Goal: Task Accomplishment & Management: Manage account settings

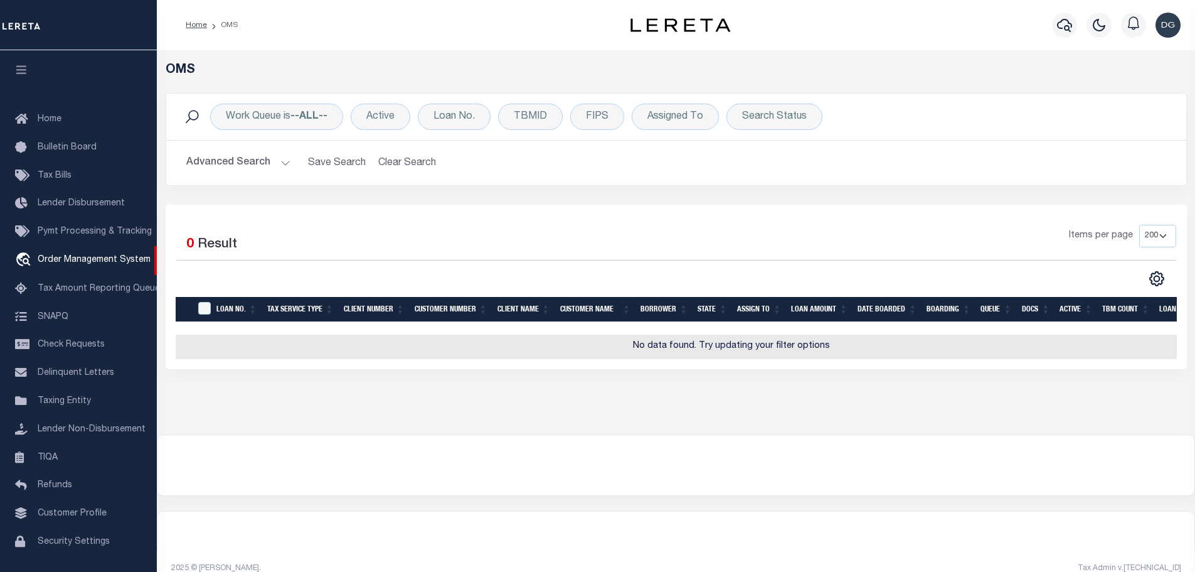
select select "200"
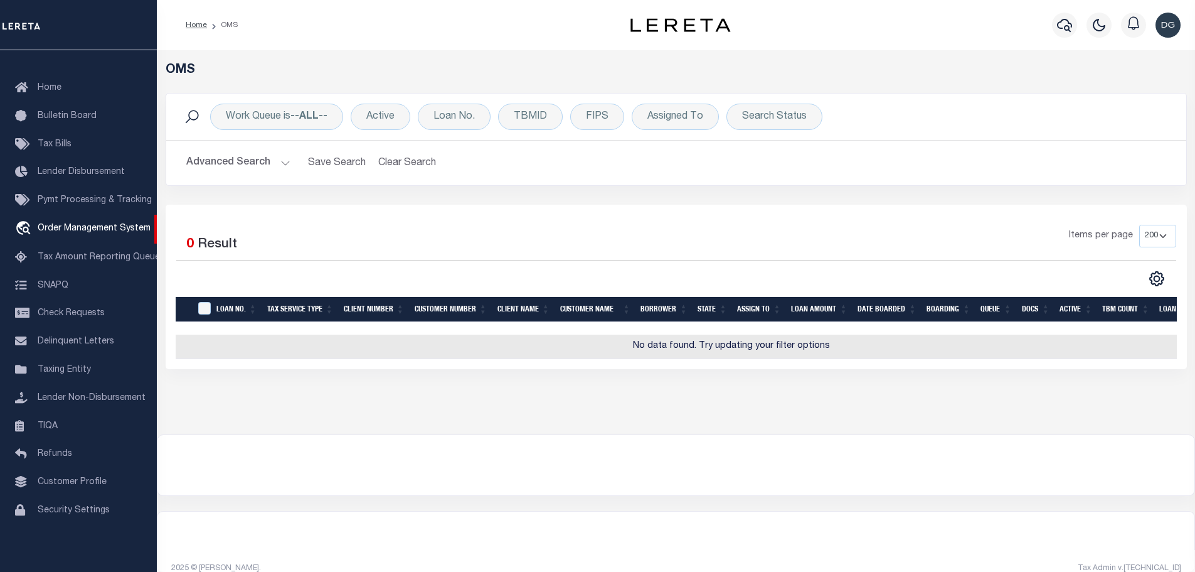
drag, startPoint x: 347, startPoint y: 409, endPoint x: 367, endPoint y: 400, distance: 21.7
click at [347, 409] on div "OMS Work Queue is --ALL-- Active Loan No. TBMID FIPS Assigned To Search Status …" at bounding box center [676, 242] width 1039 height 384
click at [104, 396] on span "Lender Non-Disbursement" at bounding box center [92, 397] width 108 height 9
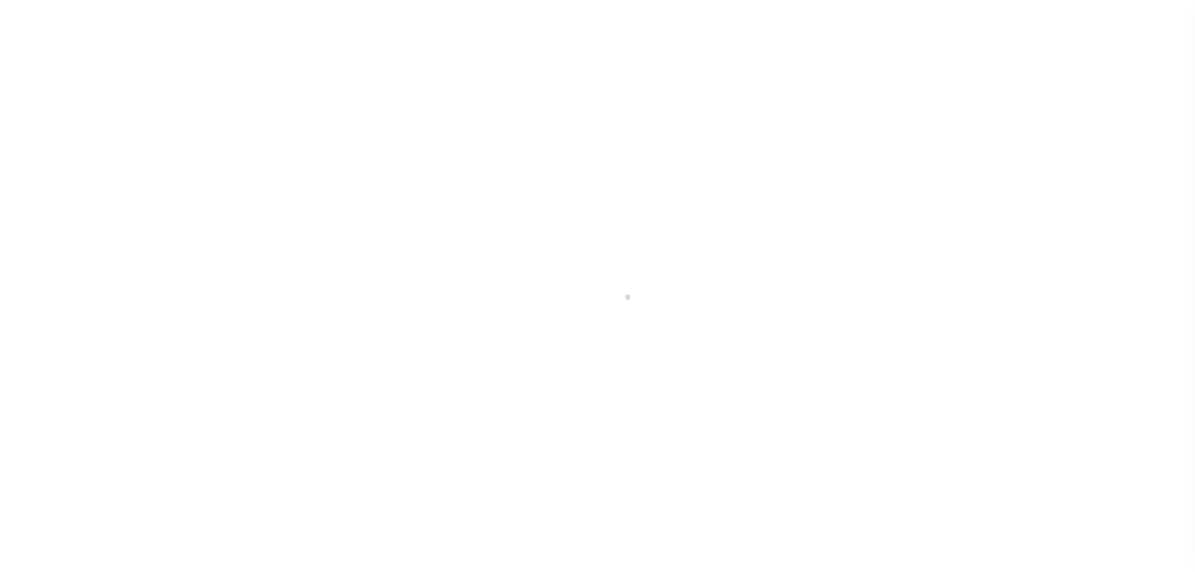
scroll to position [40, 0]
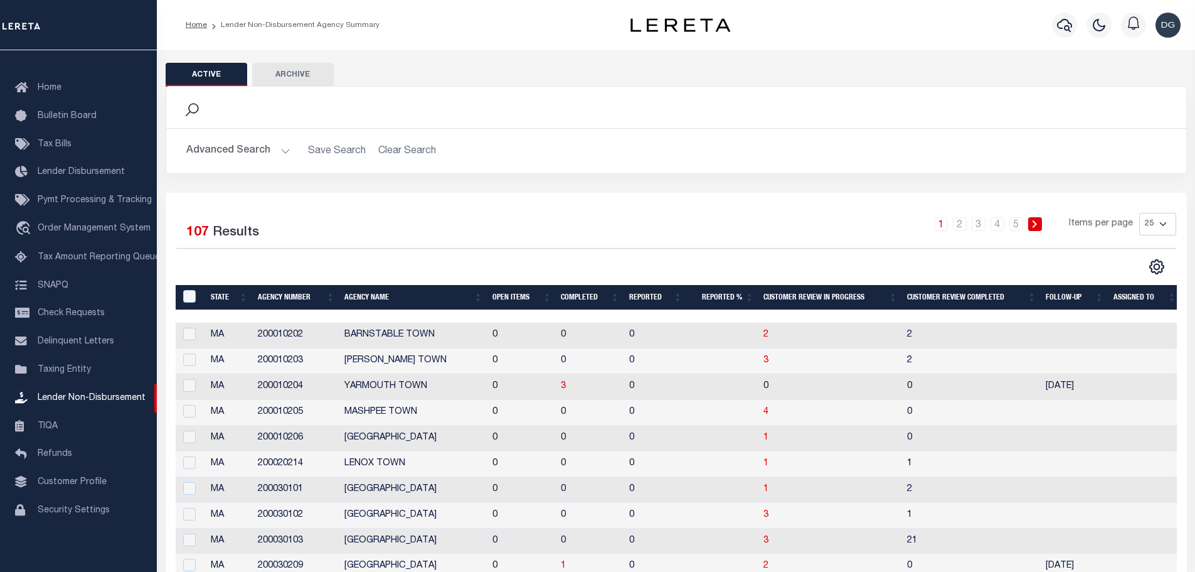
click at [582, 296] on th "Completed" at bounding box center [590, 298] width 68 height 26
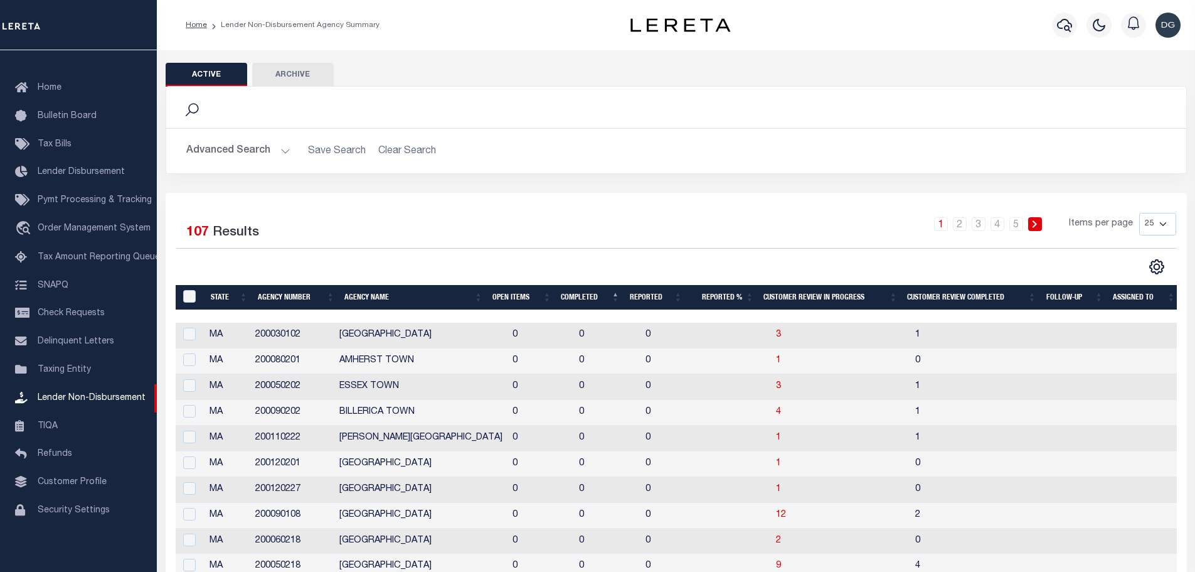
click at [582, 296] on th "Completed" at bounding box center [590, 298] width 68 height 26
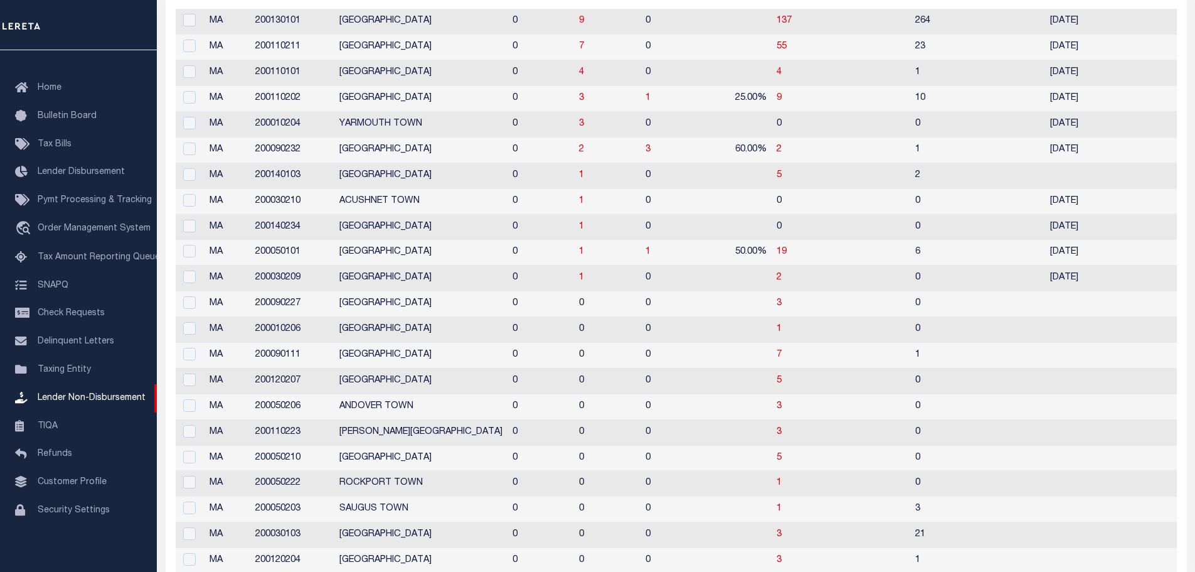
scroll to position [0, 0]
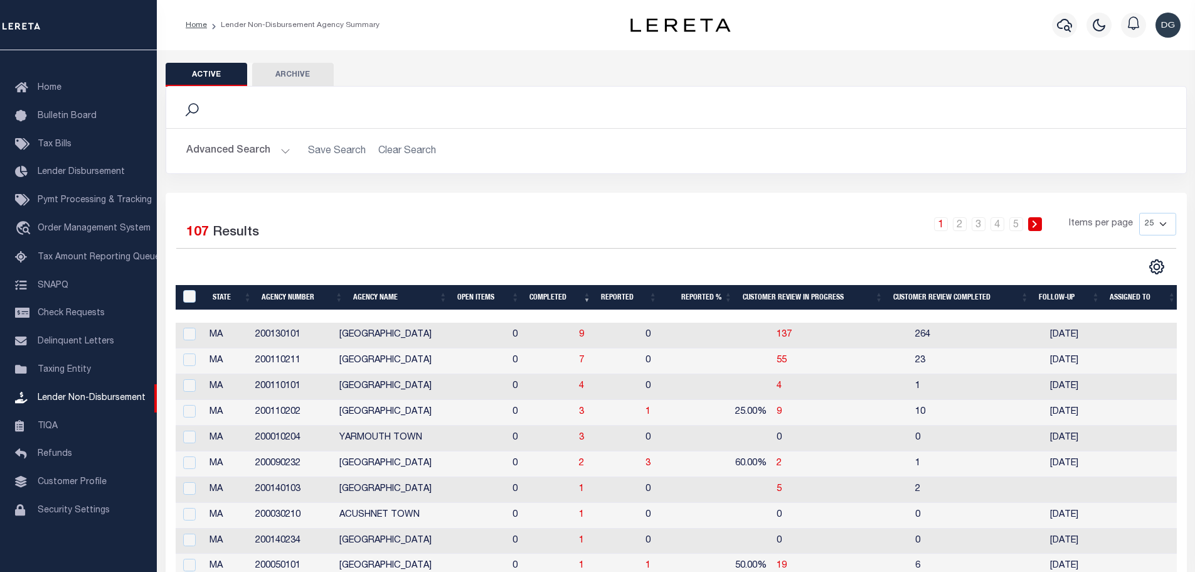
drag, startPoint x: 61, startPoint y: 78, endPoint x: 798, endPoint y: 125, distance: 737.5
click at [798, 125] on div "Search" at bounding box center [676, 107] width 1020 height 41
click at [258, 149] on button "Advanced Search" at bounding box center [238, 151] width 104 height 24
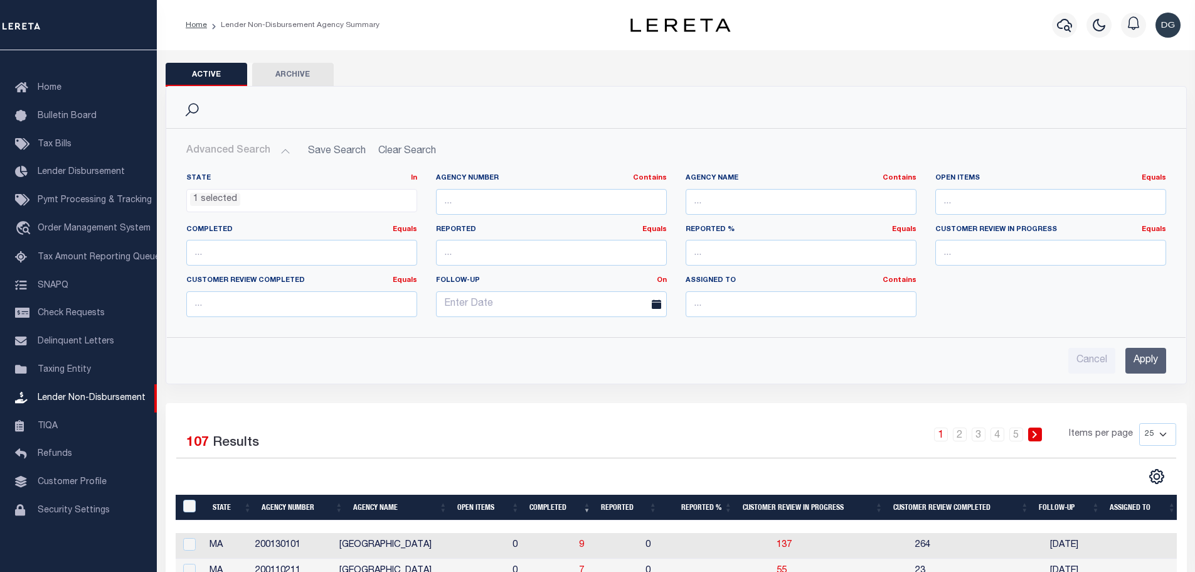
click at [235, 208] on span "1 selected" at bounding box center [301, 201] width 231 height 24
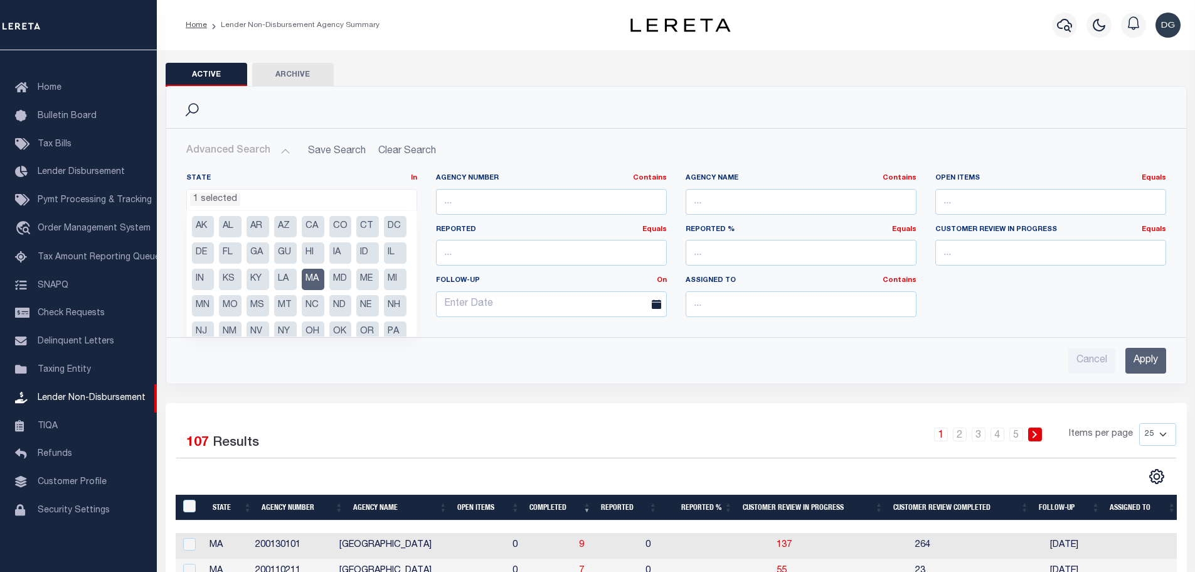
click at [324, 277] on li "MA" at bounding box center [313, 279] width 23 height 21
select select
click at [513, 367] on div "Cancel Apply" at bounding box center [676, 361] width 980 height 26
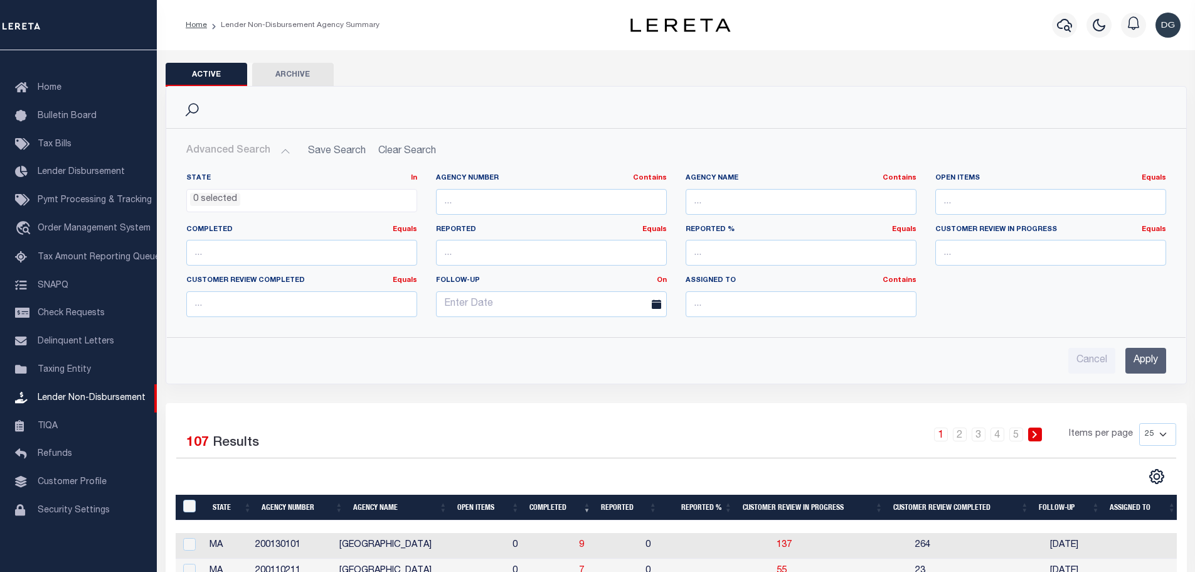
click at [1161, 351] on input "Apply" at bounding box center [1146, 361] width 41 height 26
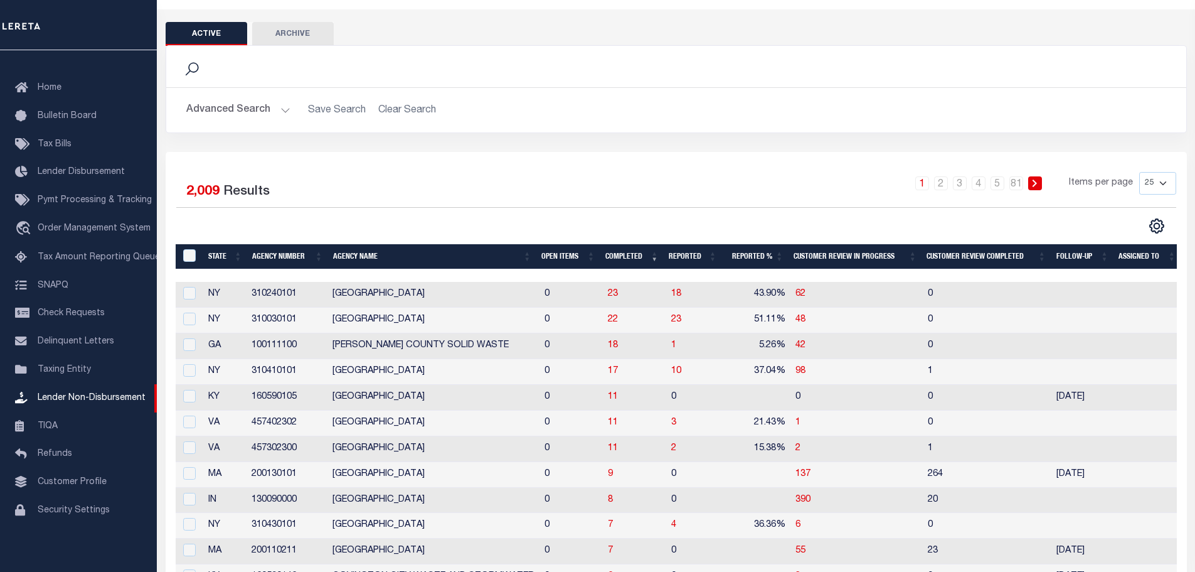
scroll to position [63, 0]
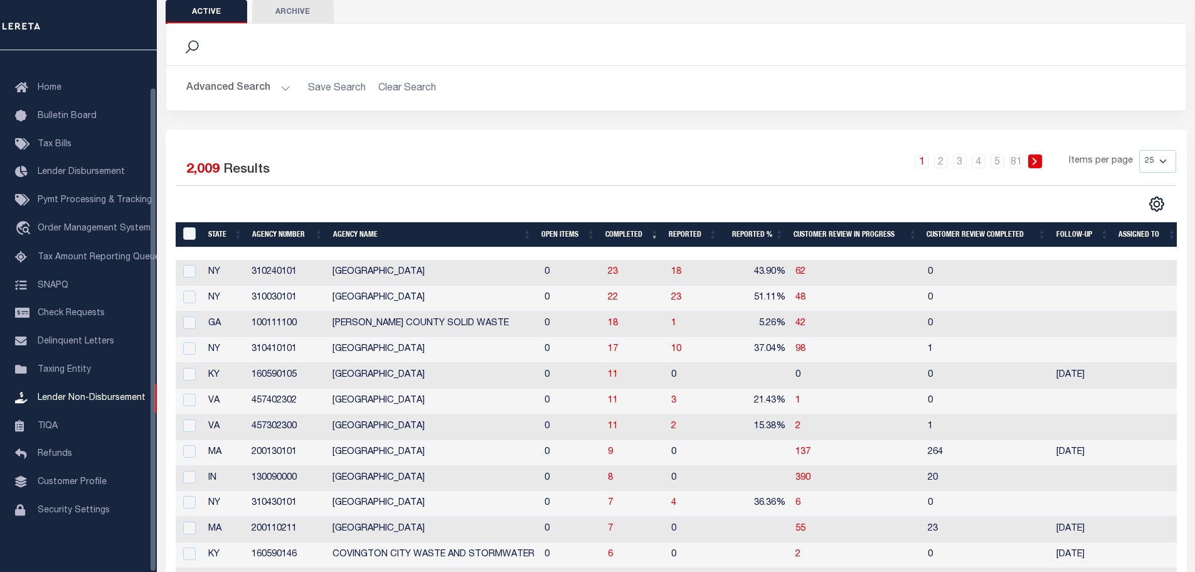
click at [253, 88] on button "Advanced Search" at bounding box center [238, 88] width 104 height 24
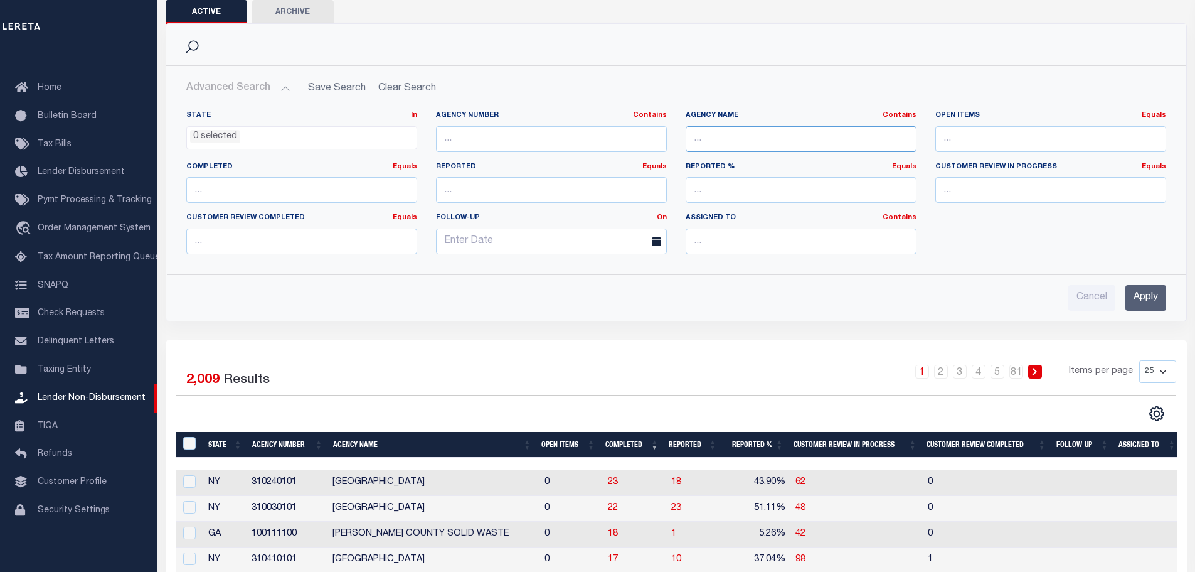
click at [725, 141] on input "text" at bounding box center [801, 139] width 231 height 26
click at [1133, 299] on input "Apply" at bounding box center [1146, 298] width 41 height 26
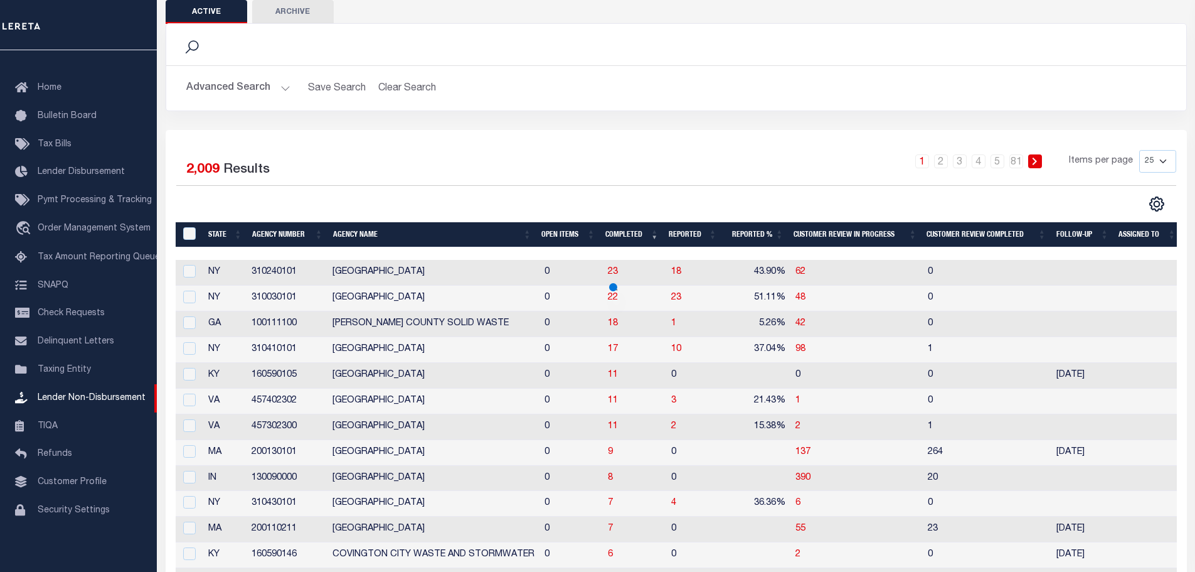
scroll to position [0, 0]
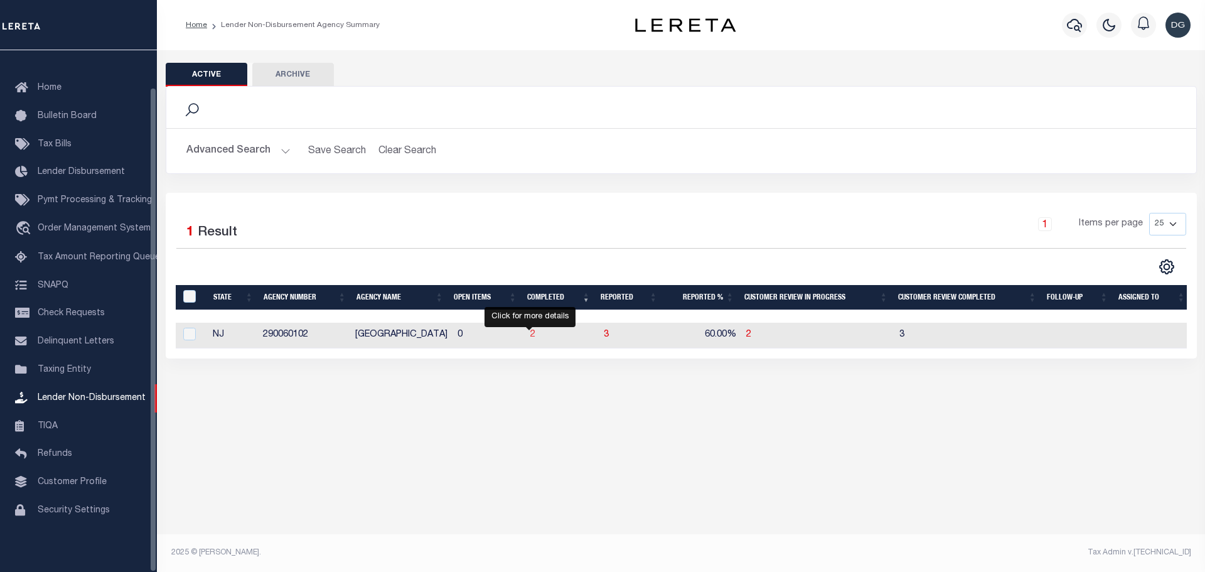
click at [532, 337] on span "2" at bounding box center [532, 334] width 5 height 9
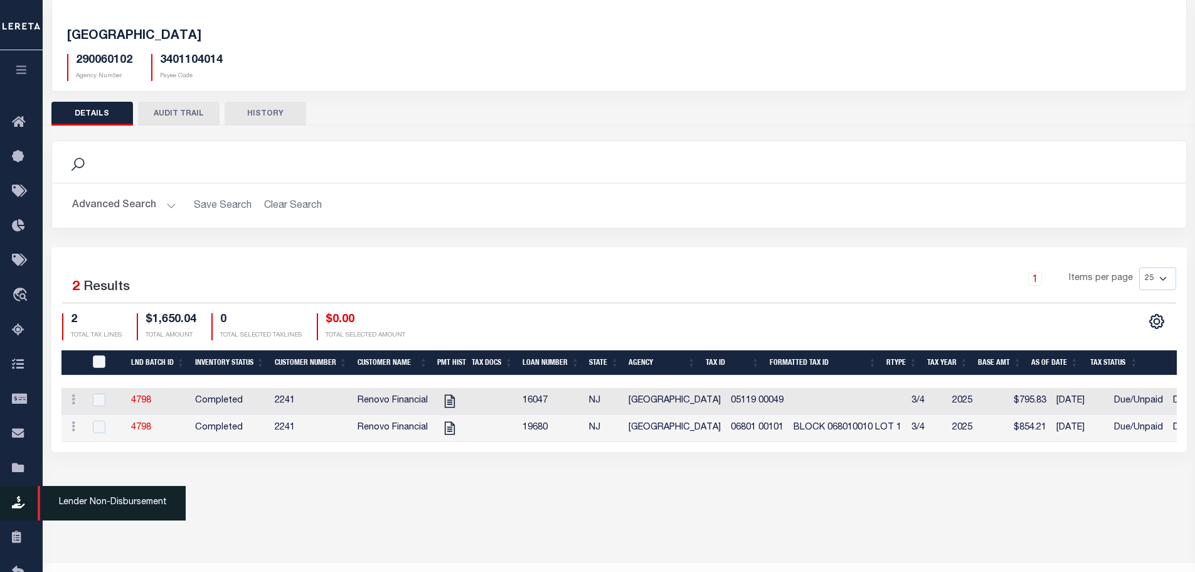
scroll to position [93, 0]
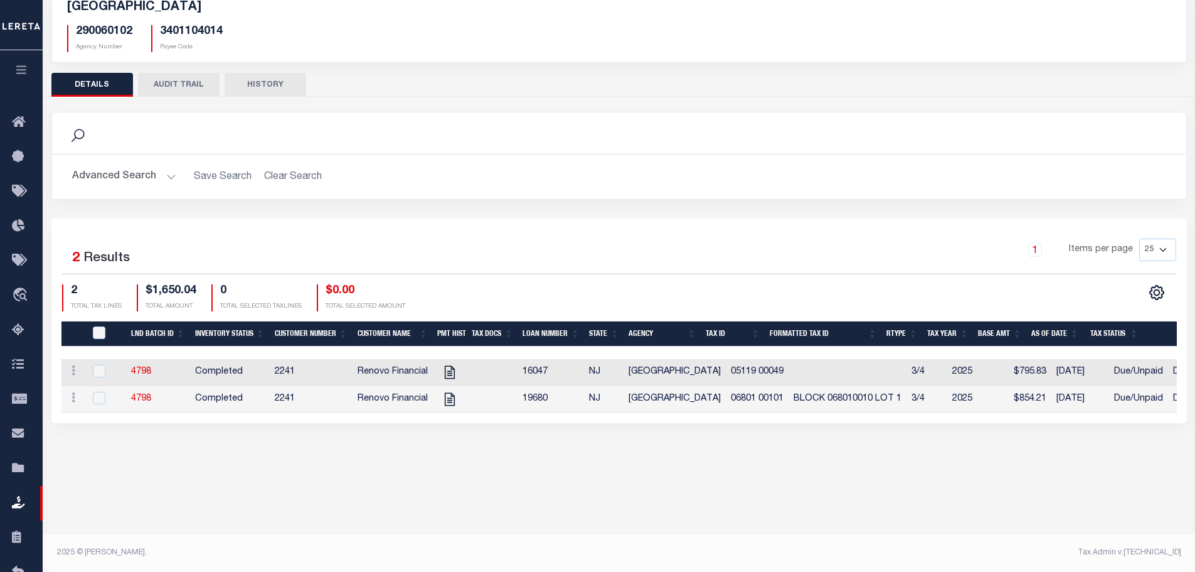
click at [18, 70] on icon "button" at bounding box center [21, 69] width 14 height 11
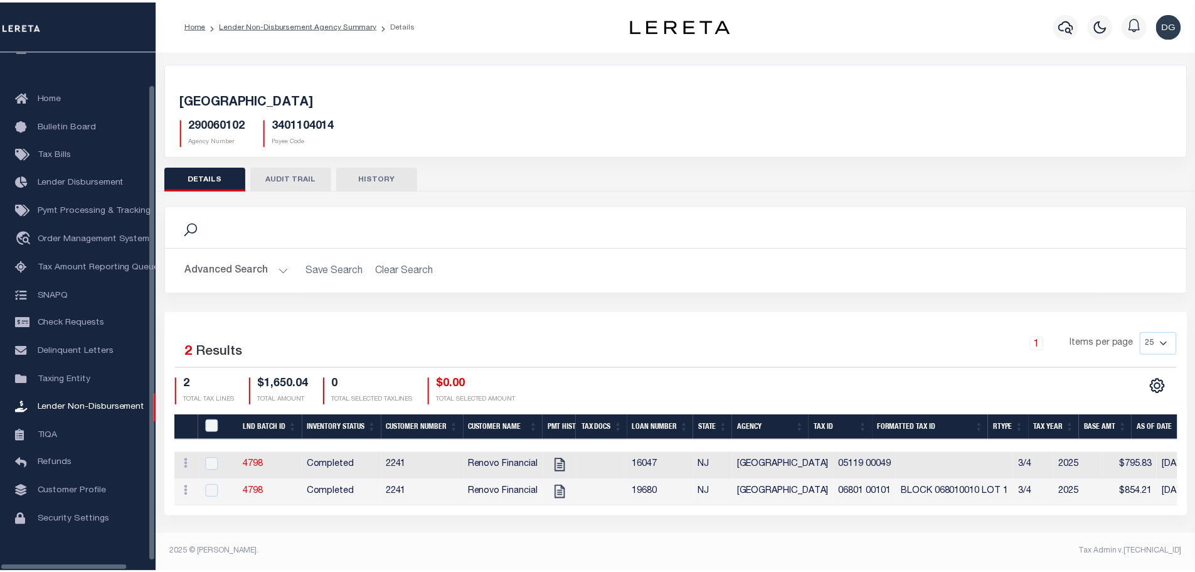
scroll to position [40, 0]
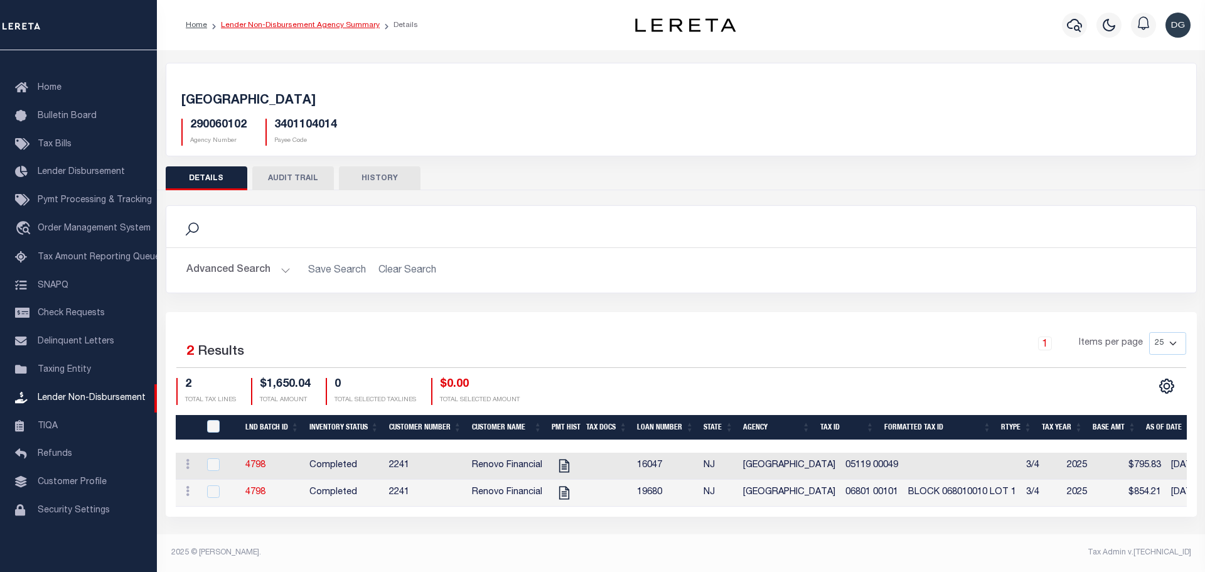
click at [289, 26] on link "Lender Non-Disbursement Agency Summary" at bounding box center [300, 25] width 159 height 8
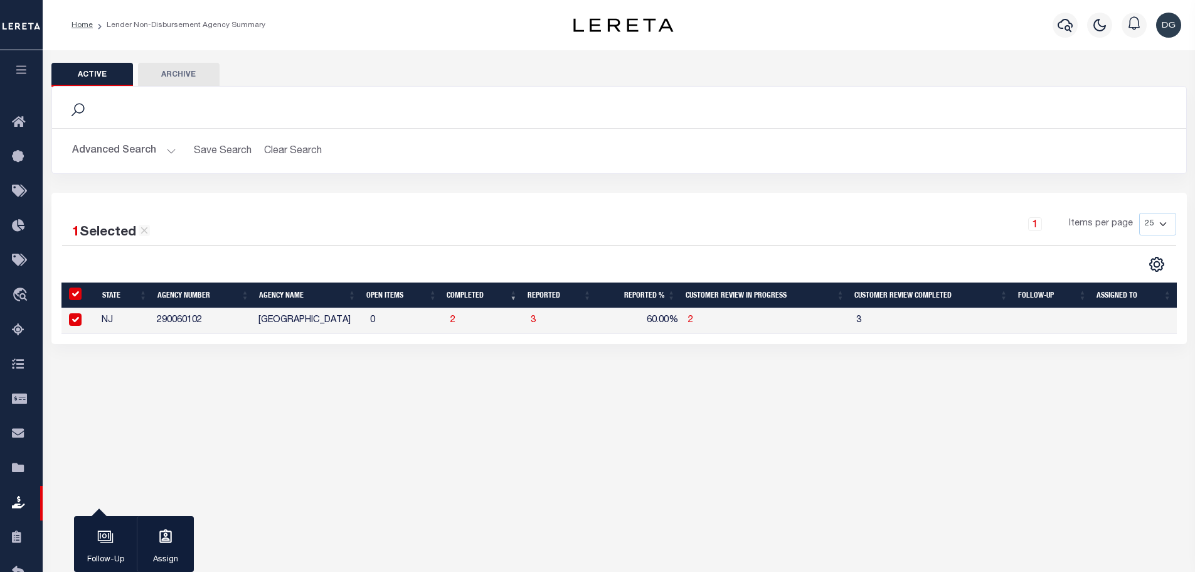
click at [110, 67] on button "Active" at bounding box center [92, 75] width 82 height 24
click at [106, 152] on button "Advanced Search" at bounding box center [124, 151] width 104 height 24
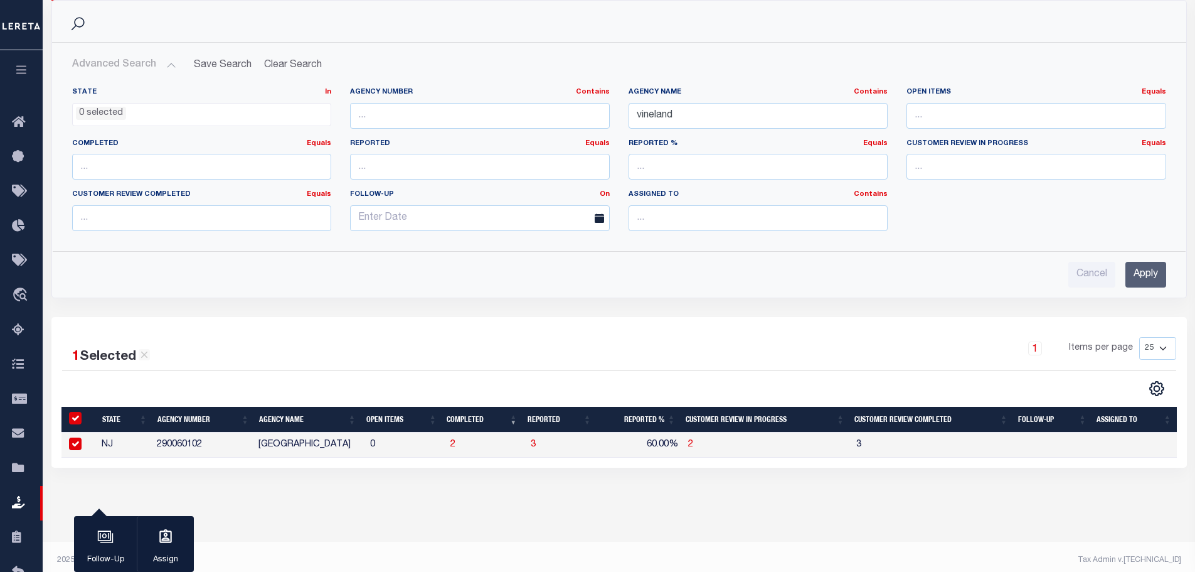
scroll to position [93, 0]
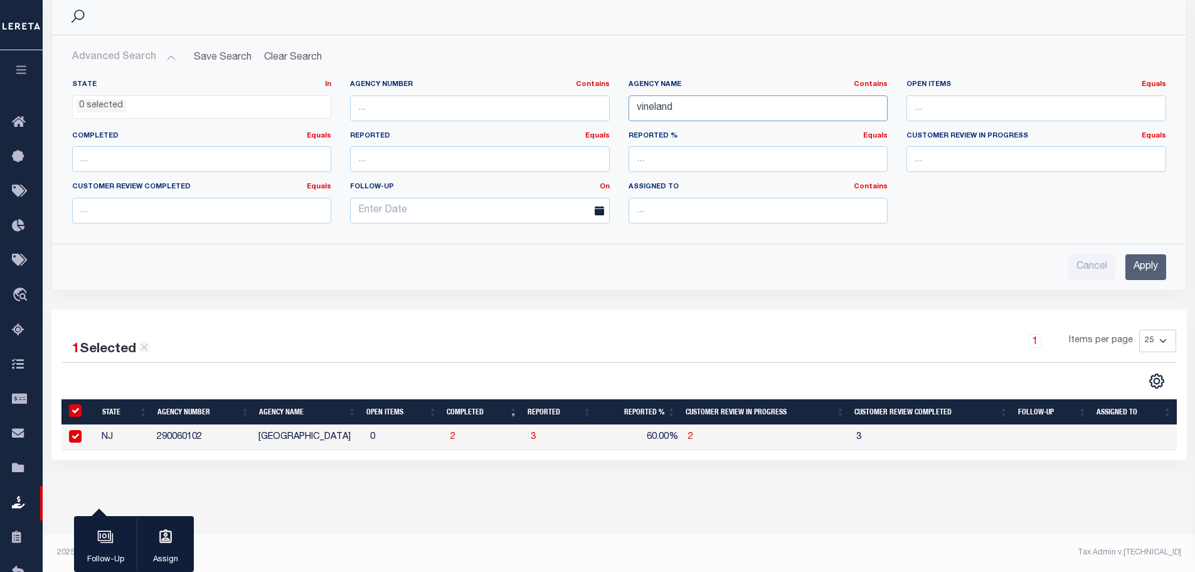
click at [675, 104] on input "vineland" at bounding box center [759, 108] width 260 height 26
type input "brooklyn"
click at [1159, 271] on input "Apply" at bounding box center [1146, 267] width 41 height 26
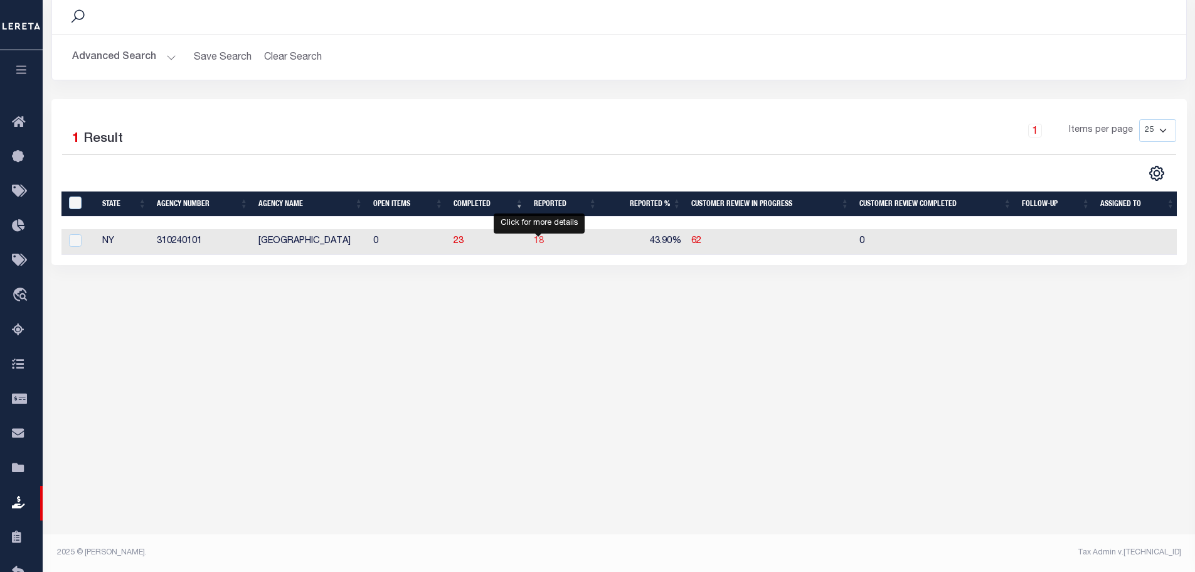
click at [537, 245] on span "18" at bounding box center [539, 241] width 10 height 9
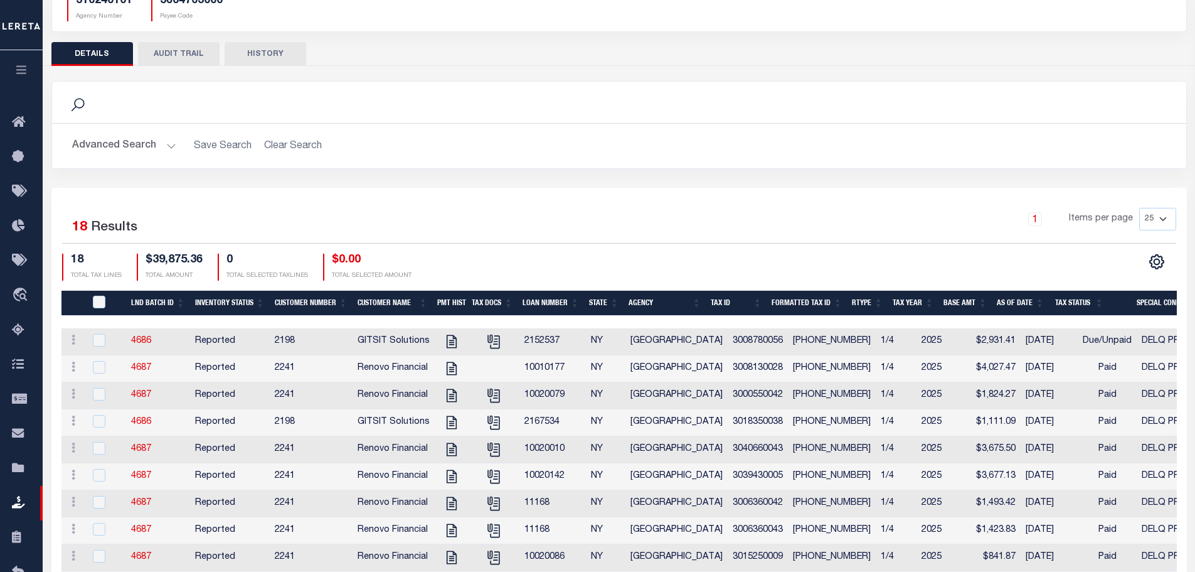
scroll to position [126, 0]
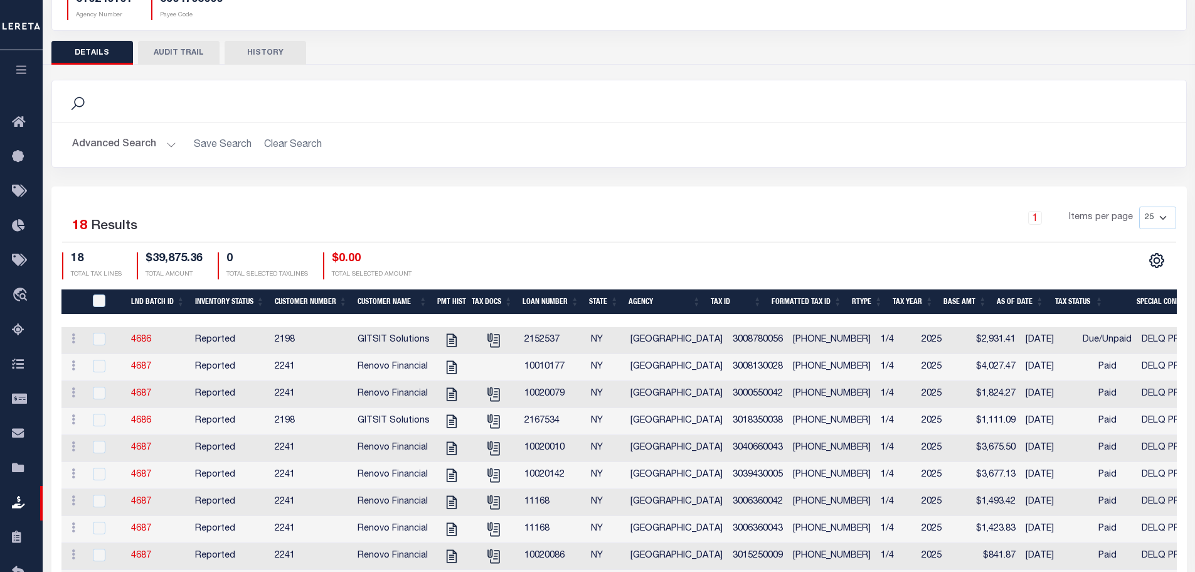
click at [558, 296] on th "Loan Number" at bounding box center [551, 302] width 67 height 26
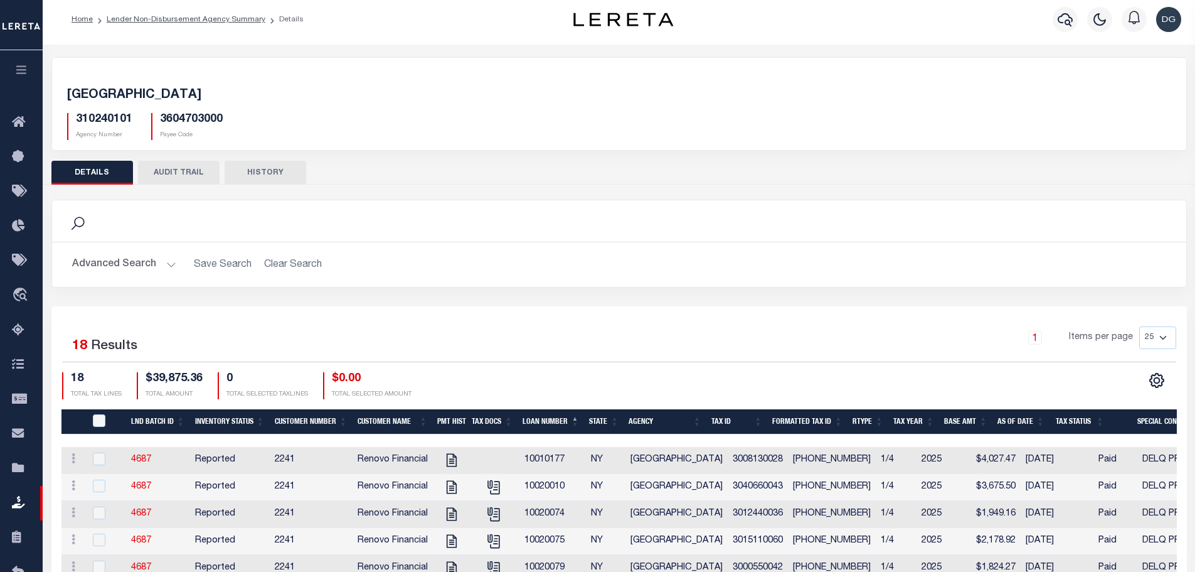
scroll to position [0, 0]
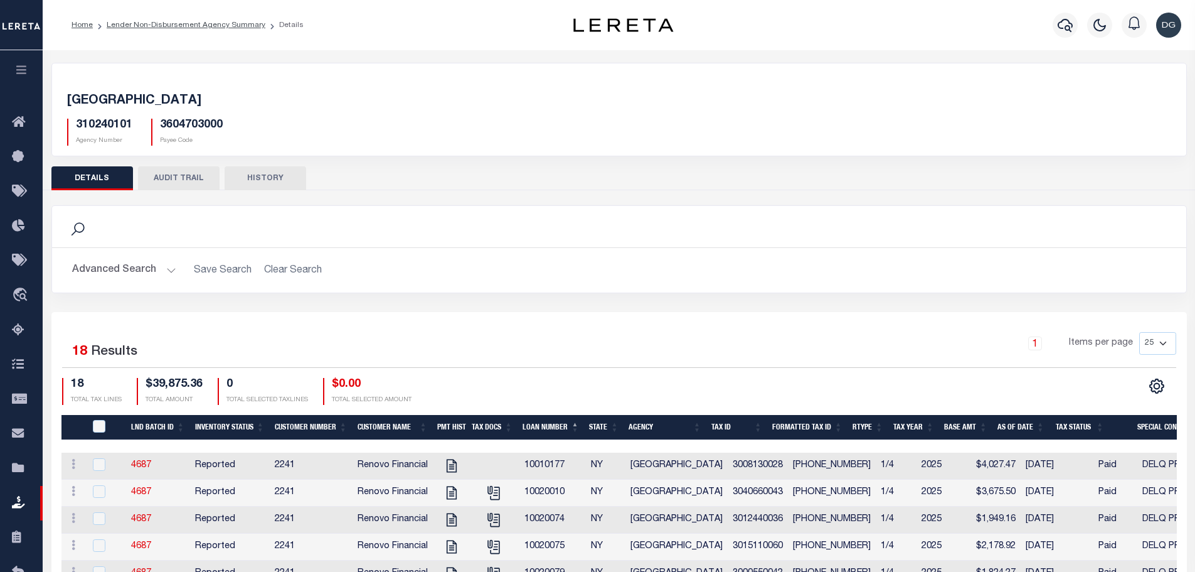
click at [216, 31] on ol "Home Lender Non-Disbursement Agency Summary Details" at bounding box center [187, 25] width 252 height 26
click at [216, 28] on link "Lender Non-Disbursement Agency Summary" at bounding box center [186, 25] width 159 height 8
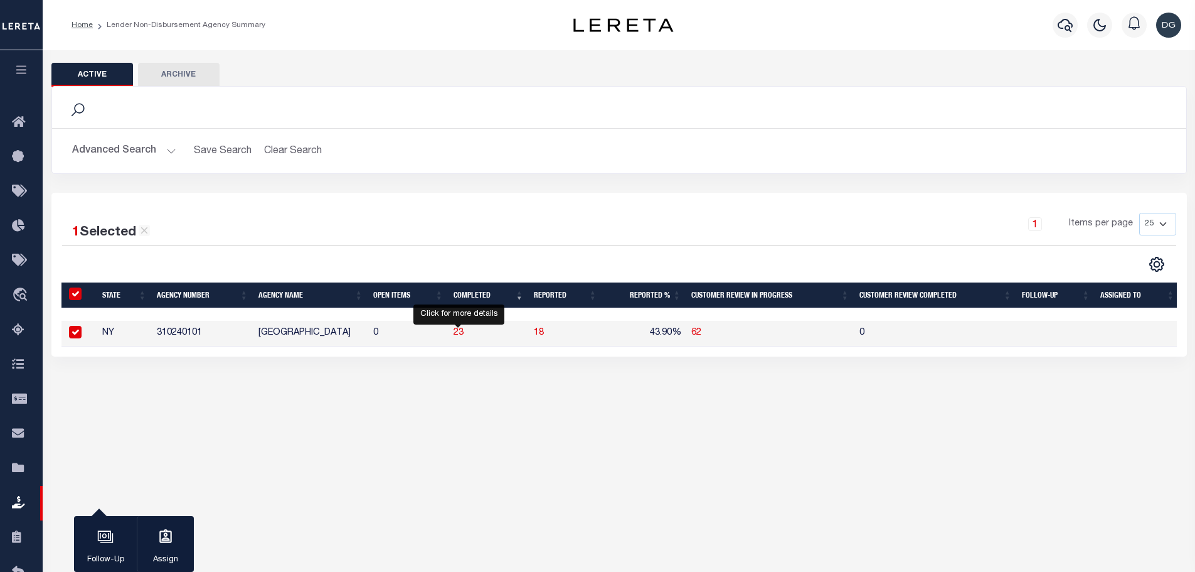
click at [458, 331] on span "23" at bounding box center [459, 332] width 10 height 9
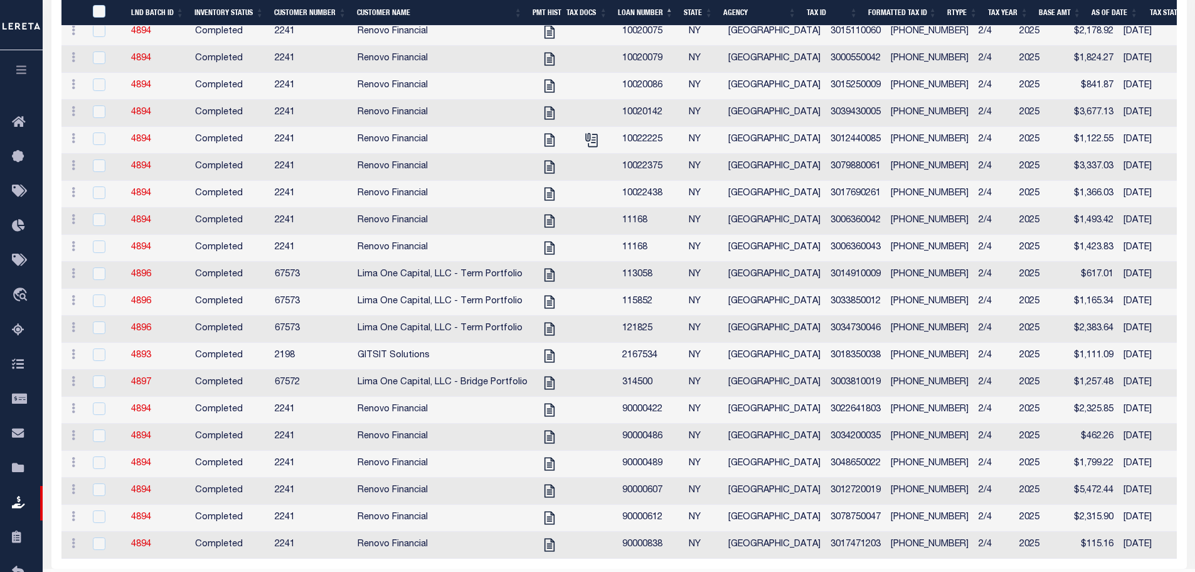
scroll to position [562, 0]
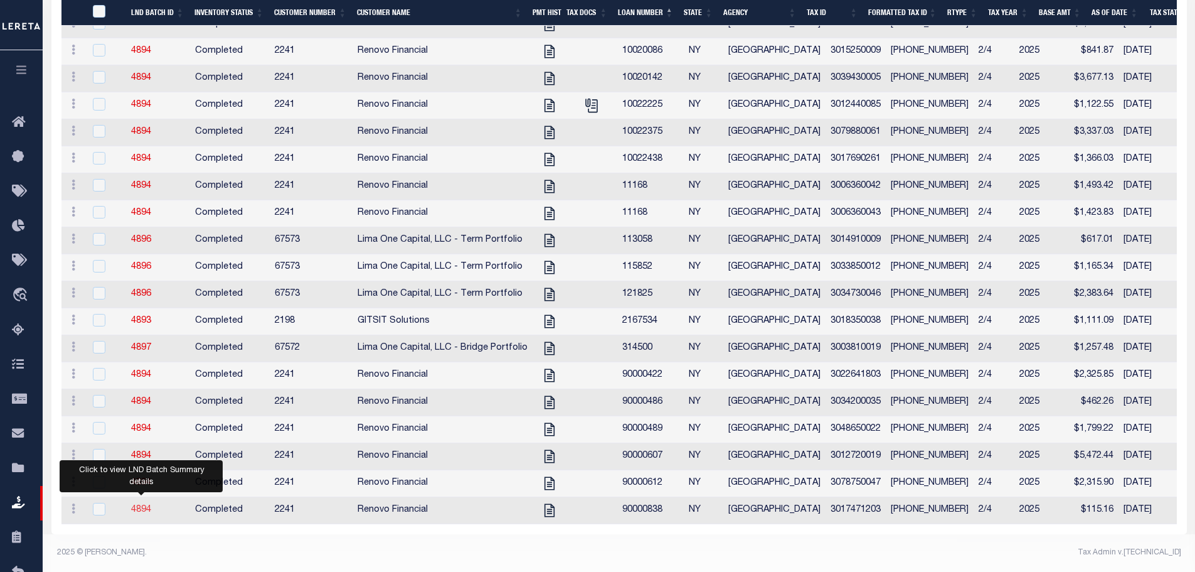
click at [137, 505] on link "4894" at bounding box center [141, 509] width 20 height 9
checkbox input "true"
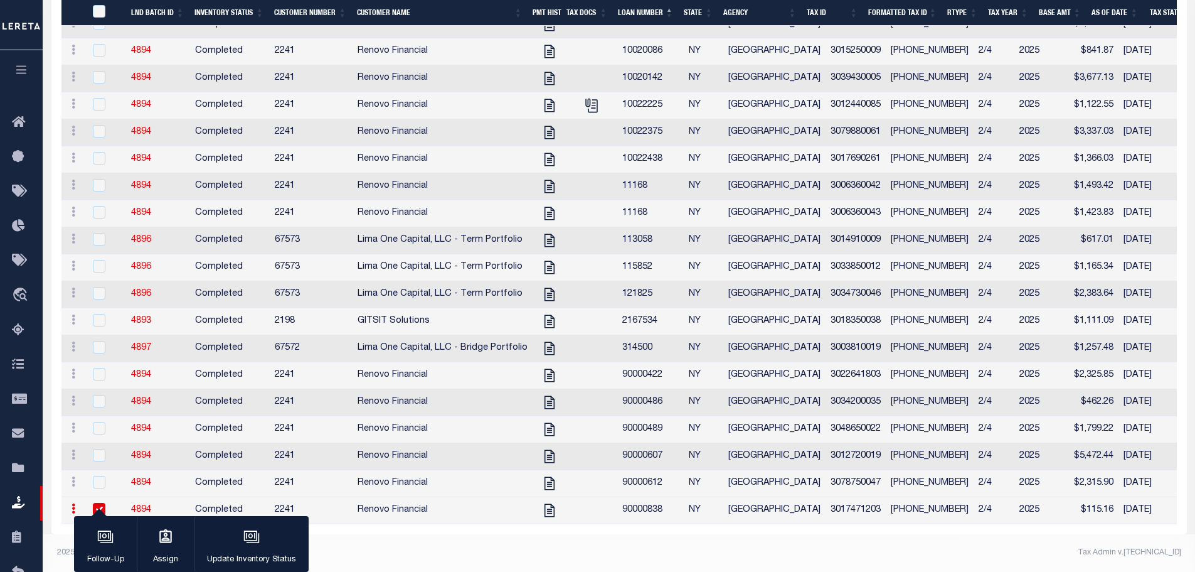
scroll to position [534, 0]
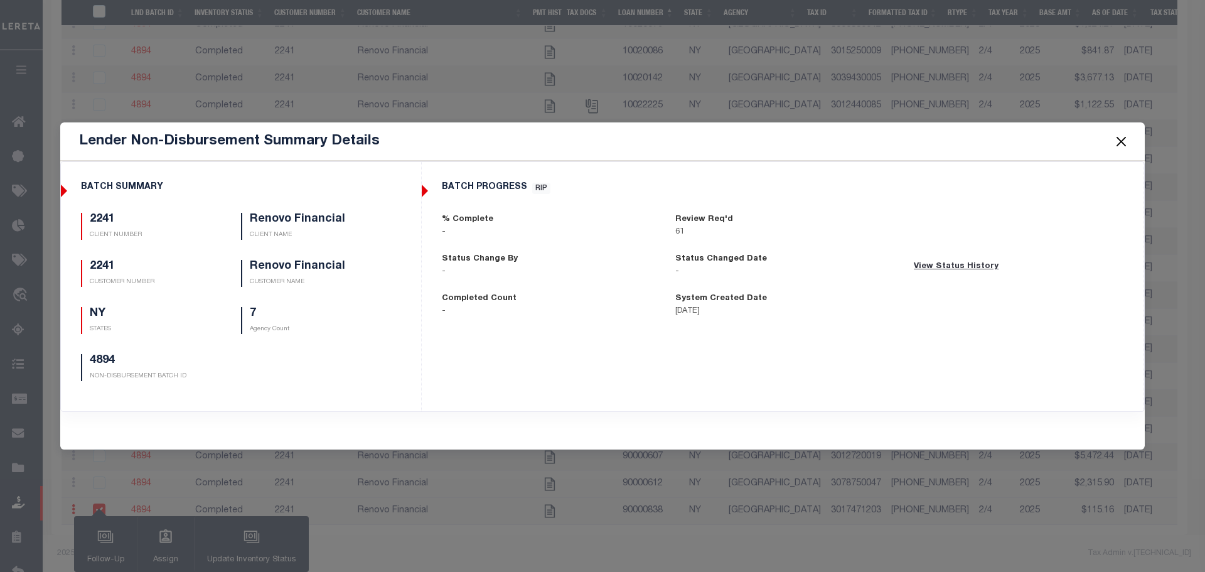
click at [1126, 143] on button "Close" at bounding box center [1121, 141] width 16 height 16
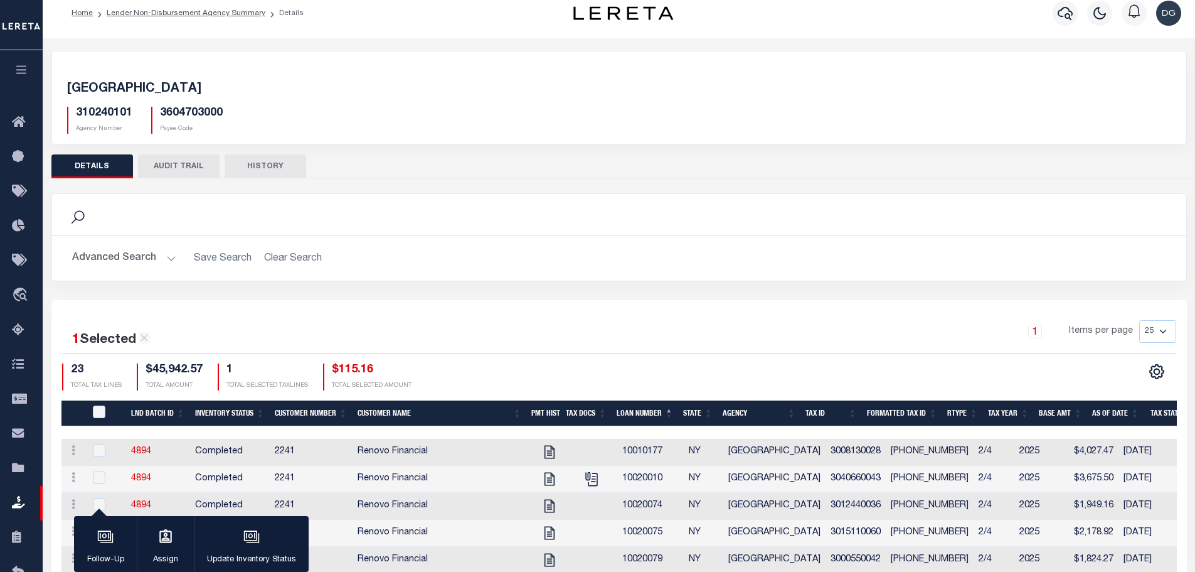
scroll to position [0, 0]
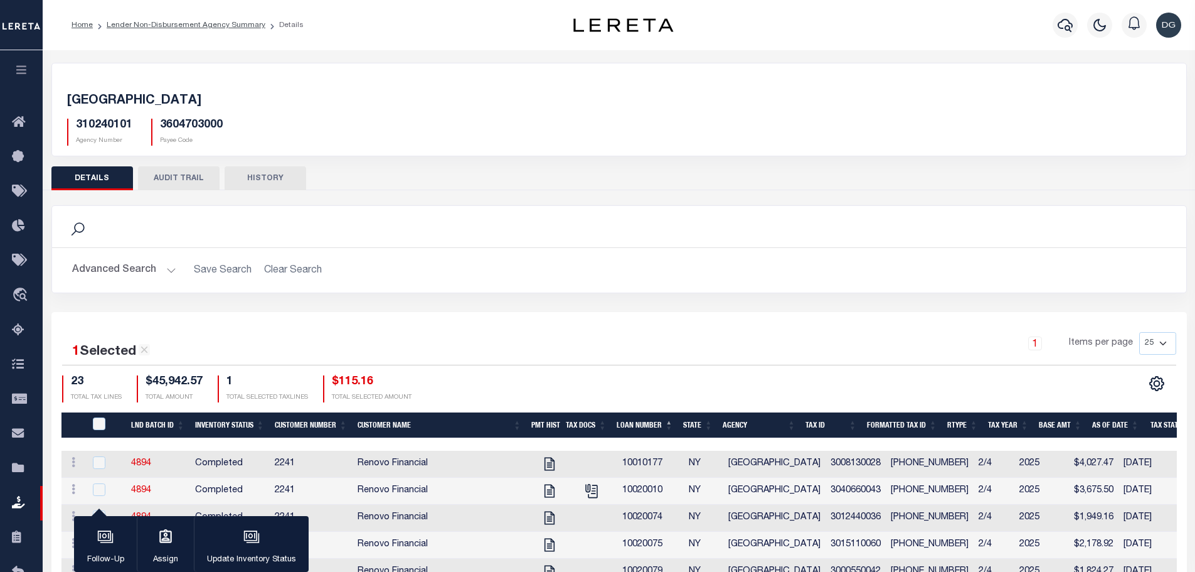
click at [269, 182] on button "HISTORY" at bounding box center [266, 178] width 82 height 24
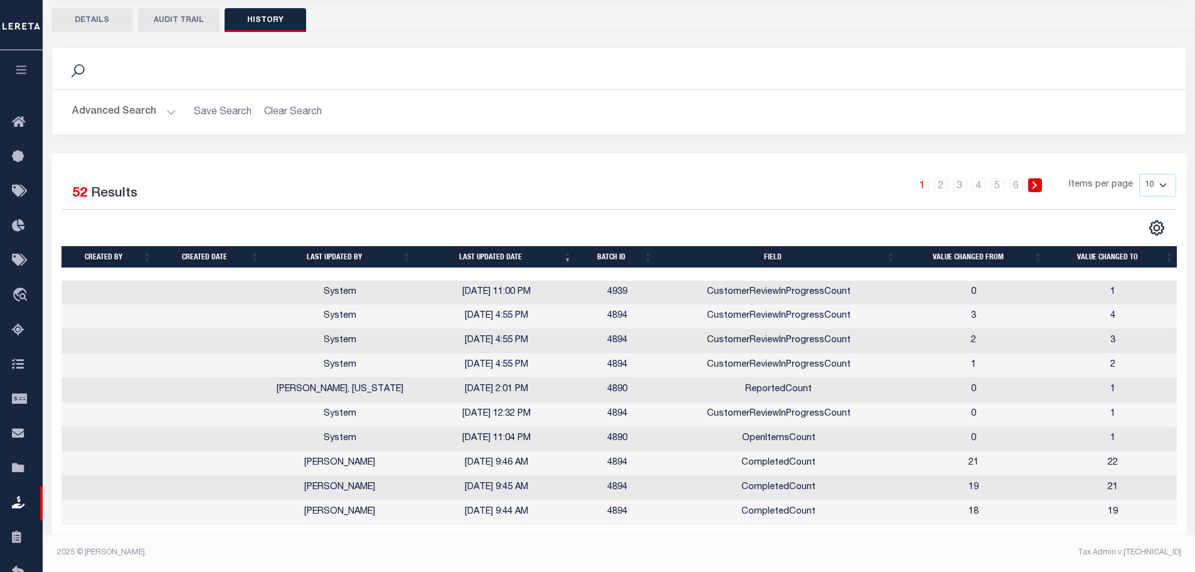
scroll to position [0, 2]
click at [201, 8] on button "AUDIT TRAIL" at bounding box center [179, 20] width 82 height 24
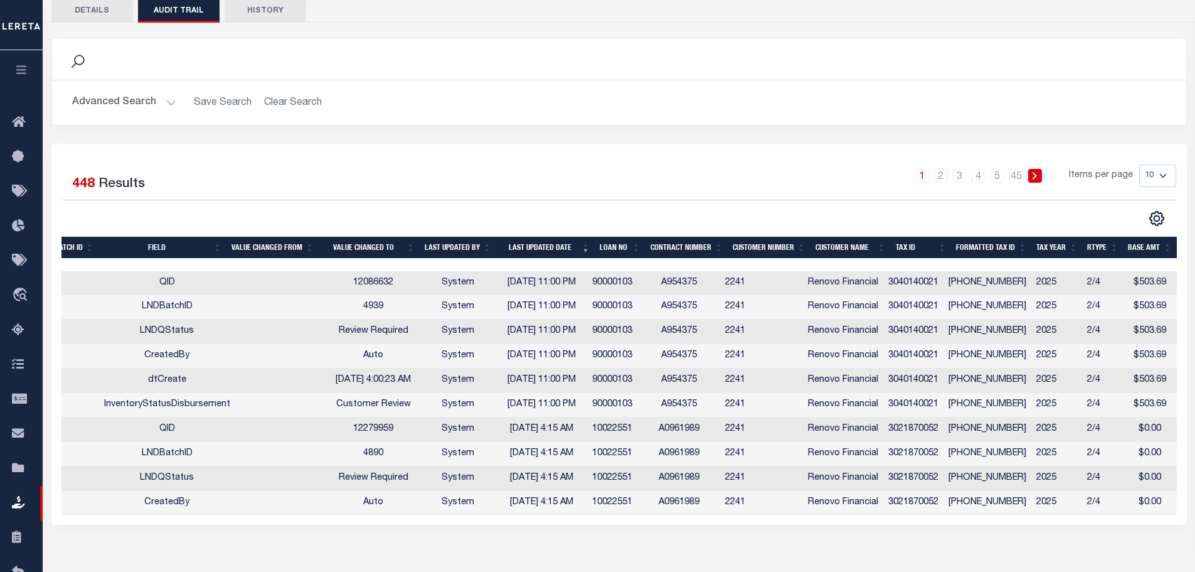
scroll to position [0, 0]
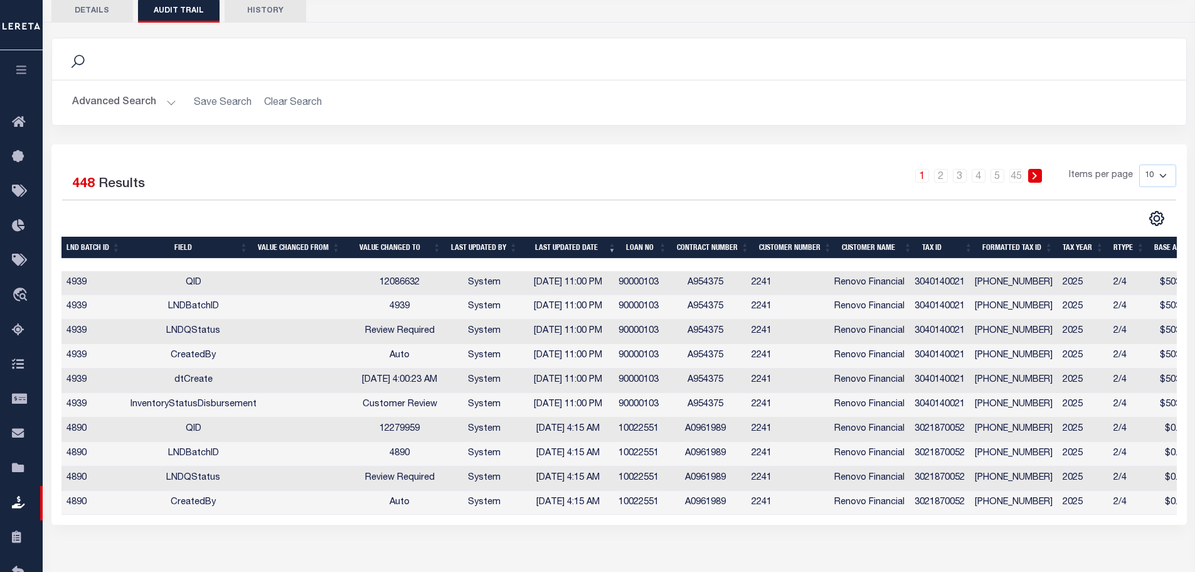
click at [1158, 170] on select "10 25 50 100" at bounding box center [1158, 175] width 37 height 23
select select "100"
click at [1140, 164] on select "10 25 50 100" at bounding box center [1158, 175] width 37 height 23
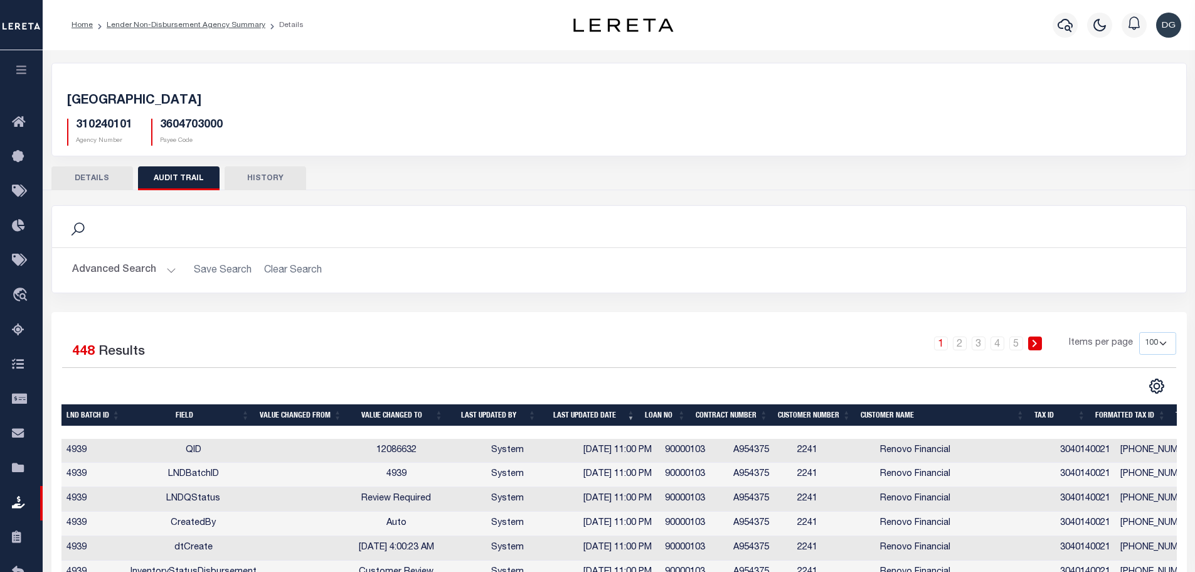
click at [90, 184] on button "DETAILS" at bounding box center [92, 178] width 82 height 24
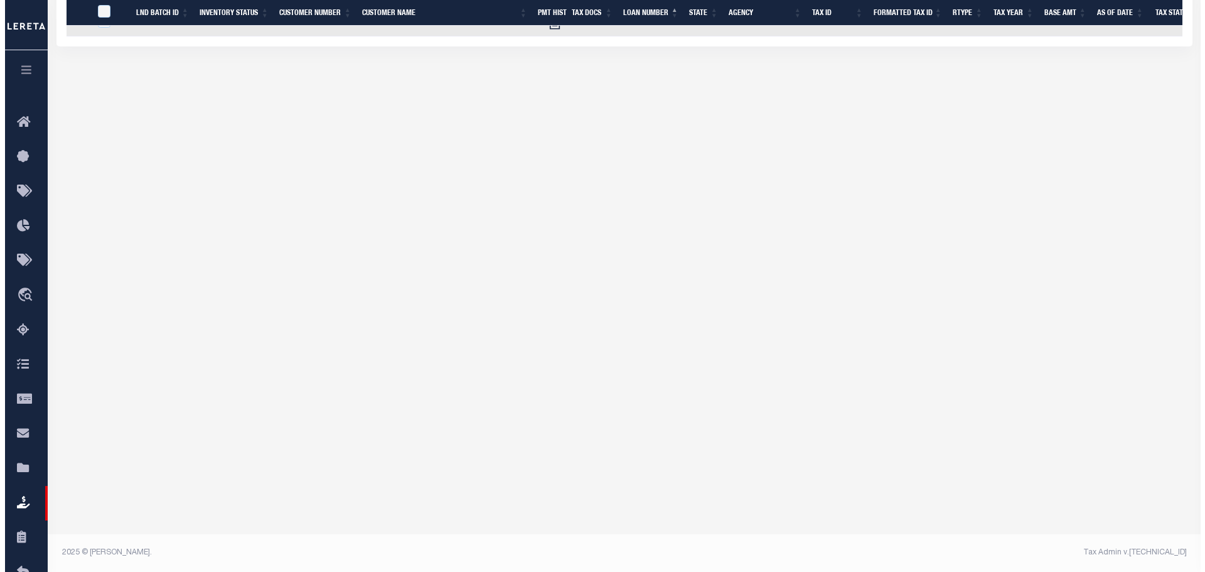
scroll to position [744, 0]
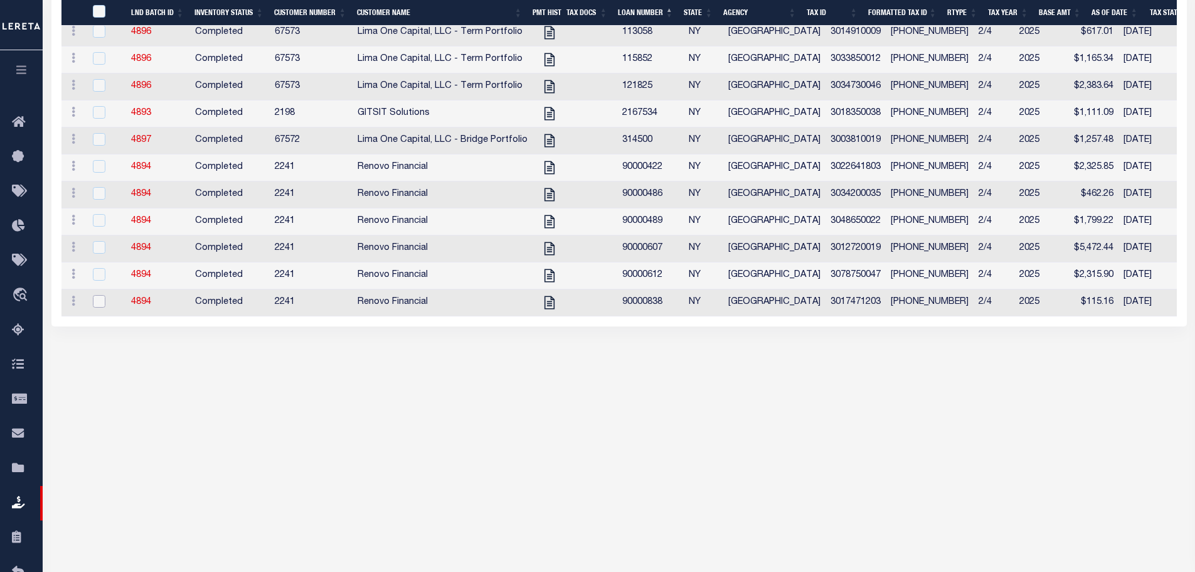
click at [100, 307] on input "checkbox" at bounding box center [99, 301] width 13 height 13
checkbox input "true"
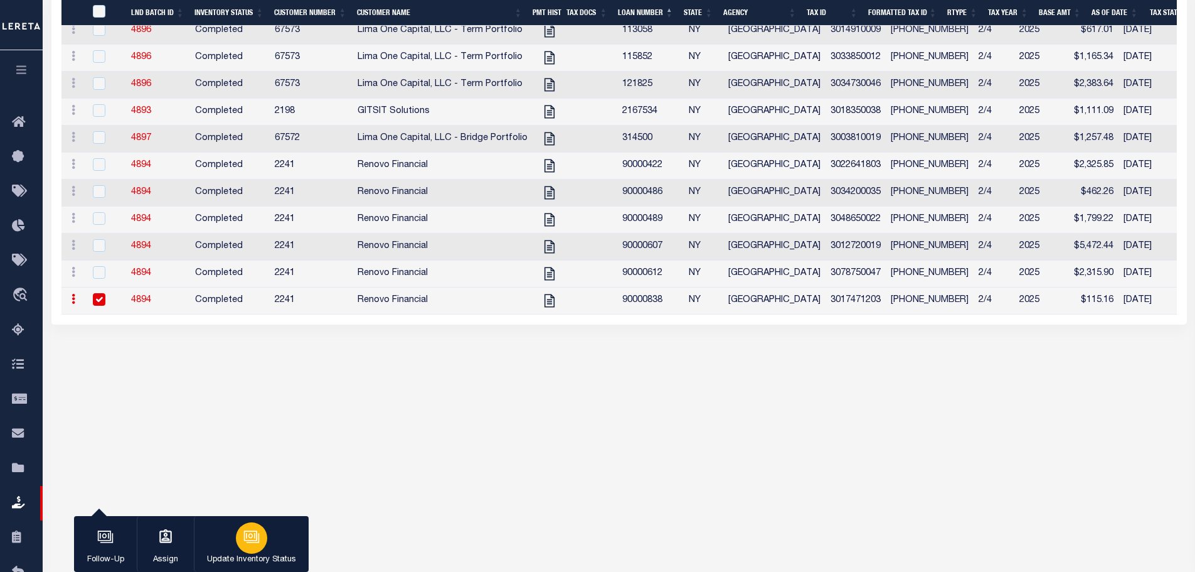
click at [250, 542] on icon "button" at bounding box center [252, 537] width 13 height 9
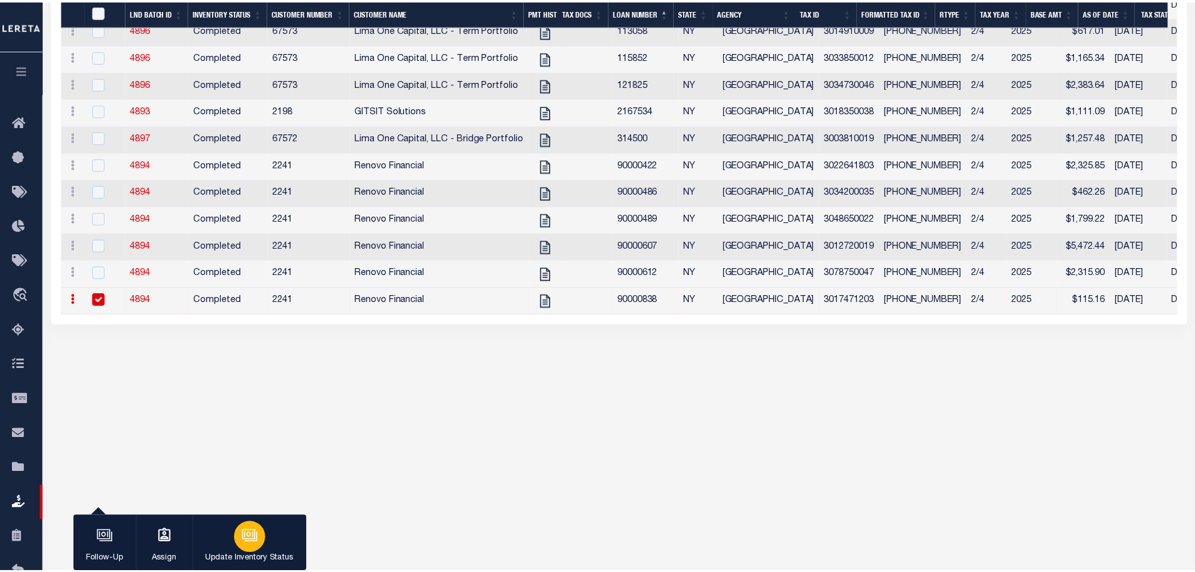
scroll to position [0, 0]
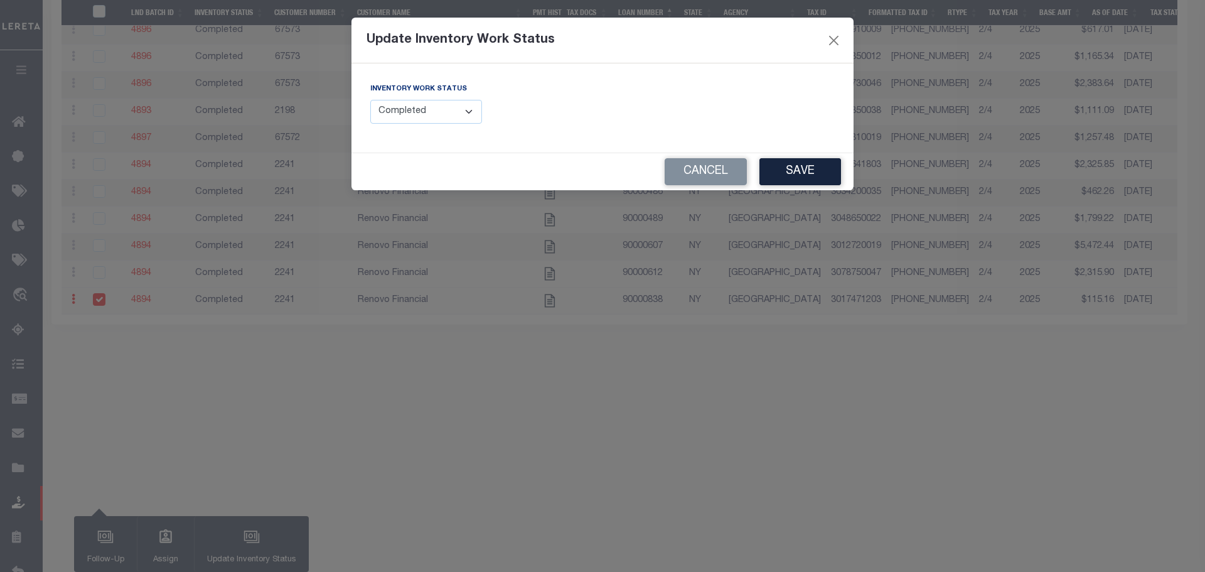
click at [441, 112] on select "--Select-- Open Completed Reported" at bounding box center [426, 112] width 112 height 24
select select "Reported"
click at [370, 100] on select "--Select-- Open Completed Reported" at bounding box center [426, 112] width 112 height 24
click at [776, 164] on button "Save" at bounding box center [800, 171] width 82 height 27
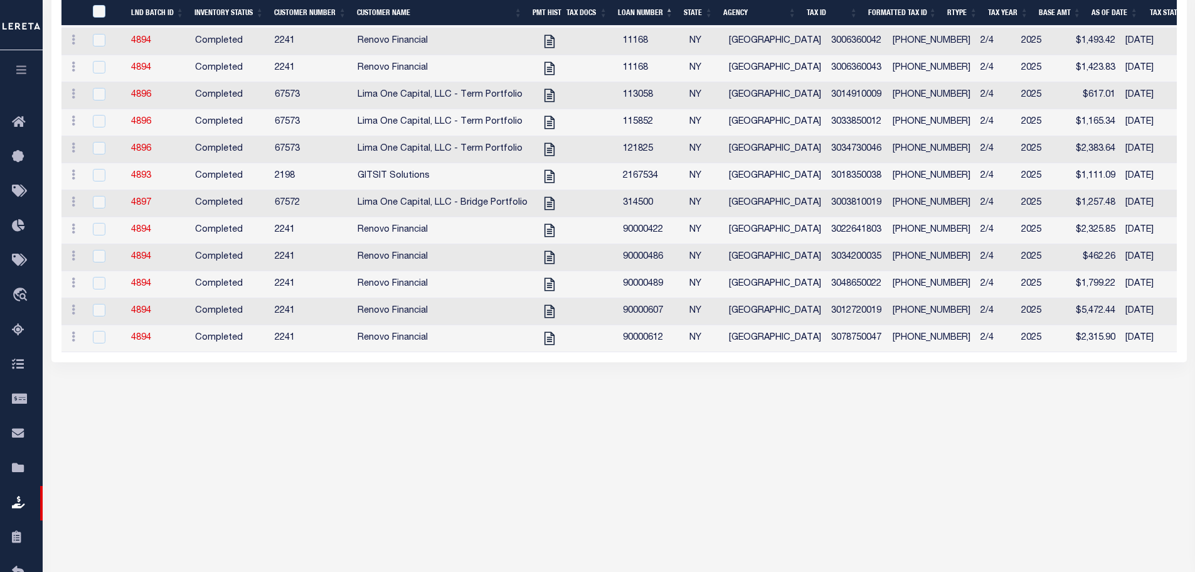
scroll to position [493, 0]
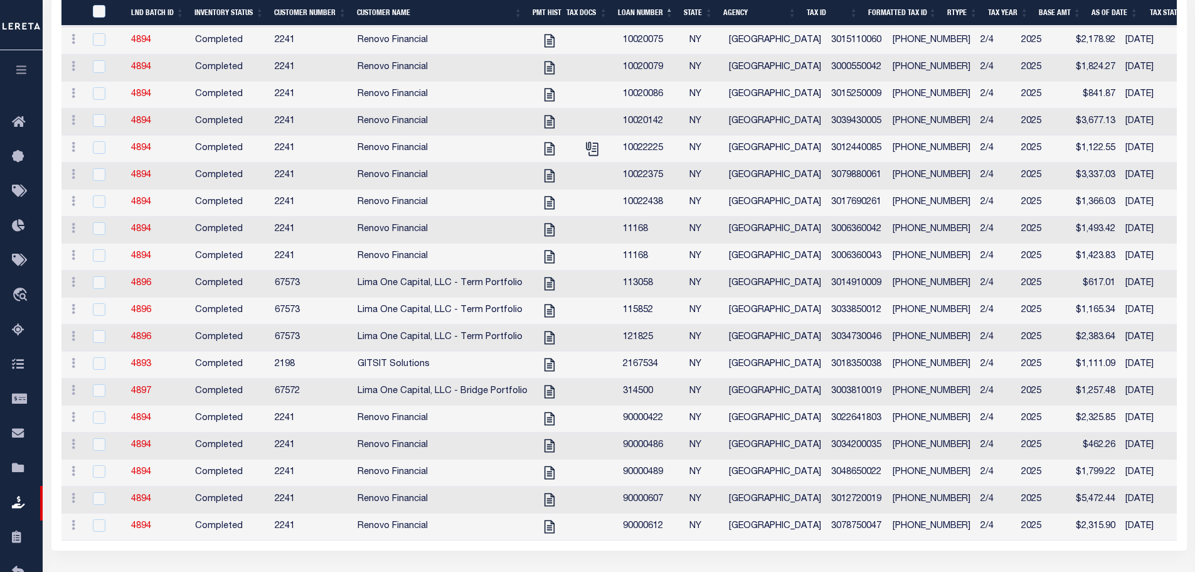
click at [12, 67] on button "button" at bounding box center [21, 71] width 43 height 43
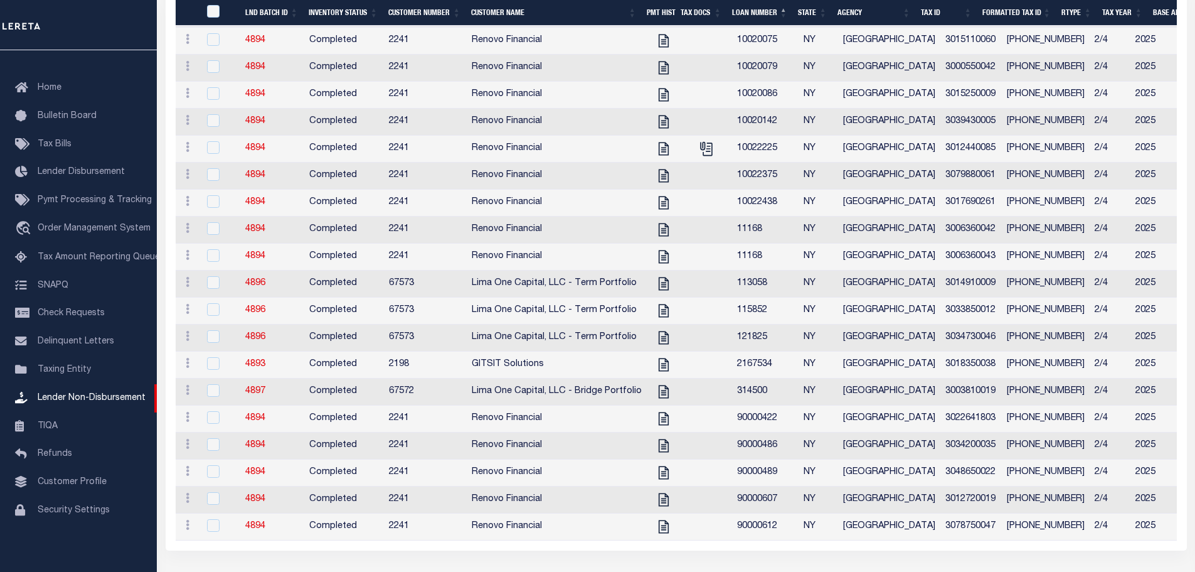
scroll to position [179, 0]
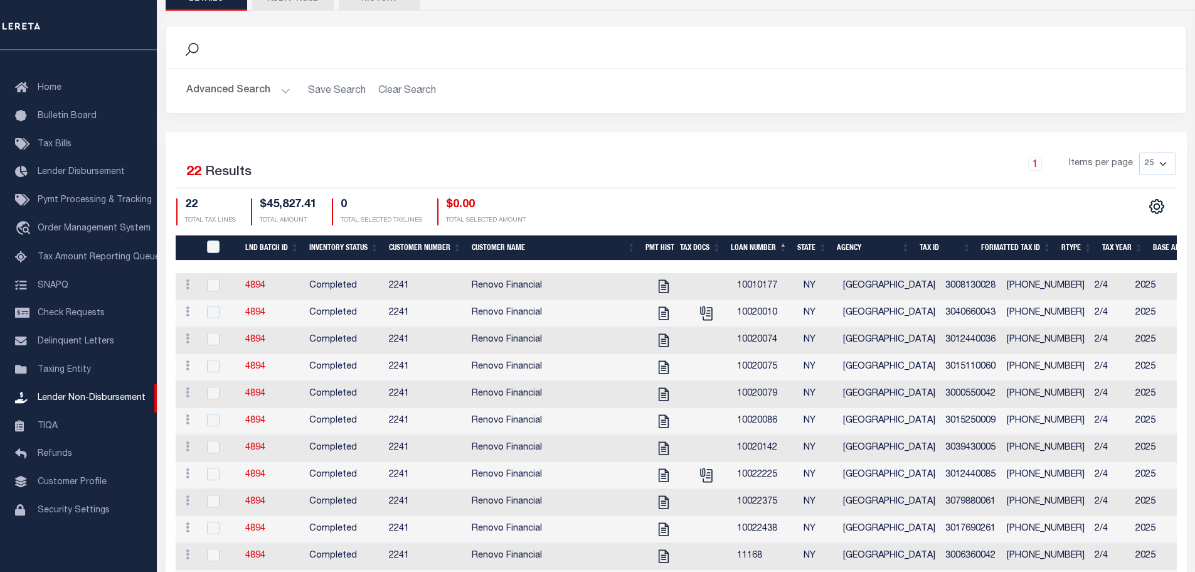
click at [233, 97] on button "Advanced Search" at bounding box center [238, 90] width 104 height 24
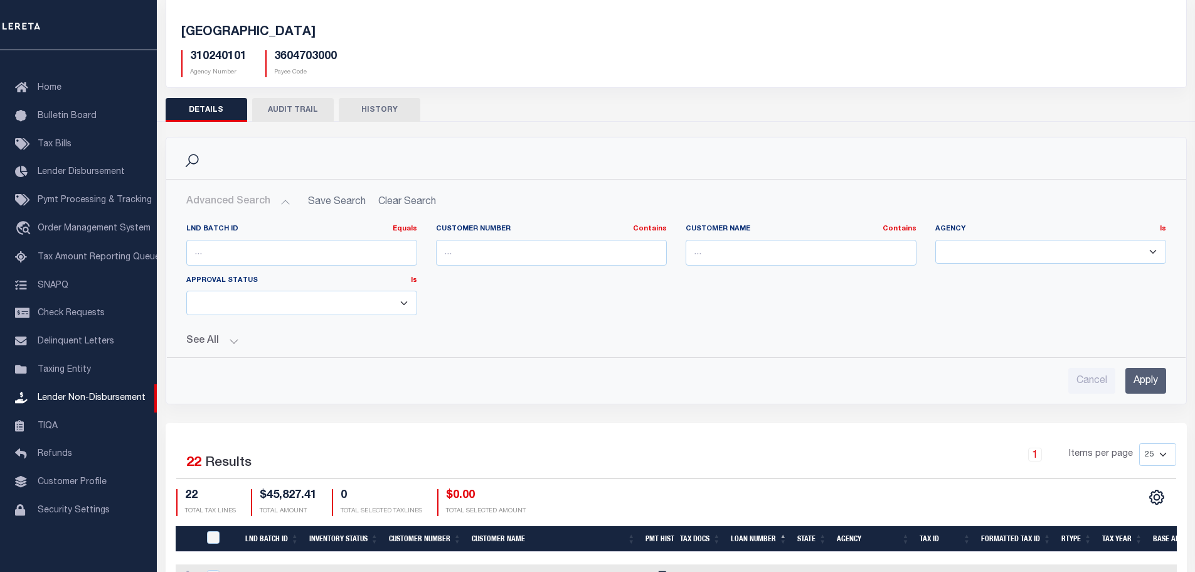
scroll to position [0, 0]
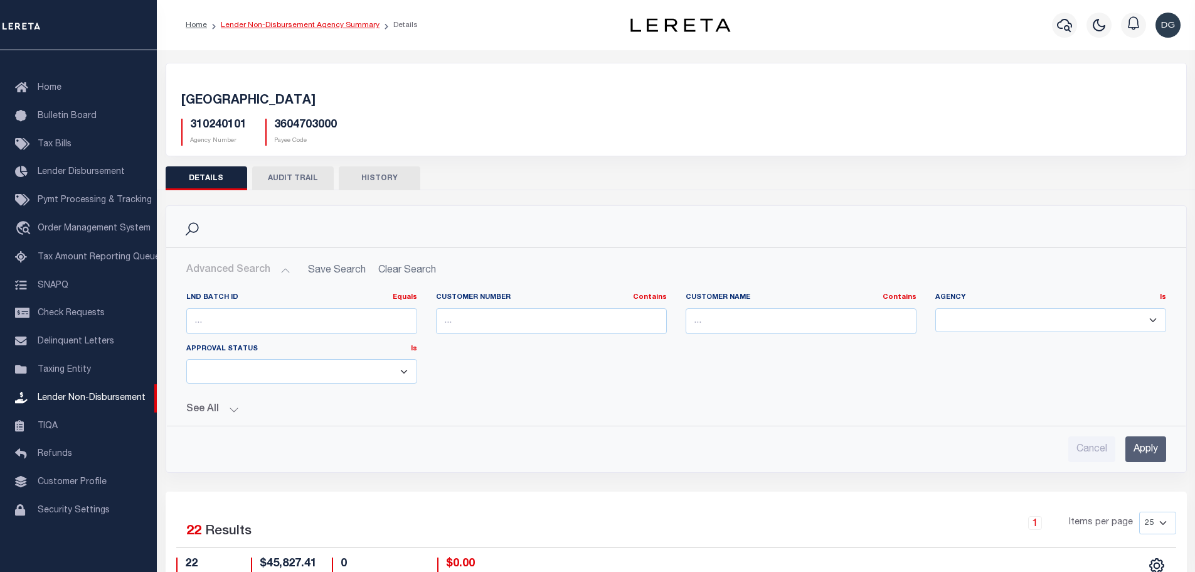
click at [320, 26] on link "Lender Non-Disbursement Agency Summary" at bounding box center [300, 25] width 159 height 8
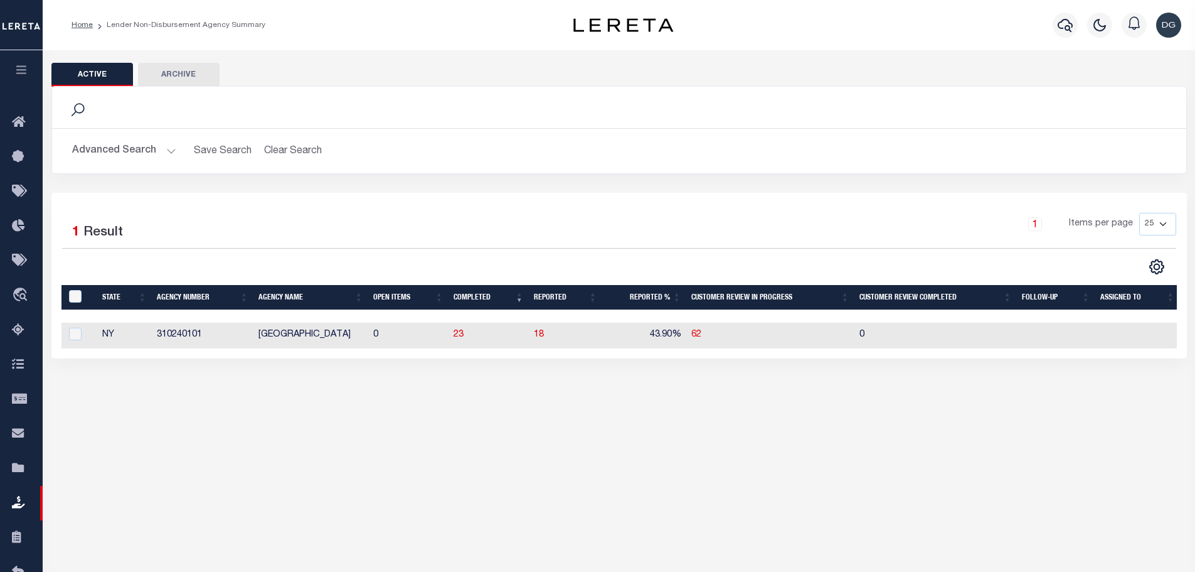
click at [134, 155] on button "Advanced Search" at bounding box center [124, 151] width 104 height 24
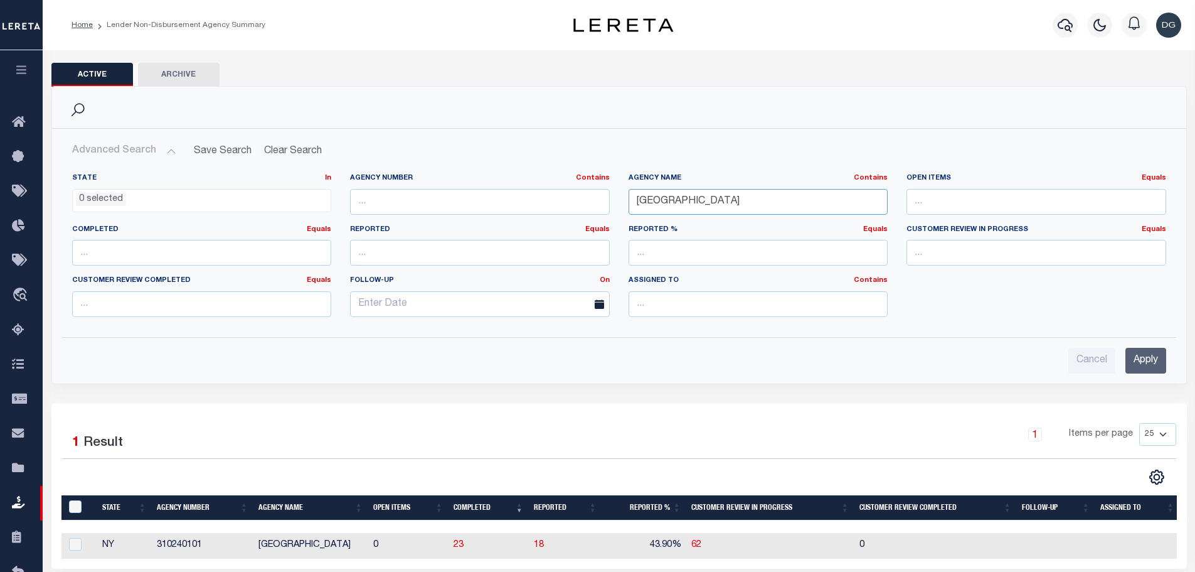
click at [683, 200] on input "brooklyn" at bounding box center [759, 202] width 260 height 26
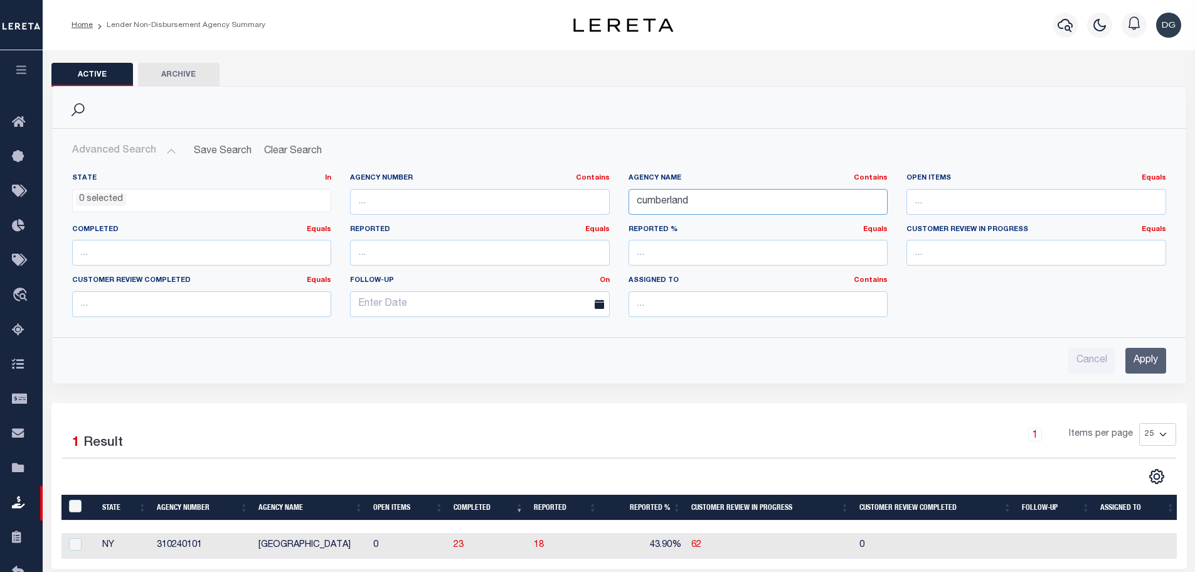
type input "cumberland"
click at [1150, 361] on input "Apply" at bounding box center [1146, 361] width 41 height 26
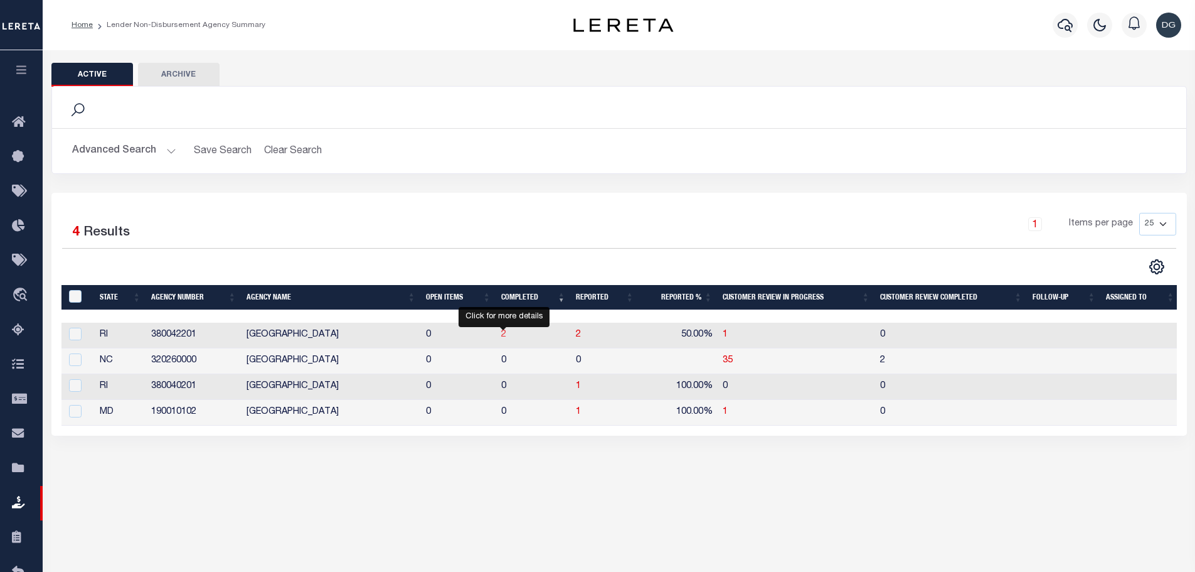
click at [504, 332] on span "2" at bounding box center [503, 334] width 5 height 9
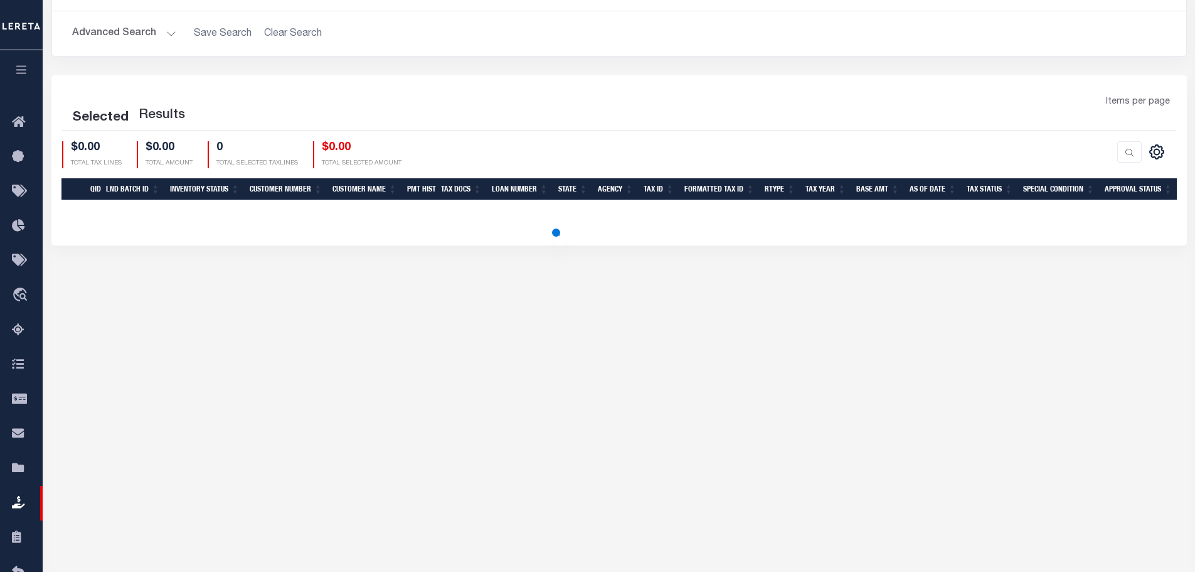
scroll to position [251, 0]
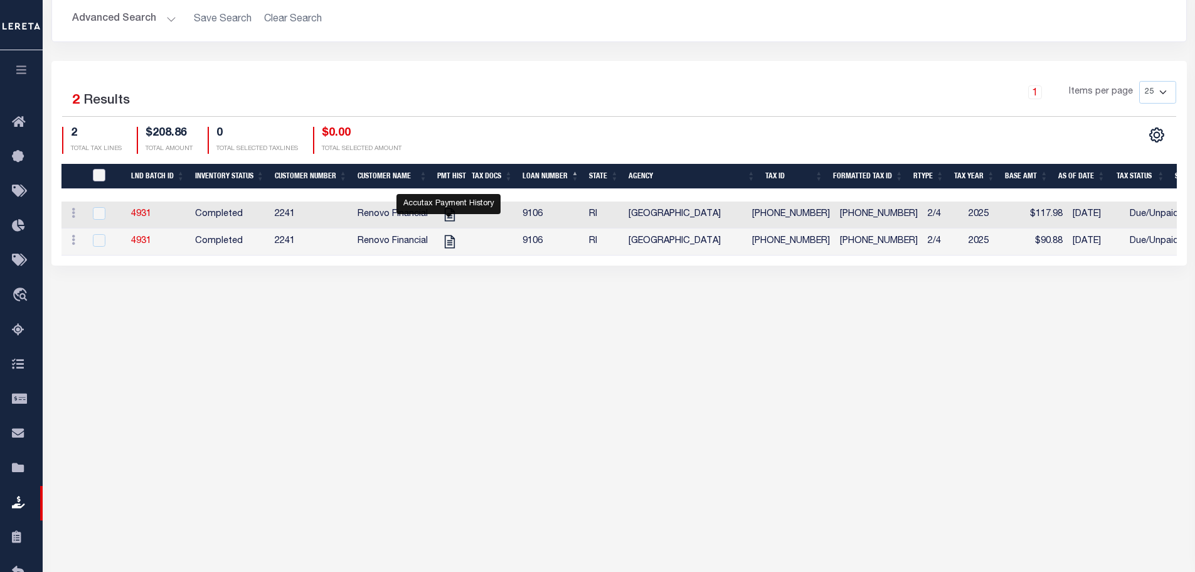
click at [99, 177] on input "QID" at bounding box center [99, 175] width 13 height 13
checkbox input "true"
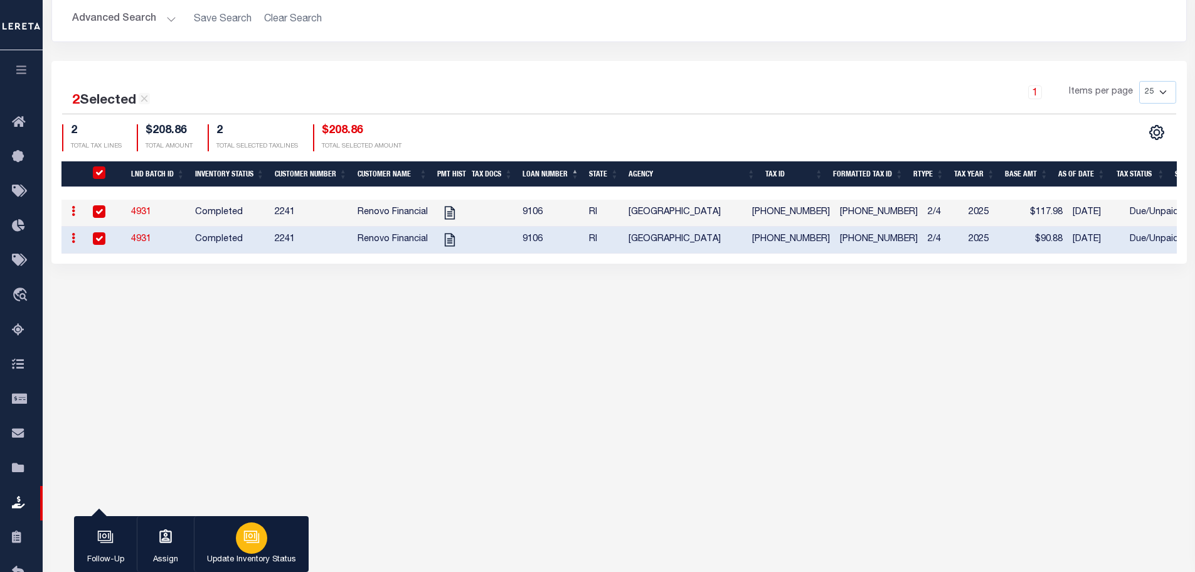
click at [253, 547] on div "button" at bounding box center [251, 537] width 31 height 31
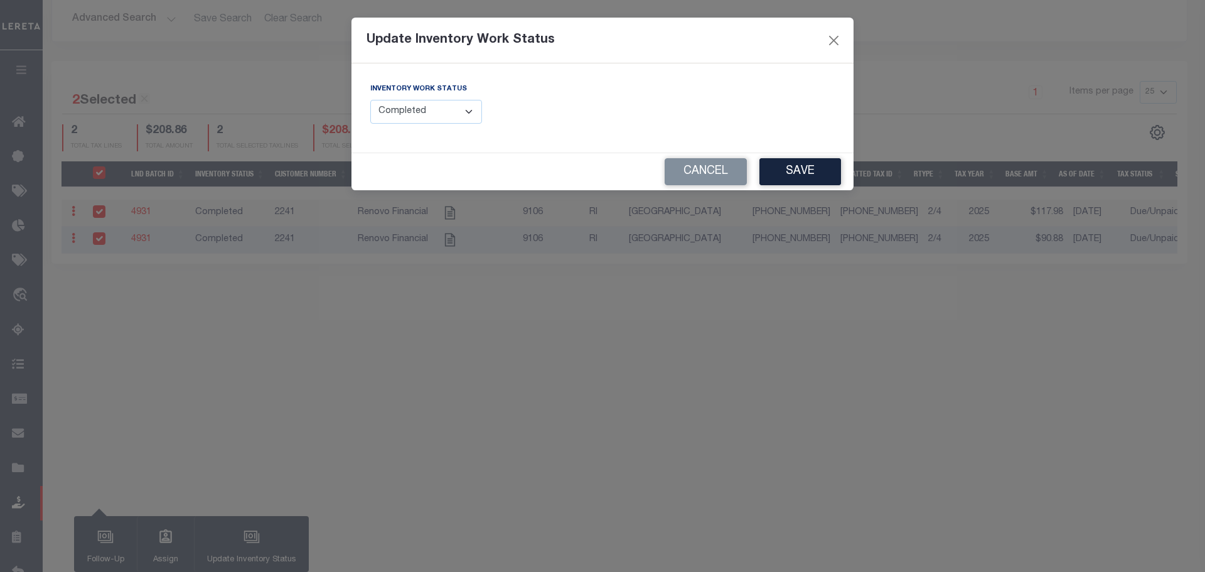
click at [451, 112] on select "--Select-- Open Completed Reported" at bounding box center [426, 112] width 112 height 24
select select "Reported"
click at [370, 100] on select "--Select-- Open Completed Reported" at bounding box center [426, 112] width 112 height 24
click at [805, 170] on button "Save" at bounding box center [800, 171] width 82 height 27
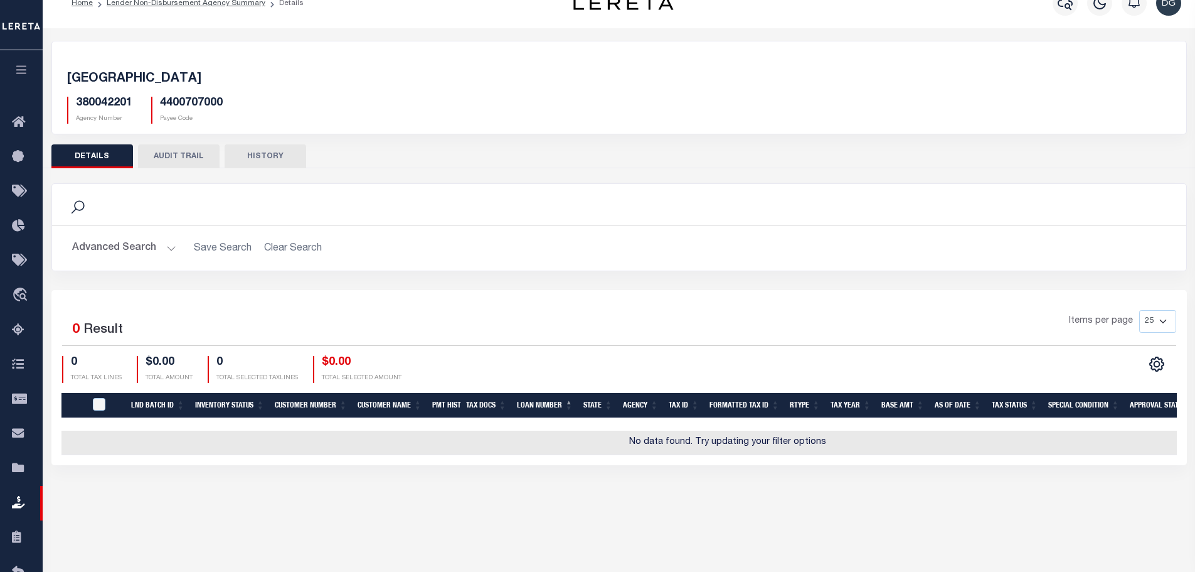
scroll to position [0, 0]
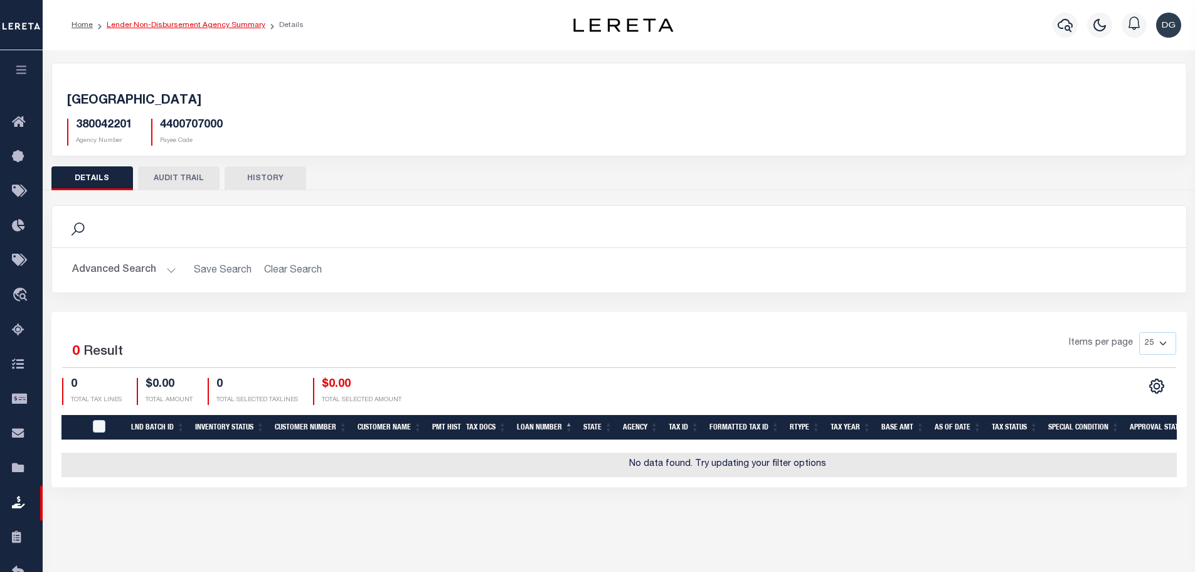
click at [215, 29] on link "Lender Non-Disbursement Agency Summary" at bounding box center [186, 25] width 159 height 8
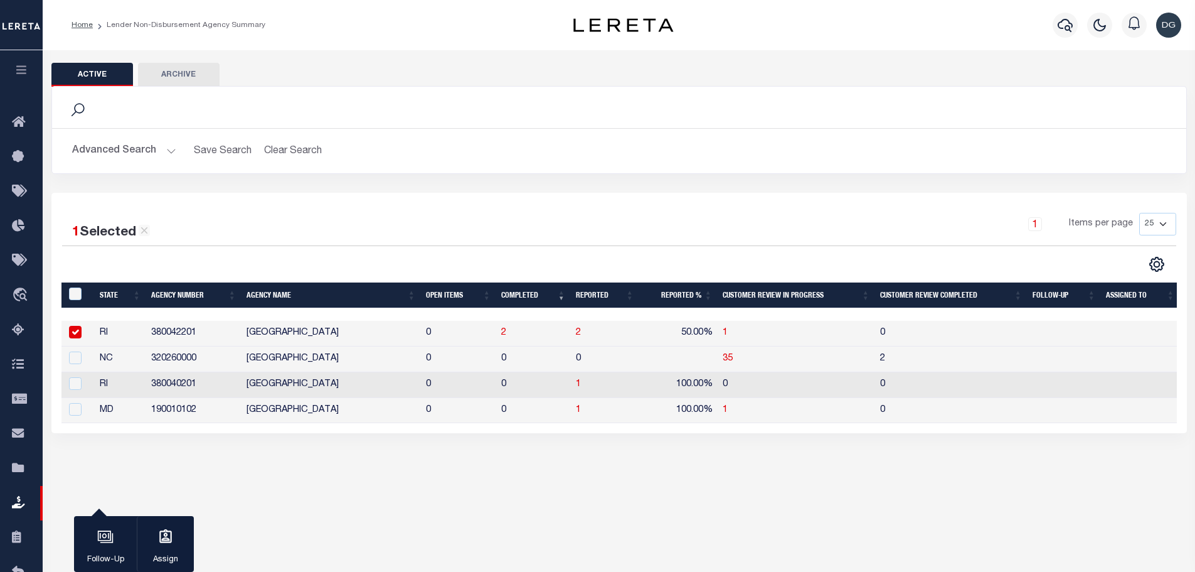
click at [114, 155] on button "Advanced Search" at bounding box center [124, 151] width 104 height 24
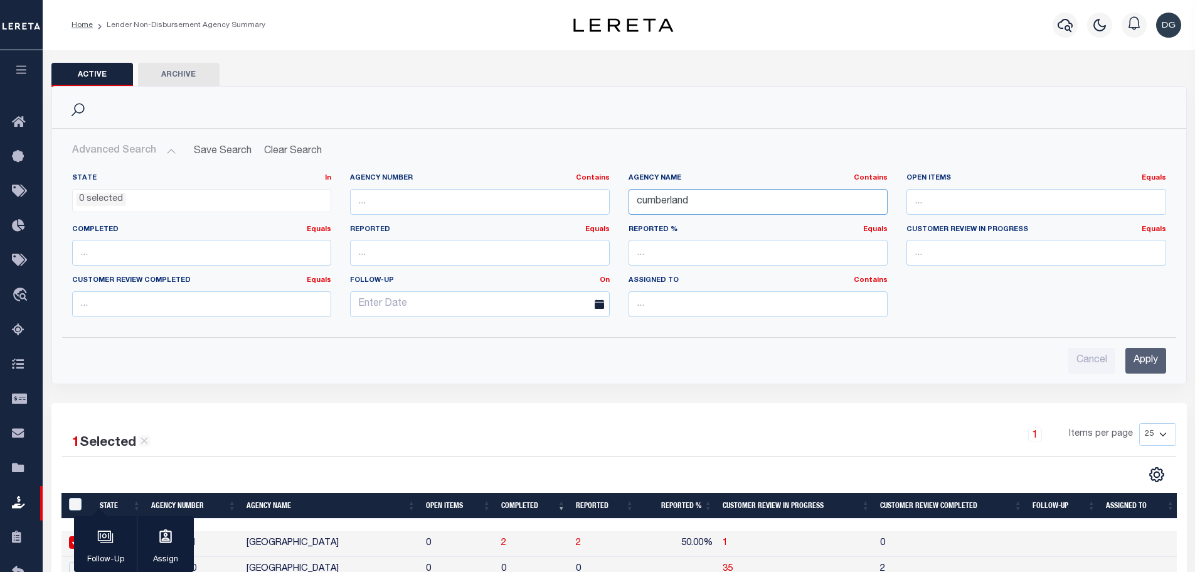
click at [699, 196] on input "cumberland" at bounding box center [759, 202] width 260 height 26
click at [698, 196] on input "cumberland" at bounding box center [759, 202] width 260 height 26
type input "pawtucket"
click at [1162, 361] on input "Apply" at bounding box center [1146, 361] width 41 height 26
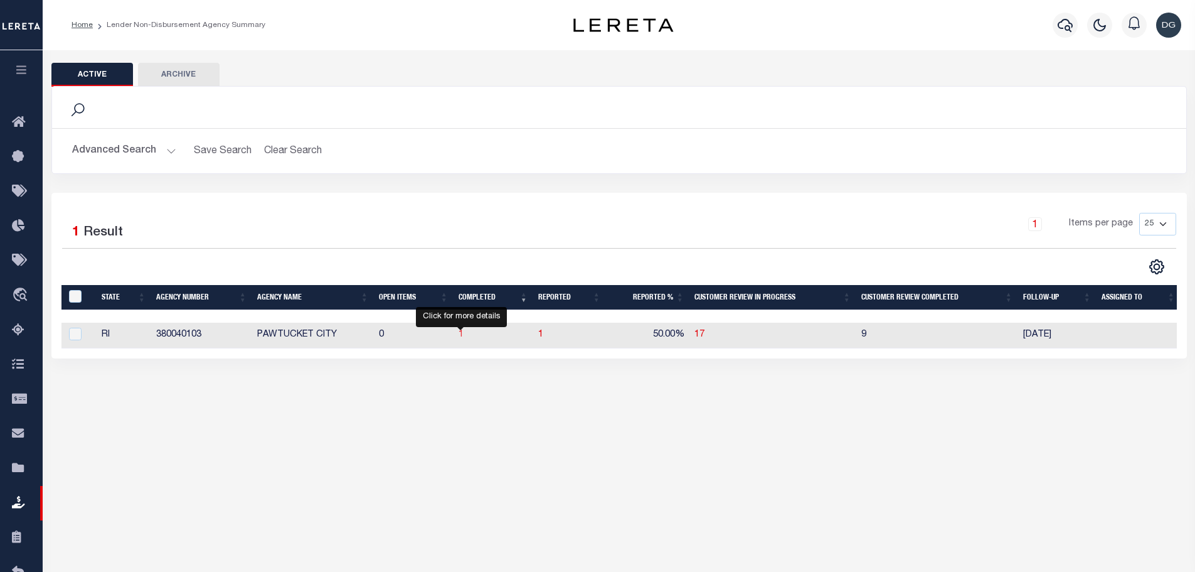
click at [461, 339] on span "1" at bounding box center [461, 334] width 5 height 9
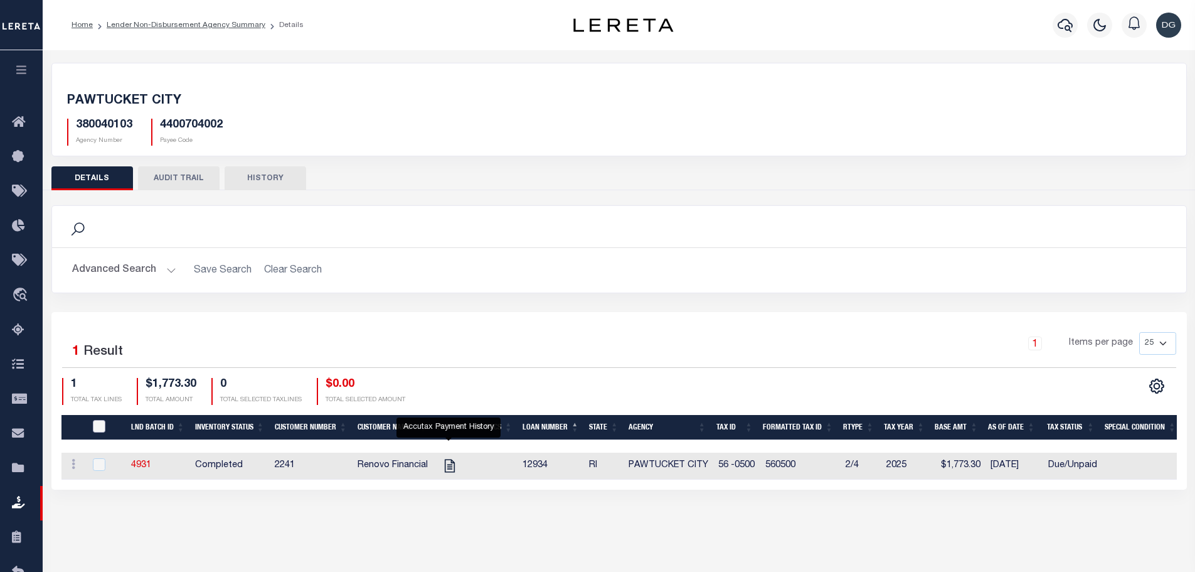
click at [101, 426] on input "QID" at bounding box center [99, 426] width 13 height 13
checkbox input "true"
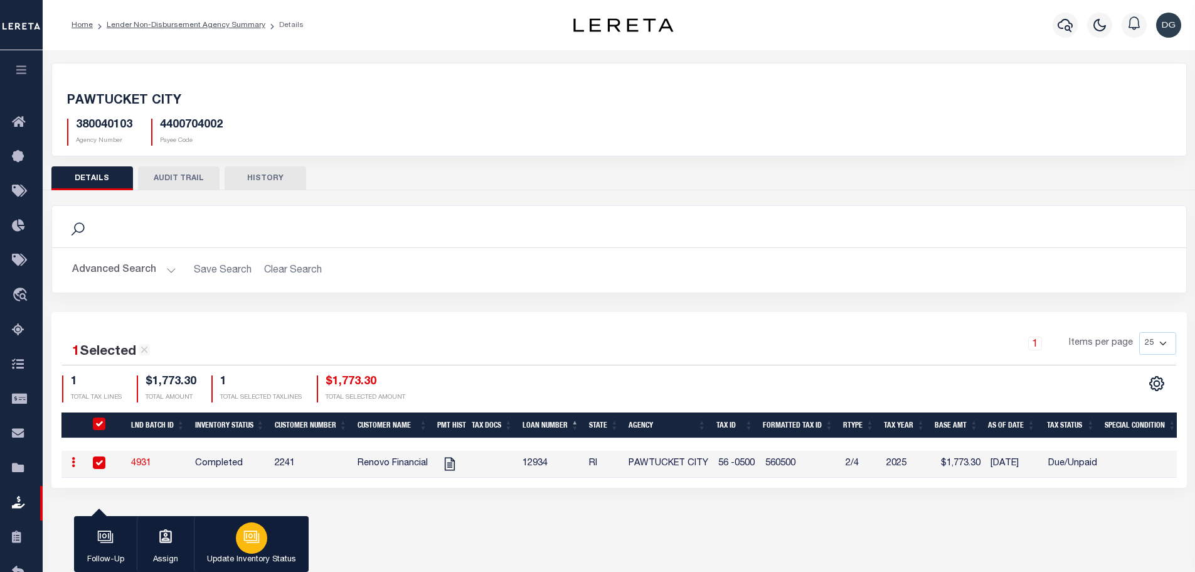
click at [272, 544] on button "Update Inventory Status" at bounding box center [251, 544] width 115 height 56
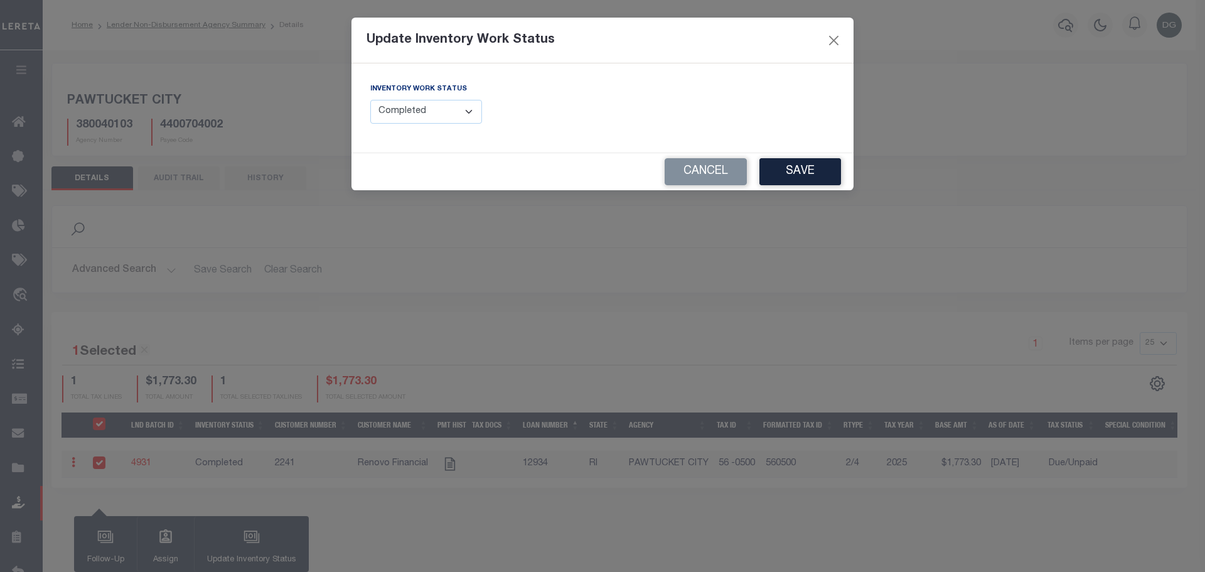
click at [422, 115] on select "--Select-- Open Completed Reported" at bounding box center [426, 112] width 112 height 24
select select "Reported"
click at [370, 100] on select "--Select-- Open Completed Reported" at bounding box center [426, 112] width 112 height 24
click at [838, 174] on button "Save" at bounding box center [800, 171] width 82 height 27
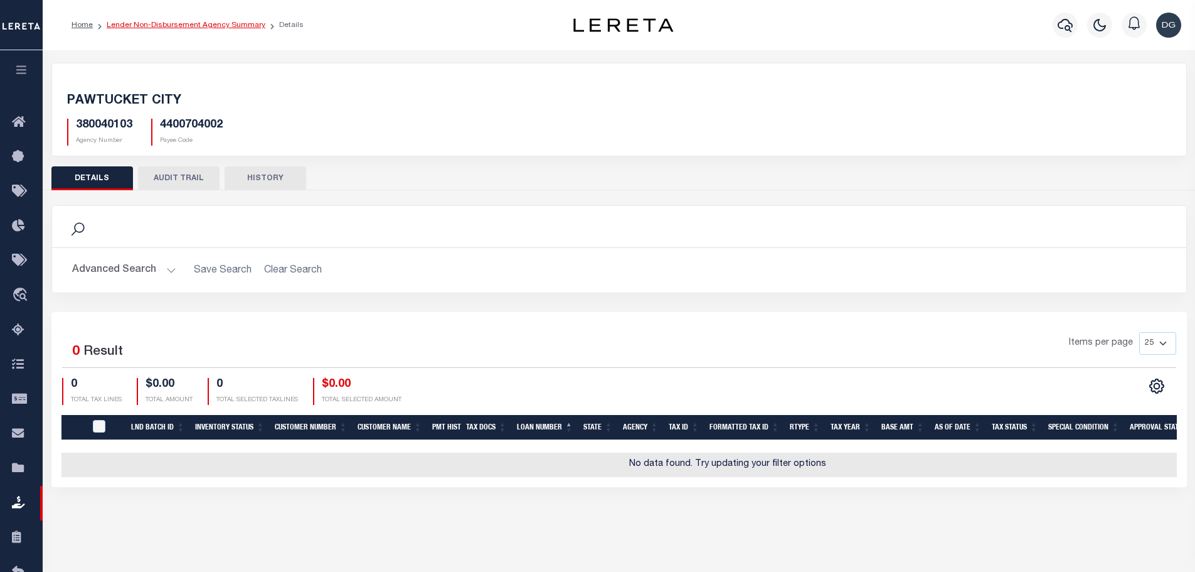
click at [191, 21] on link "Lender Non-Disbursement Agency Summary" at bounding box center [186, 25] width 159 height 8
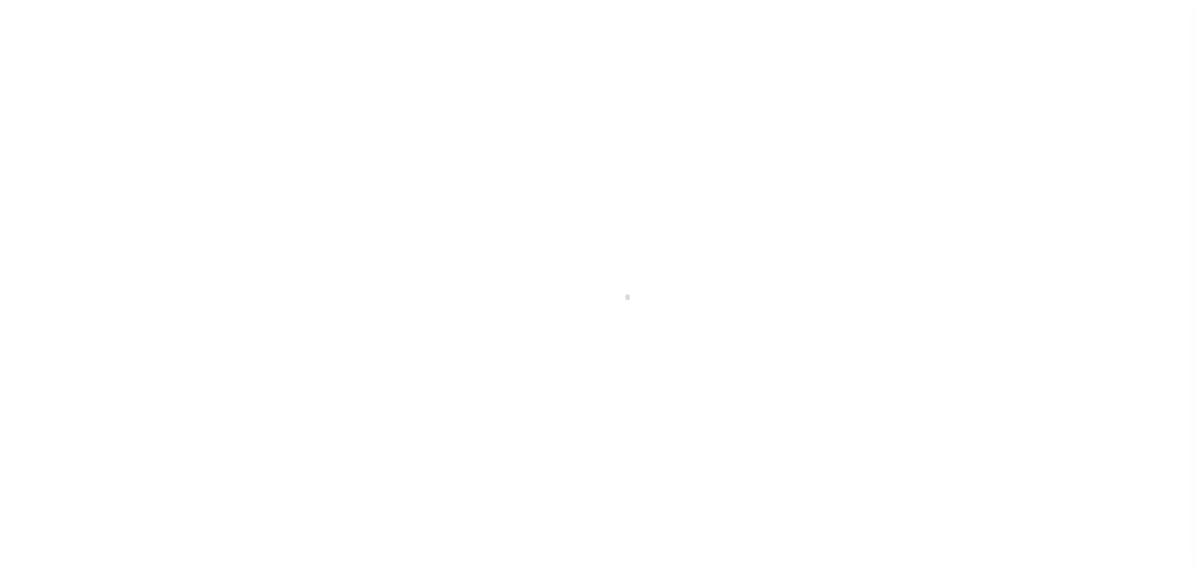
scroll to position [40, 0]
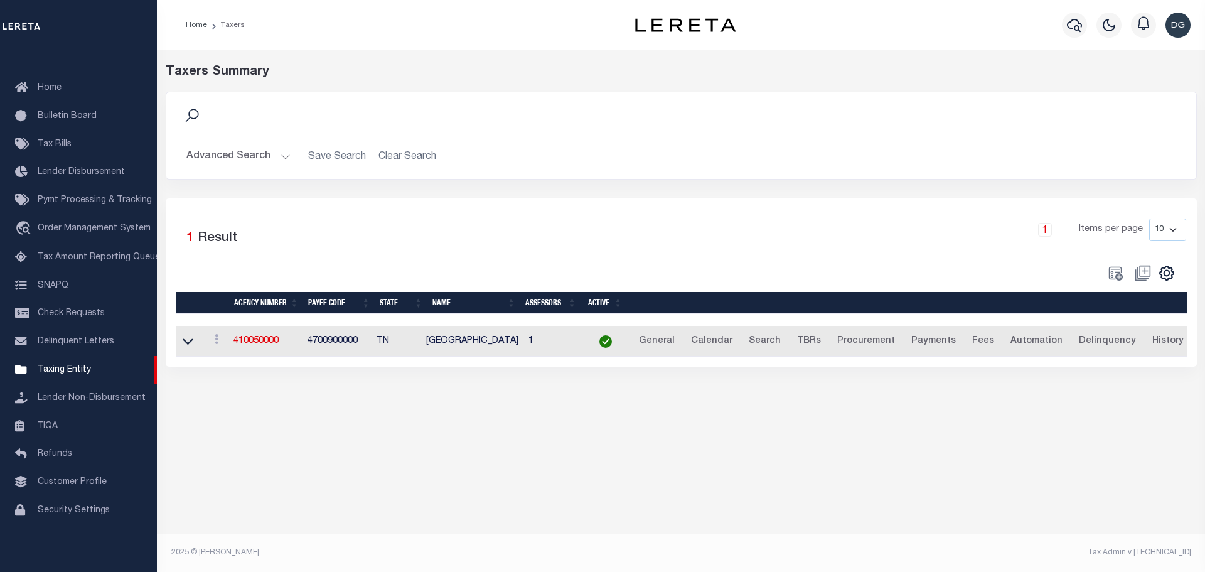
click at [246, 158] on button "Advanced Search" at bounding box center [238, 156] width 104 height 24
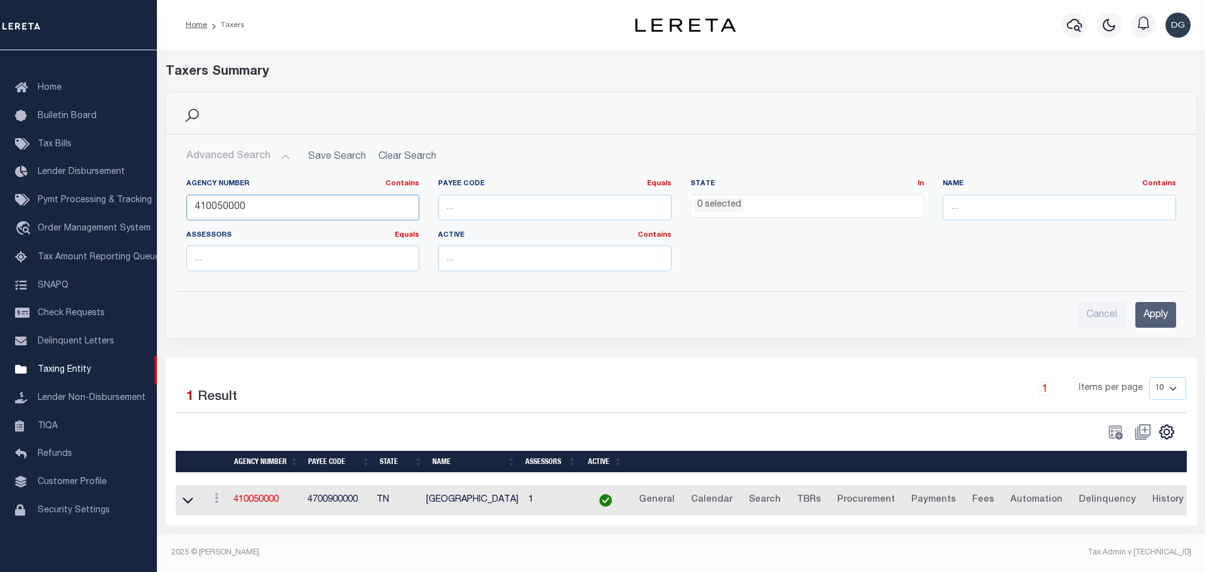
click at [257, 208] on input "410050000" at bounding box center [302, 208] width 233 height 26
click at [257, 208] on input "410050000" at bounding box center [301, 208] width 231 height 26
drag, startPoint x: 962, startPoint y: 201, endPoint x: 968, endPoint y: 205, distance: 6.5
click at [962, 201] on input "text" at bounding box center [1051, 208] width 231 height 26
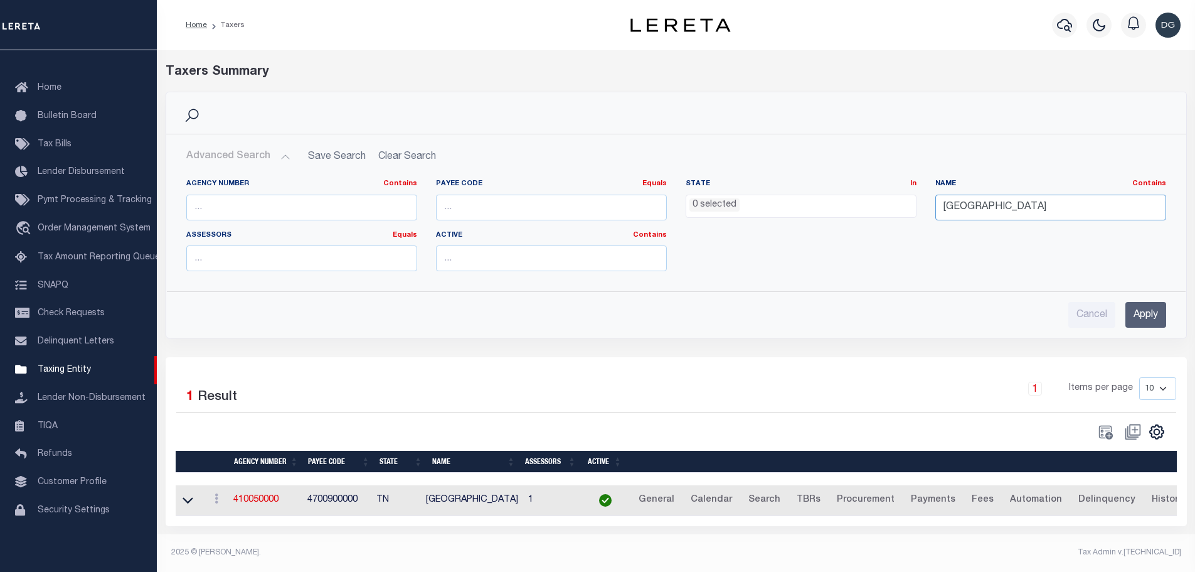
type input "[GEOGRAPHIC_DATA]"
click at [1139, 315] on input "Apply" at bounding box center [1146, 315] width 41 height 26
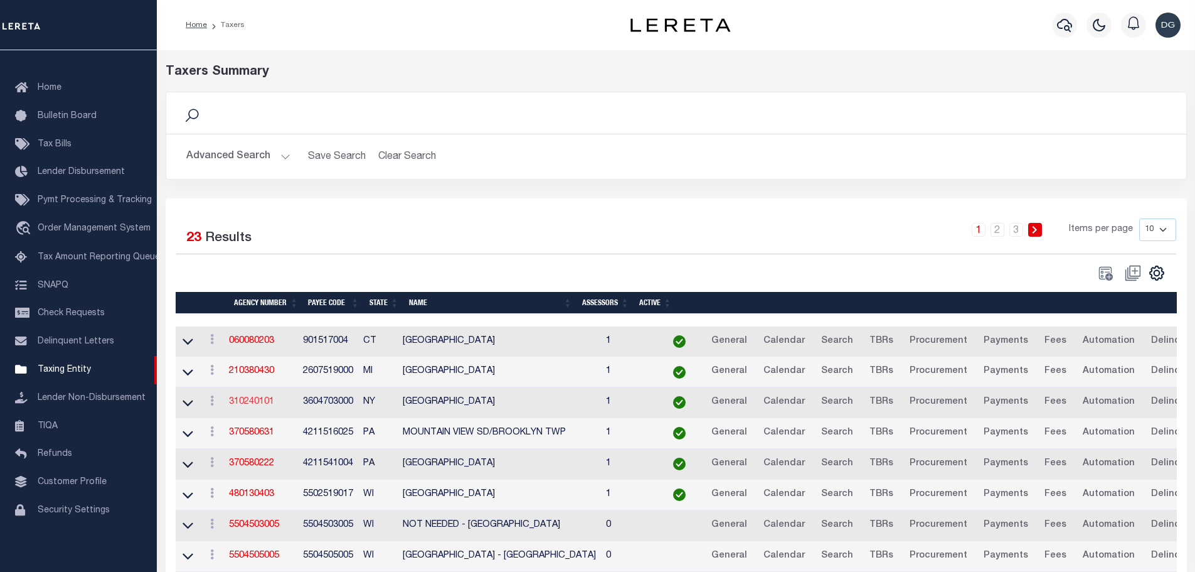
click at [257, 400] on link "310240101" at bounding box center [251, 401] width 45 height 9
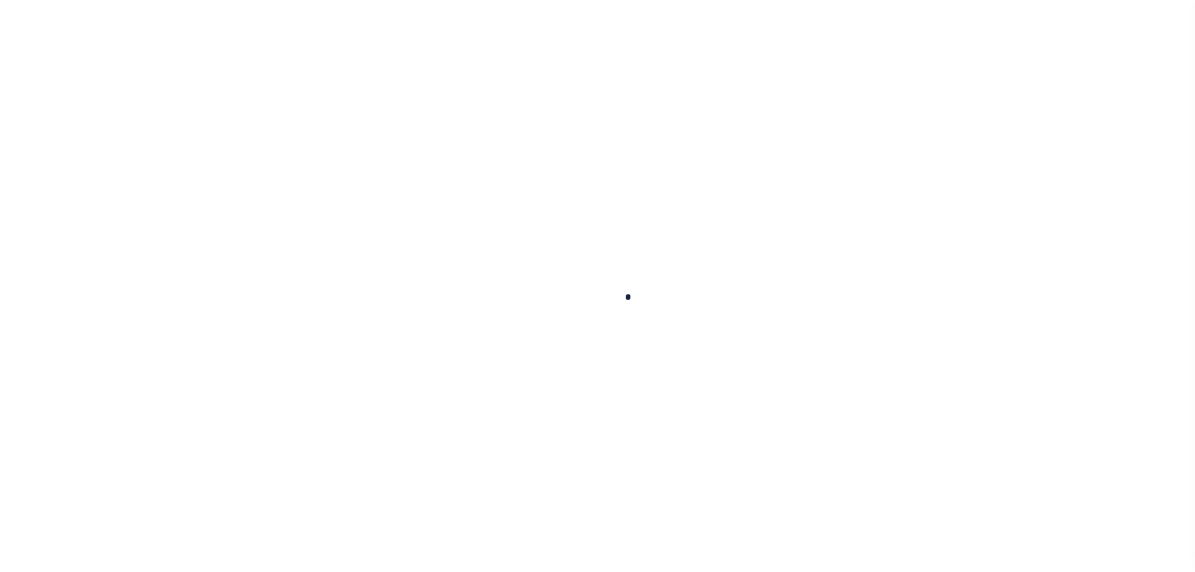
select select
checkbox input "false"
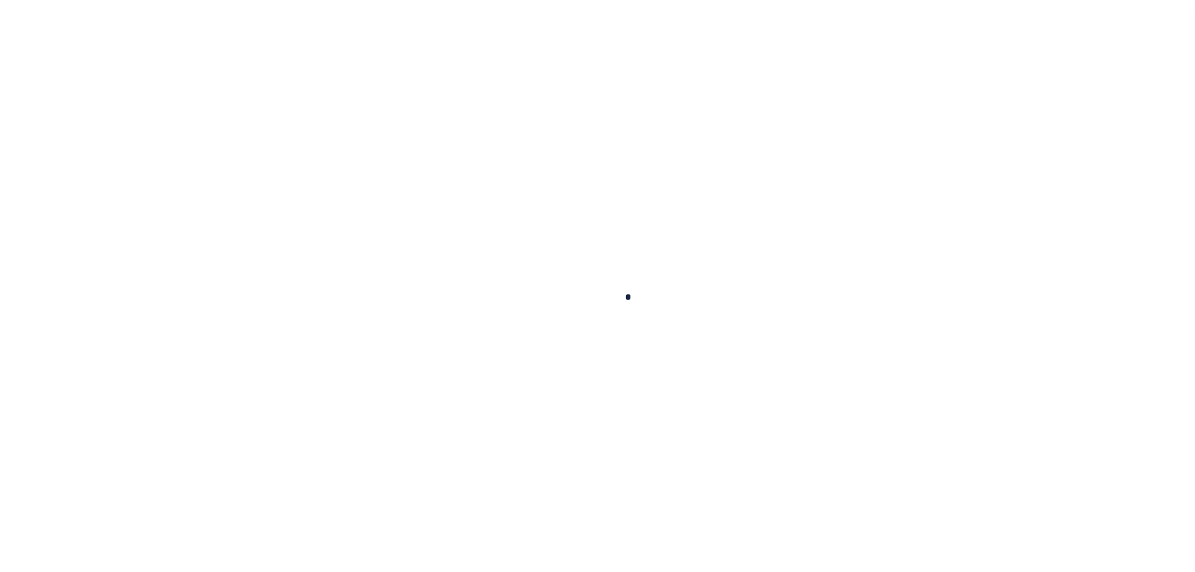
checkbox input "false"
type input "3604703000"
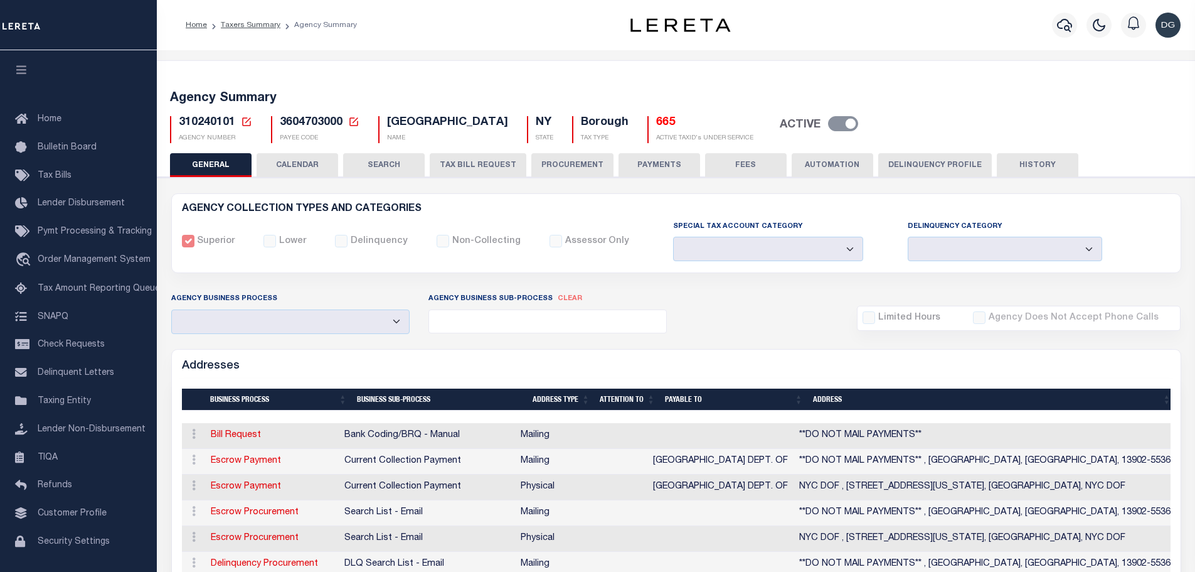
click at [302, 159] on button "CALENDAR" at bounding box center [298, 165] width 82 height 24
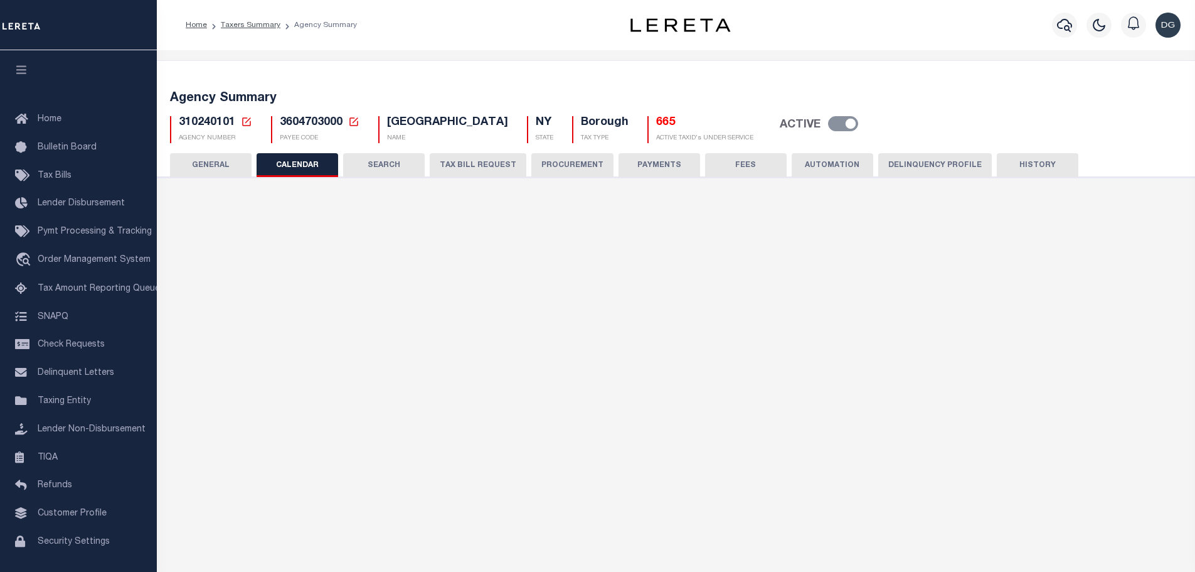
checkbox input "false"
type input "2"
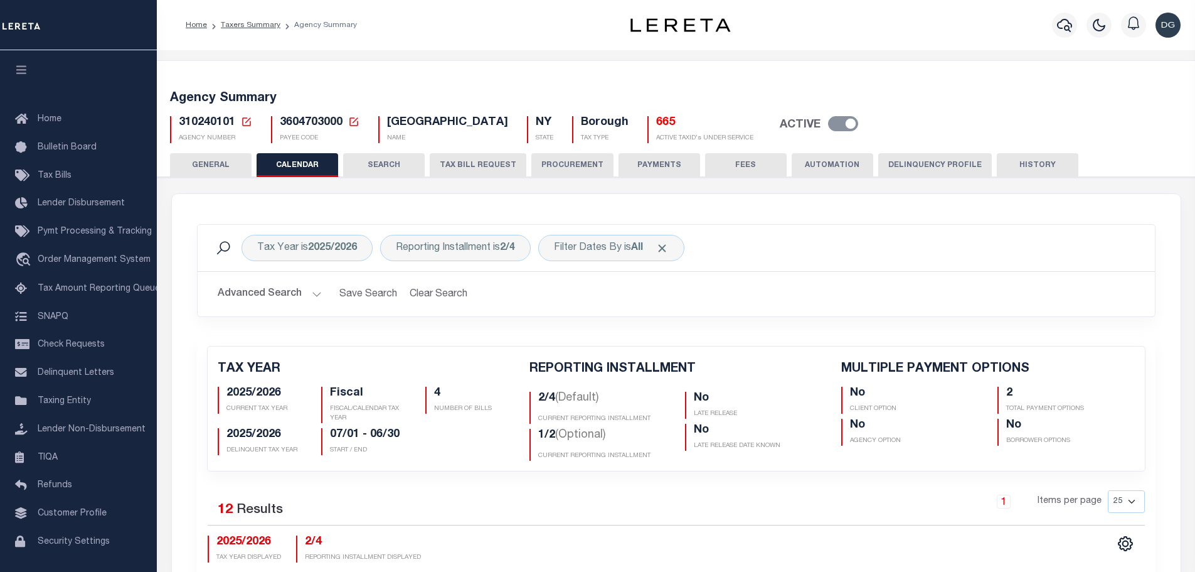
click at [823, 164] on button "AUTOMATION" at bounding box center [833, 165] width 82 height 24
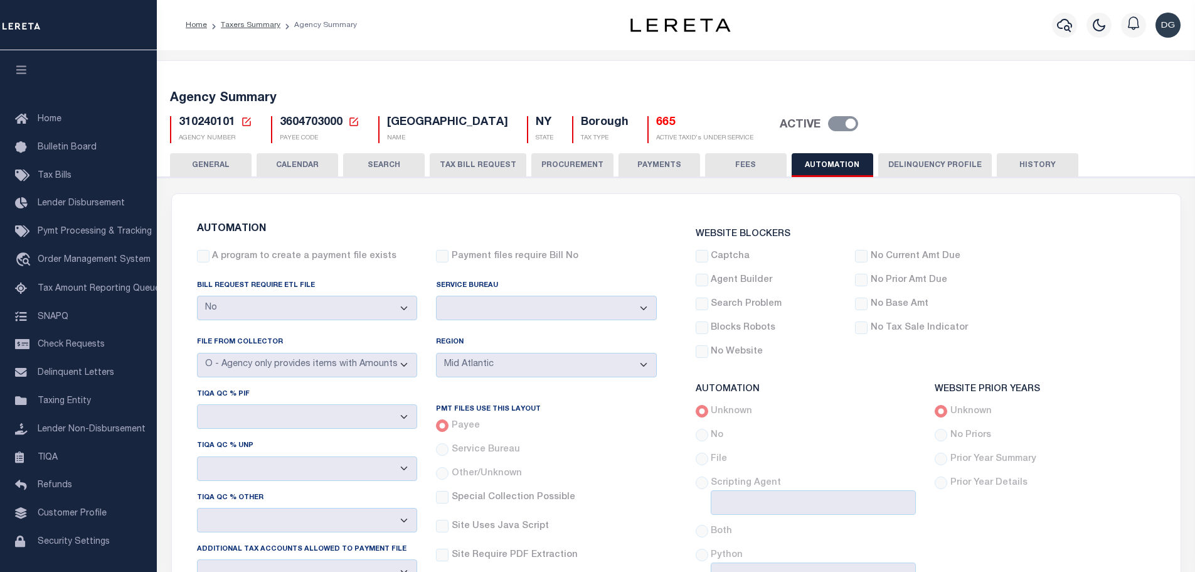
drag, startPoint x: 908, startPoint y: 152, endPoint x: 707, endPoint y: 171, distance: 202.3
click at [908, 153] on button "Delinquency Profile" at bounding box center [936, 165] width 114 height 24
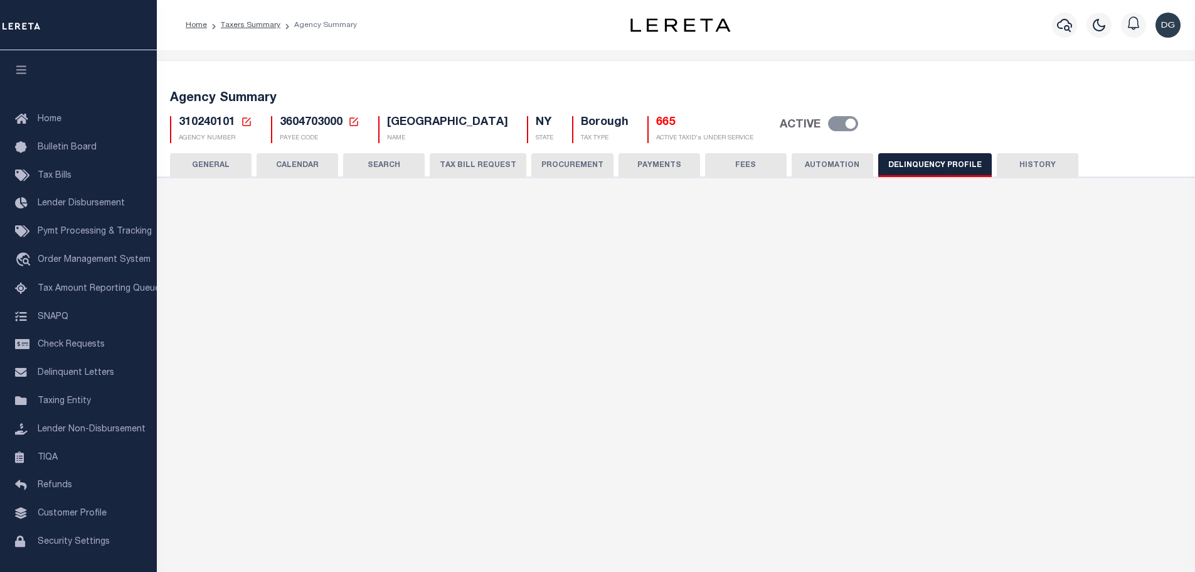
click at [575, 163] on button "PROCUREMENT" at bounding box center [573, 165] width 82 height 24
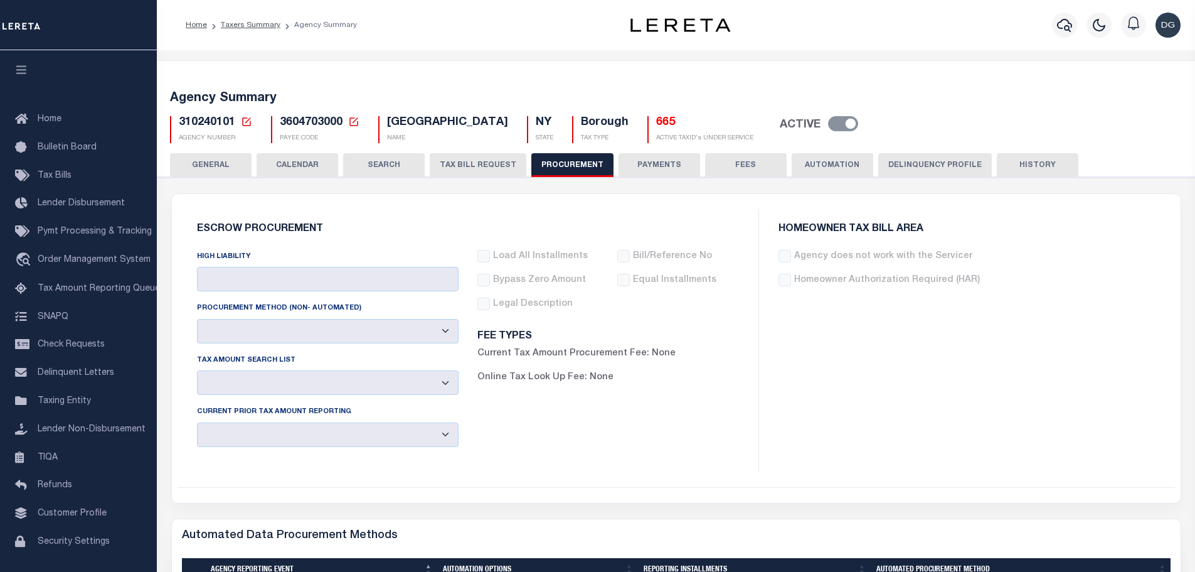
type input "$25,000"
select select "1"
select select "4"
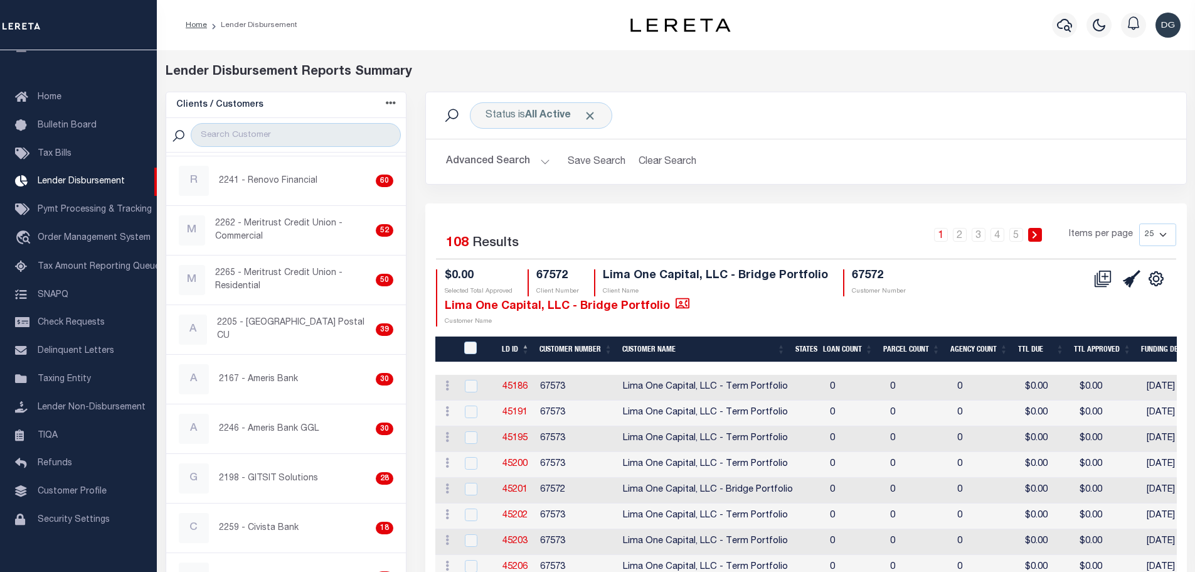
scroll to position [188, 0]
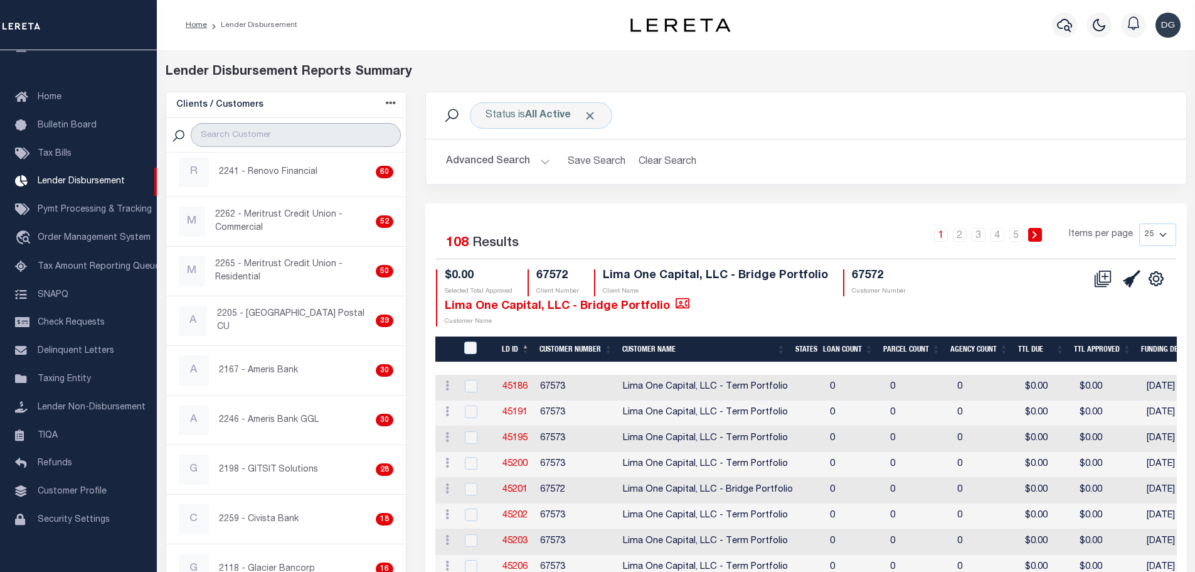
click at [264, 130] on input "search" at bounding box center [296, 135] width 210 height 24
type input "glacier"
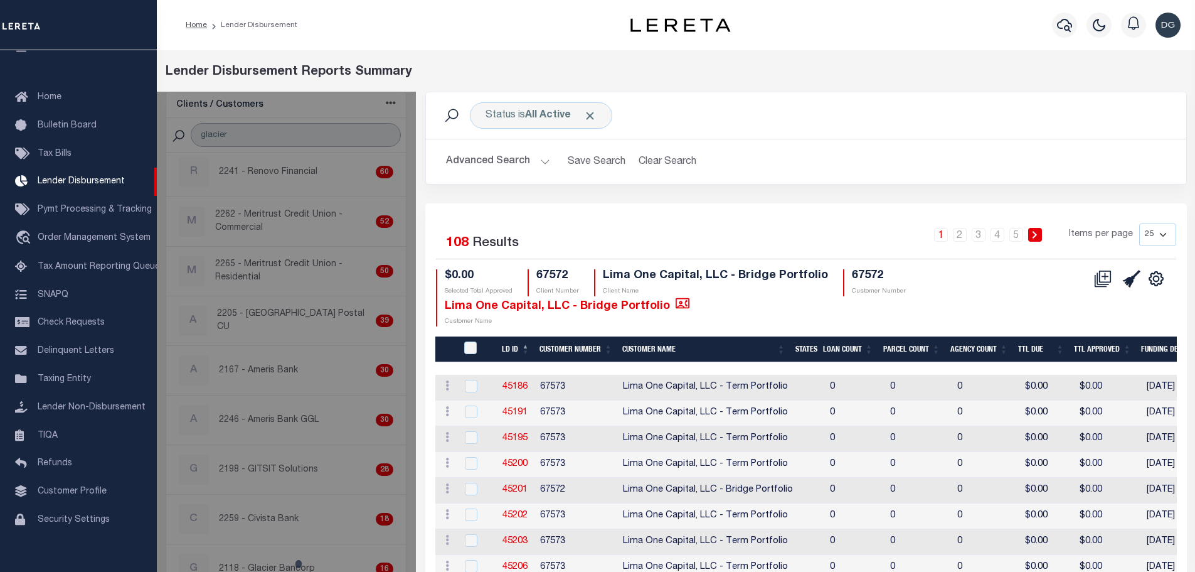
scroll to position [0, 0]
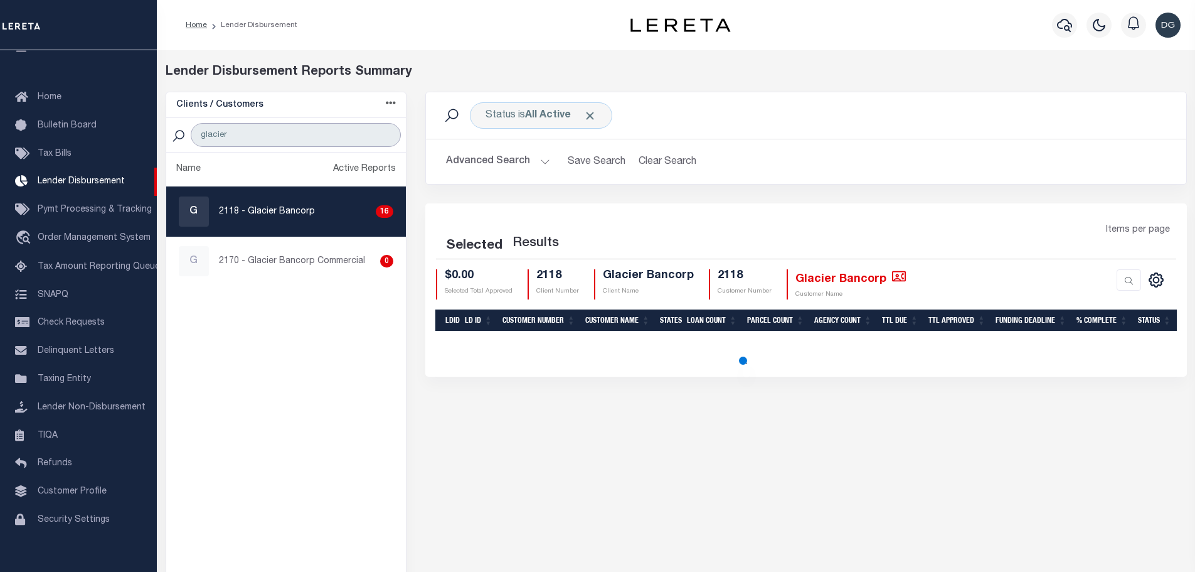
click at [387, 136] on input "glacier" at bounding box center [296, 135] width 210 height 24
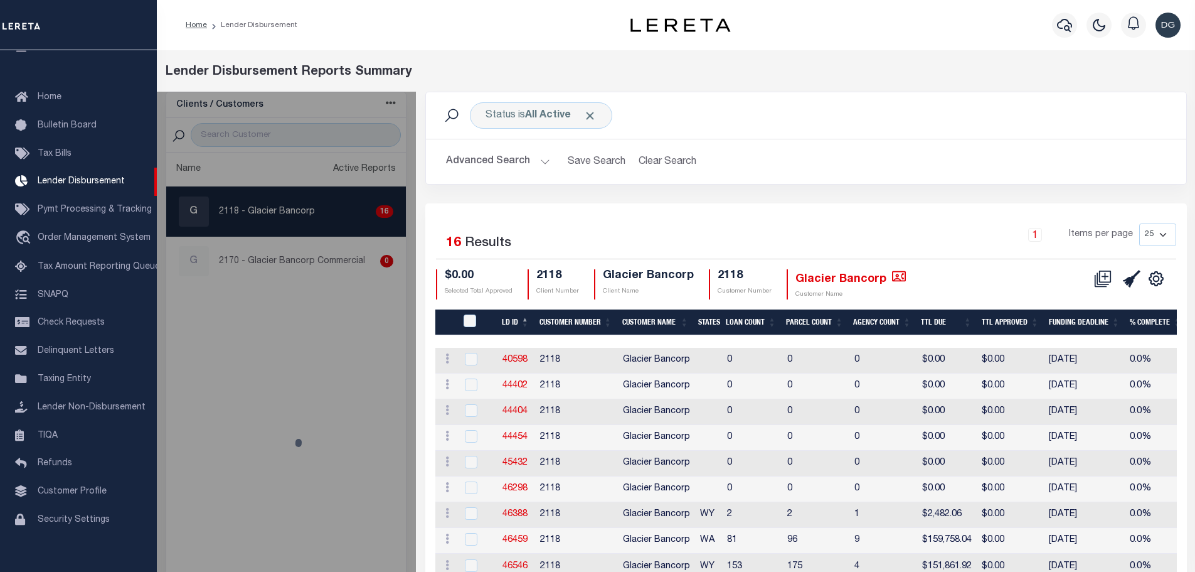
click at [304, 134] on div at bounding box center [286, 442] width 260 height 700
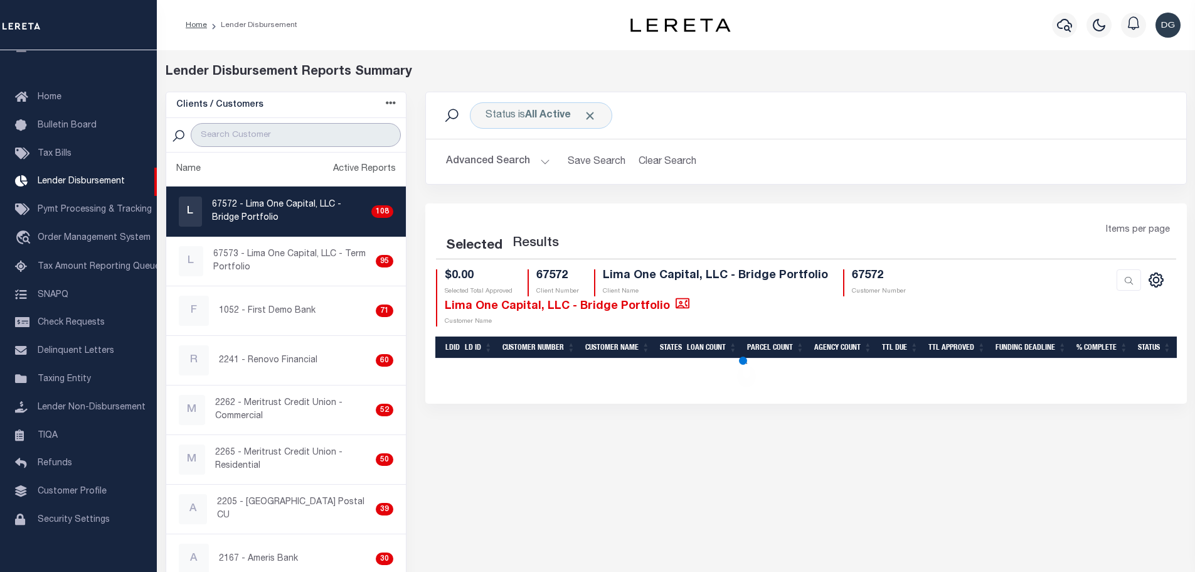
click at [304, 134] on input "search" at bounding box center [296, 135] width 210 height 24
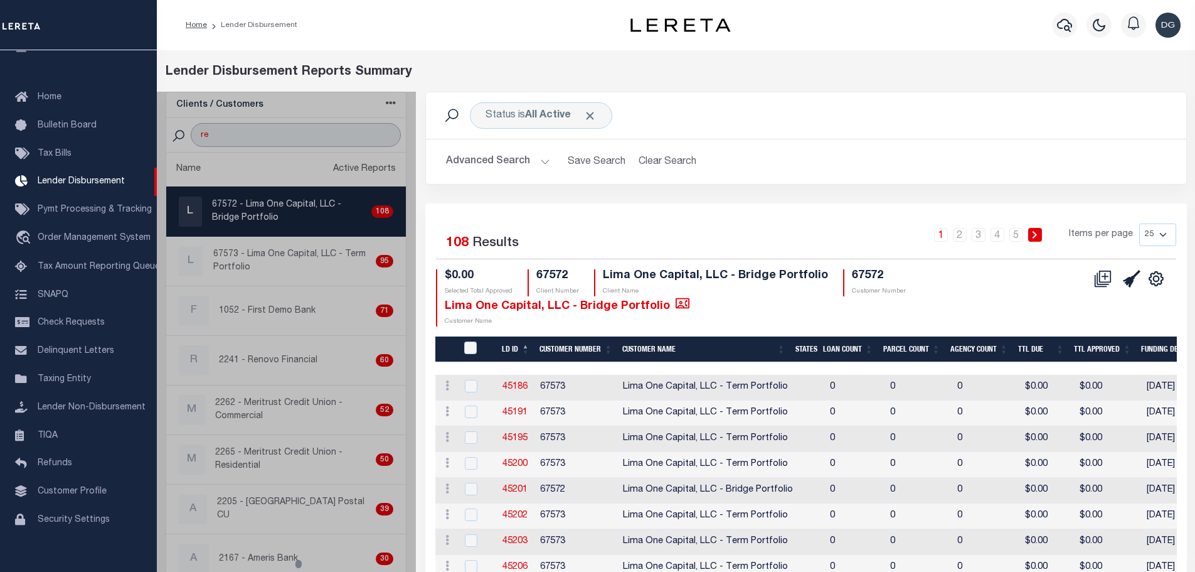
type input "renovo"
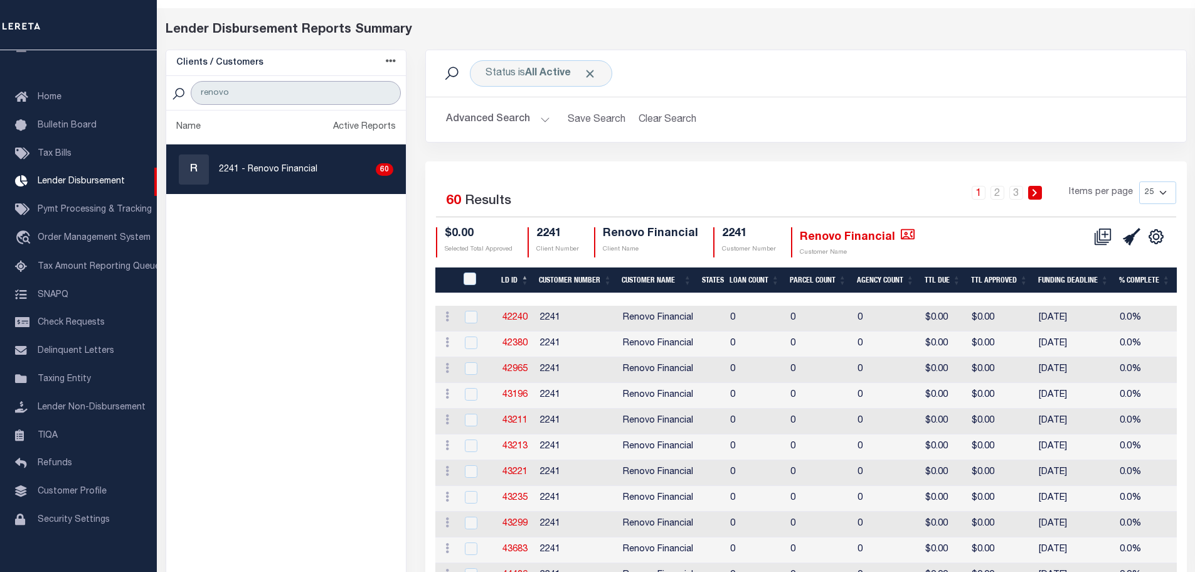
scroll to position [63, 0]
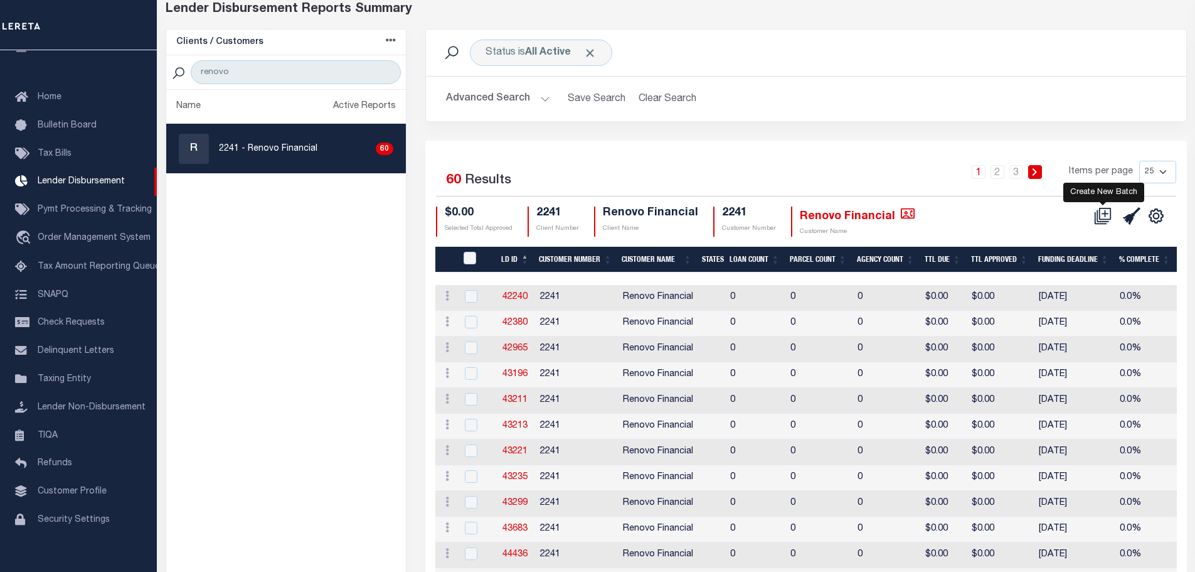
click at [1096, 218] on icon at bounding box center [1101, 217] width 12 height 12
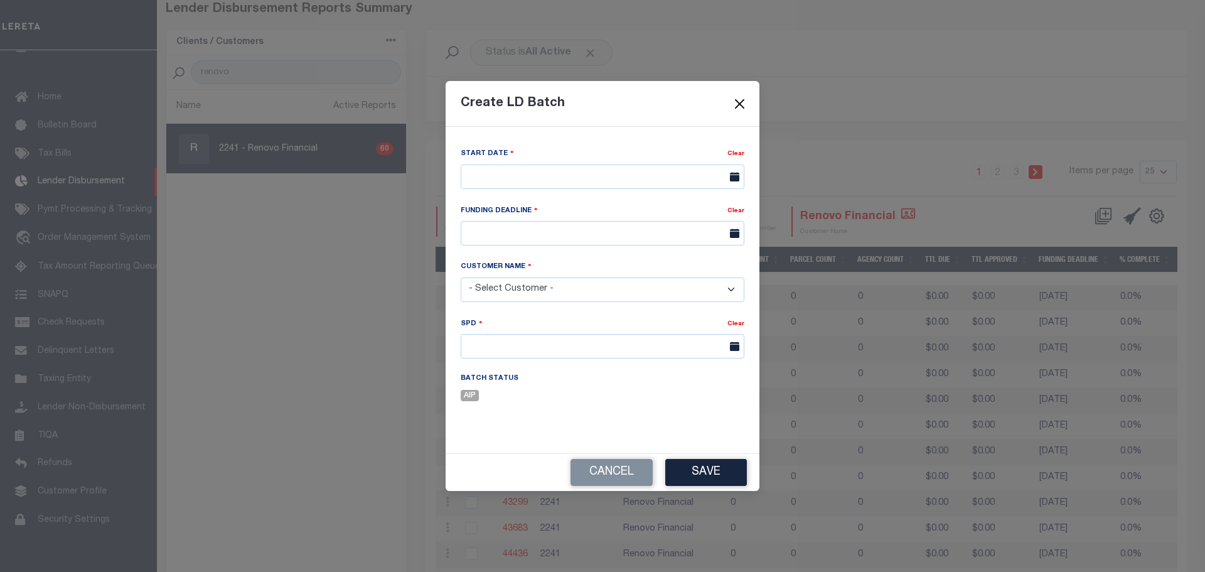
click at [743, 103] on button "Close" at bounding box center [740, 104] width 16 height 16
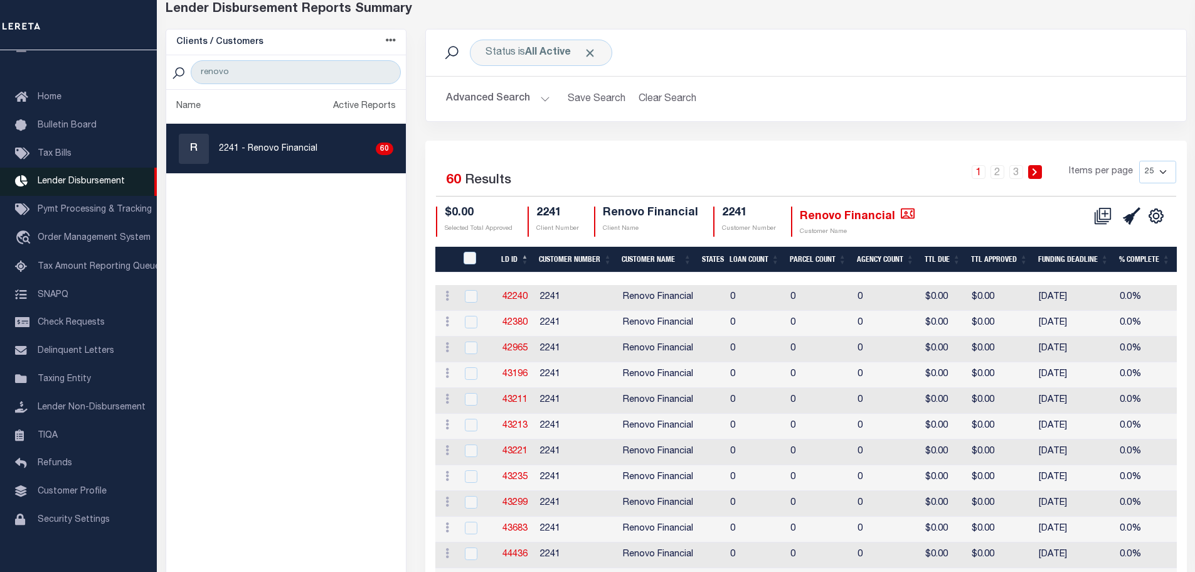
drag, startPoint x: 85, startPoint y: 176, endPoint x: 83, endPoint y: 183, distance: 7.3
drag, startPoint x: 83, startPoint y: 183, endPoint x: 350, endPoint y: 253, distance: 275.6
click at [350, 253] on ul "Name Active Reports R 2241 - Renovo Financial 60" at bounding box center [286, 516] width 240 height 852
click at [1108, 213] on icon at bounding box center [1103, 216] width 18 height 18
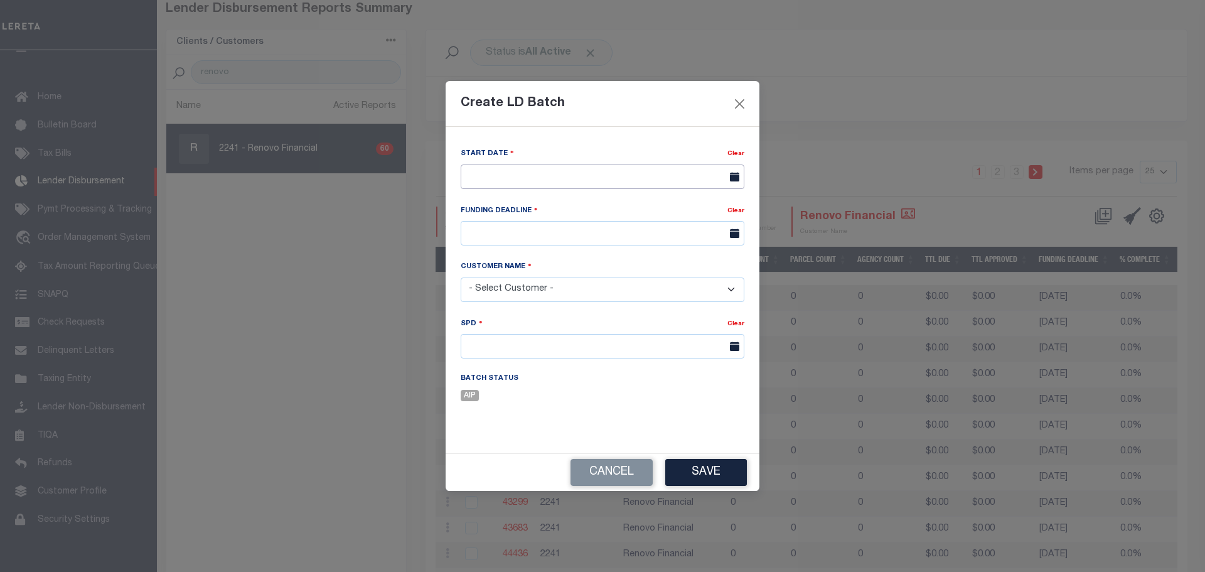
click at [540, 178] on input "text" at bounding box center [603, 176] width 284 height 24
click at [506, 293] on span "13" at bounding box center [501, 295] width 24 height 24
type input "[DATE]"
click at [538, 236] on input "text" at bounding box center [603, 233] width 284 height 24
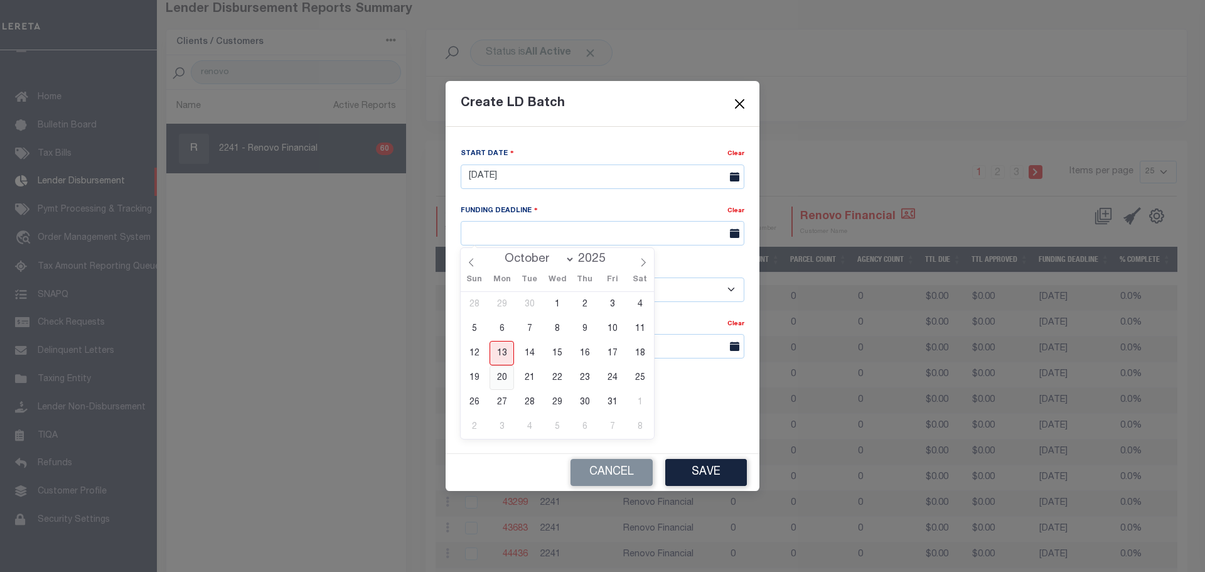
click at [505, 382] on span "20" at bounding box center [501, 377] width 24 height 24
type input "[DATE]"
click at [558, 237] on input "[DATE]" at bounding box center [603, 233] width 284 height 24
click at [707, 260] on div "Funding Deadline Clear [DATE]" at bounding box center [602, 232] width 302 height 56
click at [637, 273] on div "Customer Name" at bounding box center [603, 268] width 284 height 17
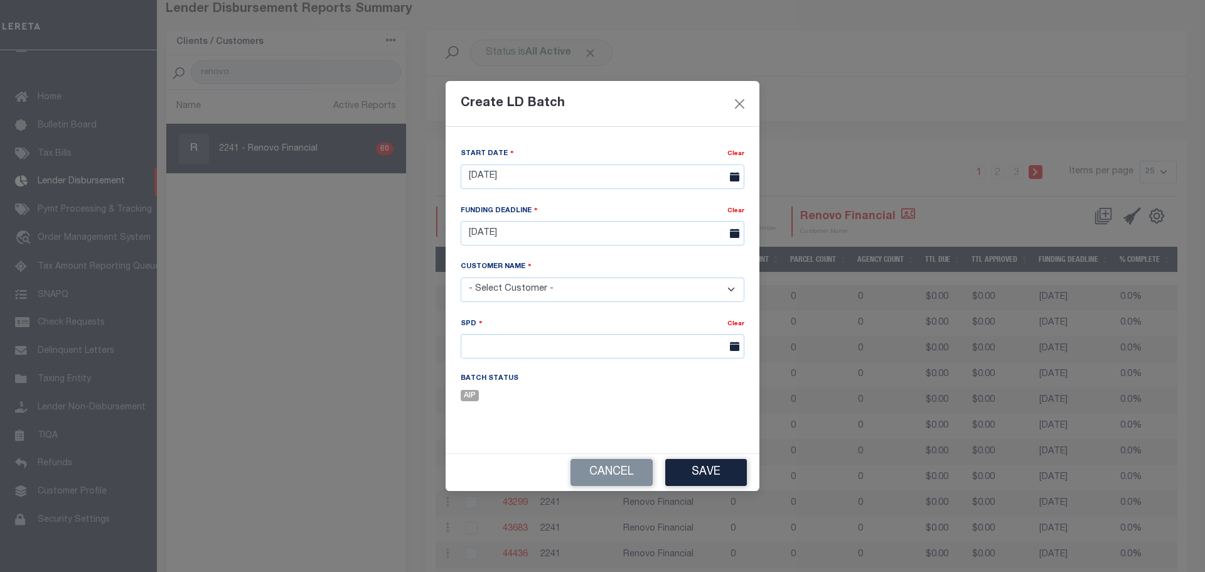
click at [623, 287] on select "- Select Customer - Accumatch - Refunds All In Credit Union Amarillo National B…" at bounding box center [603, 289] width 284 height 24
select select "2241"
click at [461, 277] on select "- Select Customer - Accumatch - Refunds All In Credit Union Amarillo National B…" at bounding box center [603, 289] width 284 height 24
click at [501, 350] on input "text" at bounding box center [603, 346] width 284 height 24
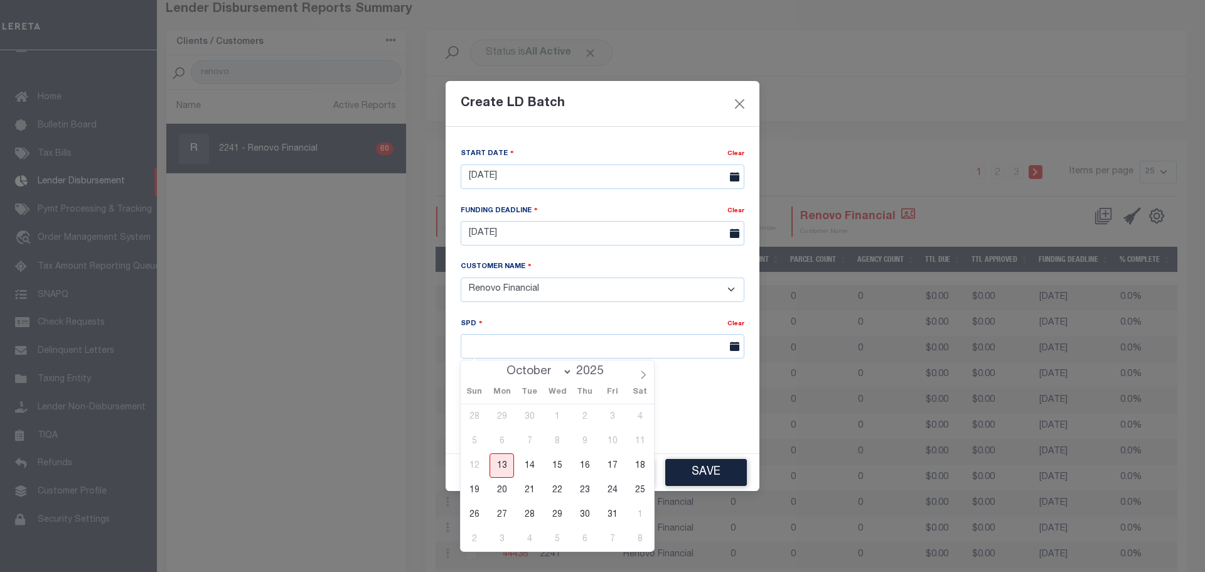
click at [543, 221] on div "Funding Deadline" at bounding box center [594, 213] width 267 height 18
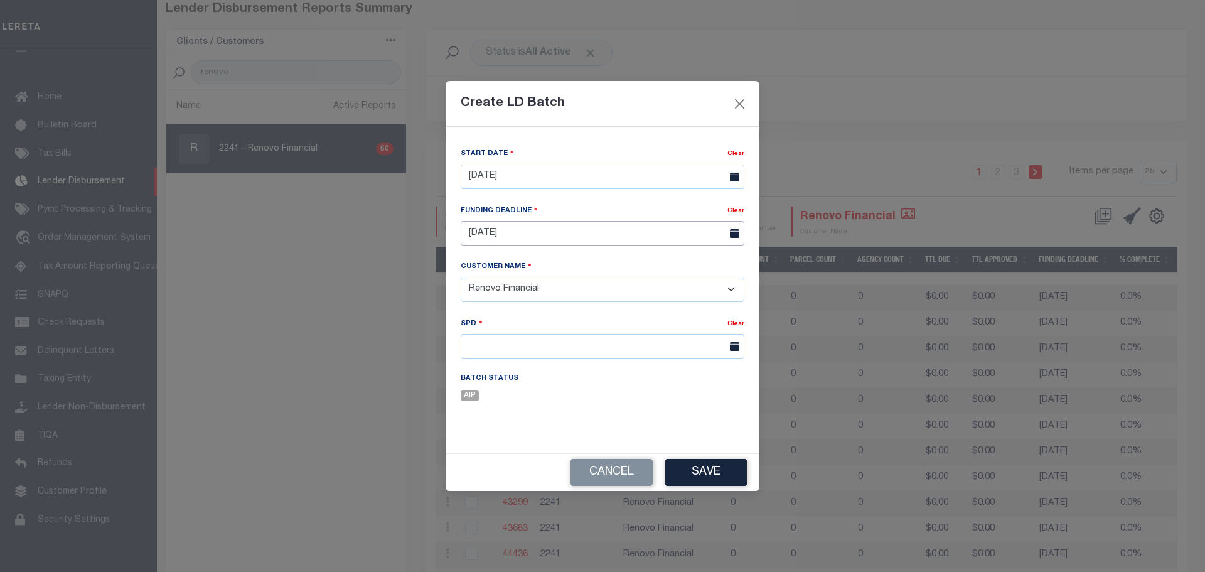
click at [543, 235] on input "[DATE]" at bounding box center [603, 233] width 284 height 24
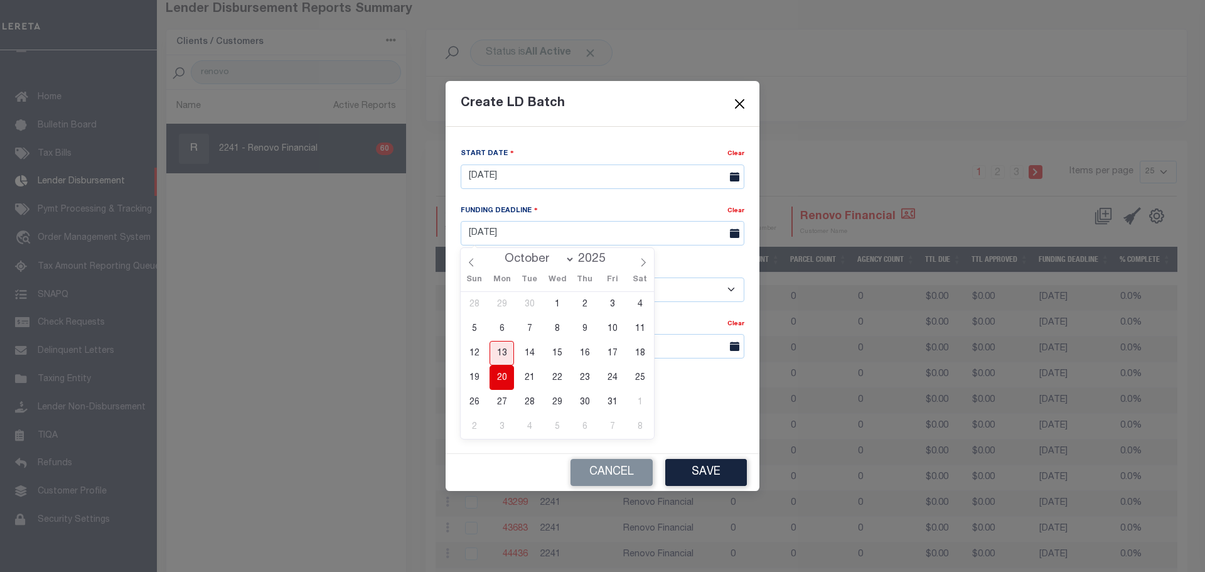
click at [501, 352] on span "13" at bounding box center [501, 353] width 24 height 24
type input "[DATE]"
click at [511, 346] on input "text" at bounding box center [603, 346] width 284 height 24
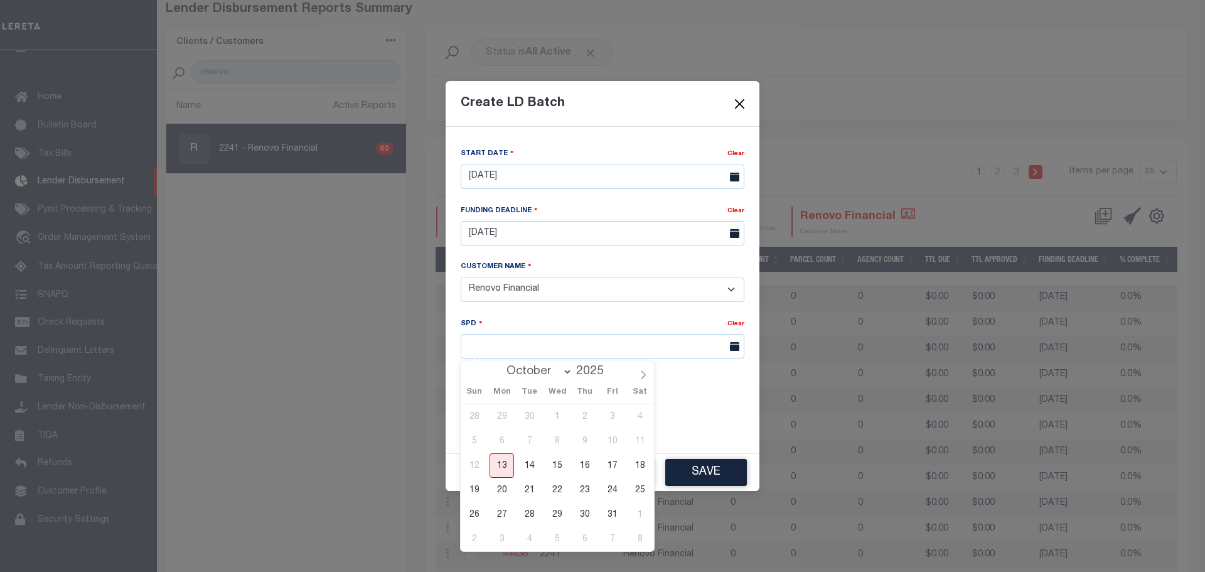
click at [530, 470] on span "14" at bounding box center [529, 465] width 24 height 24
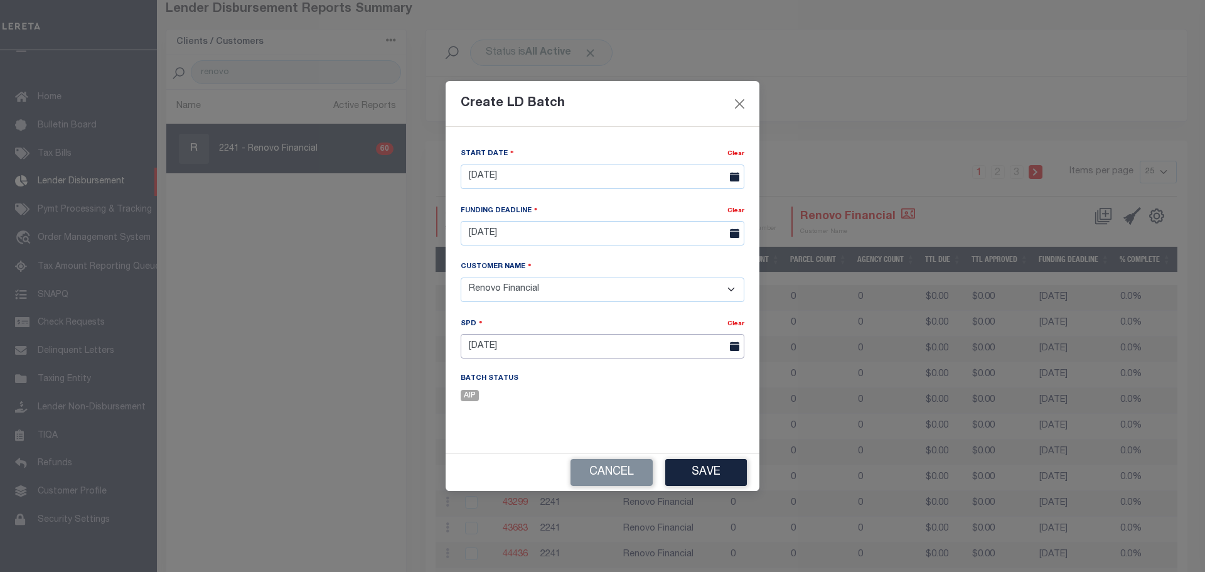
click at [548, 343] on input "[DATE]" at bounding box center [603, 346] width 284 height 24
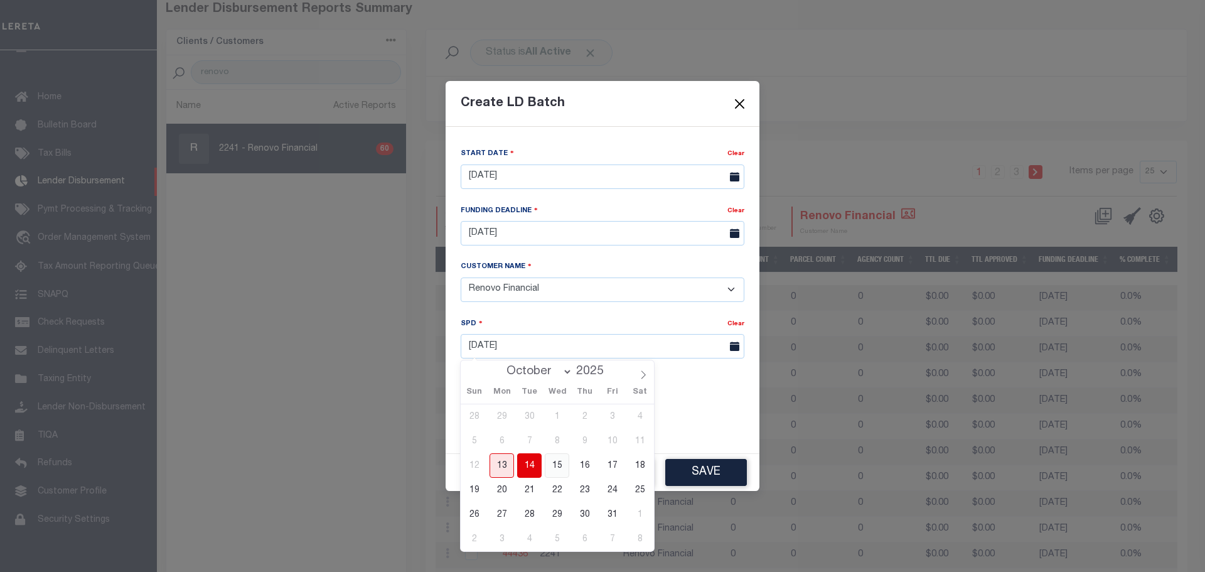
click at [561, 467] on span "15" at bounding box center [557, 465] width 24 height 24
type input "[DATE]"
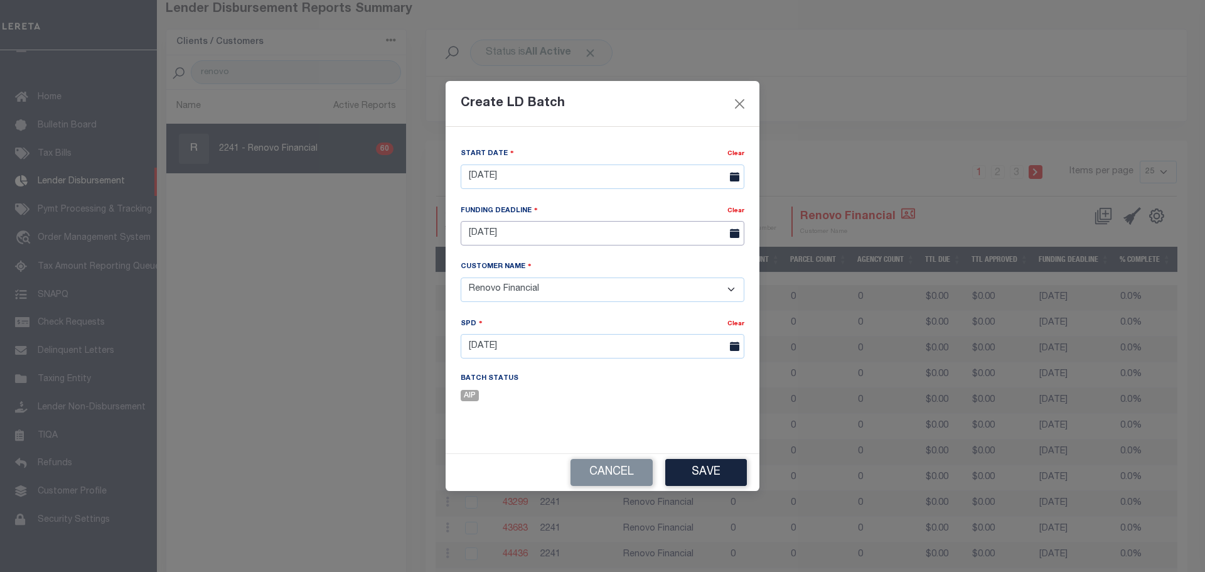
click at [527, 222] on input "[DATE]" at bounding box center [603, 233] width 284 height 24
click at [531, 361] on span "14" at bounding box center [529, 353] width 24 height 24
type input "10/14/25"
click at [694, 469] on button "Save" at bounding box center [706, 472] width 82 height 27
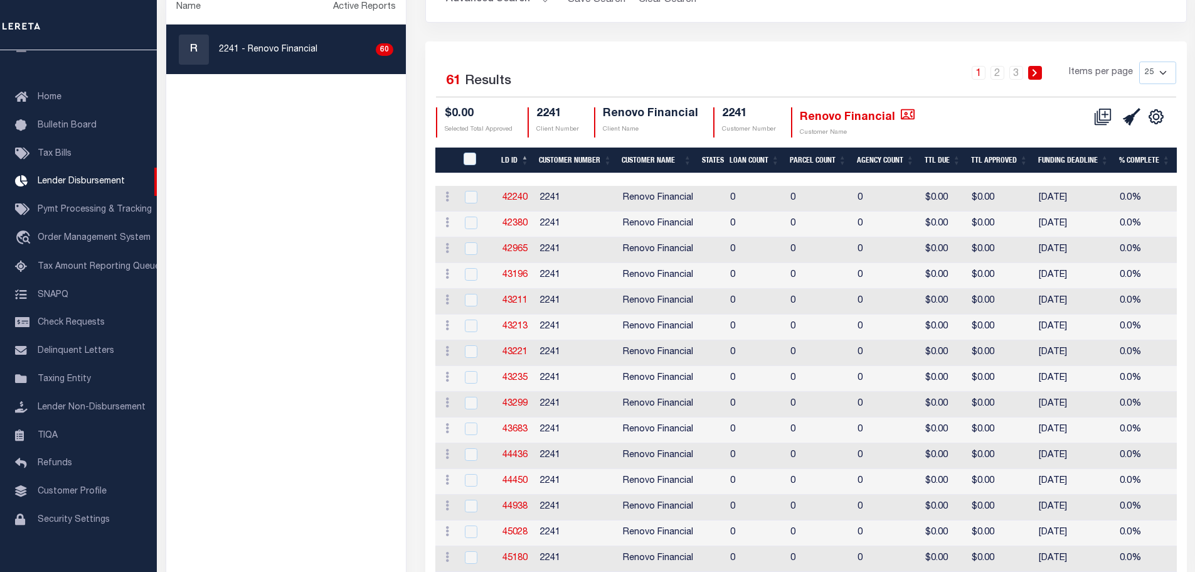
scroll to position [0, 0]
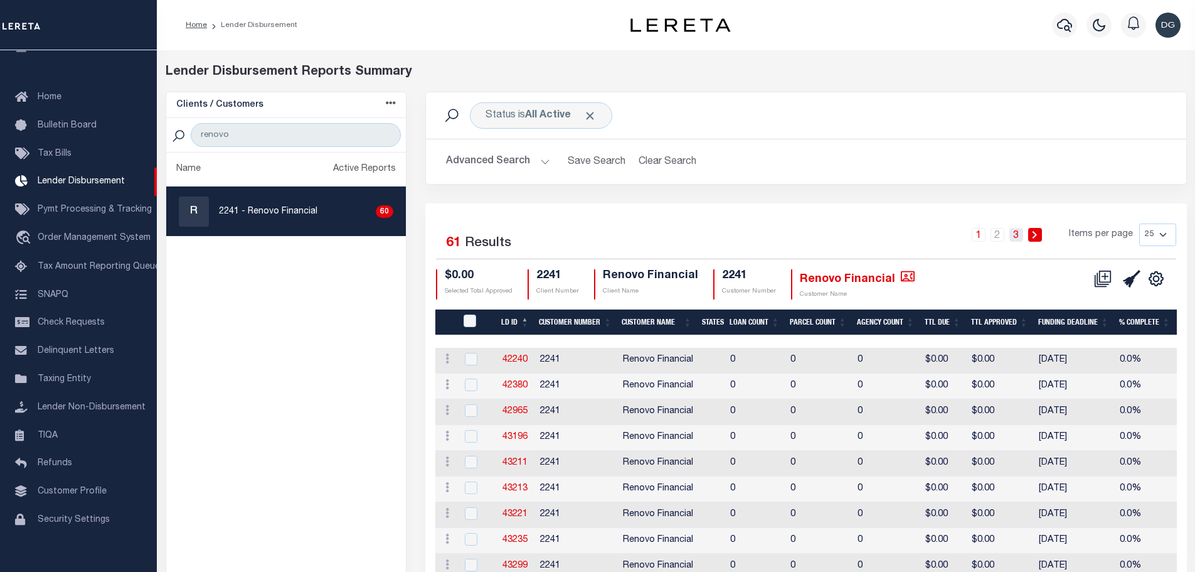
click at [1015, 235] on link "3" at bounding box center [1017, 235] width 14 height 14
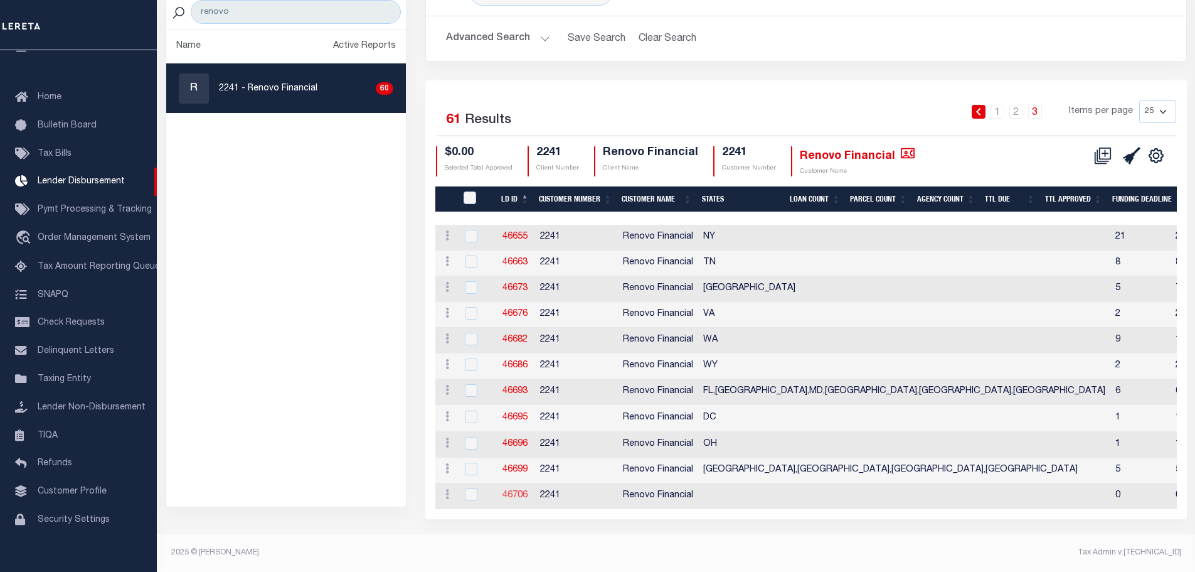
click at [520, 491] on link "46706" at bounding box center [515, 495] width 25 height 9
checkbox input "true"
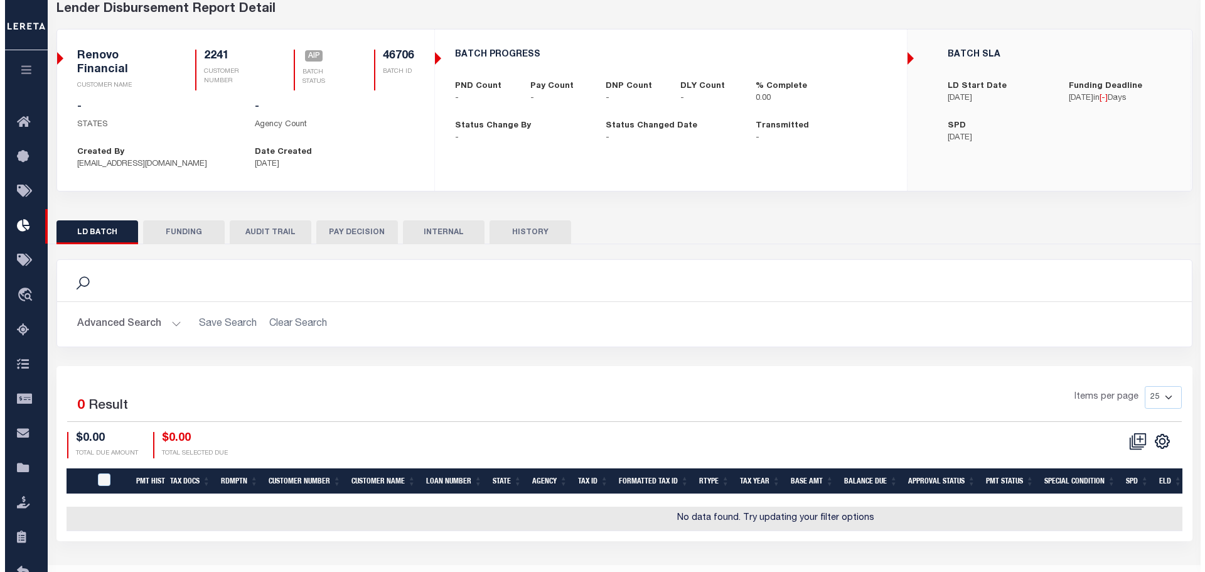
scroll to position [93, 0]
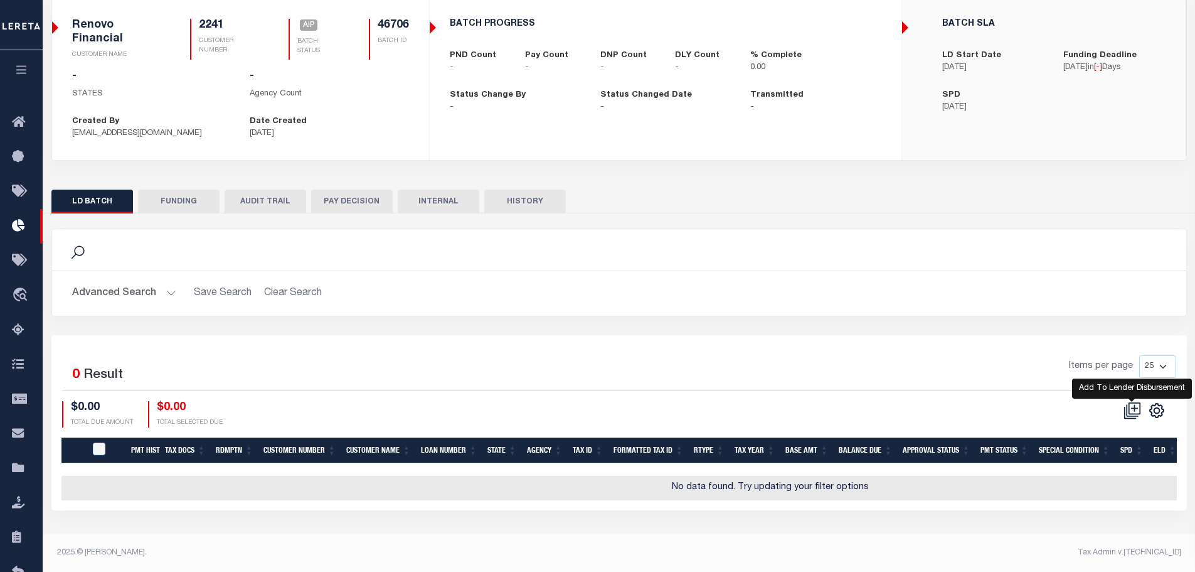
click at [1131, 412] on icon at bounding box center [1133, 411] width 18 height 18
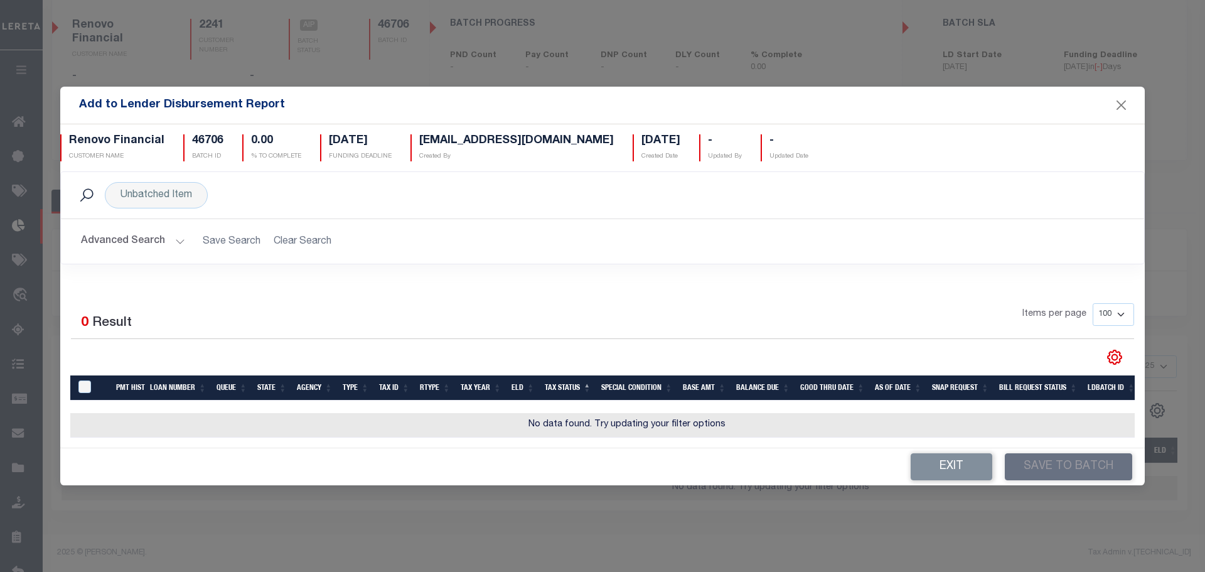
click at [176, 233] on button "Advanced Search" at bounding box center [133, 241] width 104 height 24
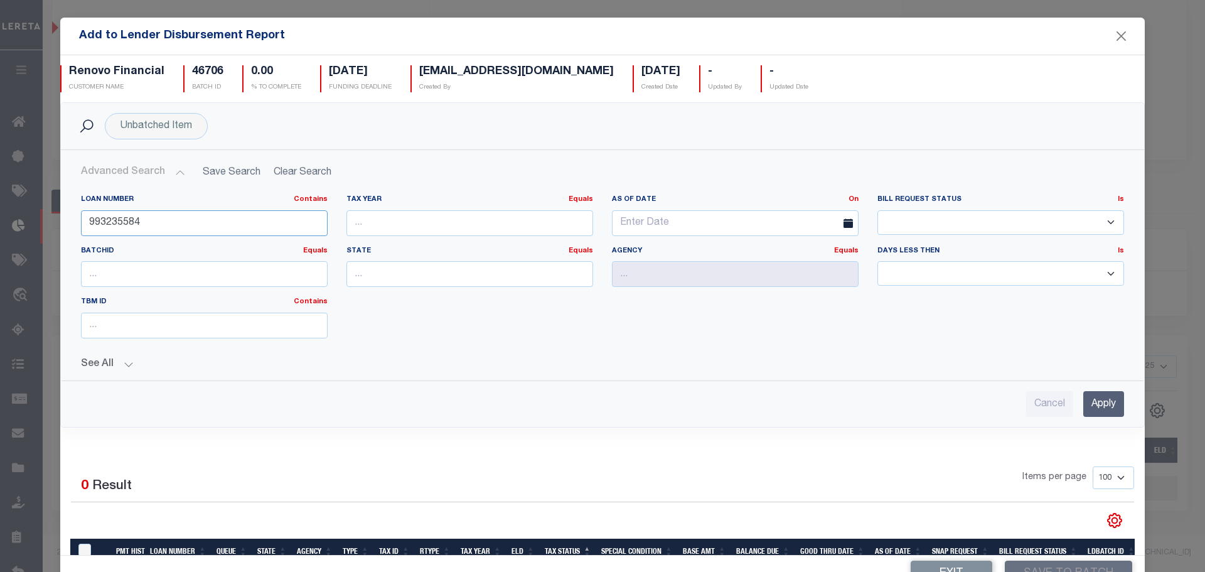
click at [291, 221] on input "993235584" at bounding box center [204, 223] width 247 height 26
click at [422, 281] on input "text" at bounding box center [469, 274] width 247 height 26
click at [428, 305] on div "NY" at bounding box center [462, 297] width 241 height 20
type input "NY"
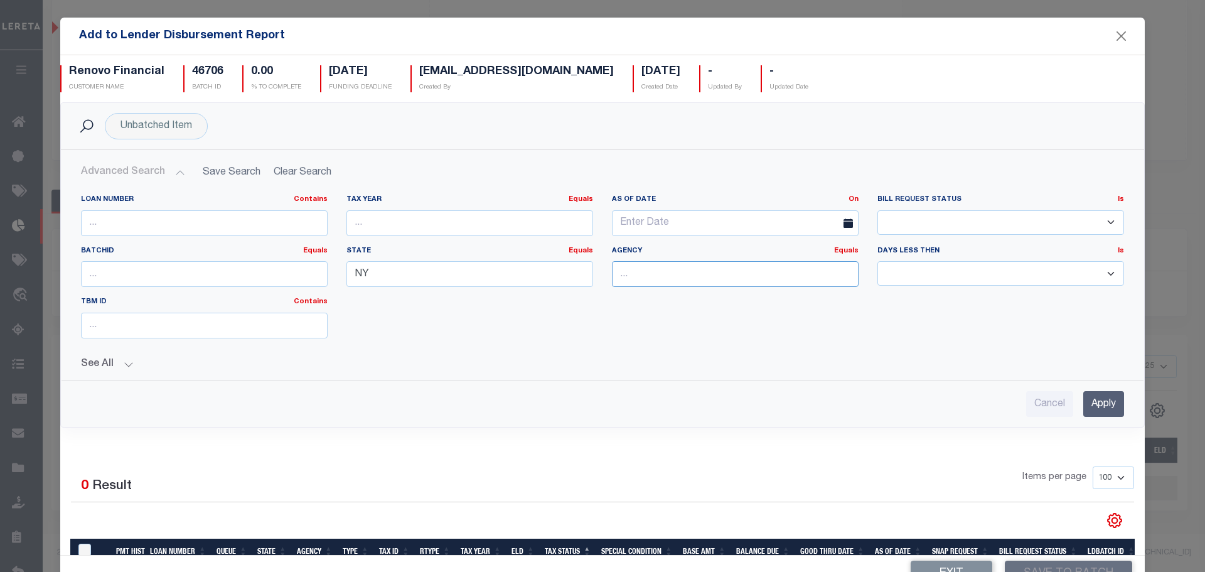
click at [665, 261] on input "text" at bounding box center [735, 274] width 247 height 26
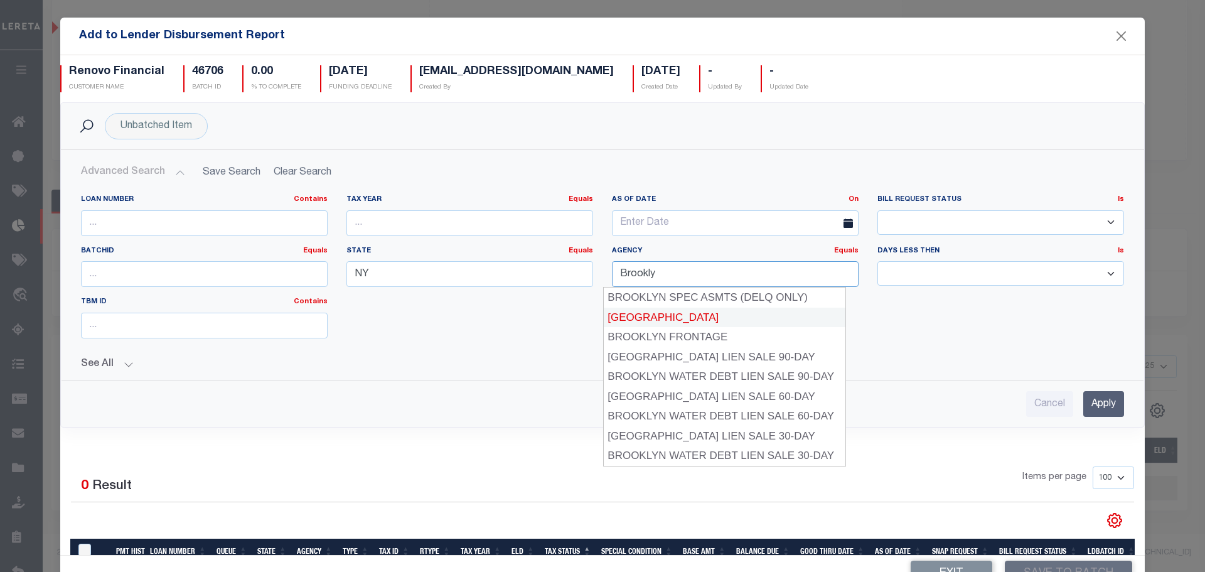
click at [659, 320] on div "[GEOGRAPHIC_DATA]" at bounding box center [725, 317] width 242 height 20
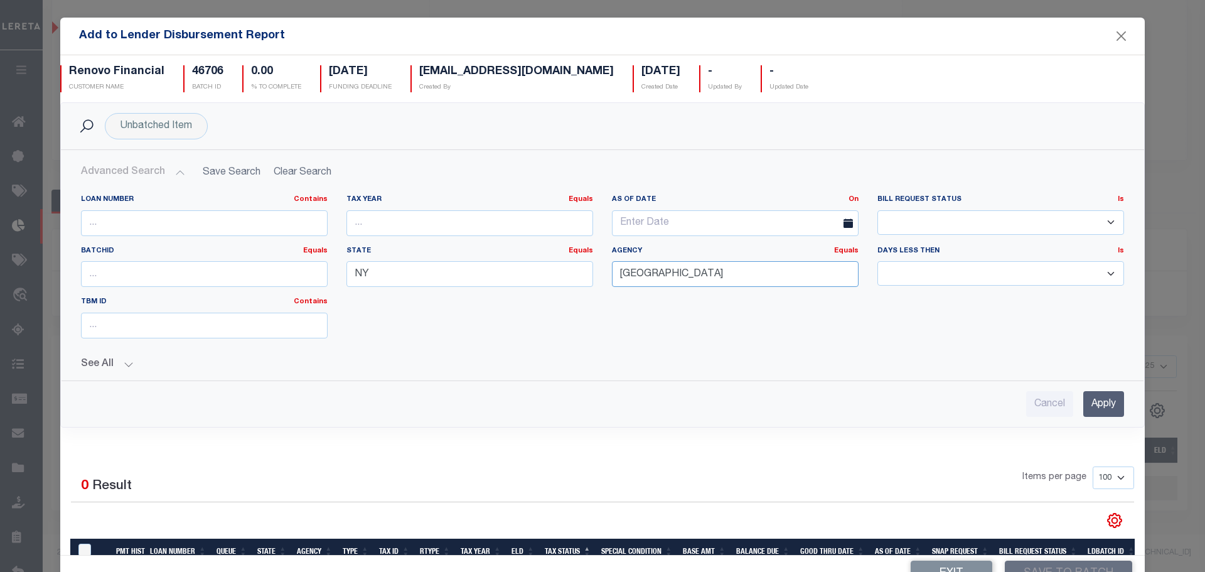
type input "[GEOGRAPHIC_DATA]"
click at [1089, 402] on input "Apply" at bounding box center [1103, 404] width 41 height 26
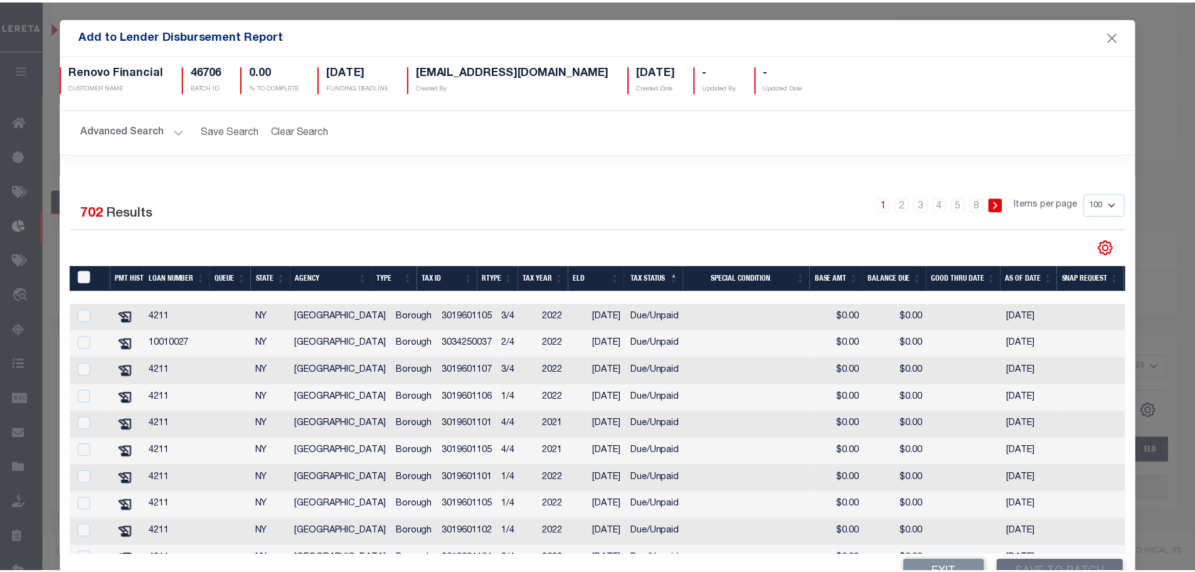
scroll to position [63, 0]
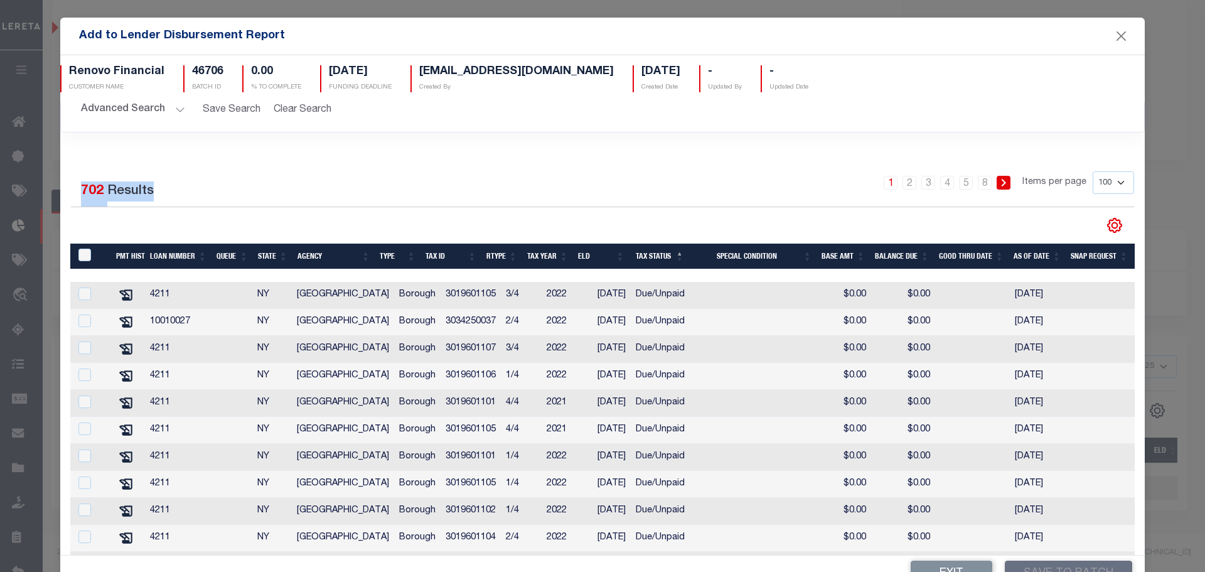
drag, startPoint x: 76, startPoint y: 188, endPoint x: 148, endPoint y: 191, distance: 72.2
click at [148, 191] on div "Selected 702 Results" at bounding box center [197, 188] width 252 height 35
click at [284, 182] on div "Selected 702 Results" at bounding box center [197, 188] width 252 height 35
click at [1114, 38] on button "Close" at bounding box center [1121, 36] width 16 height 16
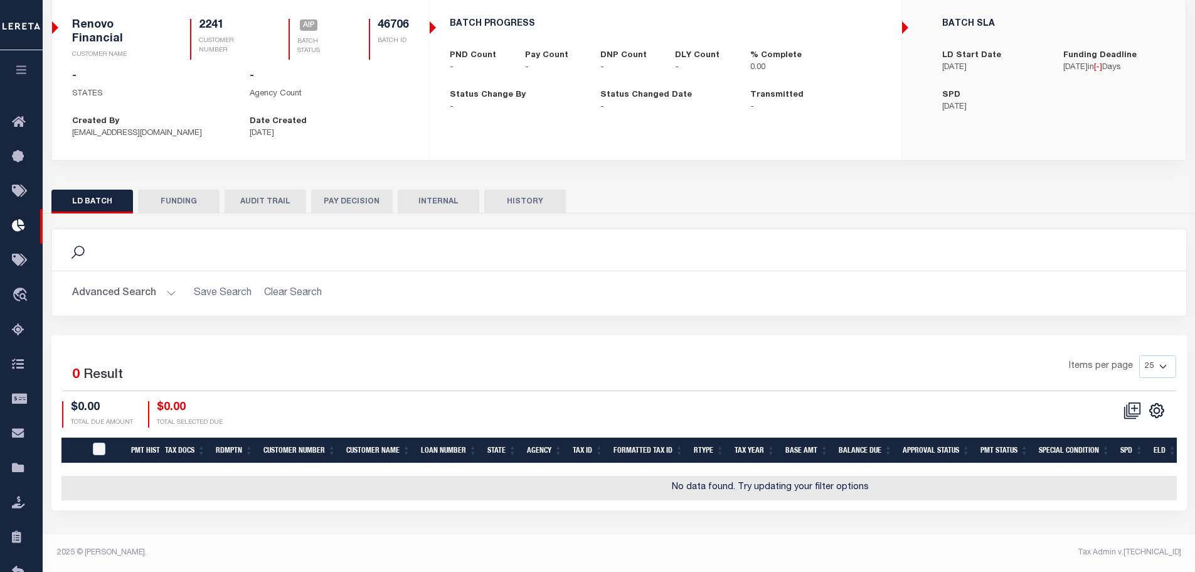
drag, startPoint x: 158, startPoint y: 173, endPoint x: 173, endPoint y: 229, distance: 57.7
click at [158, 173] on div "Lender Disbursement Report Detail 2241 CLIENT NUMBER Renovo Financial CLIENT NA…" at bounding box center [619, 74] width 1155 height 210
click at [128, 291] on button "Advanced Search" at bounding box center [124, 293] width 104 height 24
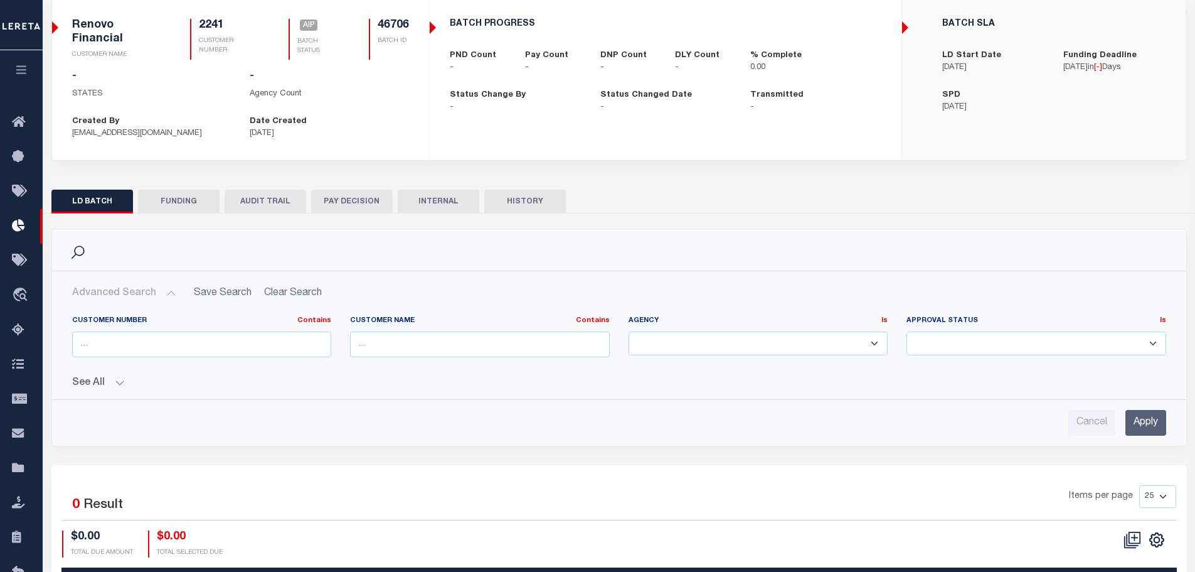
click at [101, 383] on button "See All" at bounding box center [619, 383] width 1094 height 12
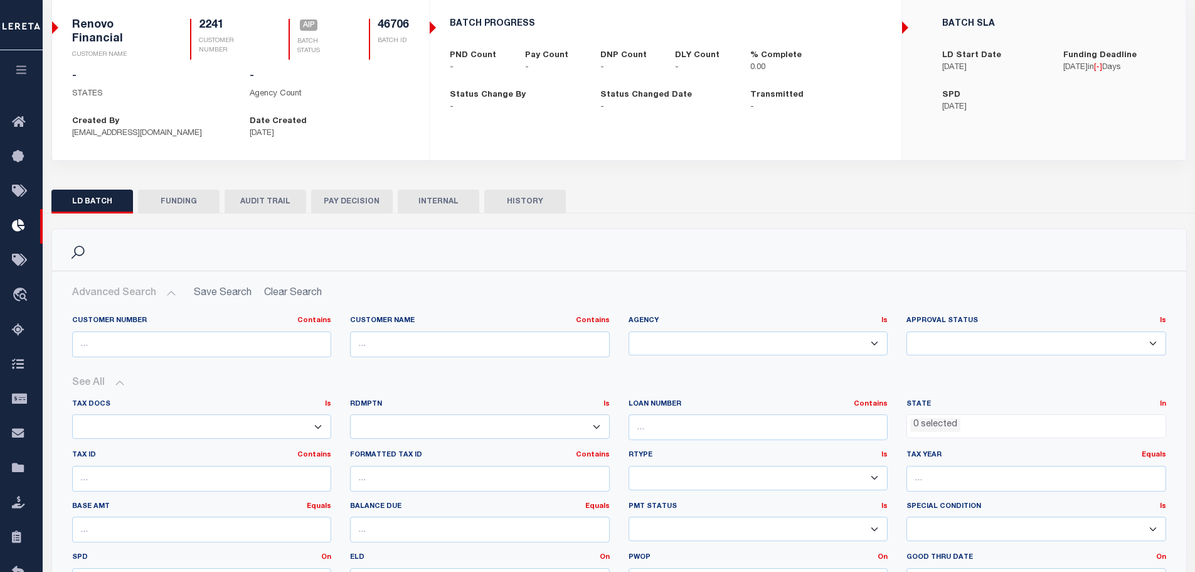
click at [104, 383] on button "See All" at bounding box center [619, 383] width 1094 height 12
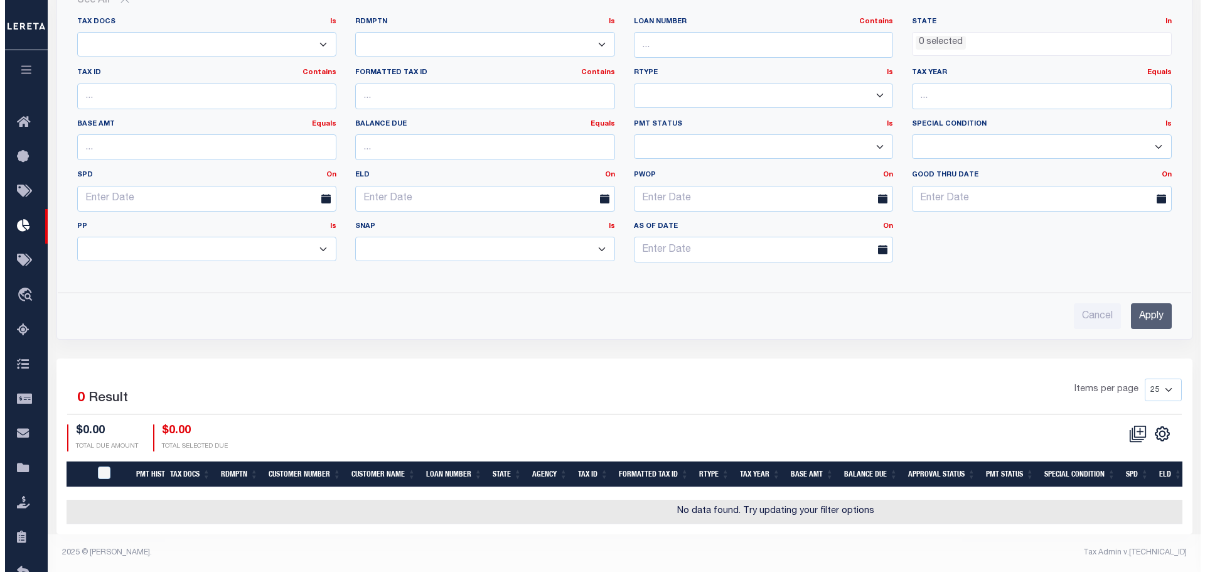
scroll to position [484, 0]
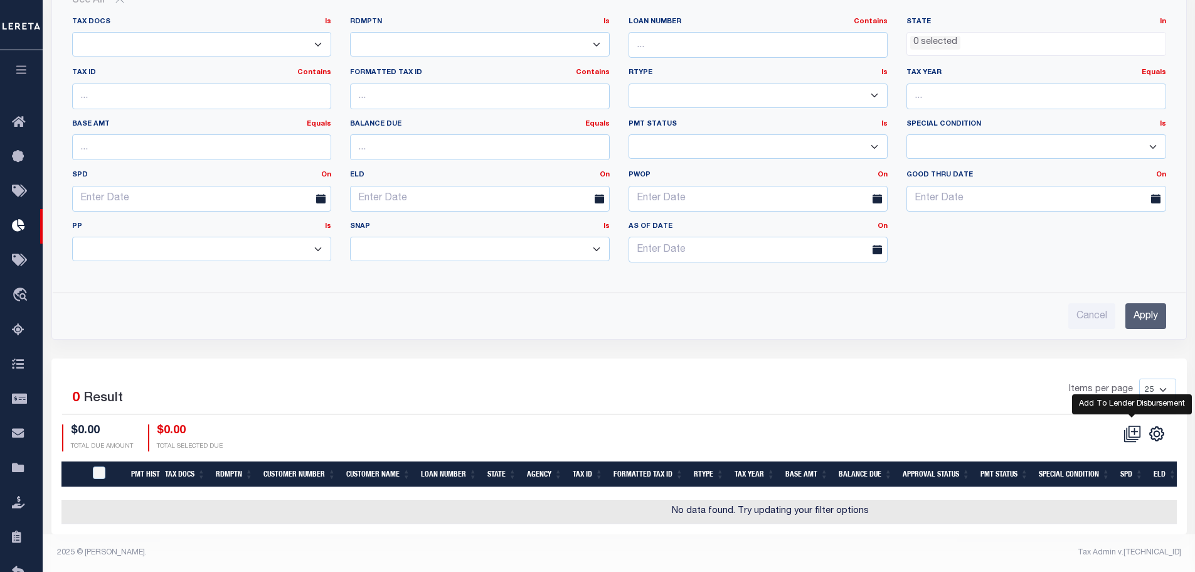
click at [1128, 425] on icon at bounding box center [1133, 434] width 18 height 18
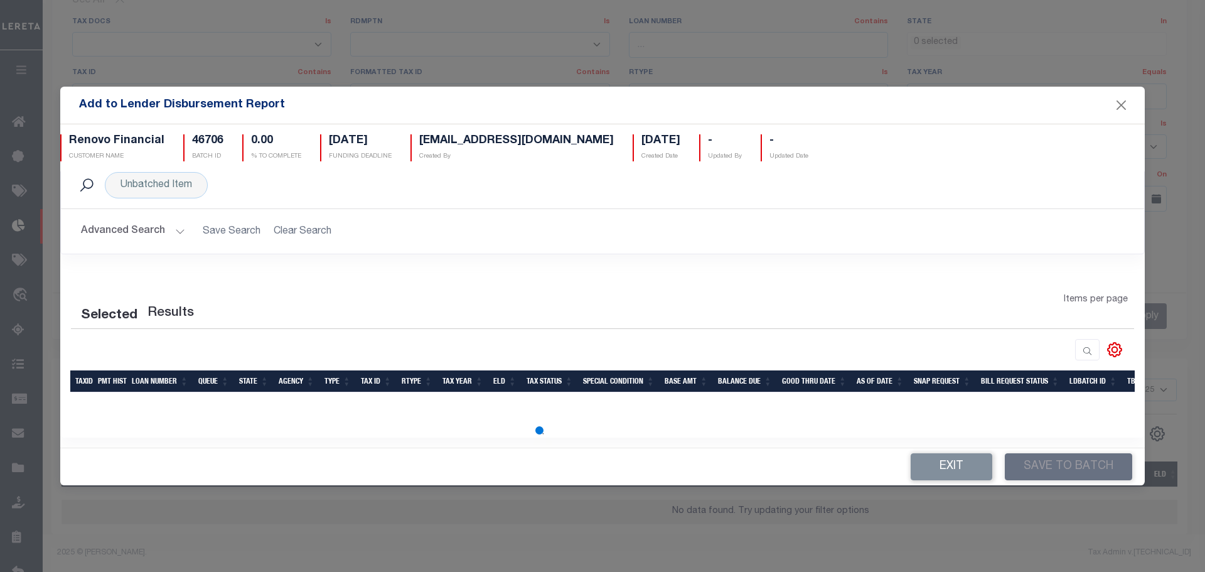
scroll to position [0, 0]
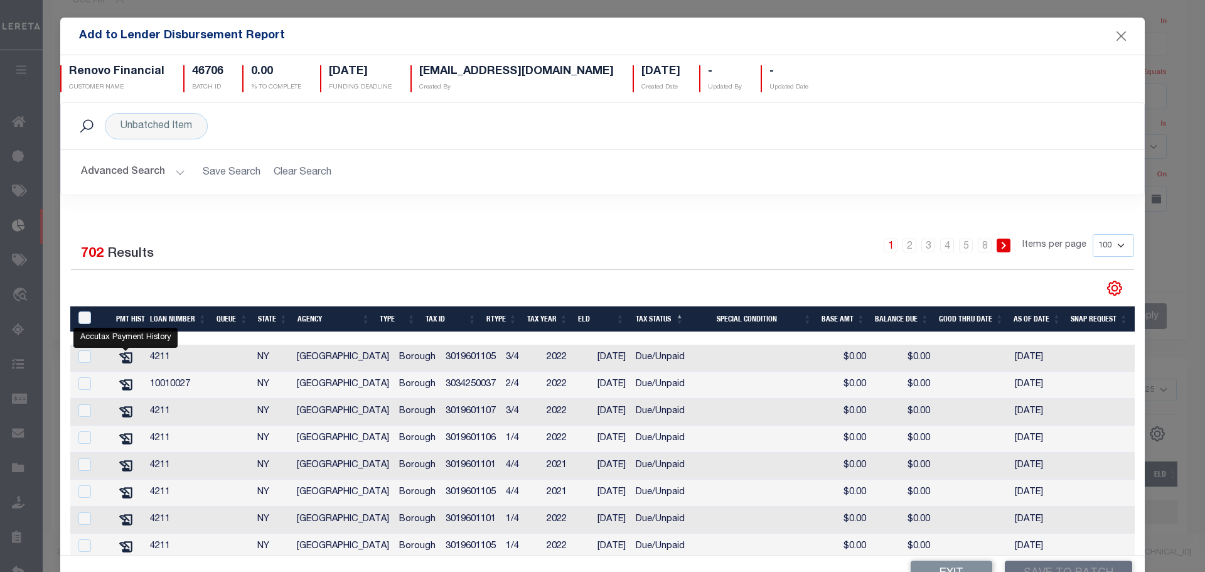
click at [138, 171] on button "Advanced Search" at bounding box center [133, 172] width 104 height 24
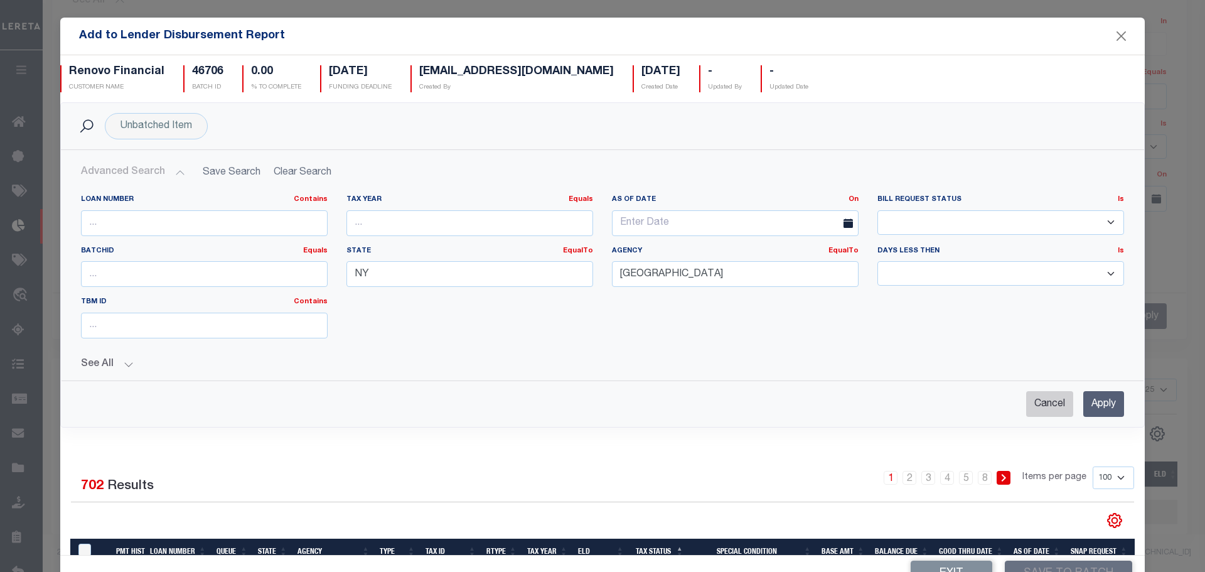
click at [1033, 405] on input "Cancel" at bounding box center [1049, 404] width 47 height 26
checkbox input "true"
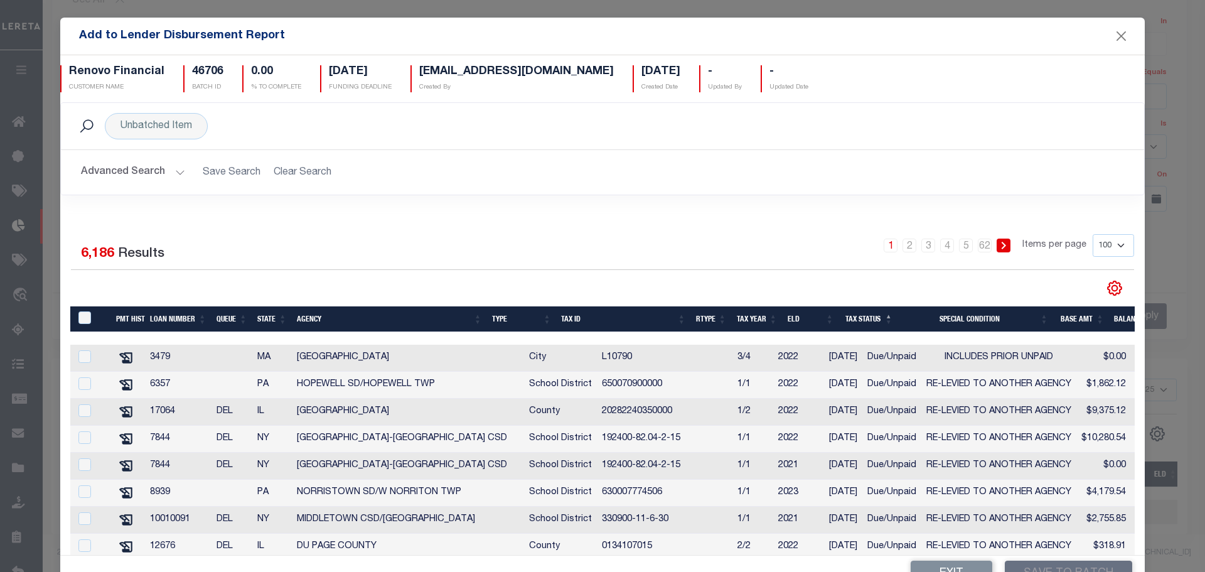
click at [126, 171] on button "Advanced Search" at bounding box center [133, 172] width 104 height 24
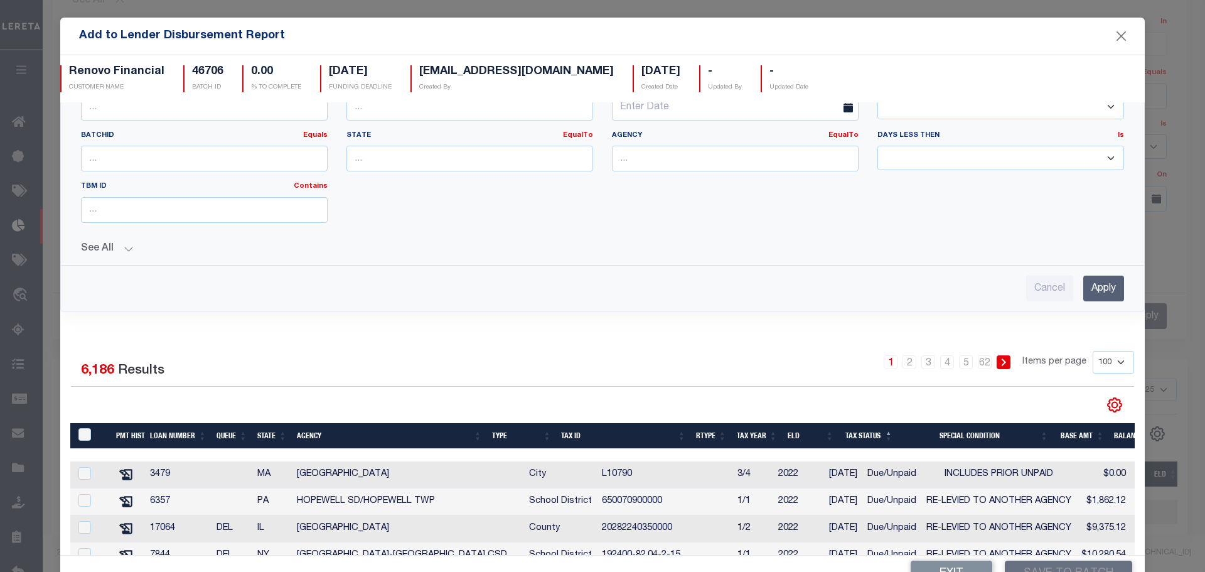
scroll to position [63, 0]
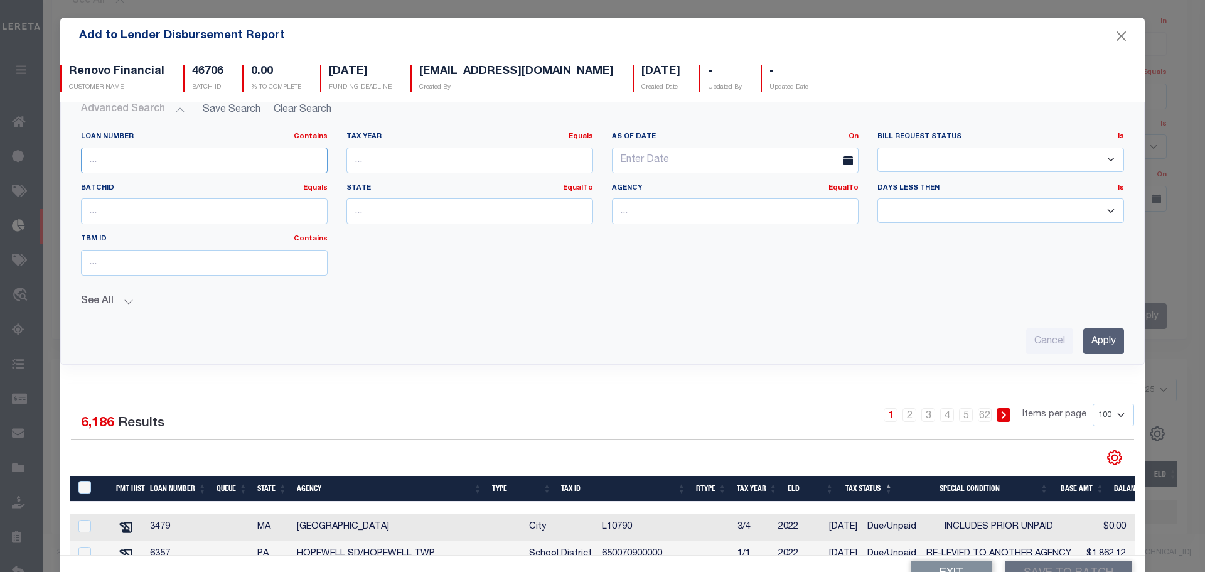
click at [189, 166] on input "text" at bounding box center [204, 160] width 247 height 26
paste input "10010177"
type input "10010177"
click at [422, 286] on div "See All Queue Contains Contains Is Contains Contains Is" at bounding box center [602, 297] width 1043 height 22
click at [1083, 344] on input "Apply" at bounding box center [1103, 341] width 41 height 26
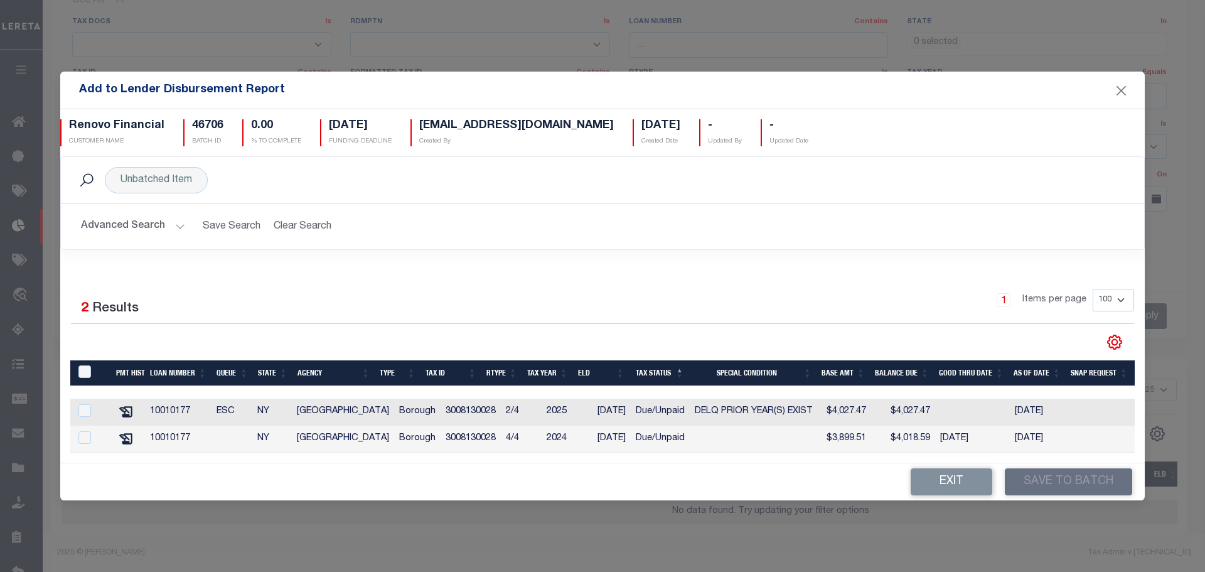
scroll to position [0, 0]
click at [85, 366] on input "TaxID" at bounding box center [84, 371] width 13 height 13
checkbox input "true"
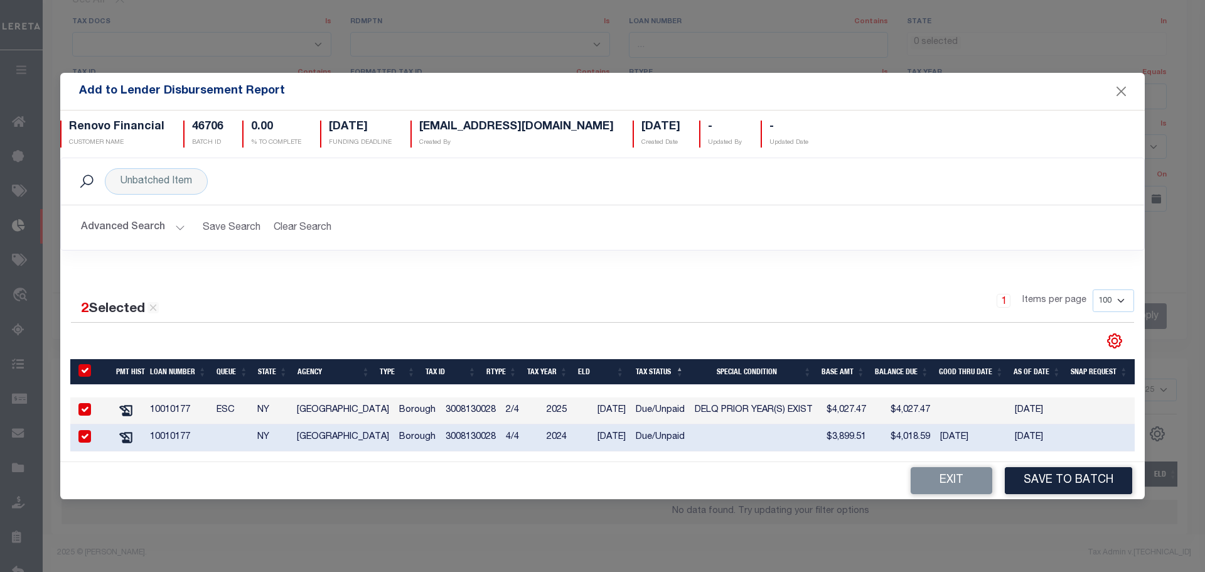
click at [87, 430] on input "checkbox" at bounding box center [84, 436] width 13 height 13
checkbox input "false"
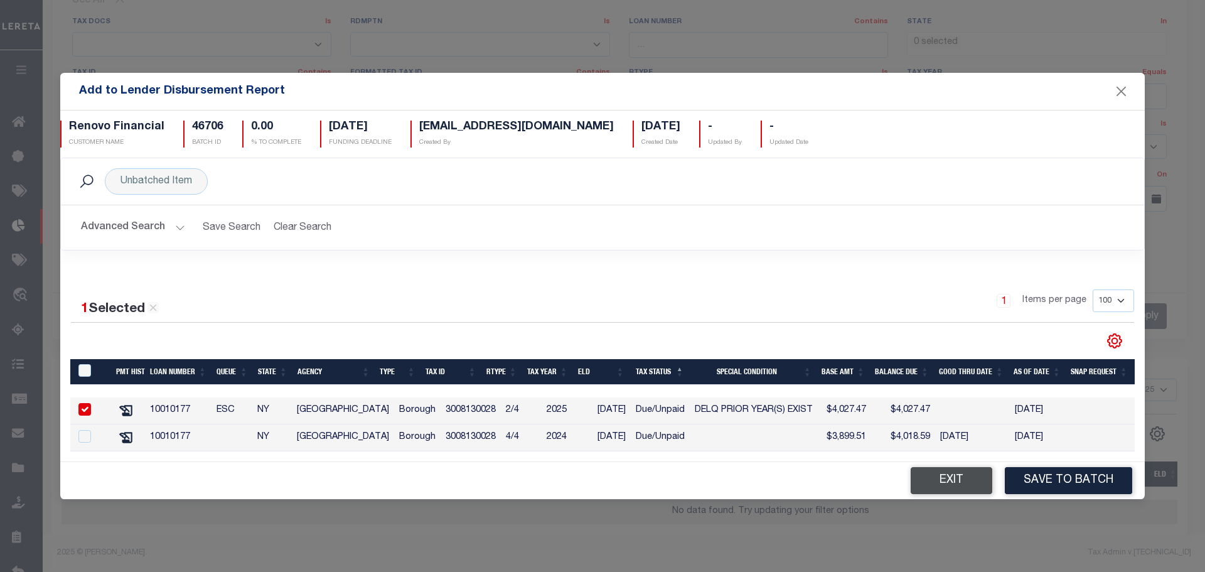
click at [929, 484] on button "Exit" at bounding box center [952, 480] width 82 height 27
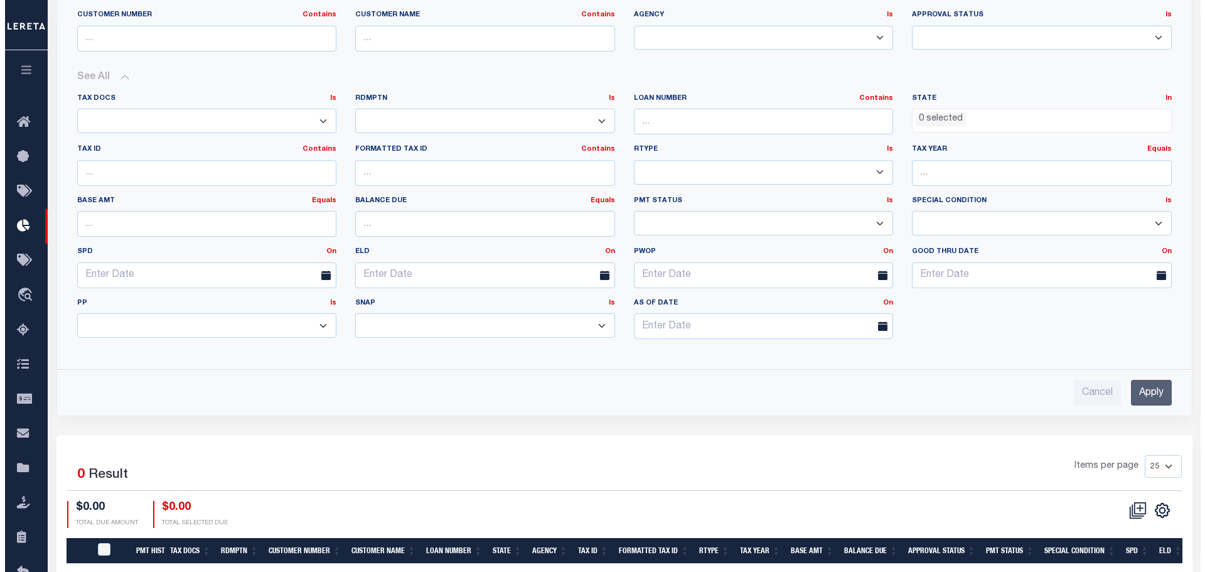
scroll to position [421, 0]
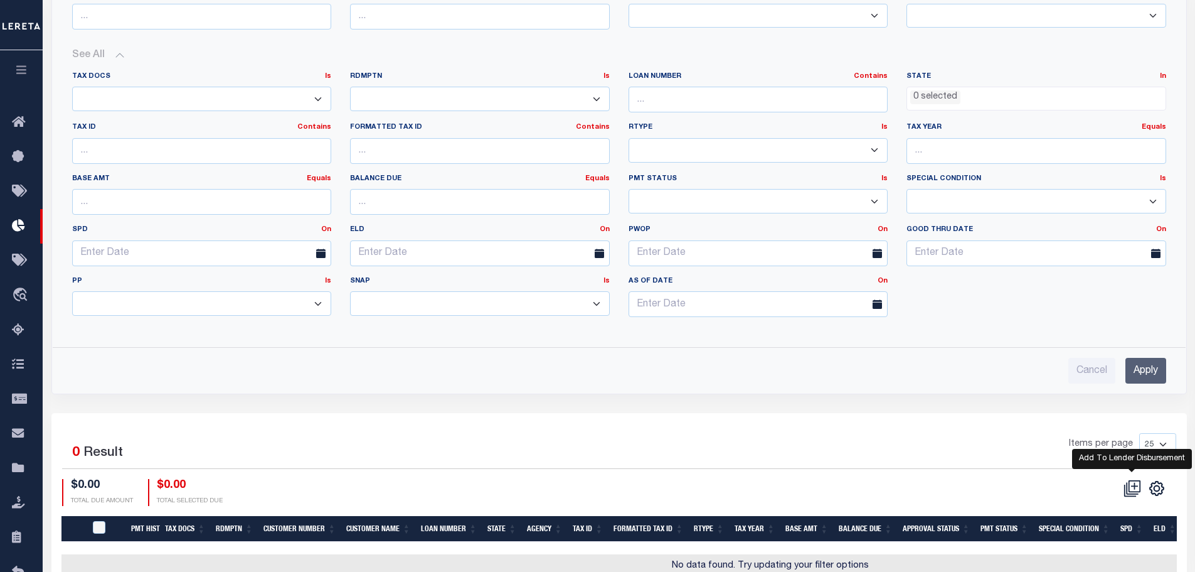
click at [1130, 490] on icon at bounding box center [1133, 488] width 18 height 18
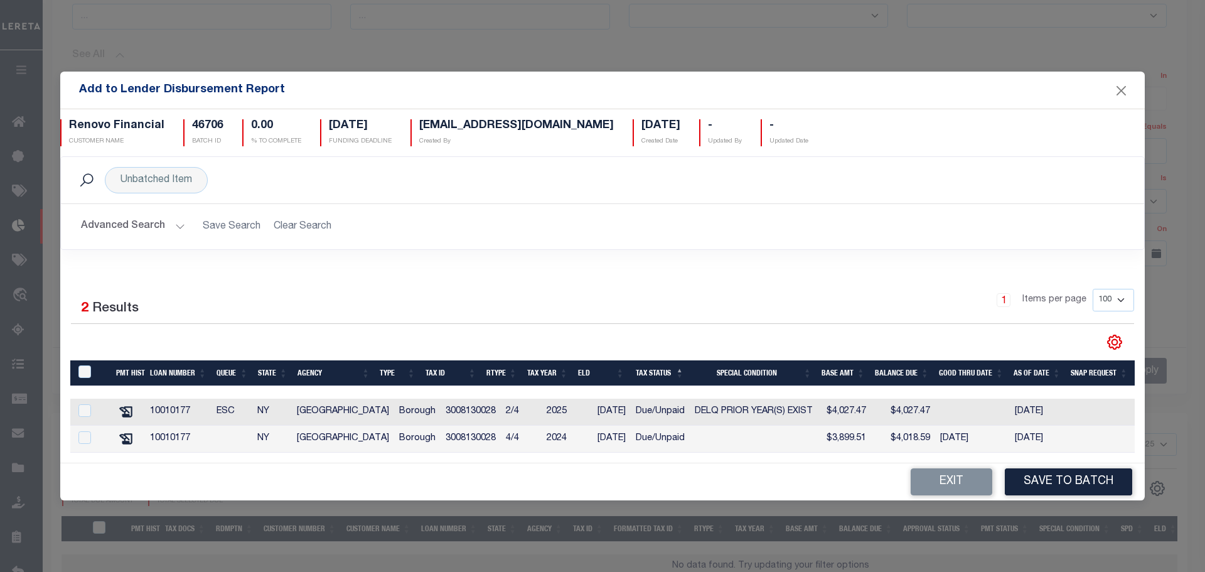
click at [117, 222] on button "Advanced Search" at bounding box center [133, 226] width 104 height 24
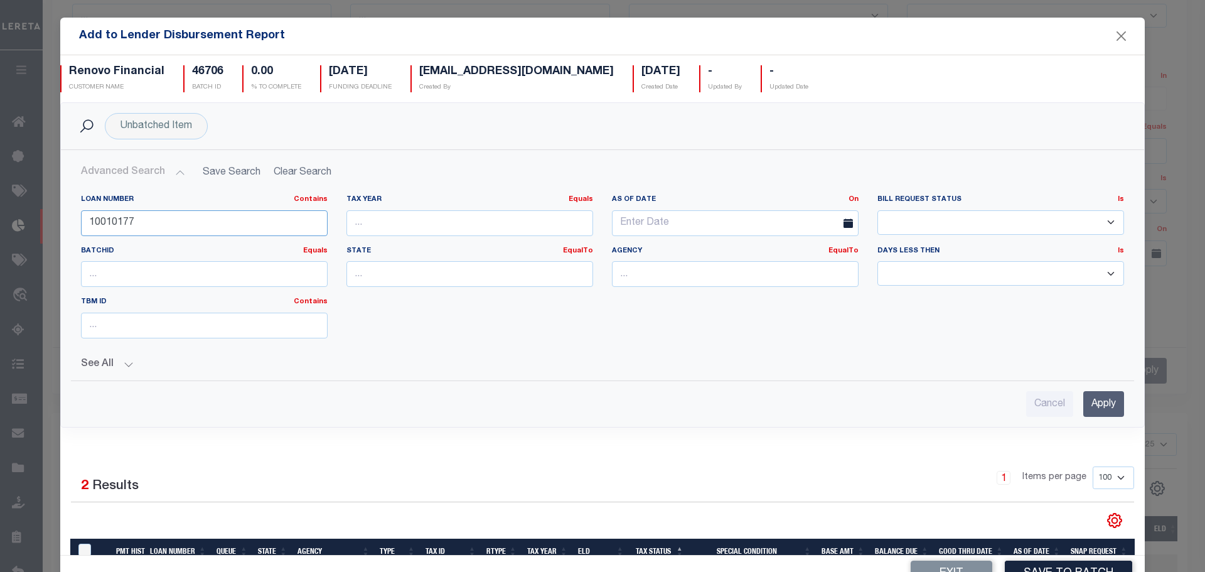
click at [133, 227] on input "10010177" at bounding box center [204, 223] width 247 height 26
click at [439, 284] on input "text" at bounding box center [469, 274] width 247 height 26
click at [431, 305] on div "NY" at bounding box center [462, 297] width 241 height 20
type input "NY"
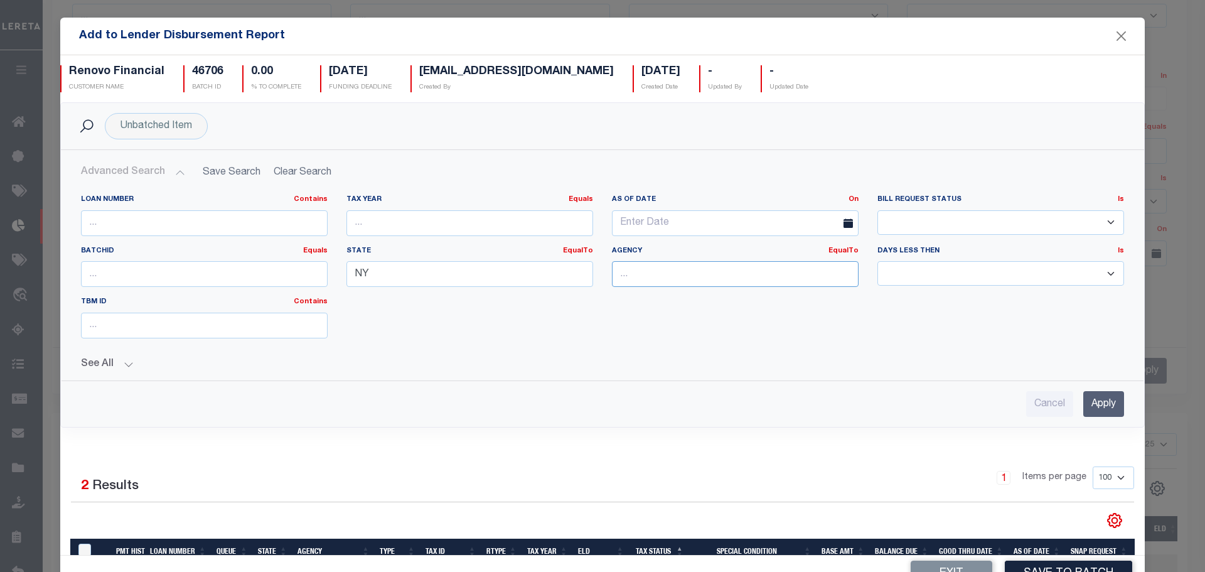
click at [635, 273] on input "text" at bounding box center [735, 274] width 247 height 26
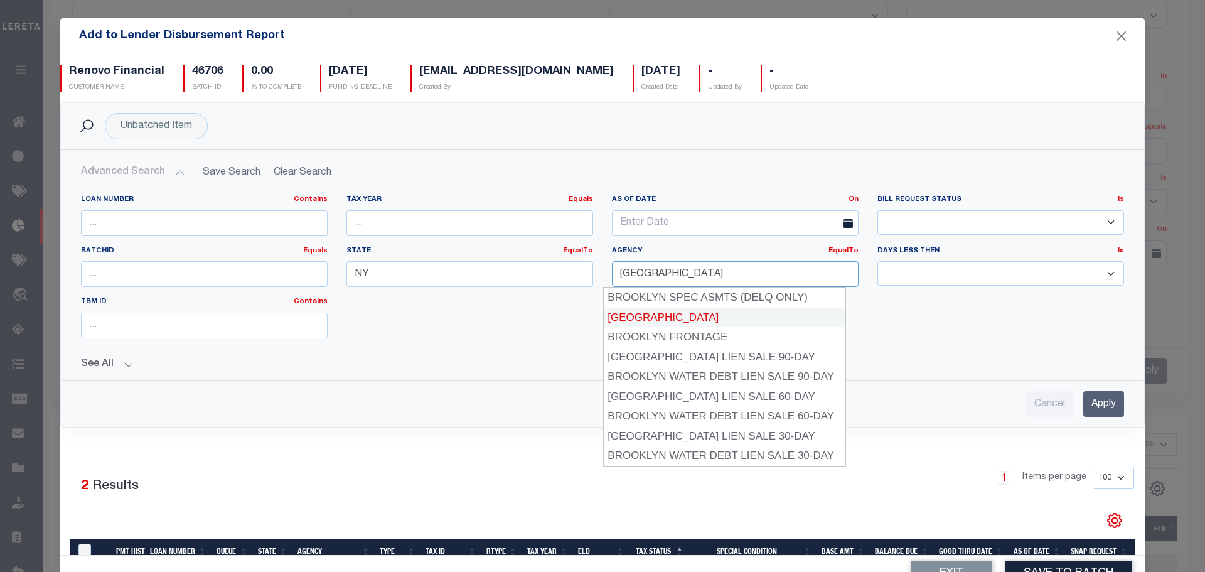
click at [660, 318] on div "BROOKLYN CITY" at bounding box center [725, 317] width 242 height 20
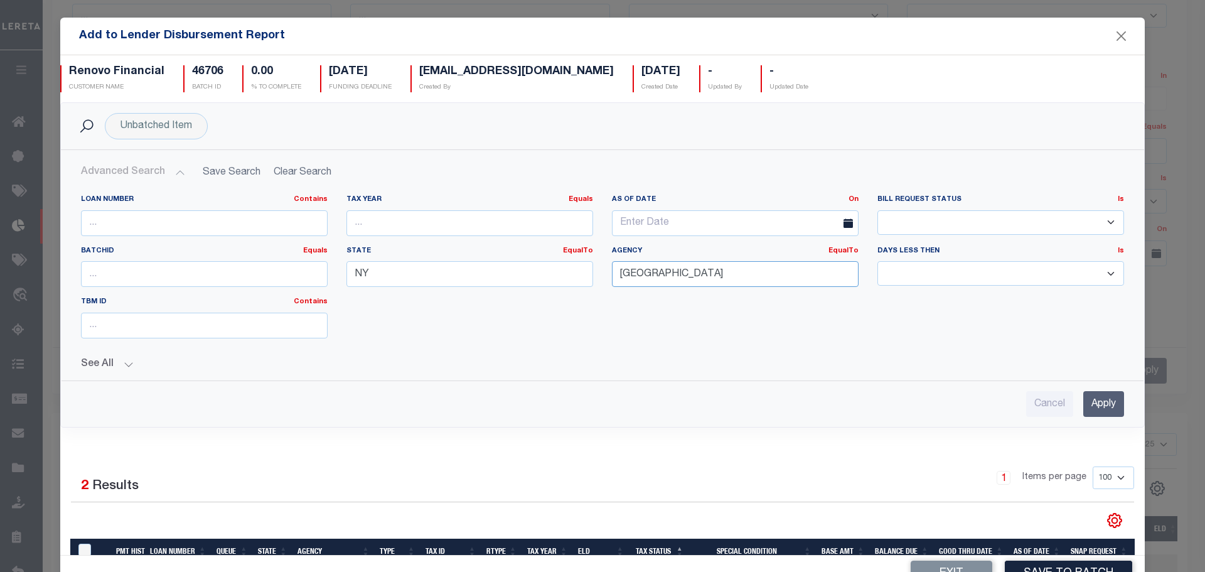
type input "BROOKLYN CITY"
click at [1090, 402] on input "Apply" at bounding box center [1103, 404] width 41 height 26
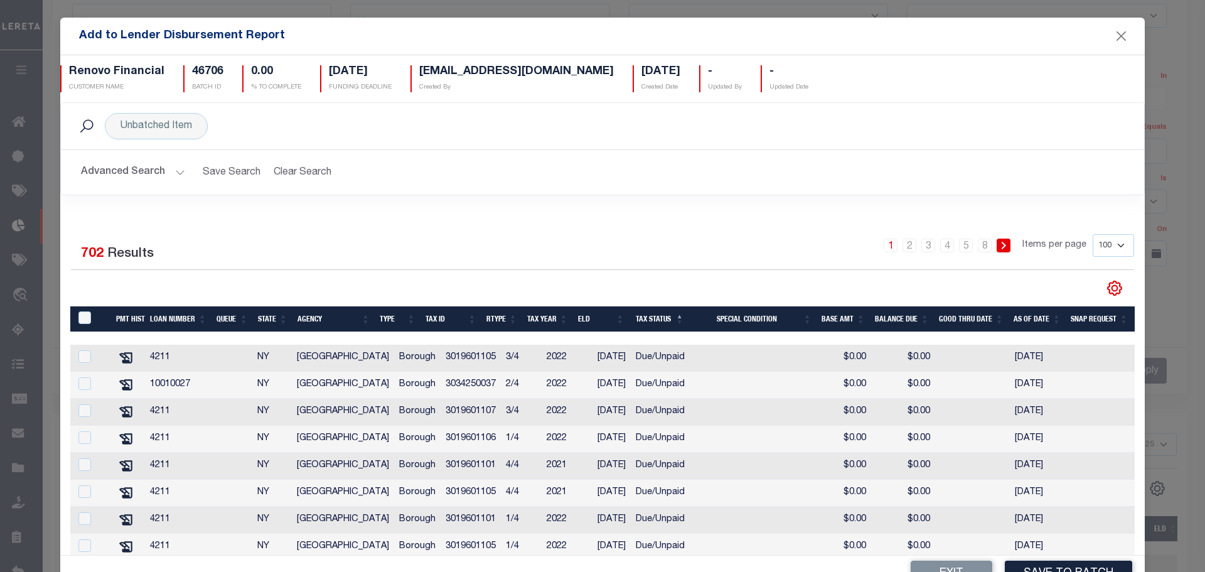
click at [83, 179] on button "Advanced Search" at bounding box center [133, 172] width 104 height 24
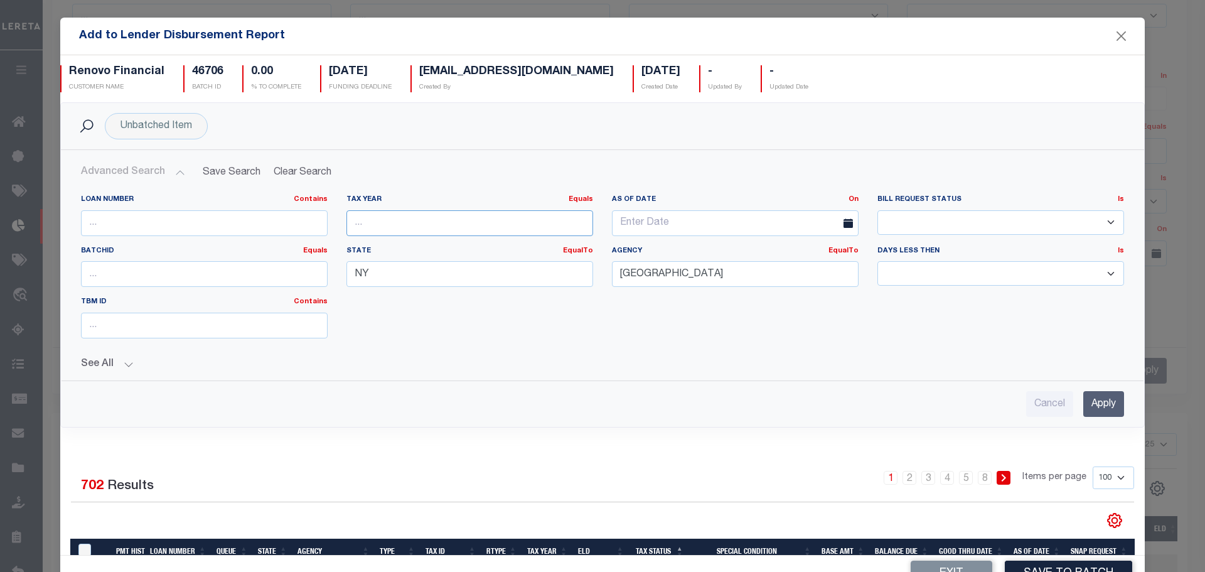
click at [420, 219] on input "number" at bounding box center [469, 223] width 247 height 26
click at [887, 266] on select "15 days 30 days 45 days 60 days 90 days 120 days 180 days" at bounding box center [1000, 273] width 247 height 24
click at [582, 344] on div "Loan Number Contains Contains Is Tax Year Equals Equals Is Not Equal To Is Grea…" at bounding box center [603, 272] width 1062 height 154
click at [649, 220] on input "text" at bounding box center [735, 223] width 247 height 26
click at [606, 251] on span at bounding box center [613, 247] width 21 height 21
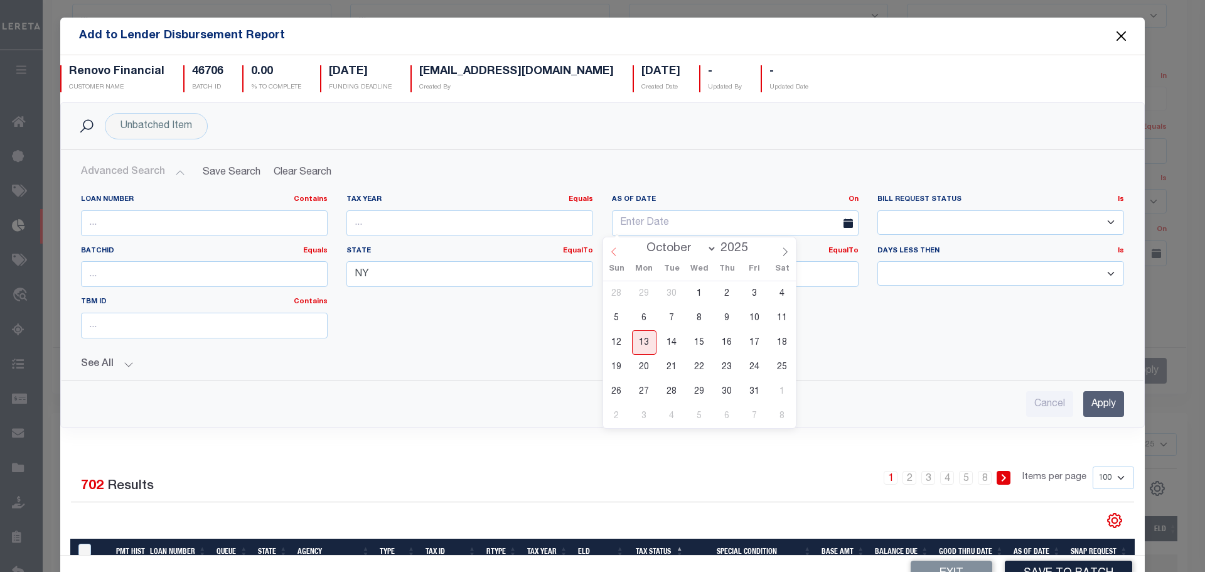
select select "8"
click at [673, 320] on span "9" at bounding box center [672, 318] width 24 height 24
type input "09-09-2025"
click at [1098, 403] on input "Apply" at bounding box center [1103, 404] width 41 height 26
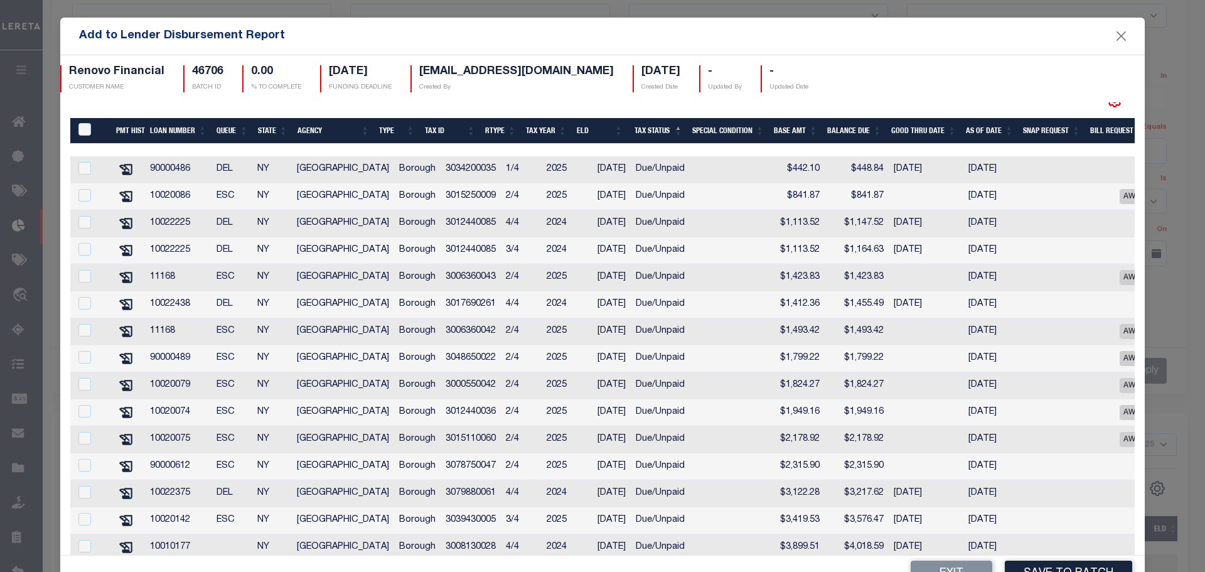
scroll to position [0, 0]
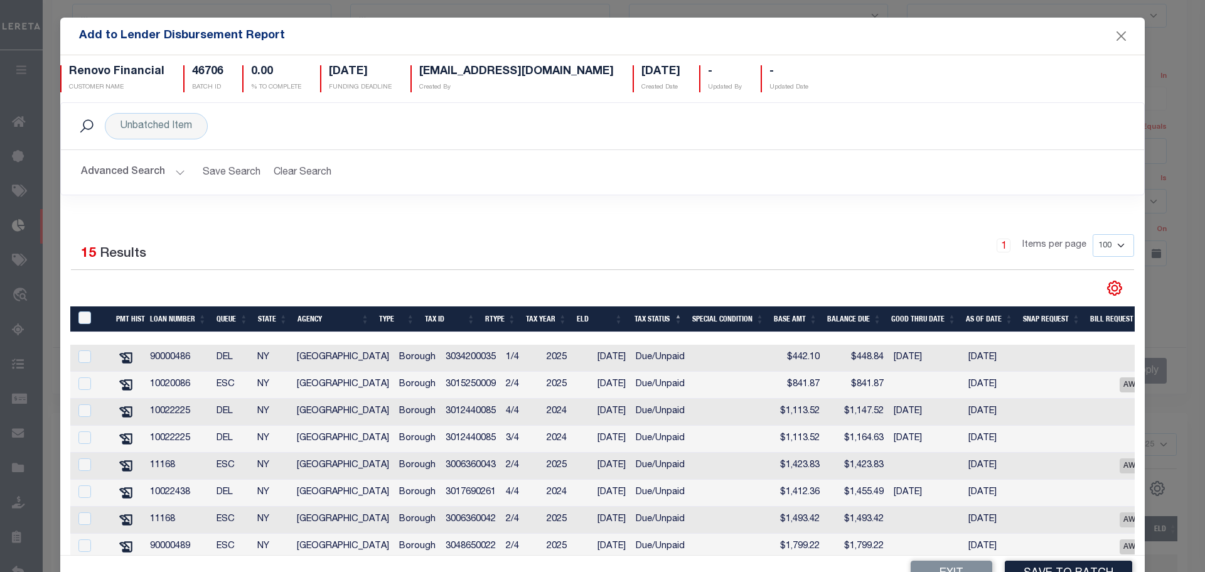
click at [149, 179] on button "Advanced Search" at bounding box center [133, 172] width 104 height 24
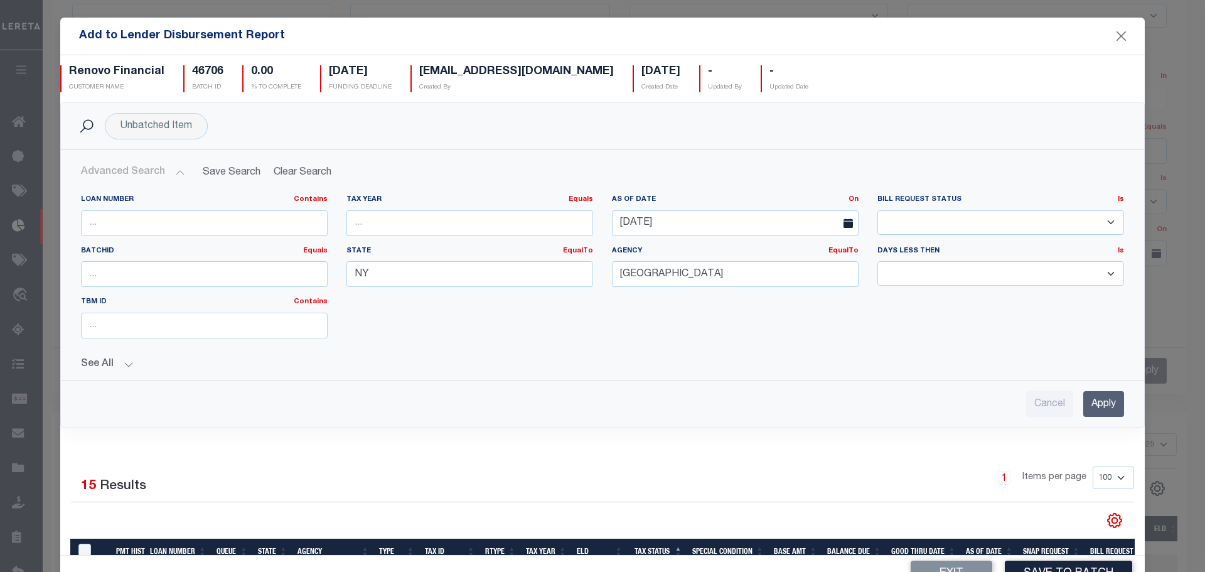
click at [149, 179] on button "Advanced Search" at bounding box center [133, 172] width 104 height 24
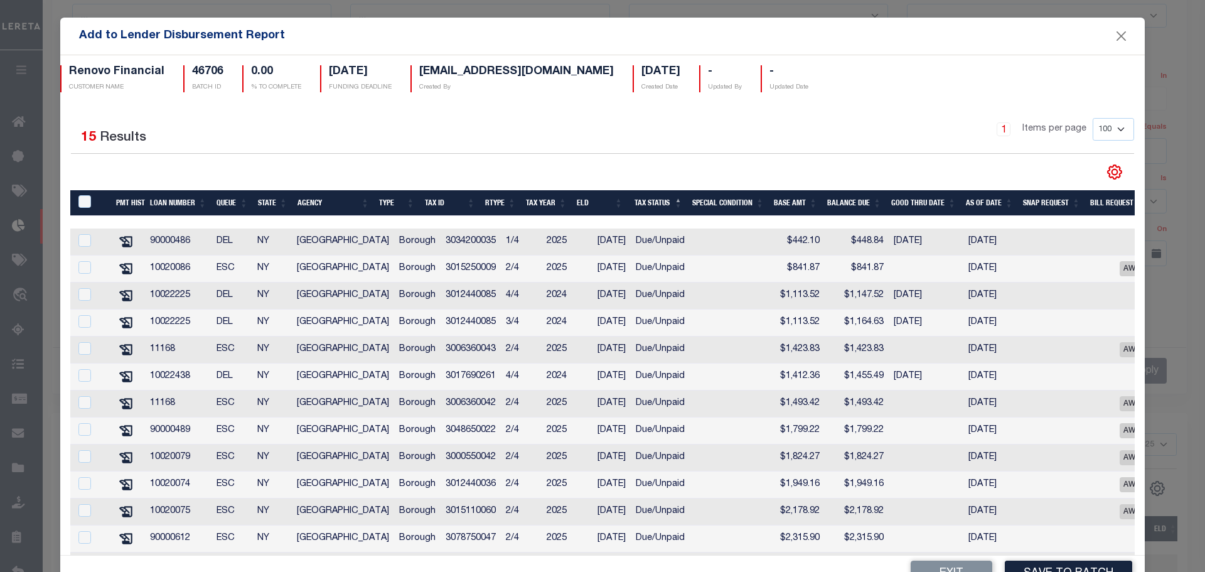
scroll to position [126, 0]
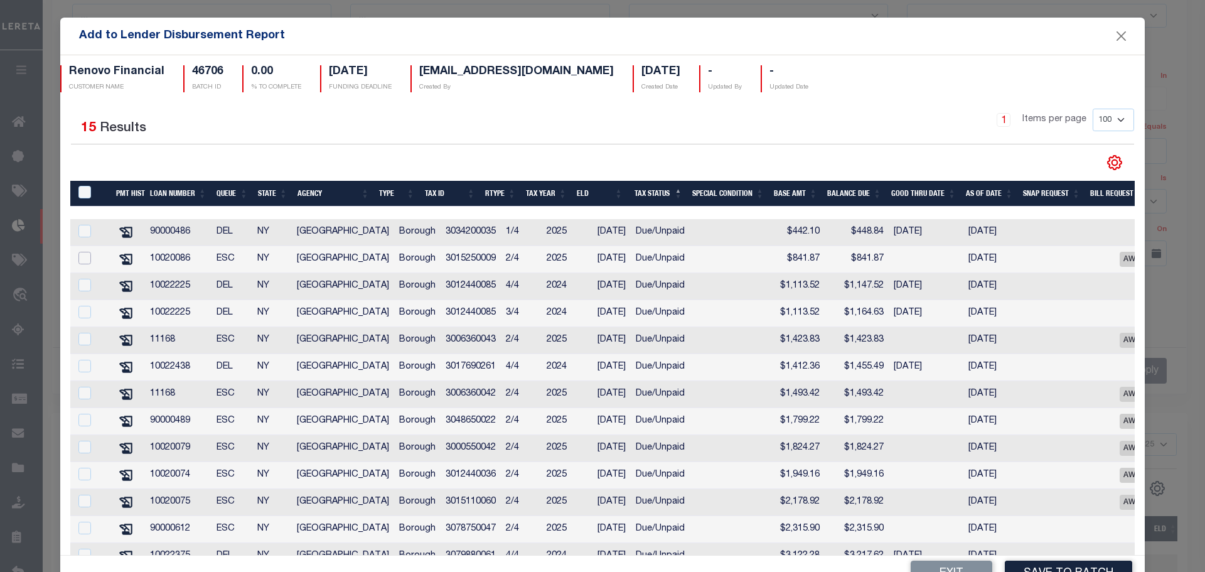
click at [78, 259] on input "checkbox" at bounding box center [84, 258] width 13 height 13
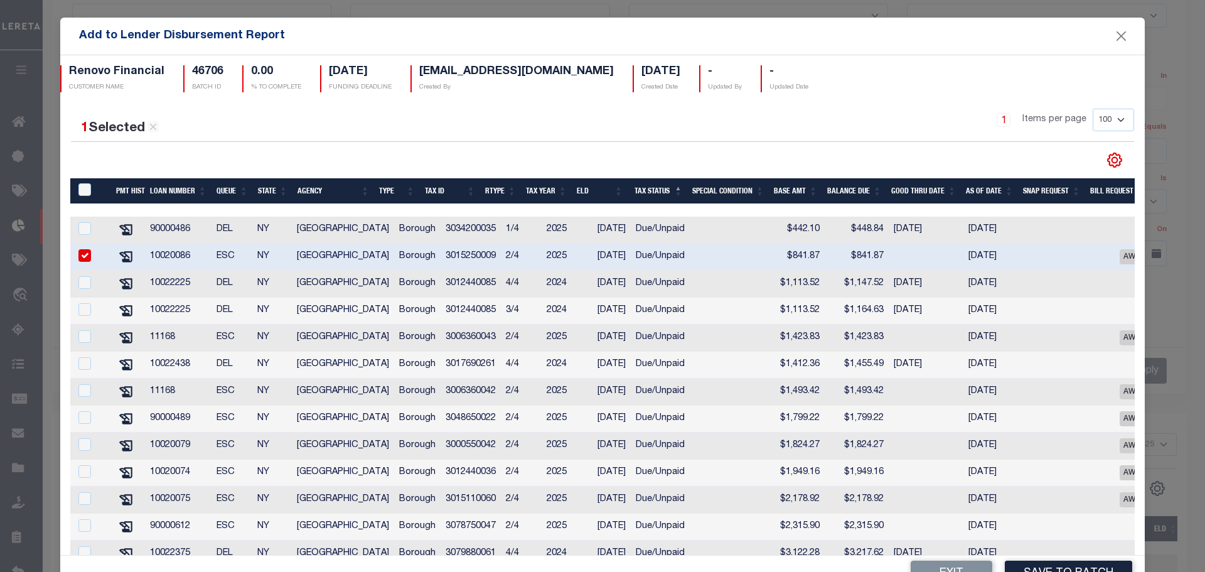
click at [84, 255] on input "checkbox" at bounding box center [84, 255] width 13 height 13
checkbox input "false"
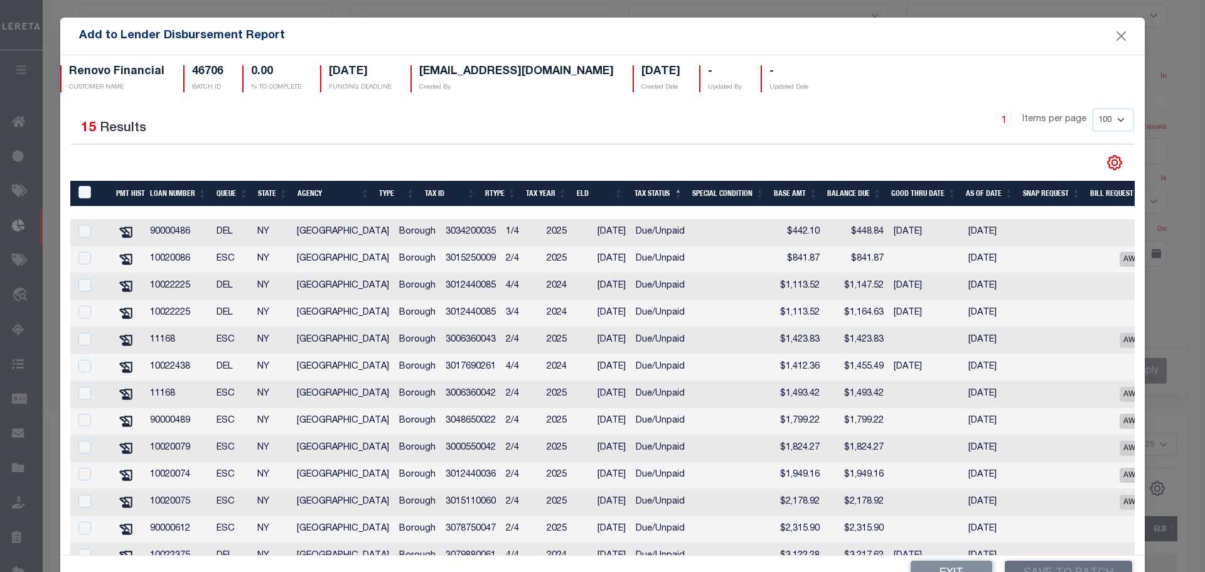
click at [228, 194] on th "Queue" at bounding box center [231, 194] width 41 height 26
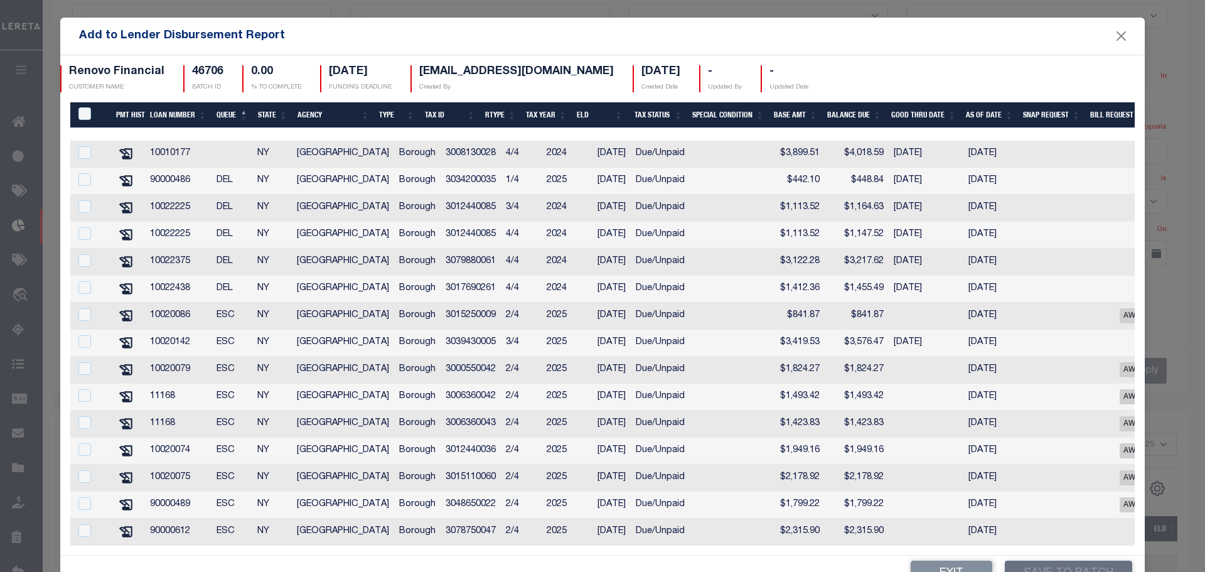
scroll to position [224, 0]
click at [83, 308] on input "checkbox" at bounding box center [84, 314] width 13 height 13
checkbox input "true"
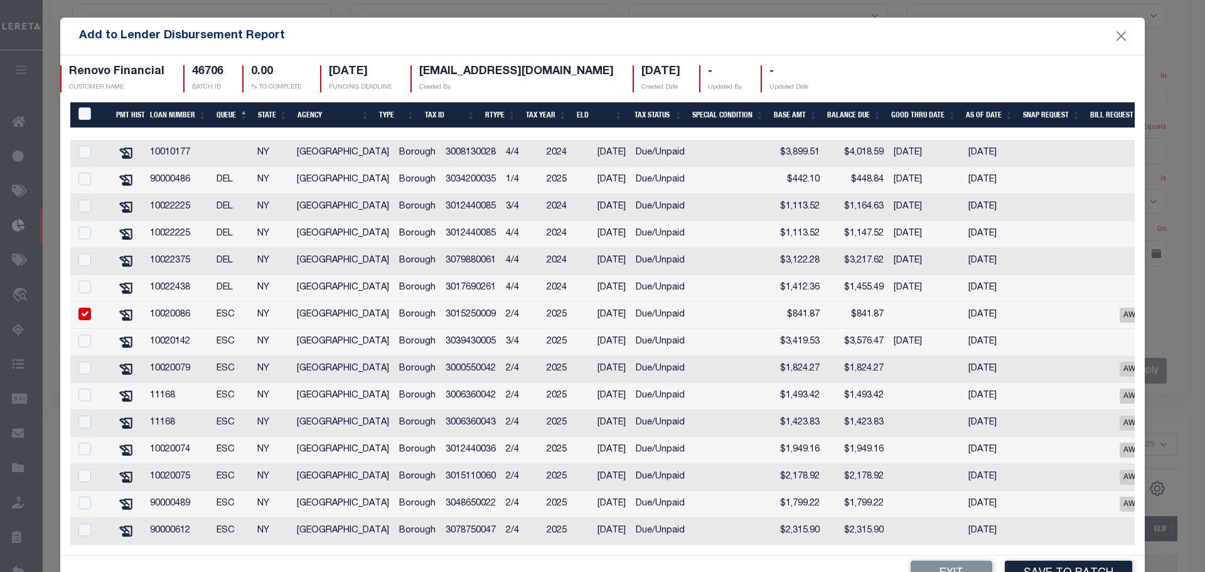
scroll to position [222, 0]
click at [83, 334] on input "checkbox" at bounding box center [84, 340] width 13 height 13
checkbox input "true"
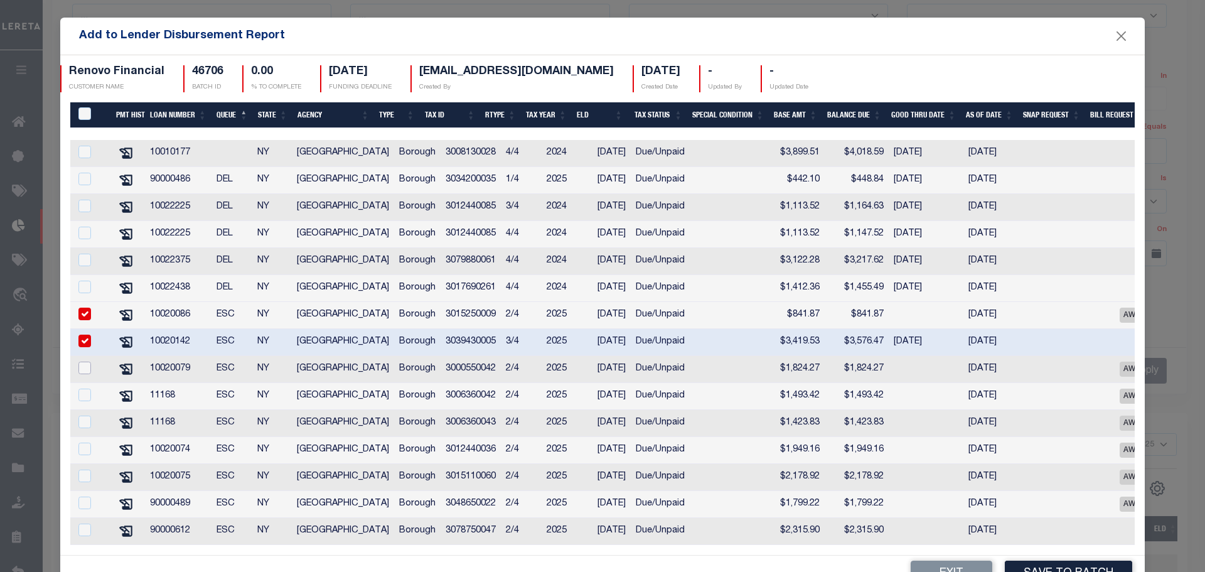
click at [82, 361] on input "checkbox" at bounding box center [84, 367] width 13 height 13
checkbox input "true"
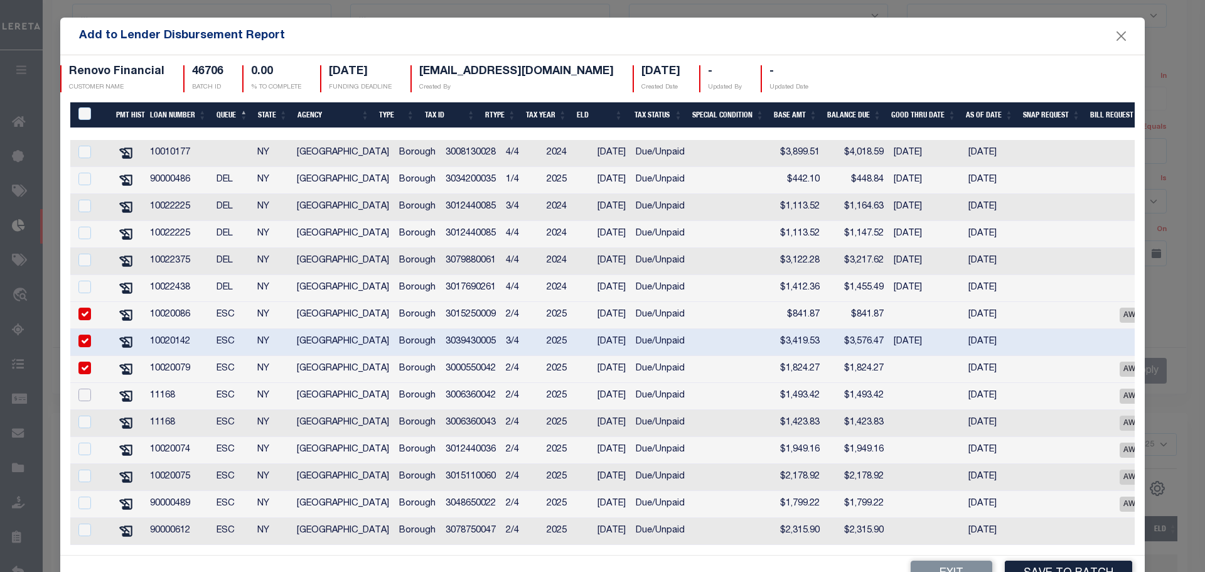
click at [86, 388] on input "checkbox" at bounding box center [84, 394] width 13 height 13
checkbox input "true"
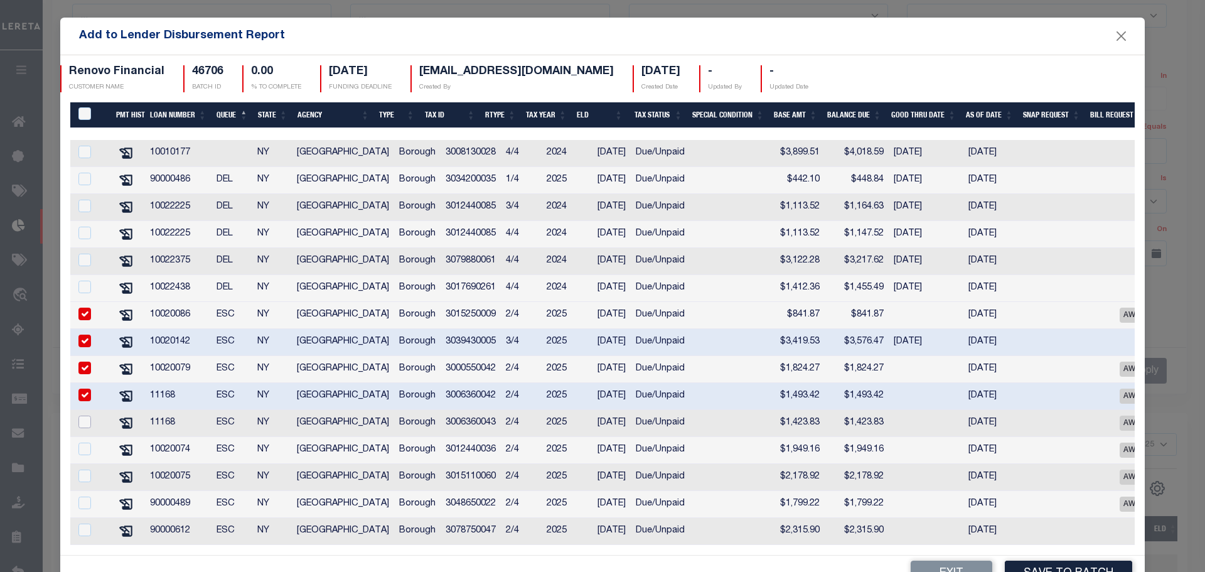
click at [83, 415] on input "checkbox" at bounding box center [84, 421] width 13 height 13
checkbox input "true"
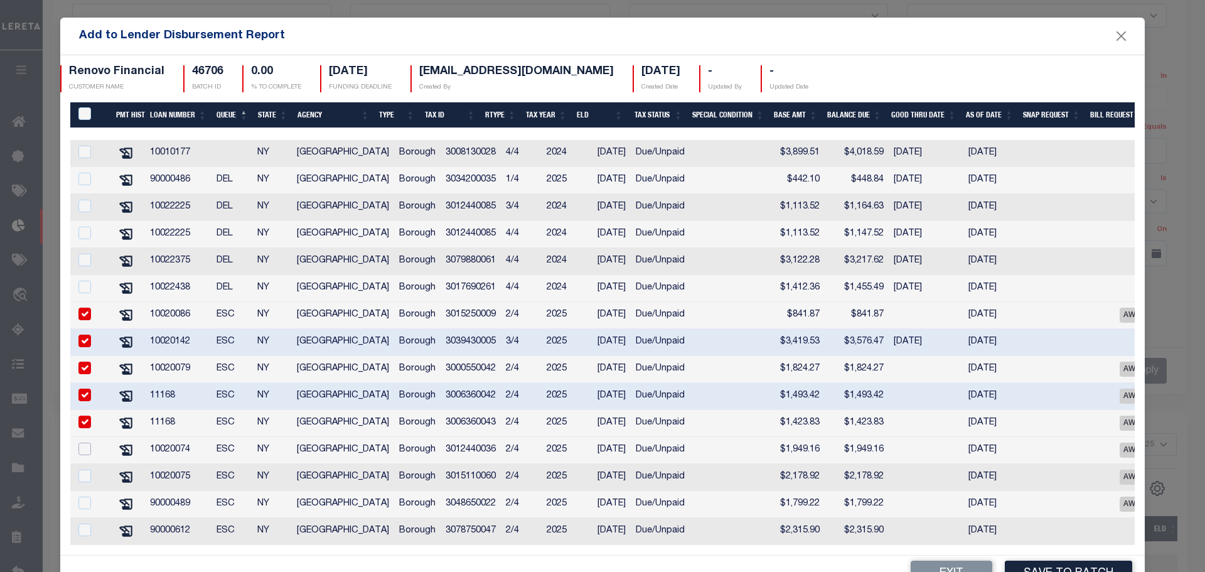
click at [81, 442] on input "checkbox" at bounding box center [84, 448] width 13 height 13
checkbox input "true"
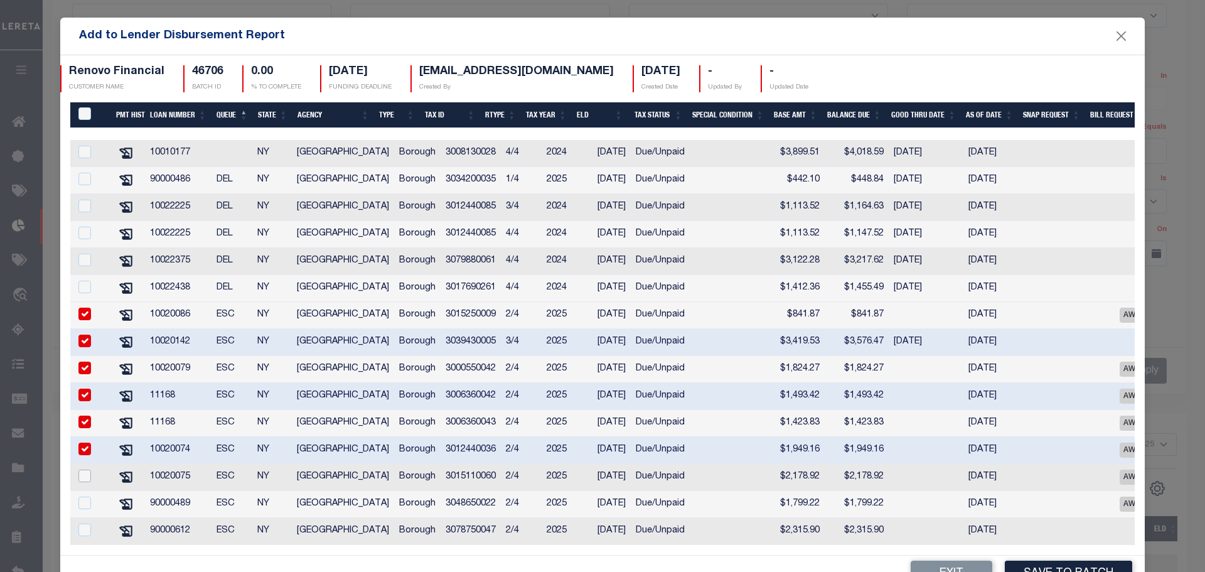
click at [80, 469] on input "checkbox" at bounding box center [84, 475] width 13 height 13
checkbox input "true"
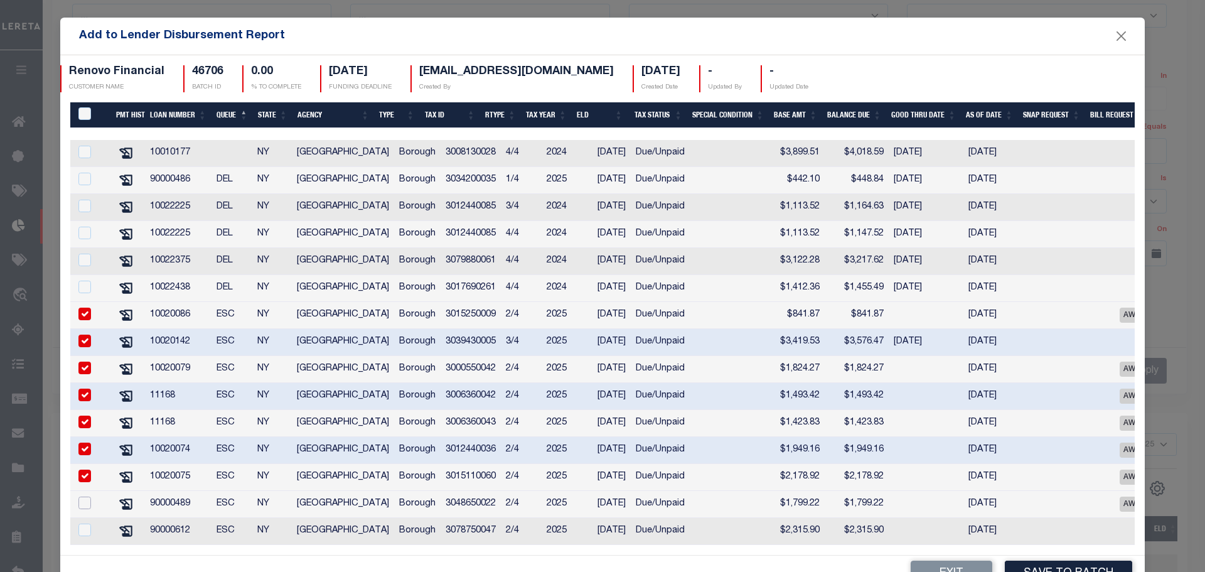
click at [79, 496] on input "checkbox" at bounding box center [84, 502] width 13 height 13
checkbox input "true"
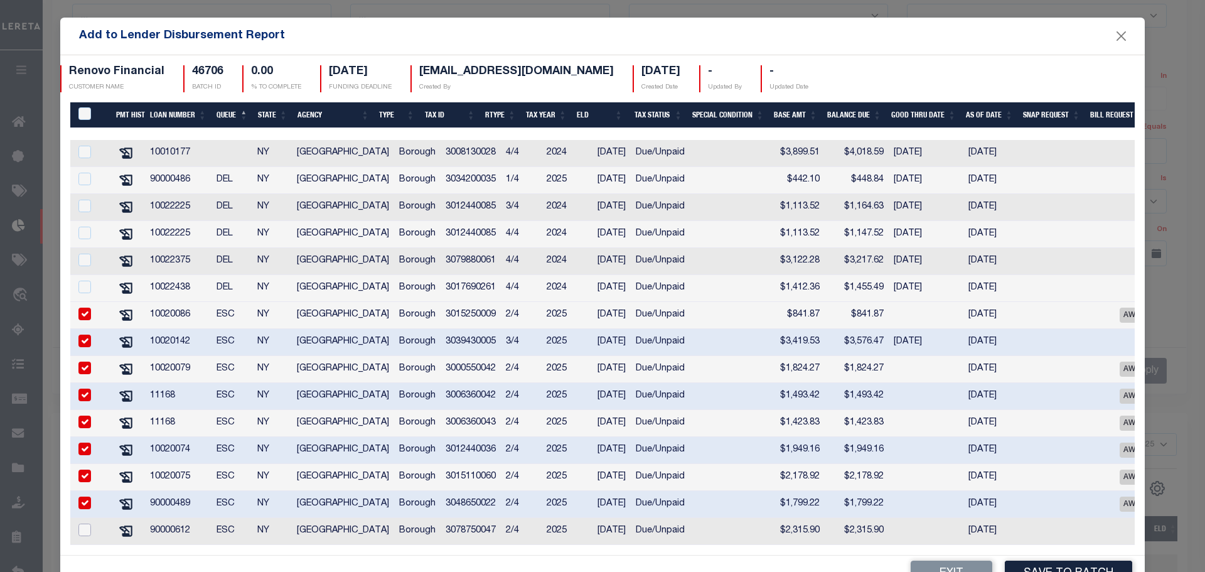
click at [78, 524] on input "checkbox" at bounding box center [84, 529] width 13 height 13
checkbox input "true"
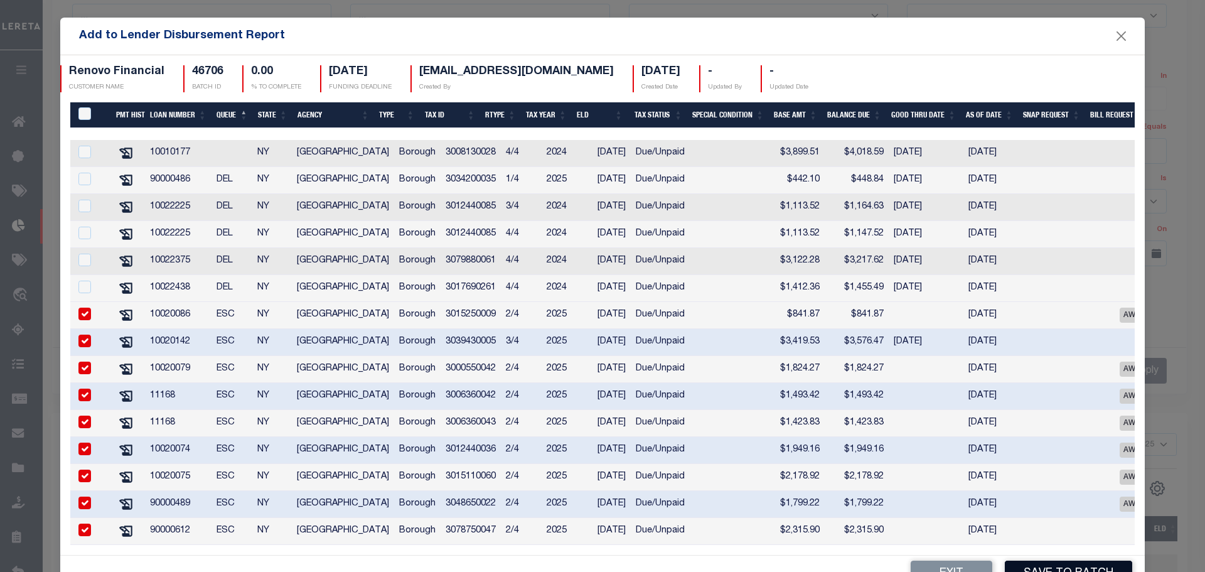
click at [1047, 562] on button "Save to Batch" at bounding box center [1068, 573] width 127 height 27
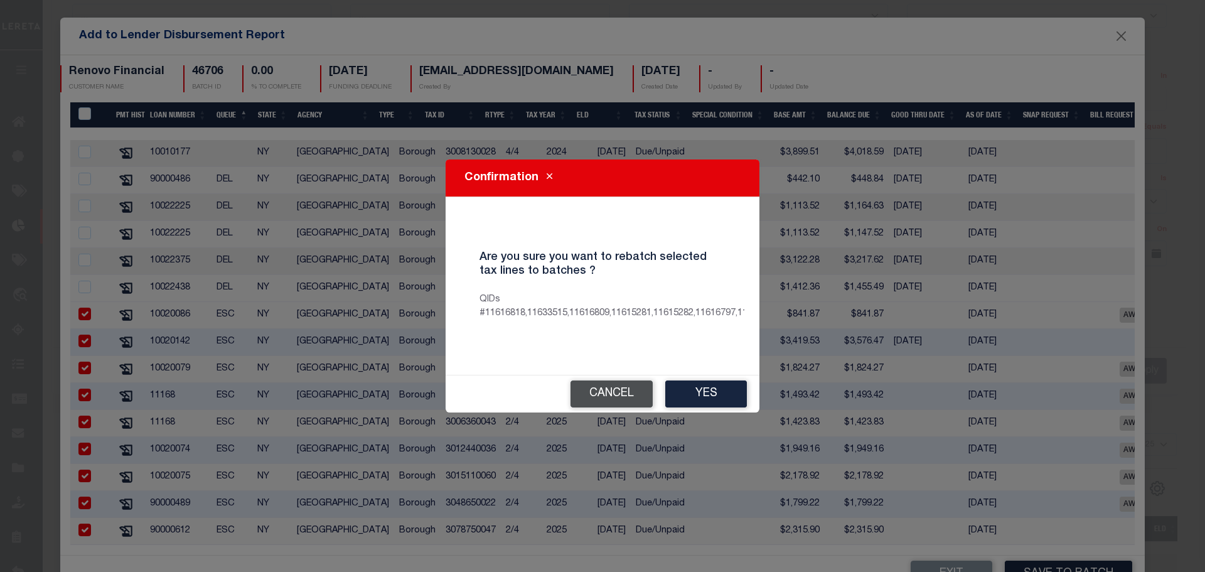
click at [609, 387] on button "Cancel" at bounding box center [611, 393] width 82 height 27
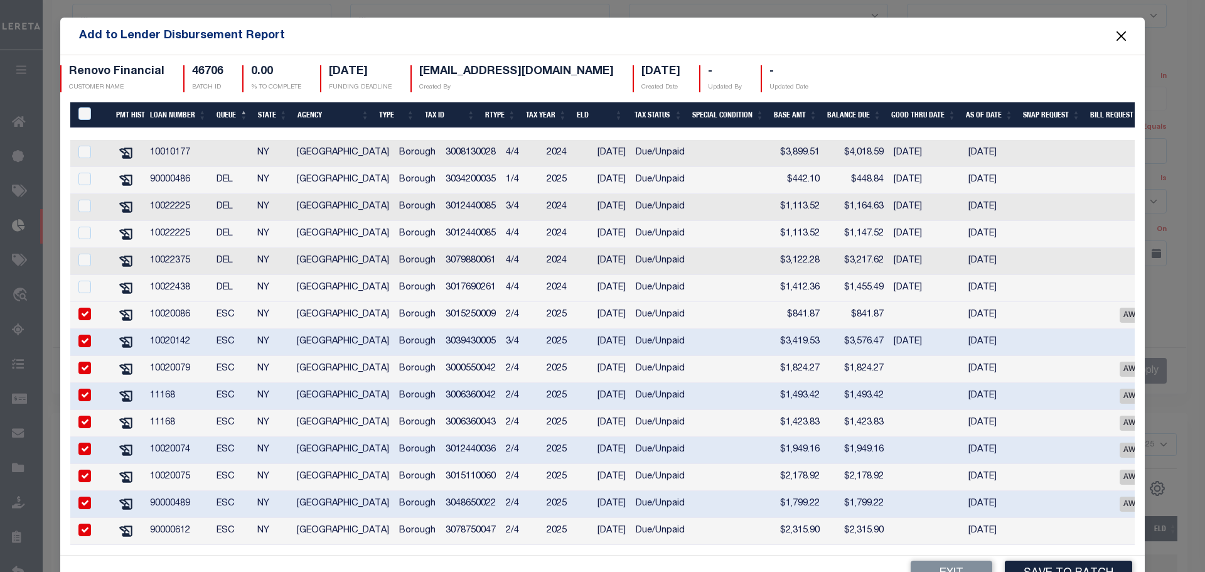
click at [1114, 40] on button "Close" at bounding box center [1121, 36] width 16 height 16
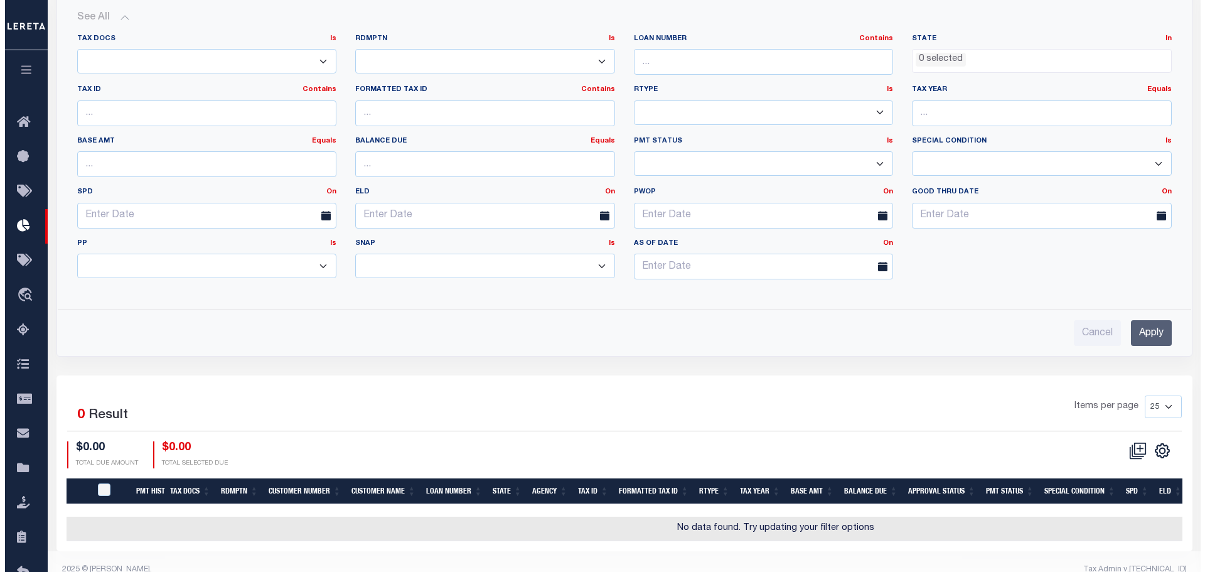
scroll to position [484, 0]
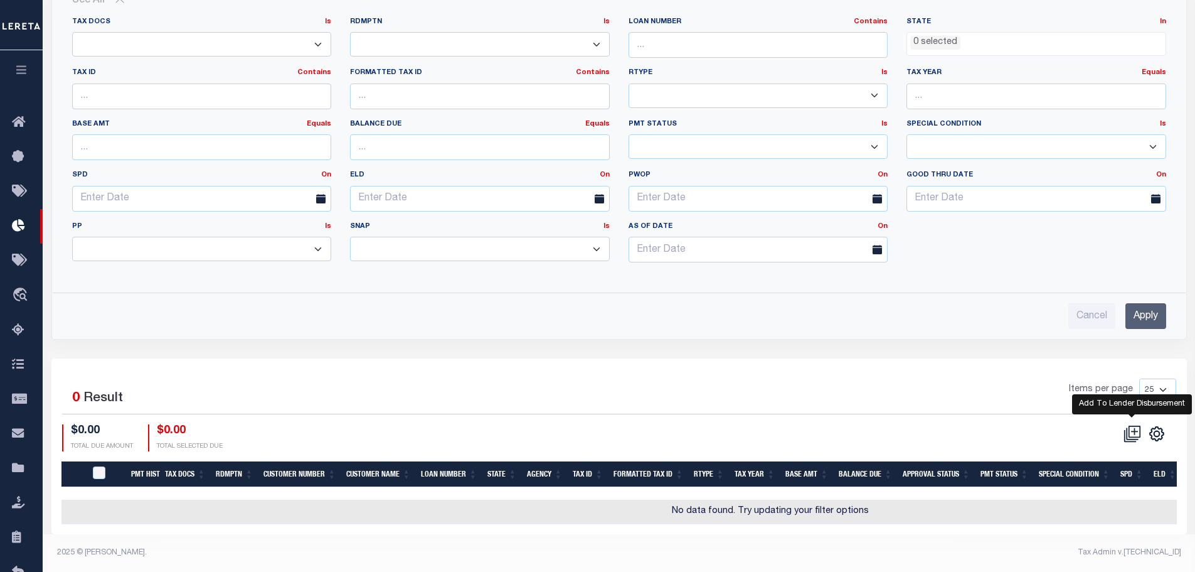
click at [1130, 427] on icon at bounding box center [1133, 434] width 18 height 18
type input "09-09-2025"
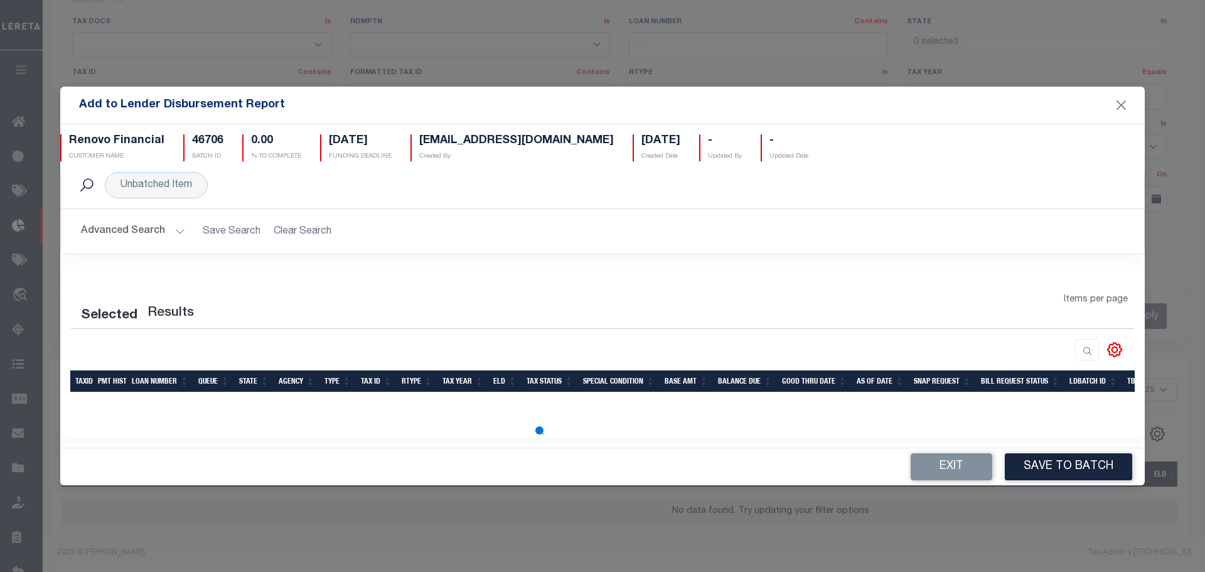
scroll to position [0, 0]
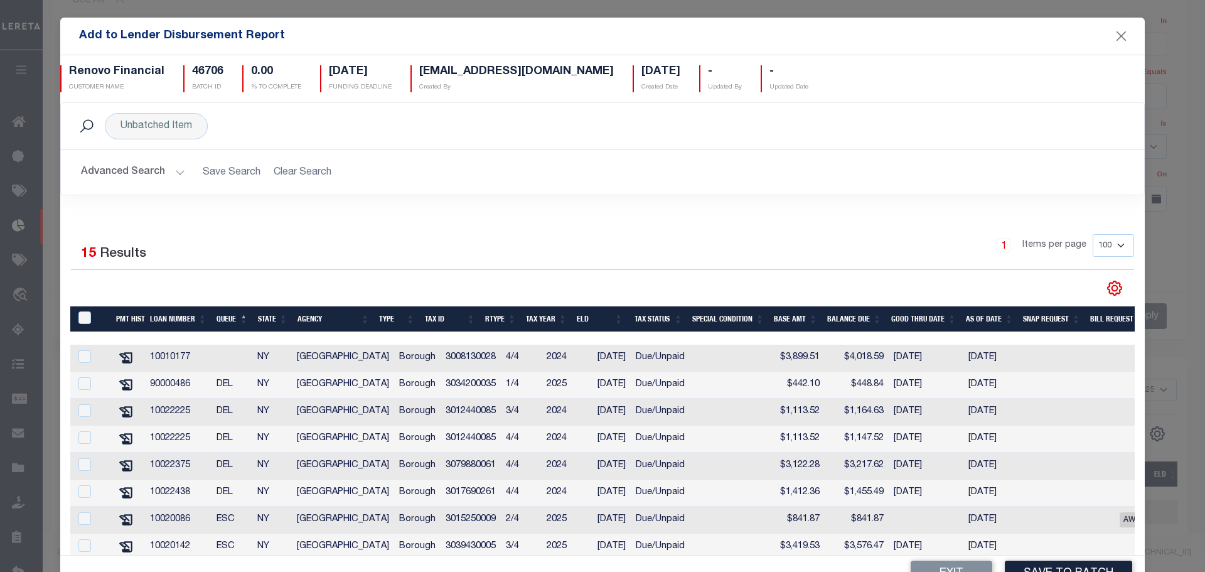
click at [112, 152] on div "Advanced Search Save Search Clear Search AddToLenderDisbursementReportGridWrapp…" at bounding box center [602, 172] width 1083 height 45
click at [115, 184] on button "Advanced Search" at bounding box center [133, 172] width 104 height 24
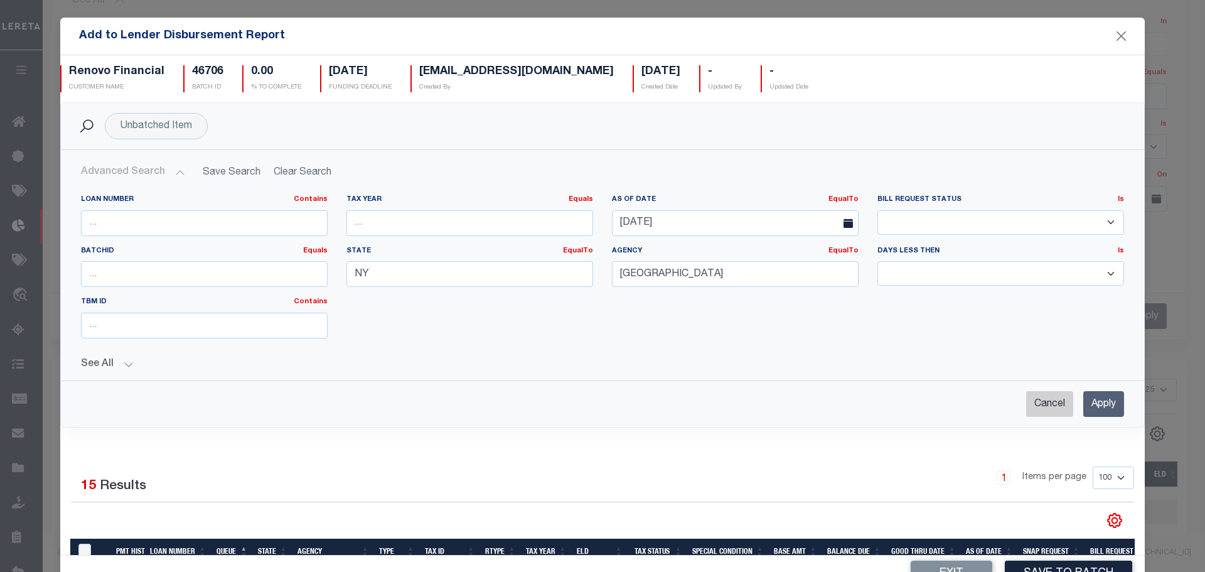
click at [1026, 402] on input "Cancel" at bounding box center [1049, 404] width 47 height 26
checkbox input "true"
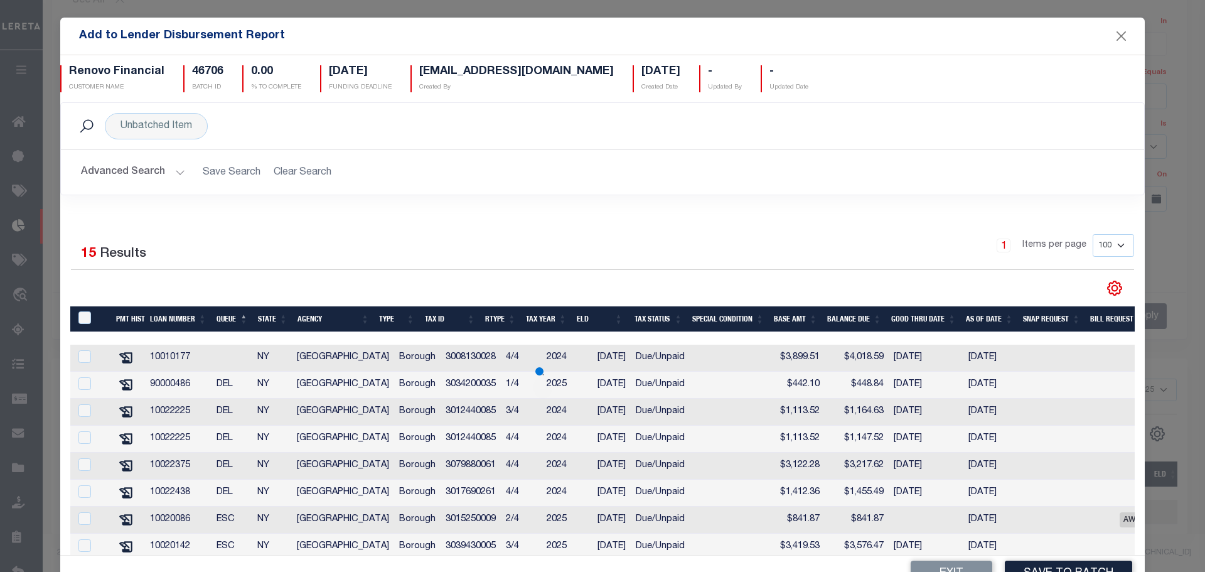
click at [147, 167] on button "Advanced Search" at bounding box center [133, 172] width 104 height 24
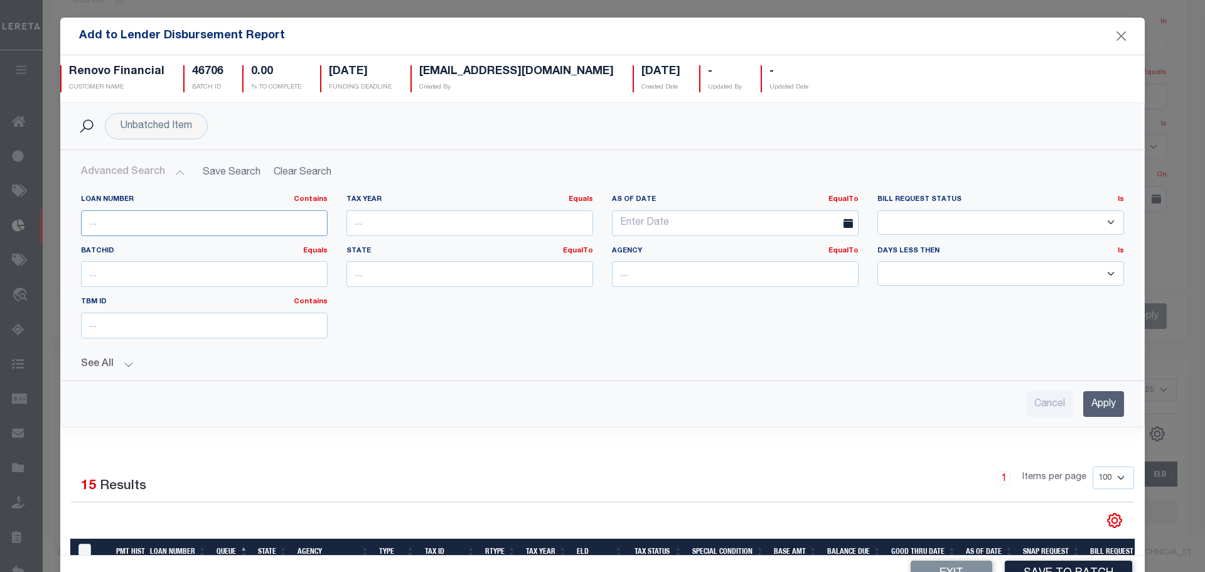
click at [146, 228] on input "text" at bounding box center [204, 223] width 247 height 26
paste input "90000838"
type input "90000838"
click at [1092, 403] on input "Apply" at bounding box center [1103, 404] width 41 height 26
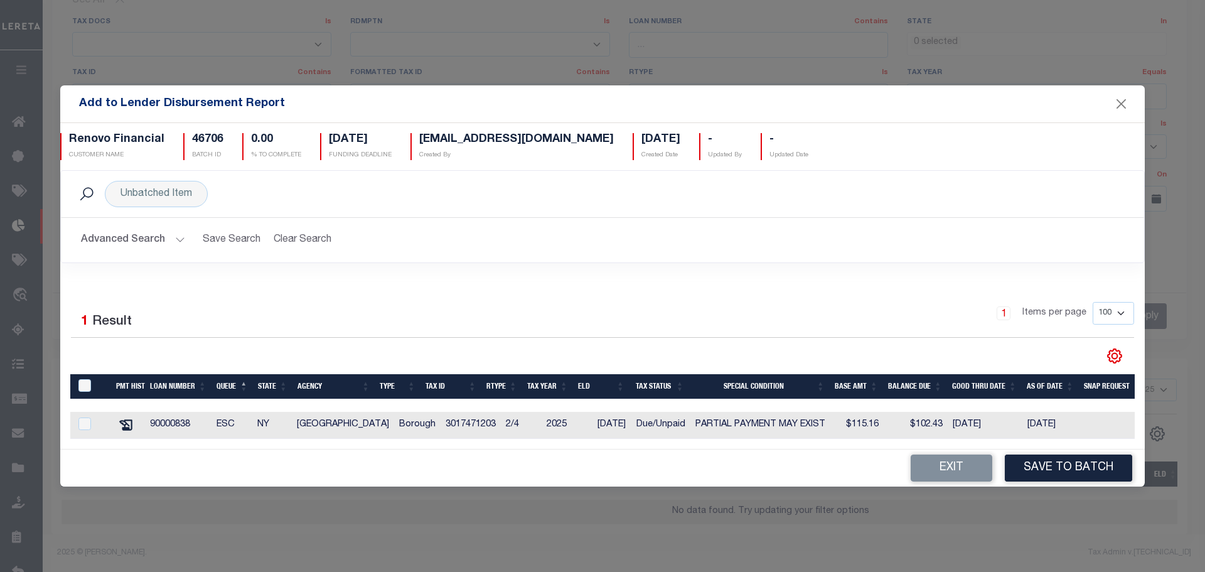
click at [77, 424] on div at bounding box center [90, 424] width 31 height 14
checkbox input "true"
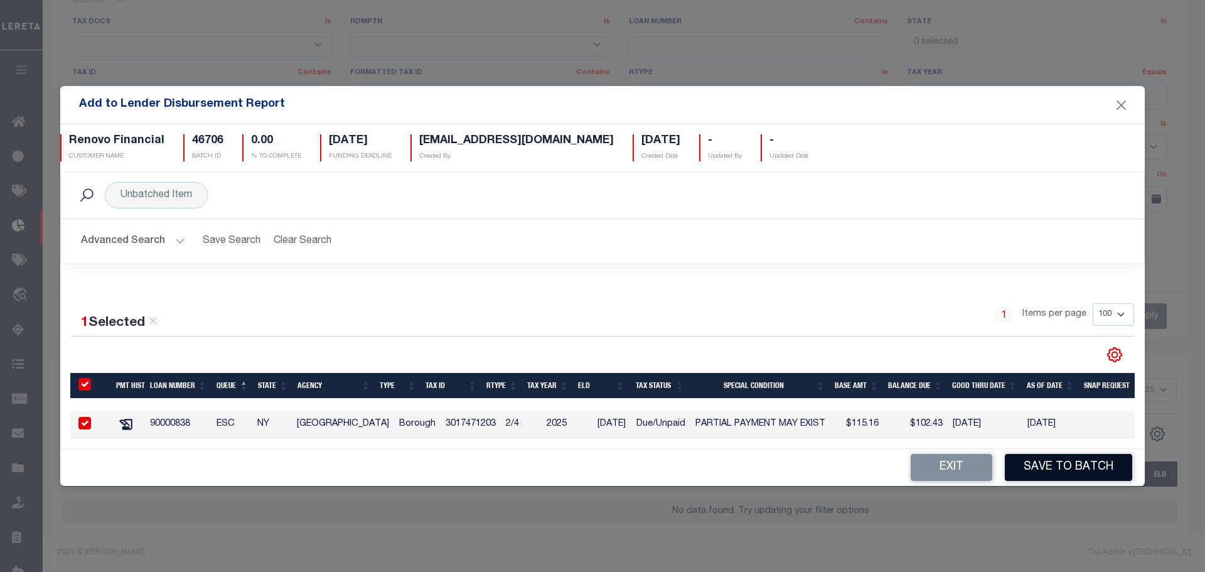
click at [1111, 461] on button "Save to Batch" at bounding box center [1068, 467] width 127 height 27
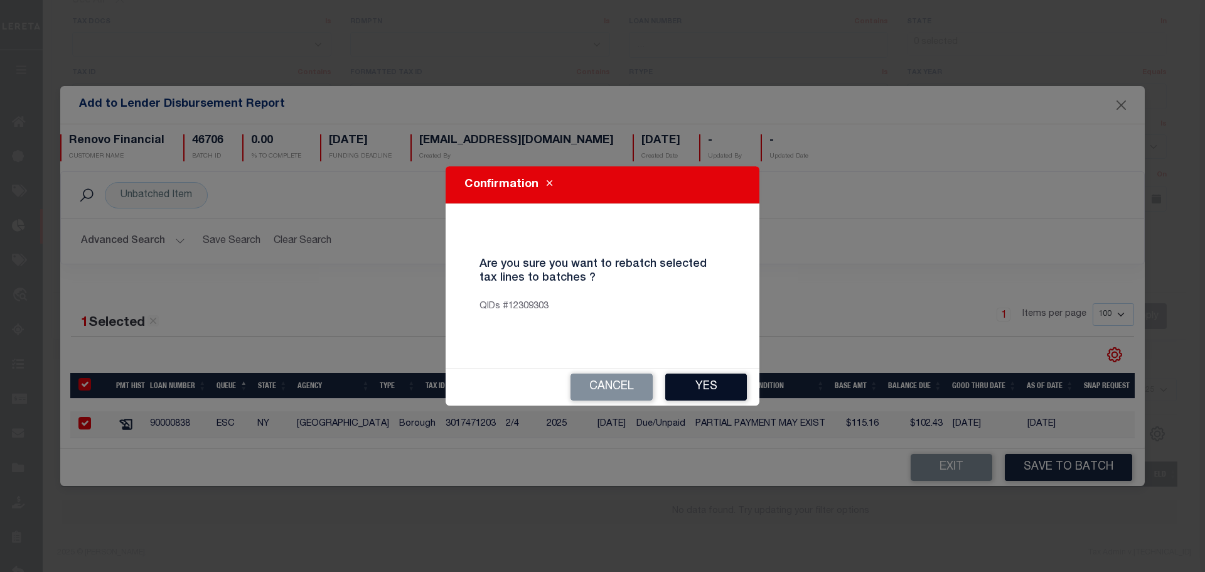
click at [702, 379] on button "Yes" at bounding box center [706, 386] width 82 height 27
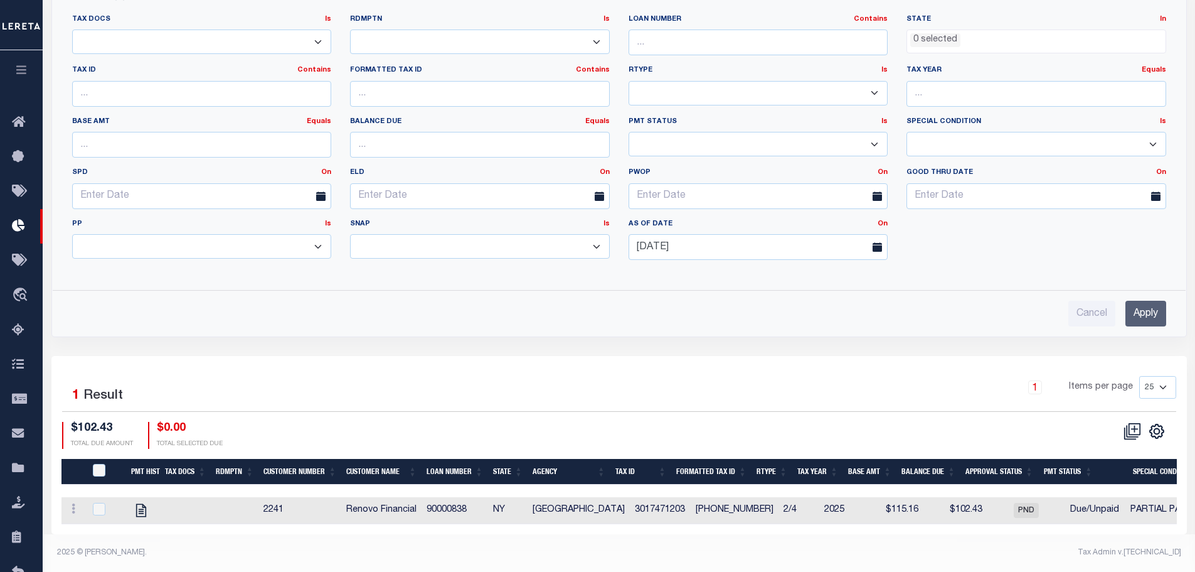
click at [393, 306] on div "Cancel Apply" at bounding box center [619, 314] width 1094 height 26
click at [1127, 425] on icon at bounding box center [1132, 431] width 12 height 12
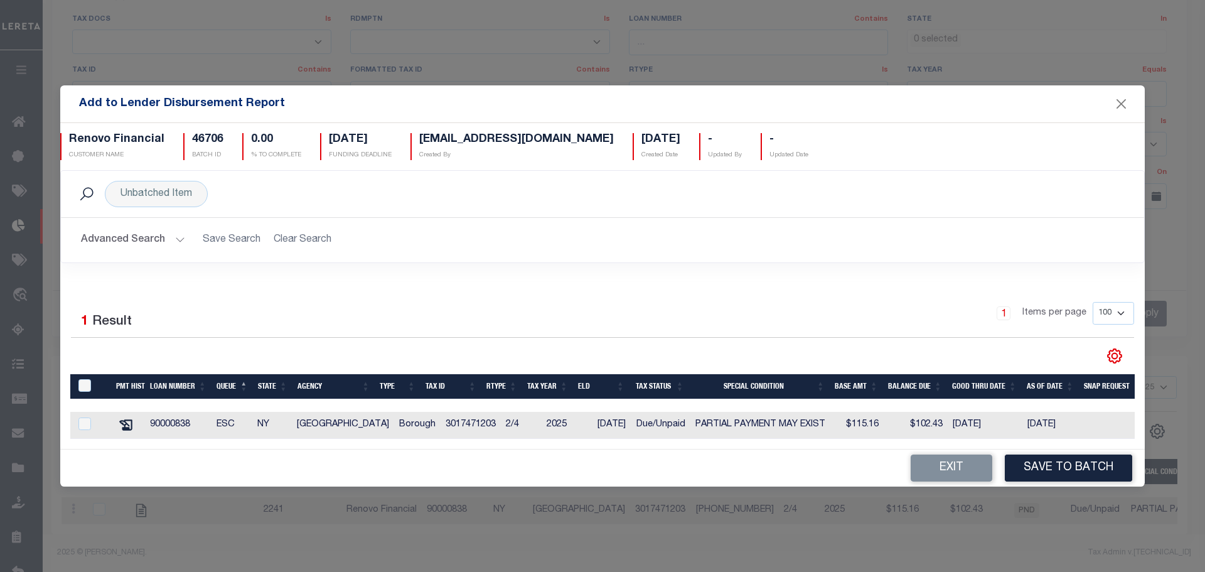
click at [137, 228] on button "Advanced Search" at bounding box center [133, 240] width 104 height 24
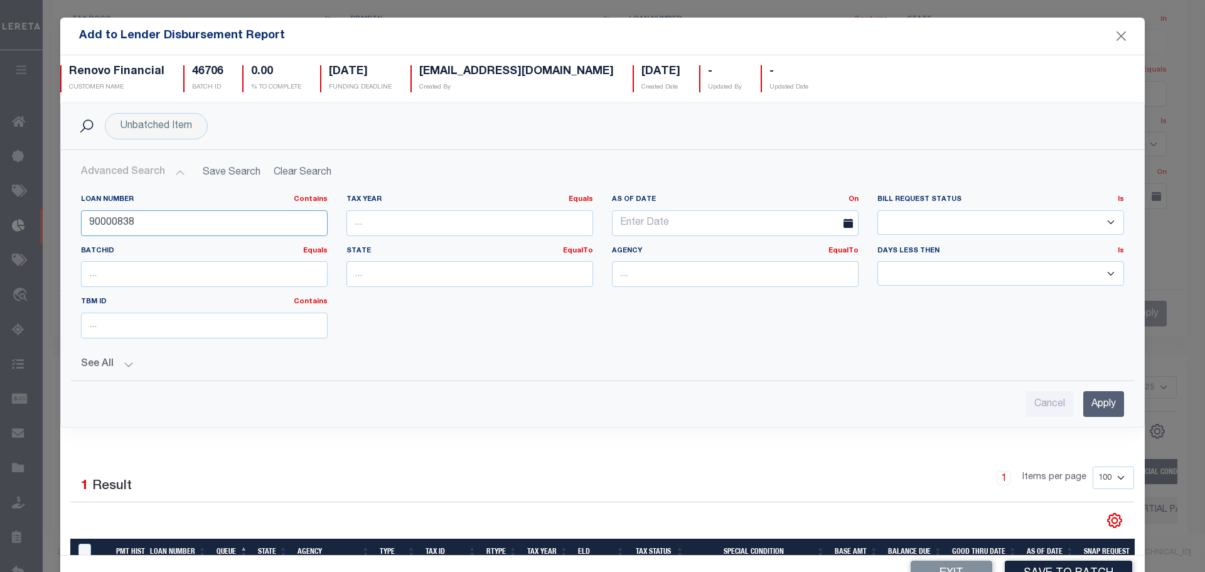
click at [137, 228] on input "90000838" at bounding box center [204, 223] width 247 height 26
click at [158, 230] on input "90000838" at bounding box center [204, 223] width 247 height 26
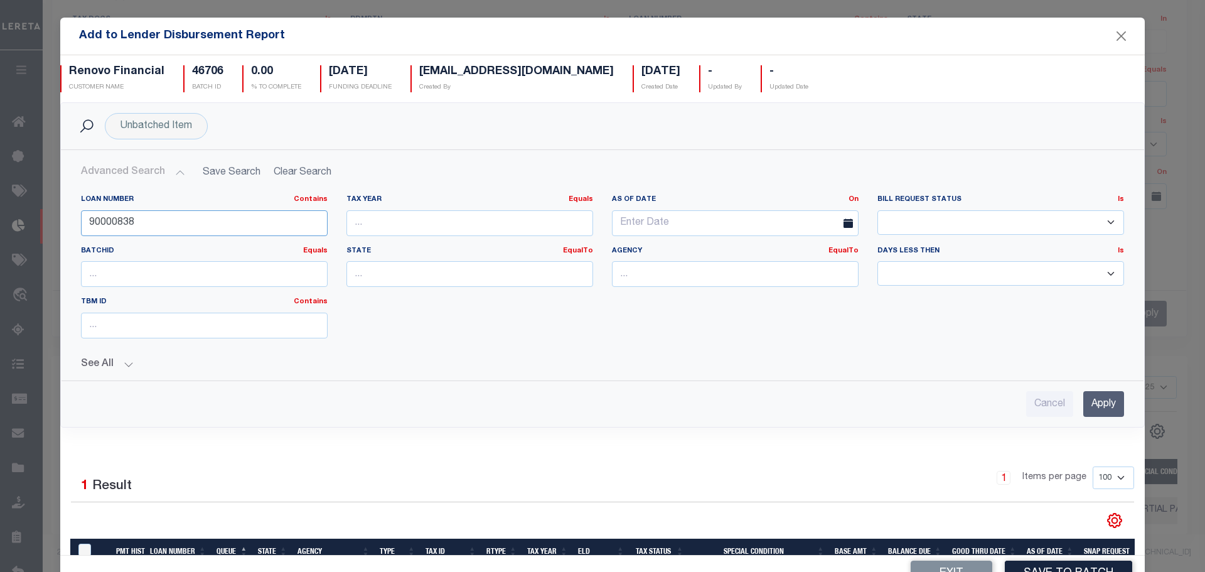
click at [158, 230] on input "90000838" at bounding box center [204, 223] width 247 height 26
type input "12231"
click at [1083, 402] on input "Apply" at bounding box center [1103, 404] width 41 height 26
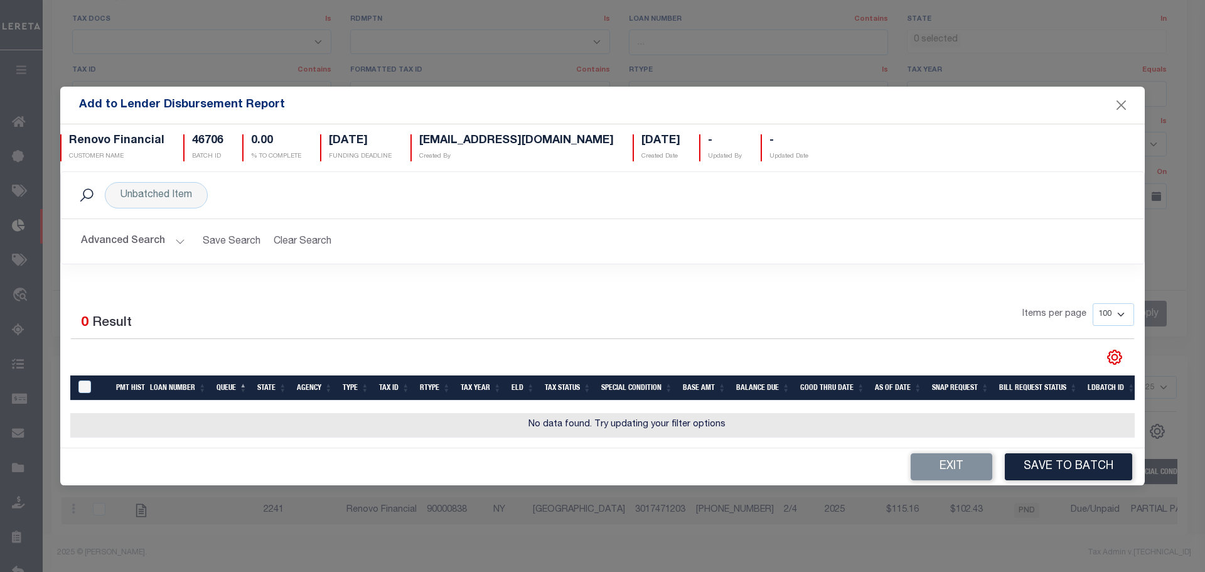
click at [149, 238] on button "Advanced Search" at bounding box center [133, 241] width 104 height 24
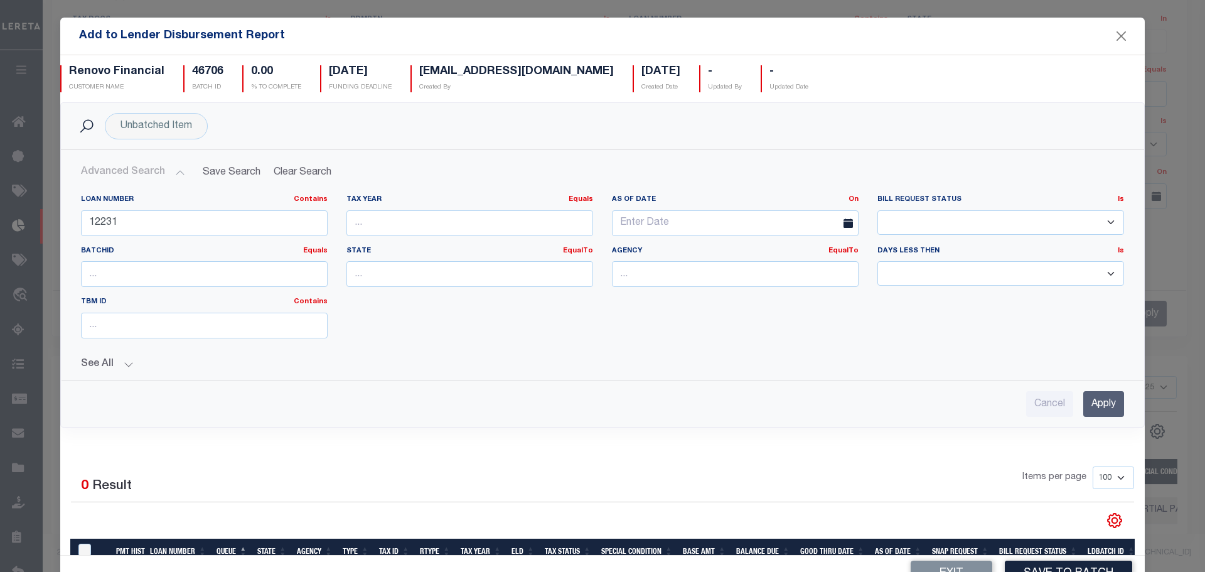
click at [132, 361] on button "See All" at bounding box center [602, 364] width 1043 height 12
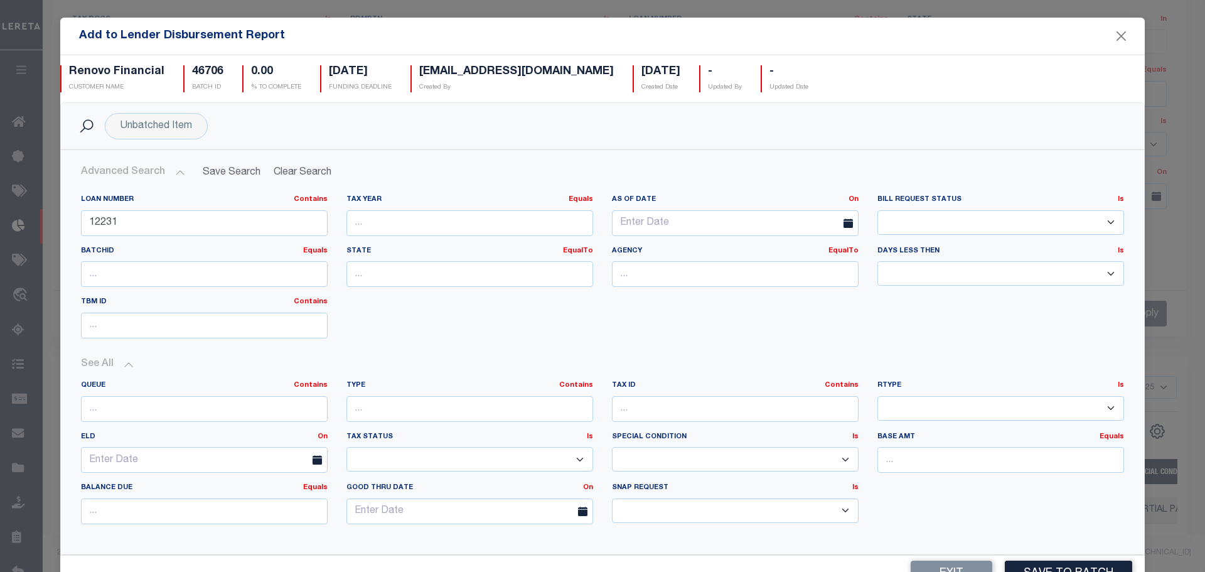
click at [120, 363] on button "See All" at bounding box center [602, 364] width 1043 height 12
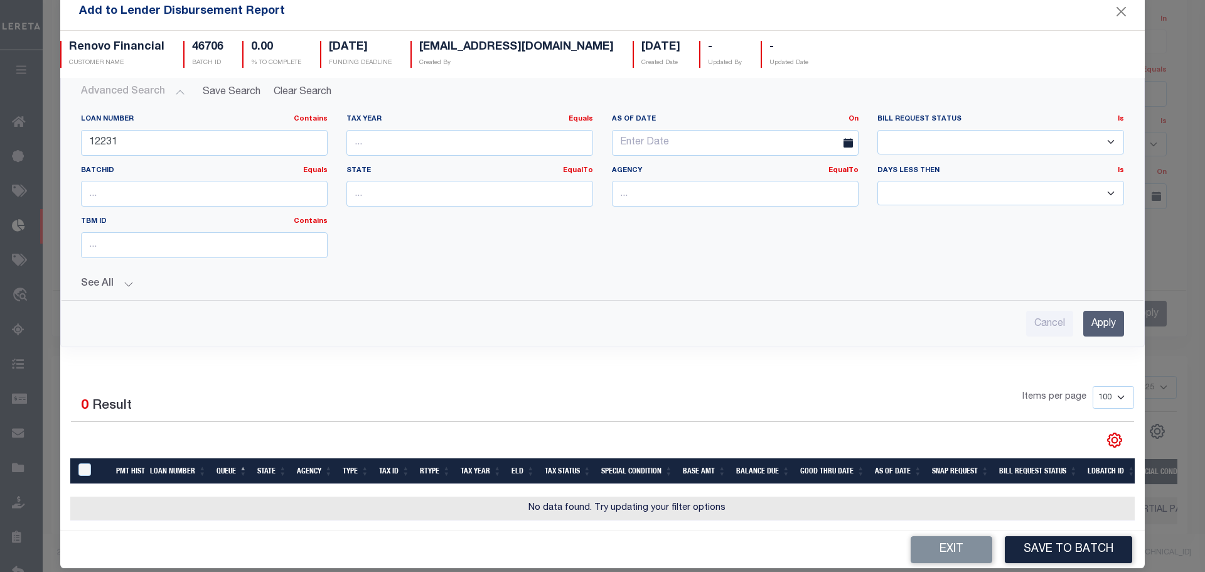
scroll to position [38, 0]
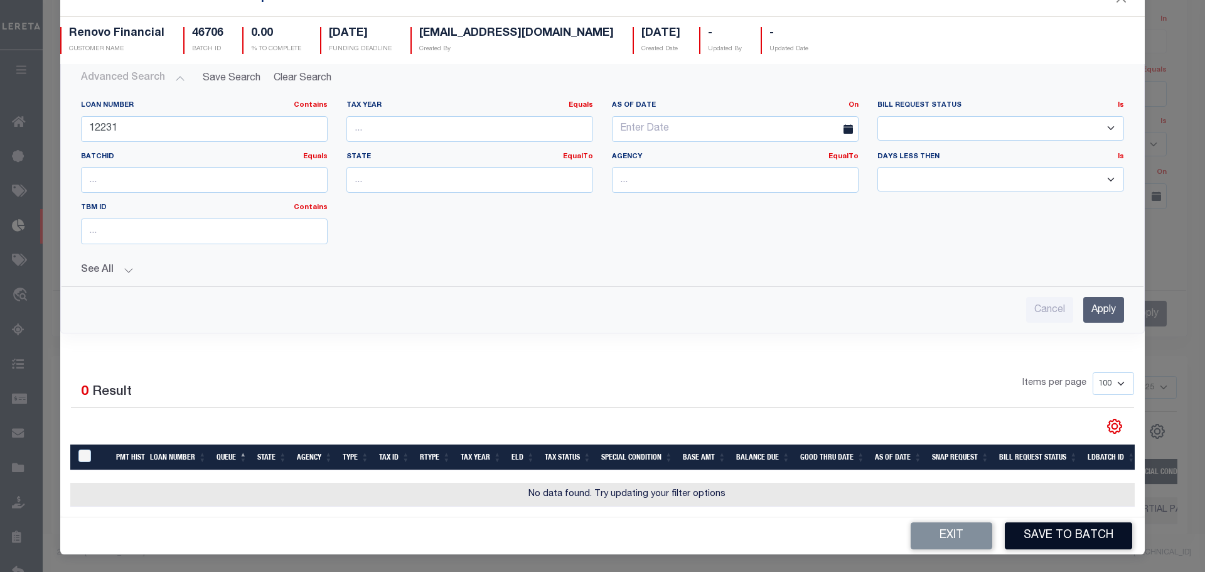
click at [1061, 529] on button "Save to Batch" at bounding box center [1068, 535] width 127 height 27
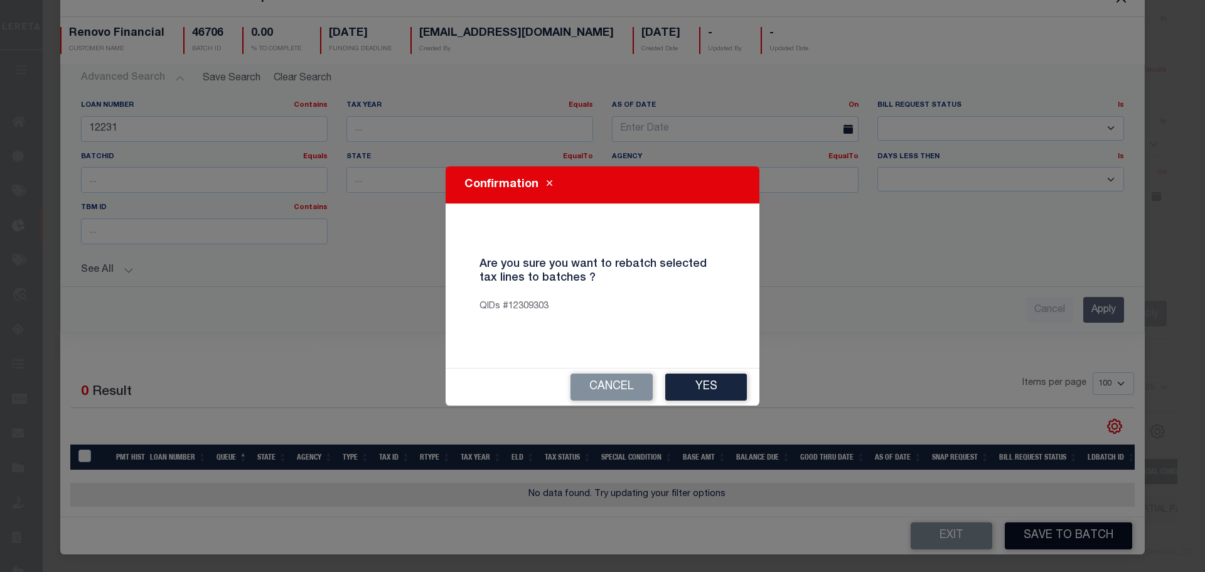
scroll to position [28, 0]
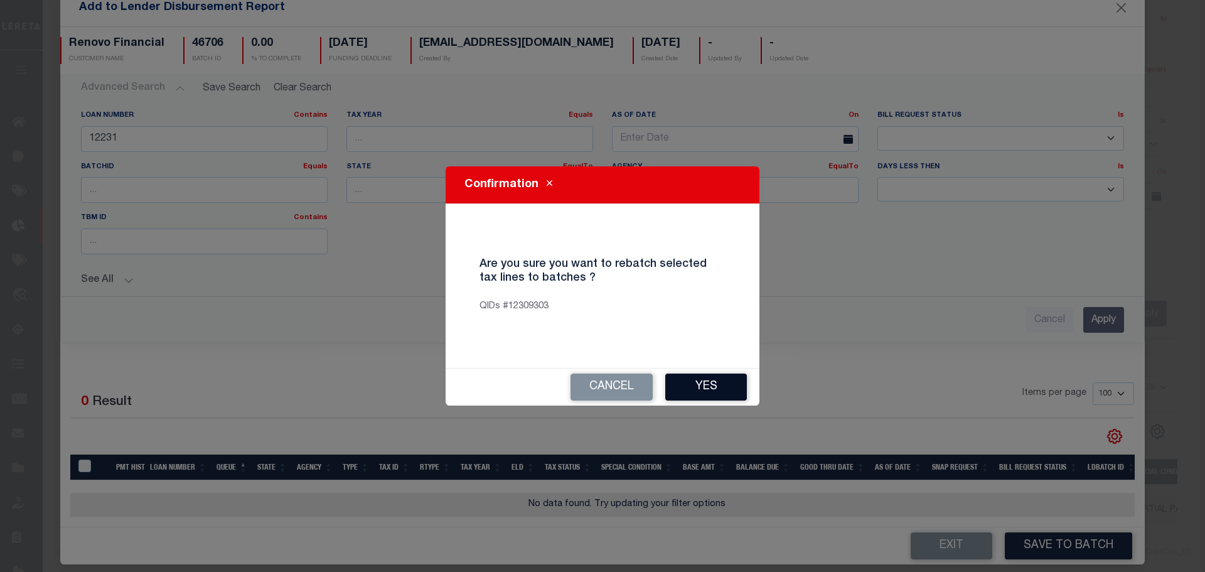
click at [720, 383] on button "Yes" at bounding box center [706, 386] width 82 height 27
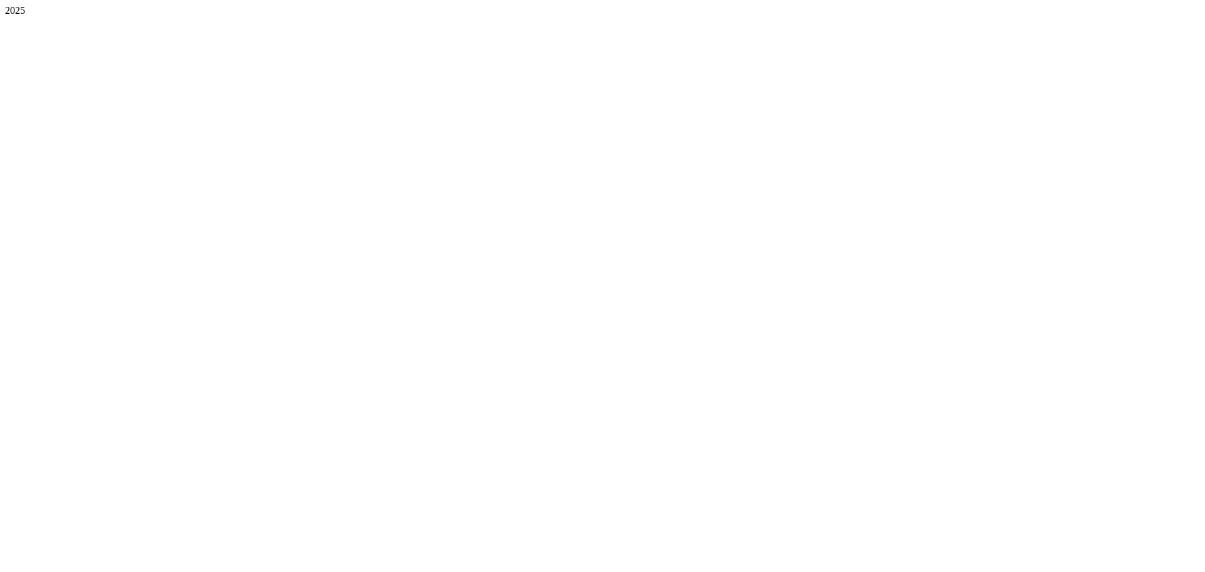
scroll to position [0, 0]
select select "100"
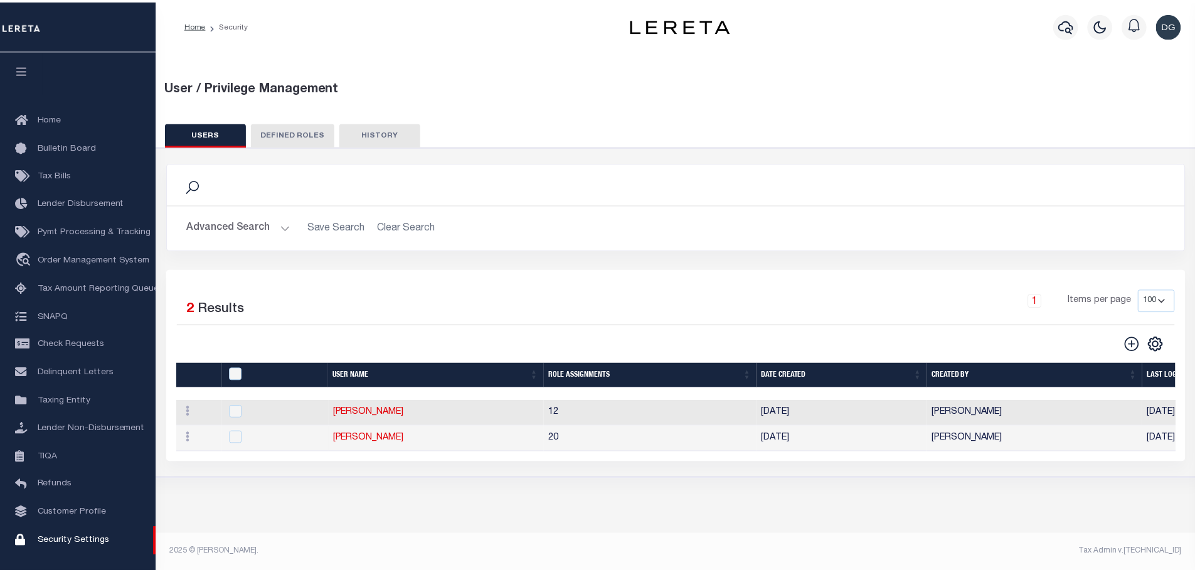
scroll to position [30, 0]
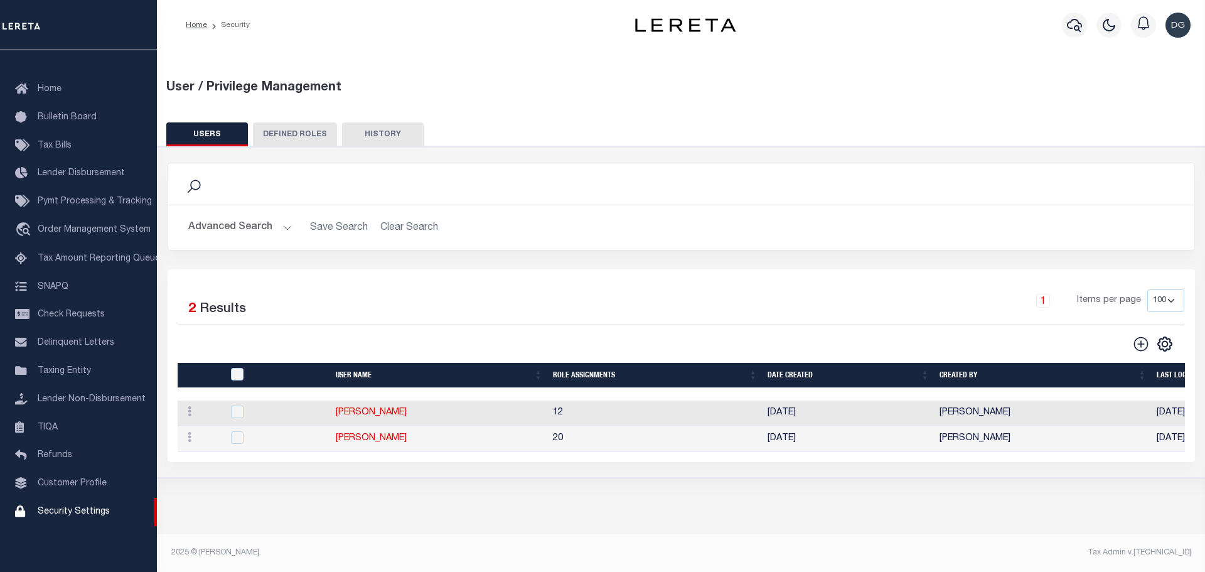
click at [191, 240] on div "Advanced Search Save Search Clear Search UsersGridWrapper_dynamictable_____Defa…" at bounding box center [681, 227] width 1026 height 45
click at [205, 232] on button "Advanced Search" at bounding box center [240, 227] width 104 height 24
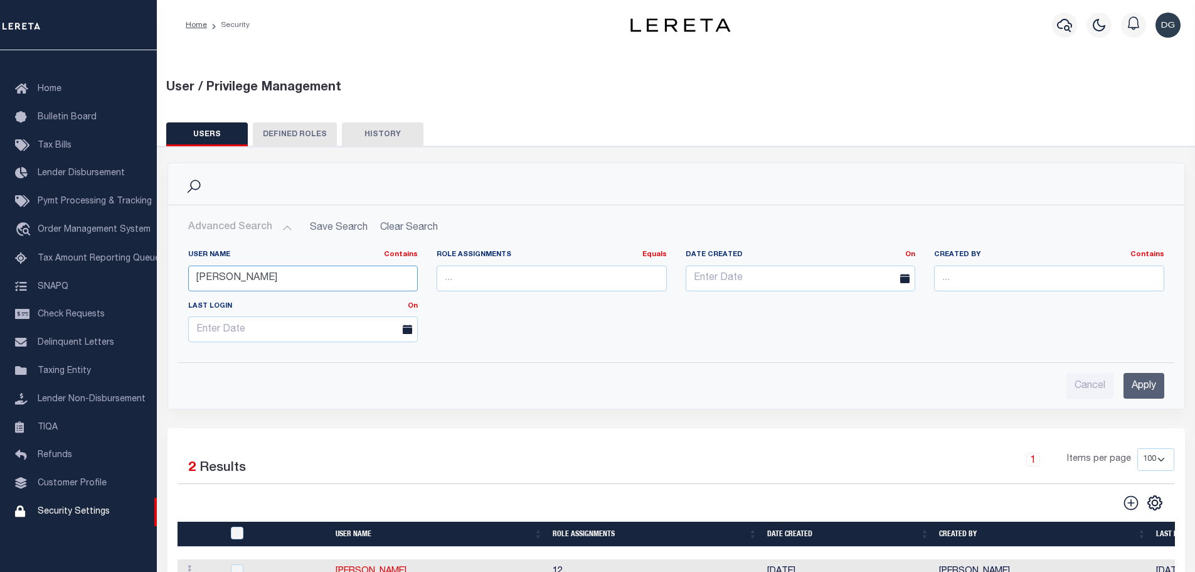
click at [303, 275] on input "[PERSON_NAME]" at bounding box center [303, 278] width 230 height 26
click at [301, 275] on input "[PERSON_NAME]" at bounding box center [303, 278] width 230 height 26
type input "[PERSON_NAME]"
click at [1137, 383] on input "Apply" at bounding box center [1144, 386] width 41 height 26
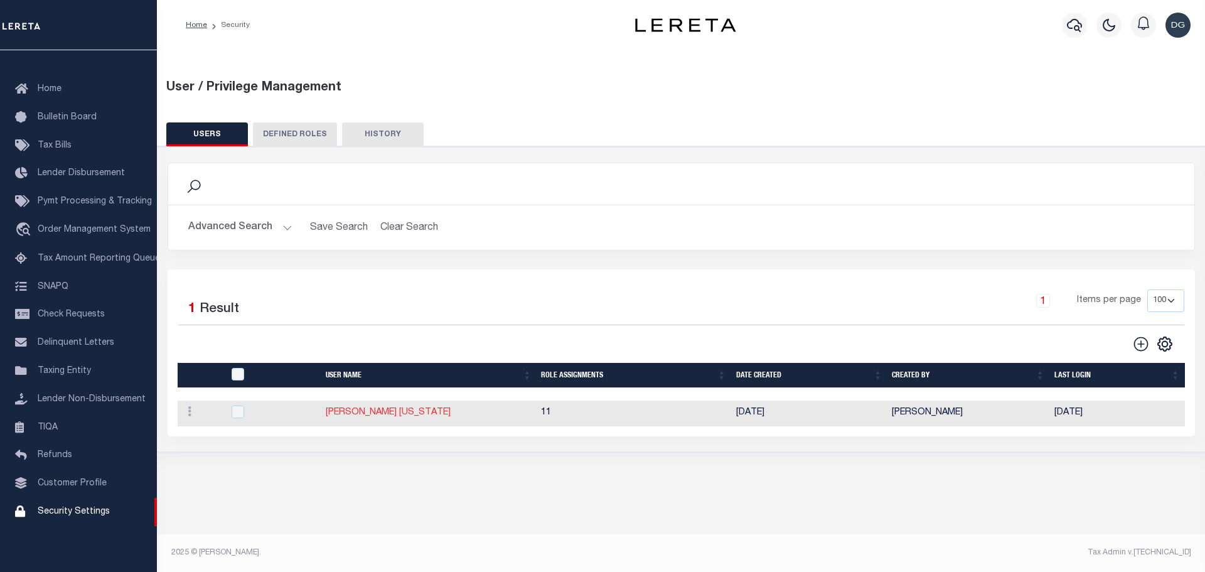
click at [404, 411] on link "[PERSON_NAME] [US_STATE]" at bounding box center [388, 412] width 125 height 9
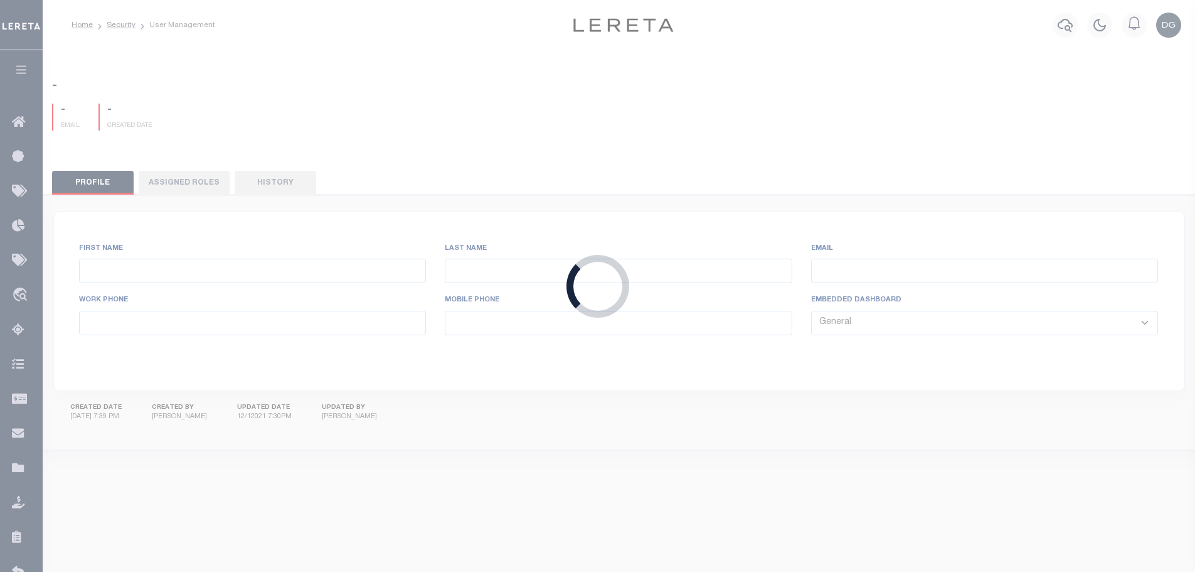
type input "[PERSON_NAME]"
type input "[US_STATE]"
type input "[EMAIL_ADDRESS][DOMAIN_NAME]"
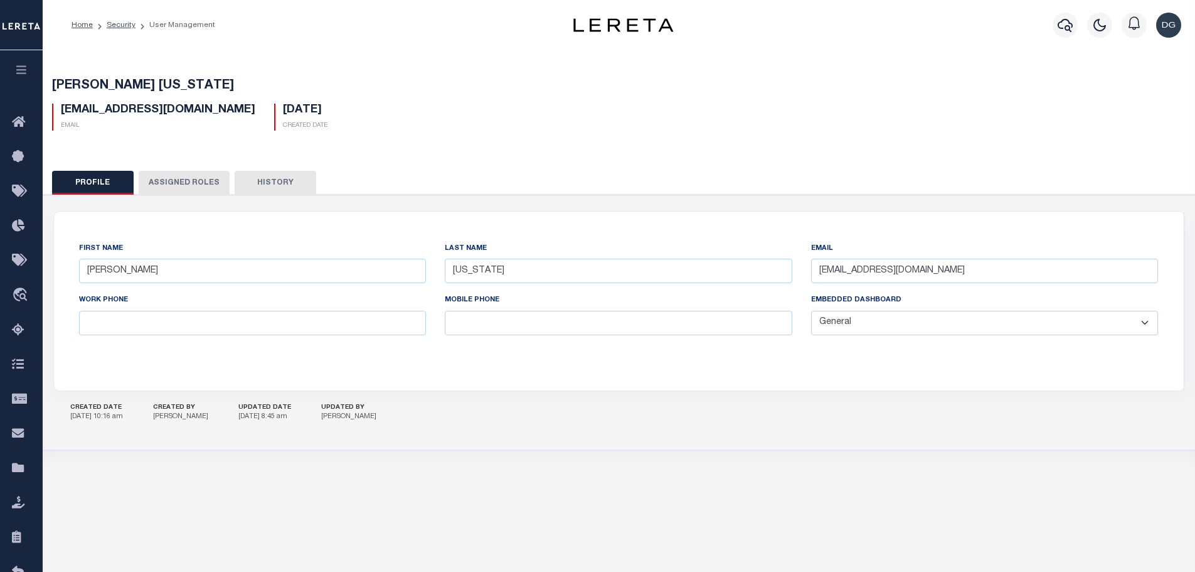
click at [175, 178] on button "Assigned Roles" at bounding box center [184, 183] width 91 height 24
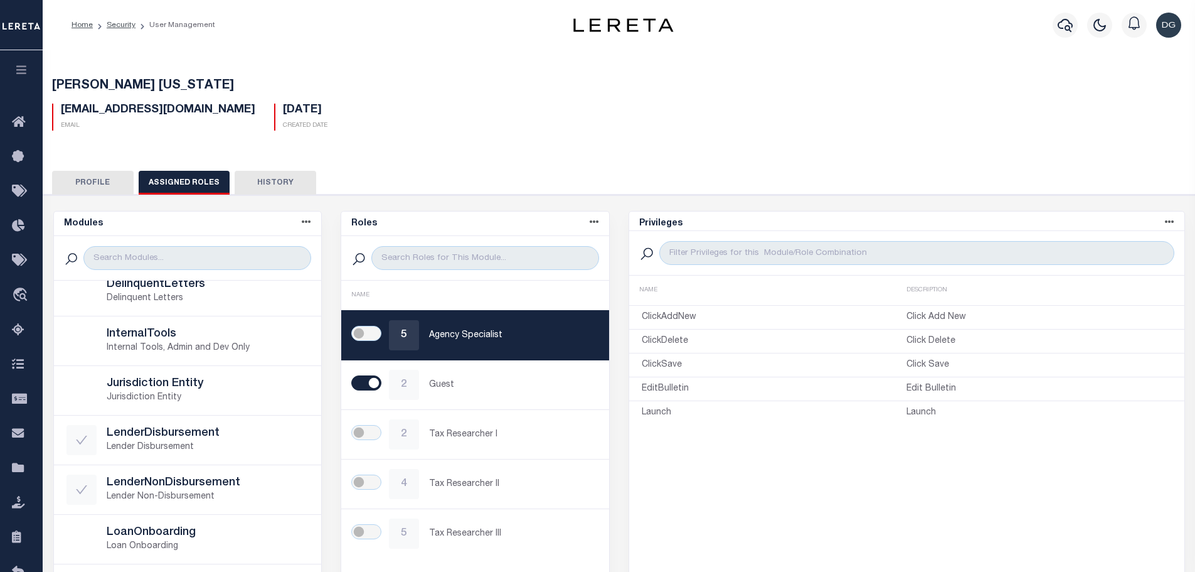
scroll to position [251, 0]
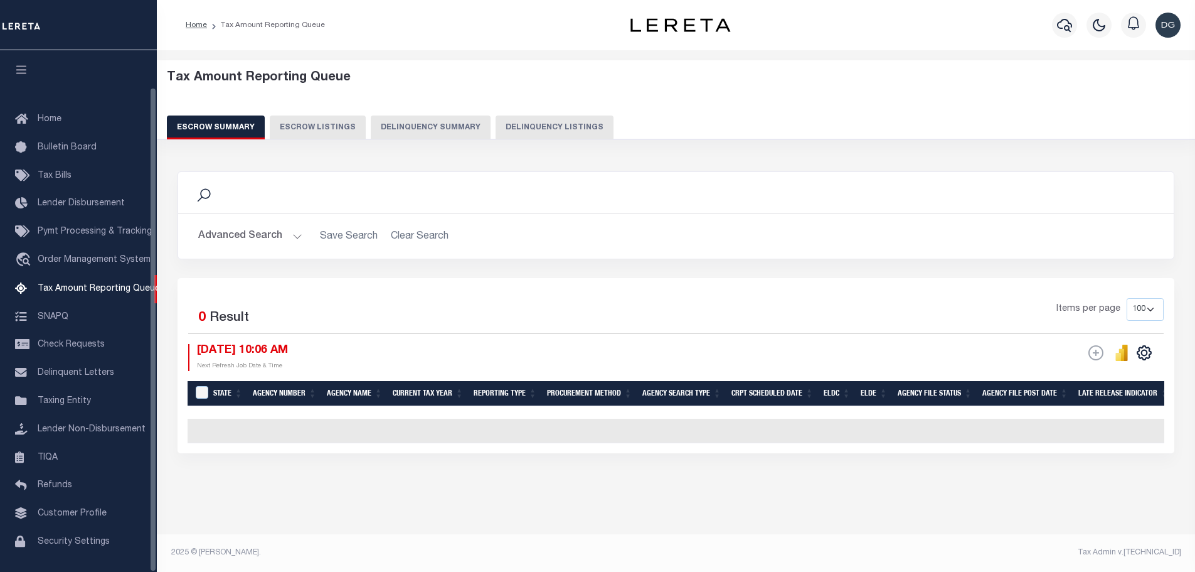
select select "100"
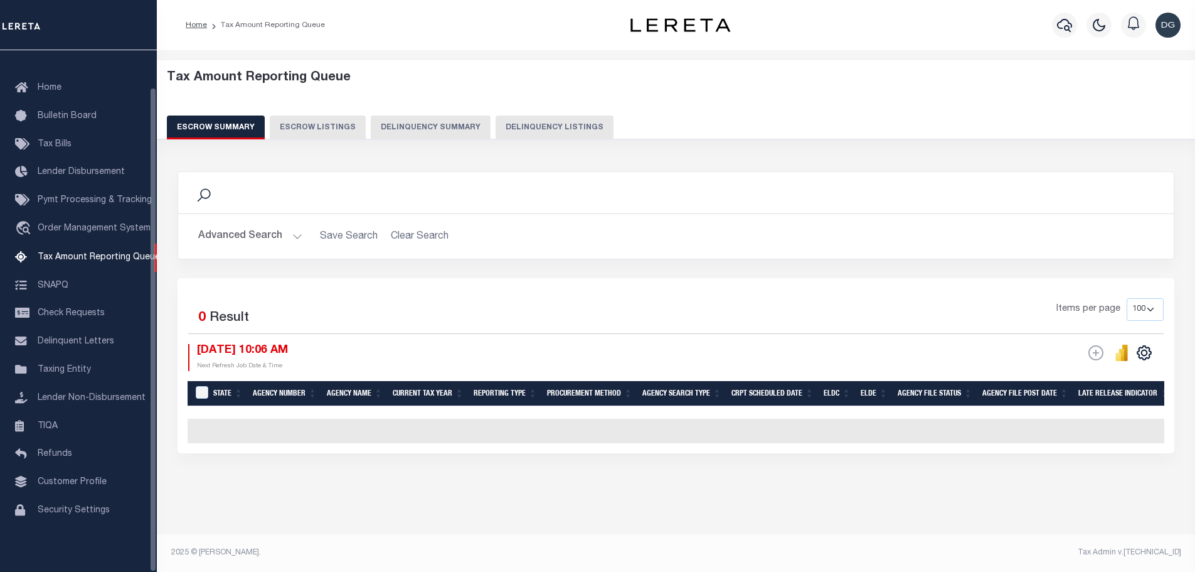
scroll to position [3, 0]
click at [241, 224] on button "Advanced Search" at bounding box center [250, 236] width 104 height 24
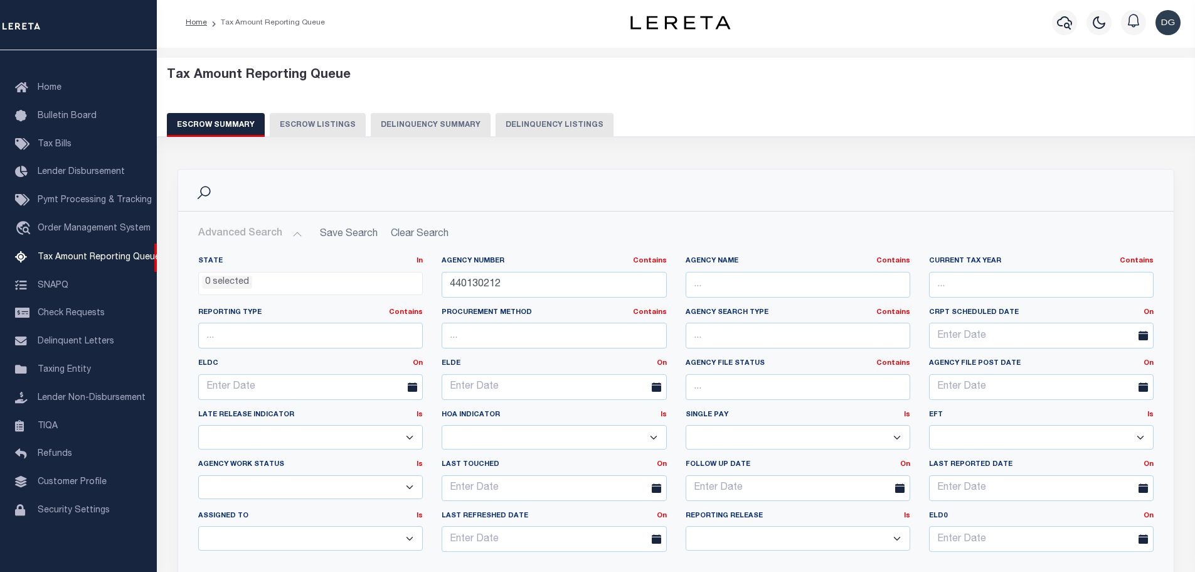
scroll to position [128, 0]
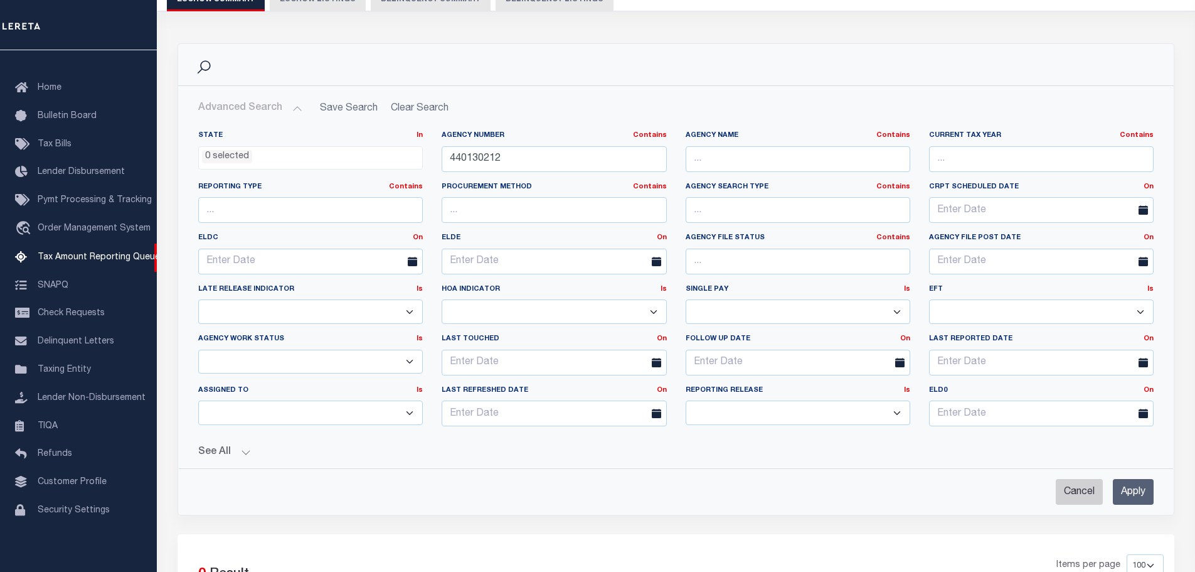
click at [1071, 498] on input "Cancel" at bounding box center [1079, 492] width 47 height 26
checkbox input "true"
select select
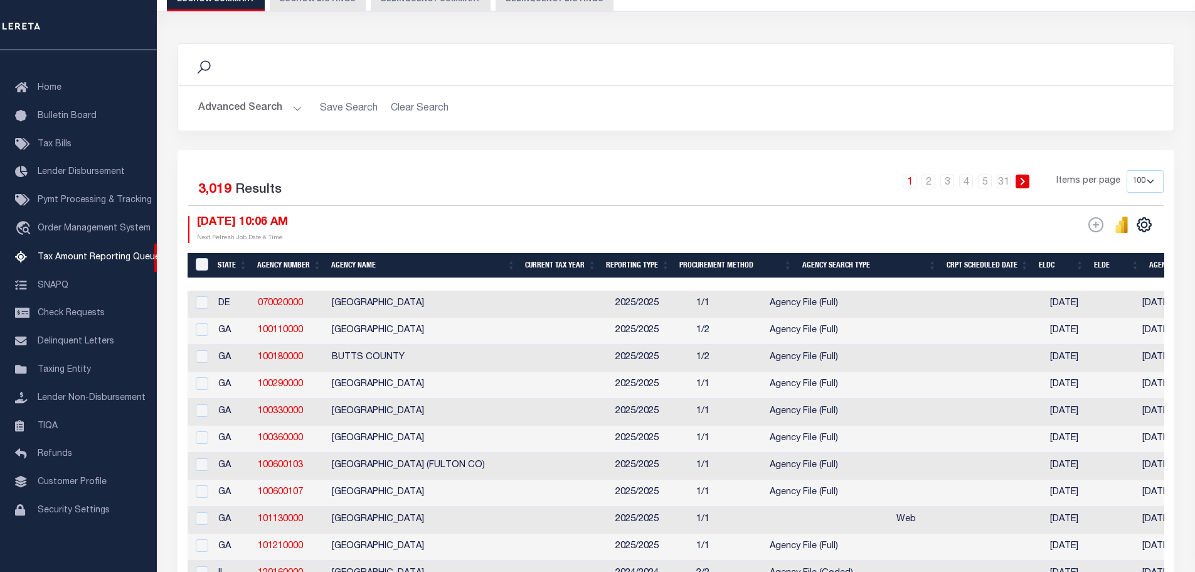
click at [258, 110] on button "Advanced Search" at bounding box center [250, 108] width 104 height 24
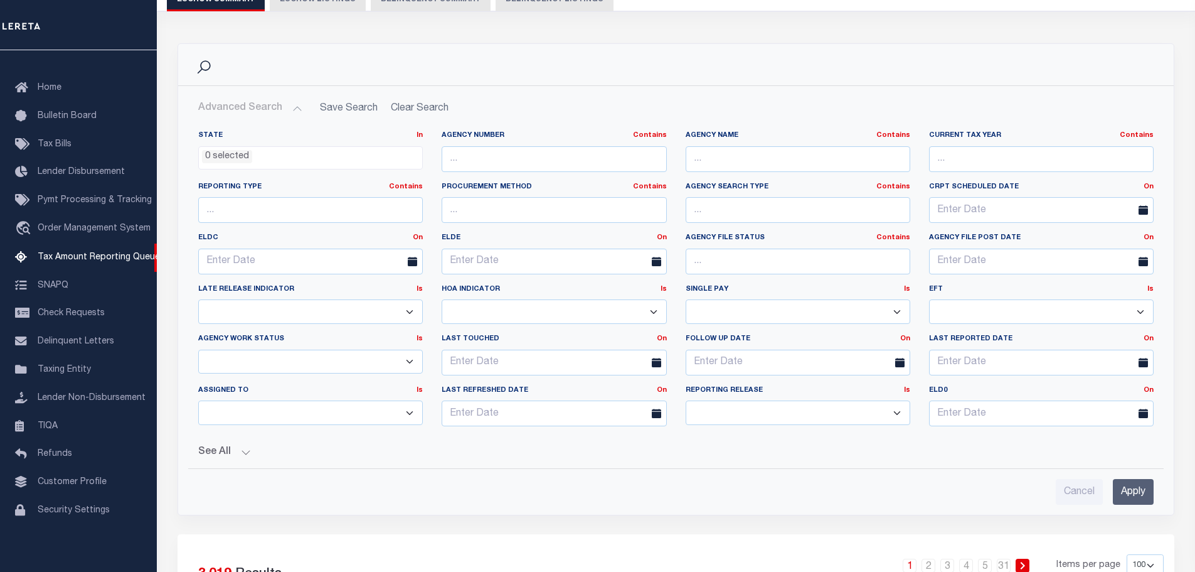
click at [257, 160] on ul "0 selected" at bounding box center [310, 155] width 223 height 17
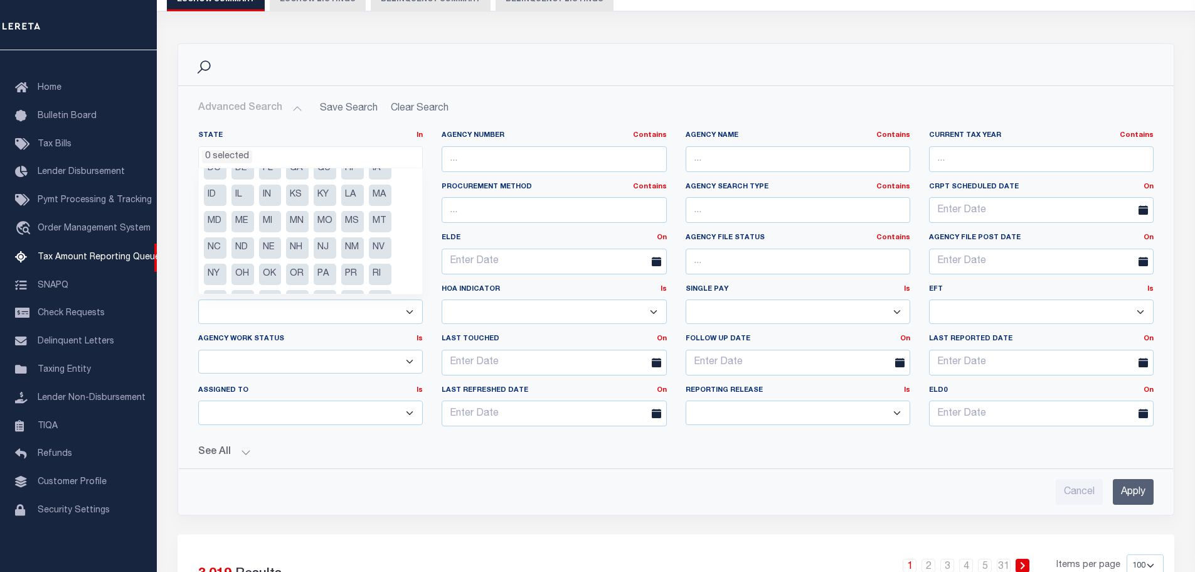
scroll to position [63, 0]
click at [220, 252] on li "NY" at bounding box center [215, 252] width 23 height 21
select select "NY"
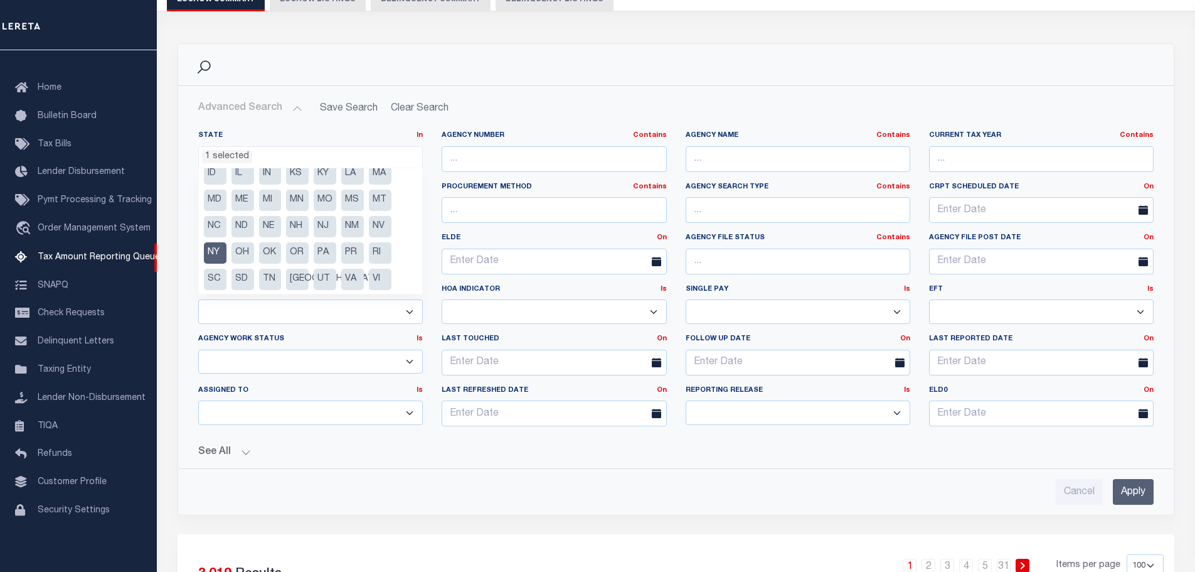
scroll to position [395, 0]
click at [946, 491] on div "Cancel Apply" at bounding box center [676, 492] width 956 height 26
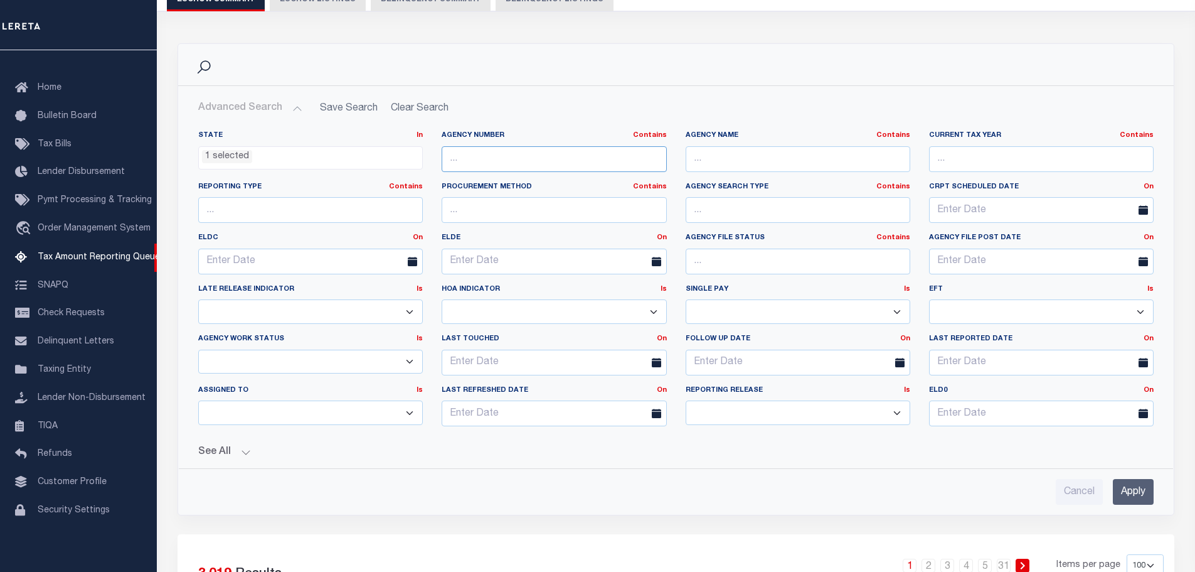
click at [541, 166] on input "text" at bounding box center [554, 159] width 225 height 26
click at [790, 163] on input "text" at bounding box center [798, 159] width 225 height 26
type input "brooklyn"
click at [1138, 494] on input "Apply" at bounding box center [1133, 492] width 41 height 26
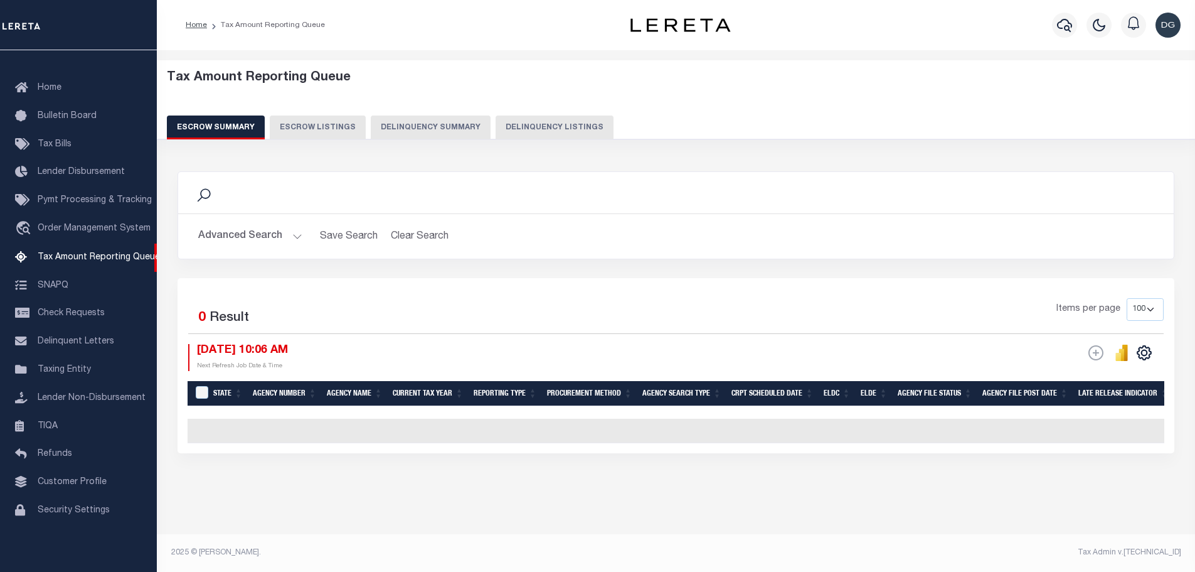
scroll to position [3, 0]
click at [250, 232] on button "Advanced Search" at bounding box center [250, 236] width 104 height 24
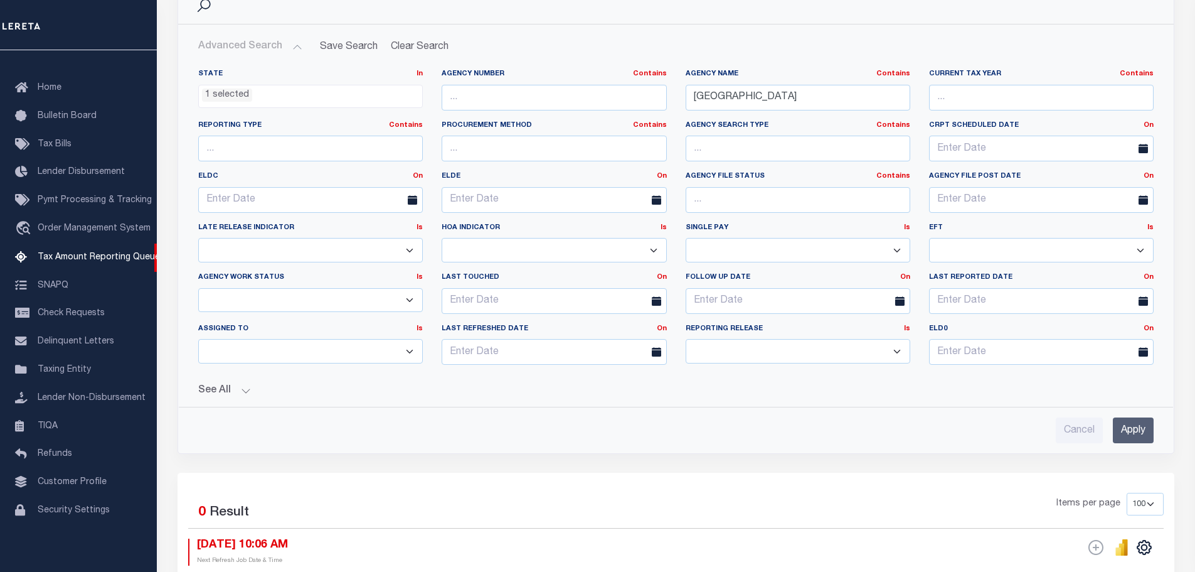
scroll to position [128, 0]
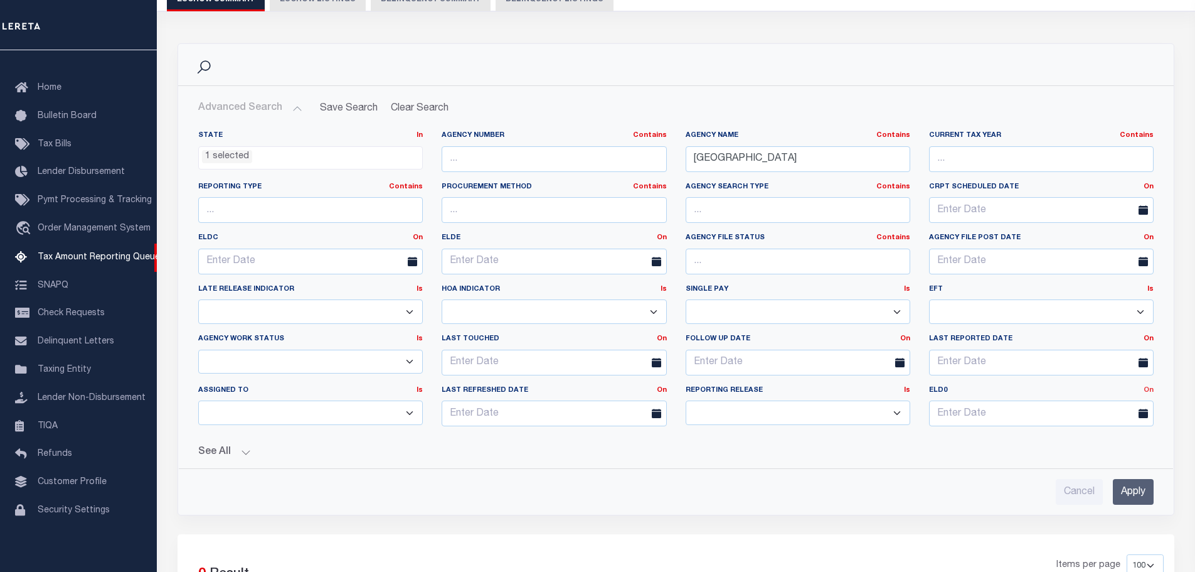
click at [1146, 391] on link "On" at bounding box center [1149, 390] width 10 height 7
click at [1101, 458] on link "Between" at bounding box center [1103, 459] width 99 height 18
click at [970, 411] on input "text" at bounding box center [980, 413] width 103 height 26
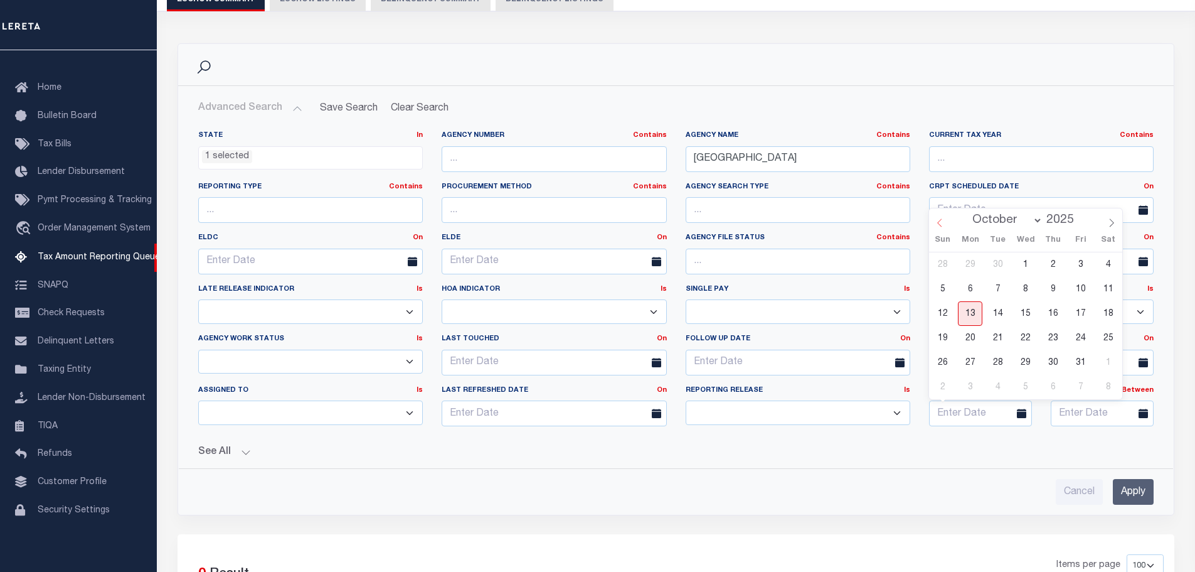
click at [944, 225] on span at bounding box center [939, 218] width 21 height 21
select select "8"
click at [971, 267] on span "1" at bounding box center [970, 264] width 24 height 24
type input "09-01-2025"
click at [1098, 417] on input "text" at bounding box center [1102, 413] width 103 height 26
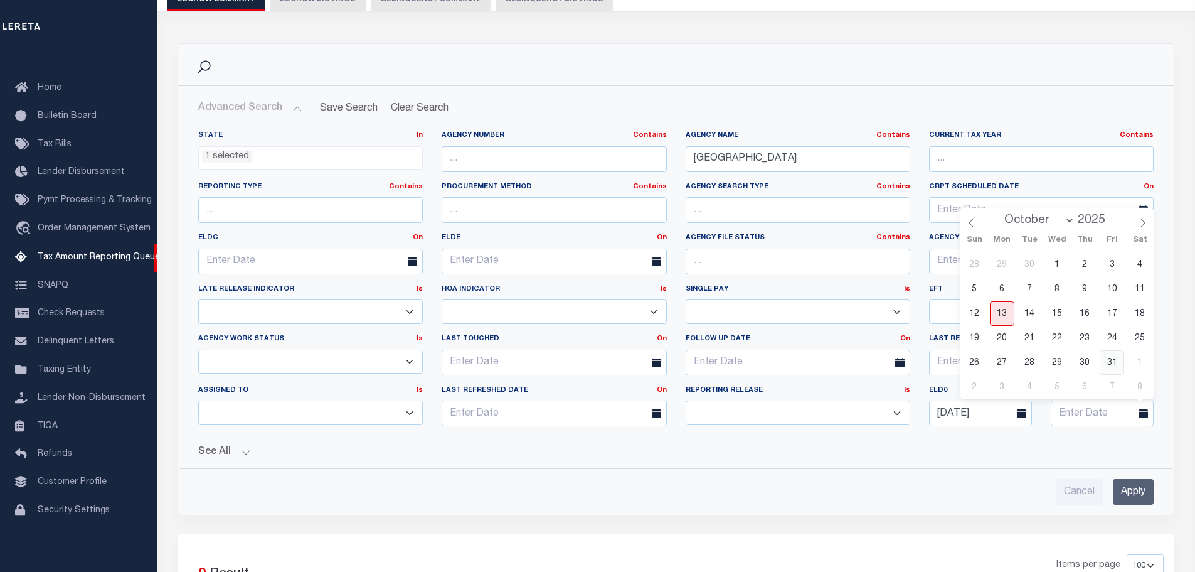
click at [1113, 362] on span "31" at bounding box center [1112, 362] width 24 height 24
type input "10-31-2025"
click at [1131, 486] on input "Apply" at bounding box center [1133, 492] width 41 height 26
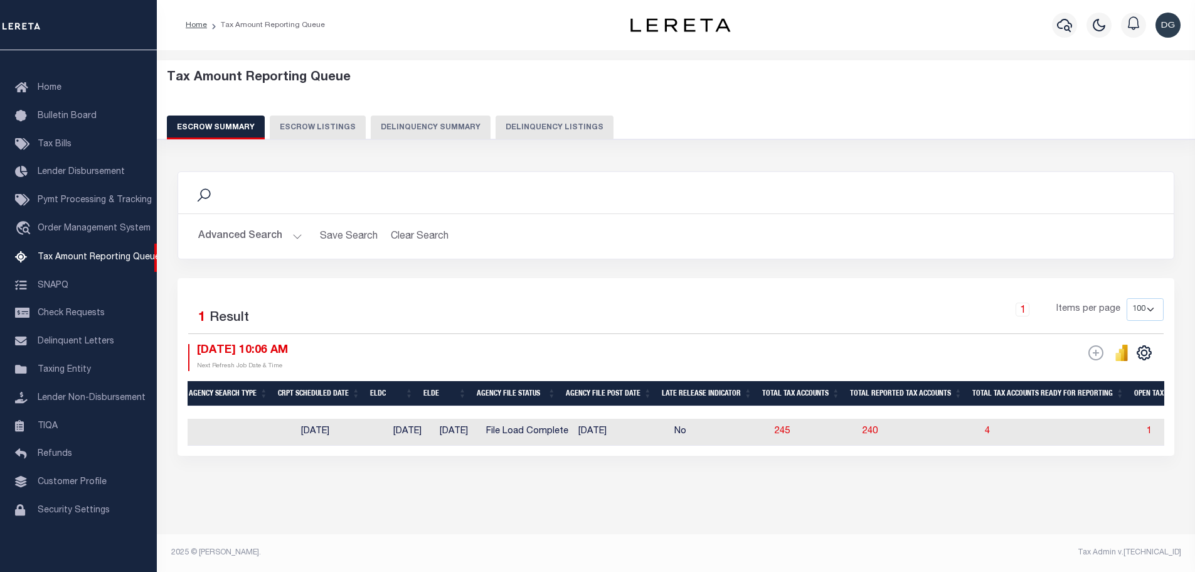
scroll to position [0, 995]
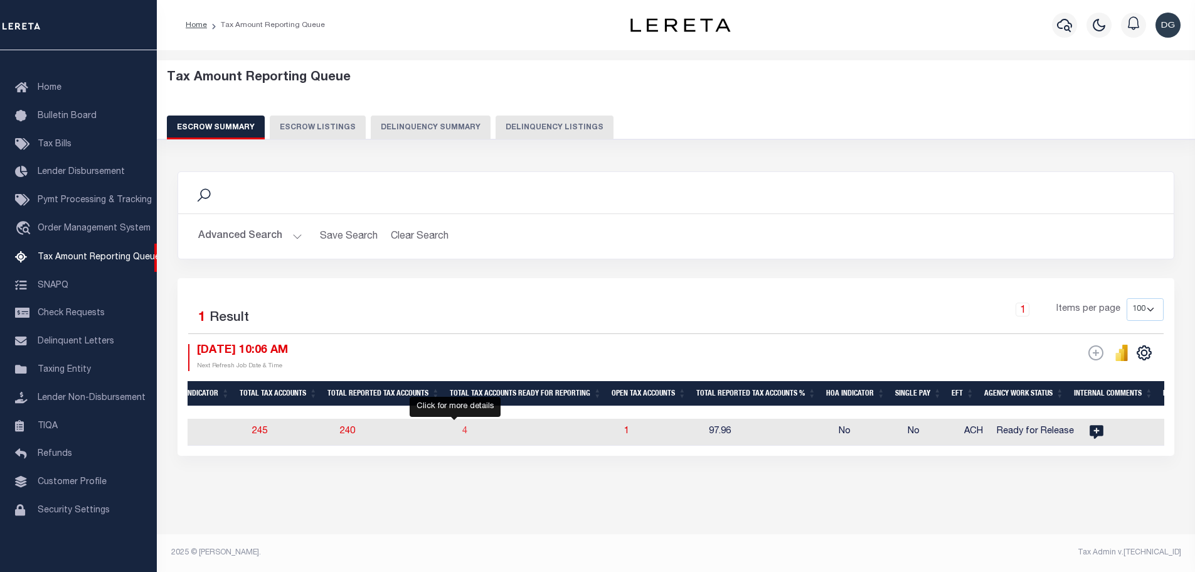
click at [462, 429] on span "4" at bounding box center [464, 431] width 5 height 9
select select "100"
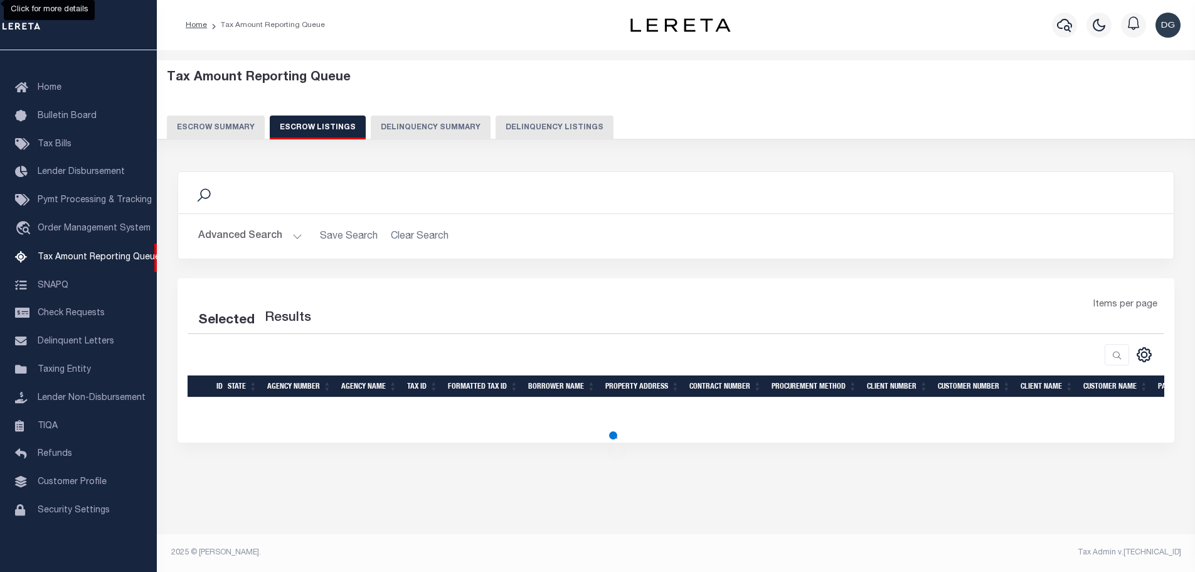
scroll to position [0, 0]
select select "100"
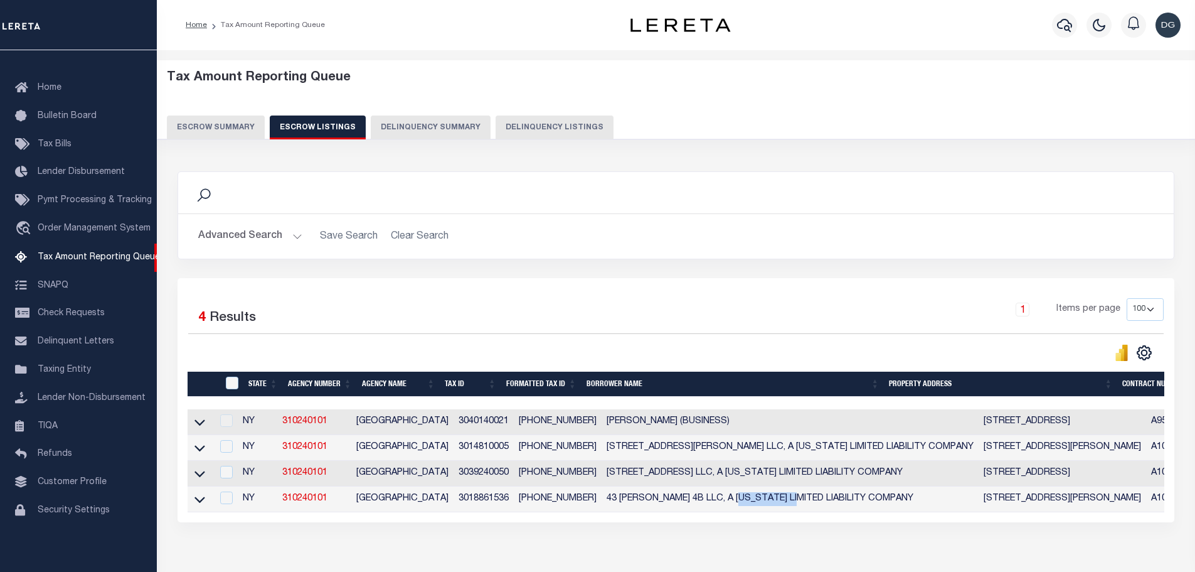
drag, startPoint x: 724, startPoint y: 513, endPoint x: 783, endPoint y: 512, distance: 59.6
click at [783, 512] on td "43 SKILLMAN 4B LLC, A NEW YORK LIMITED LIABILITY COMPANY" at bounding box center [790, 499] width 377 height 26
checkbox input "true"
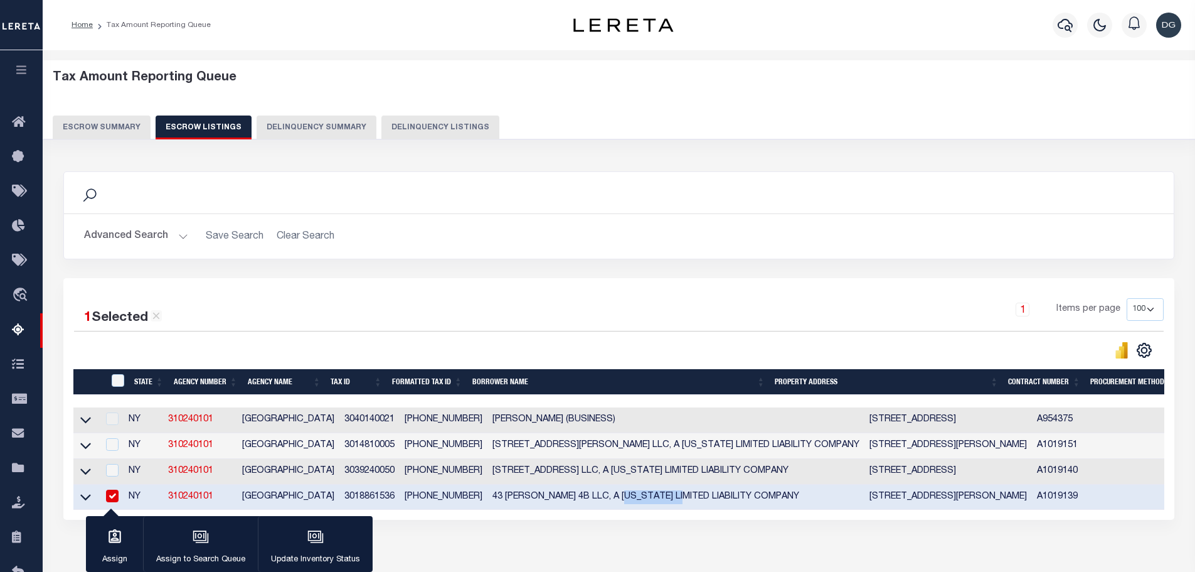
click at [122, 127] on button "Escrow Summary" at bounding box center [102, 127] width 98 height 24
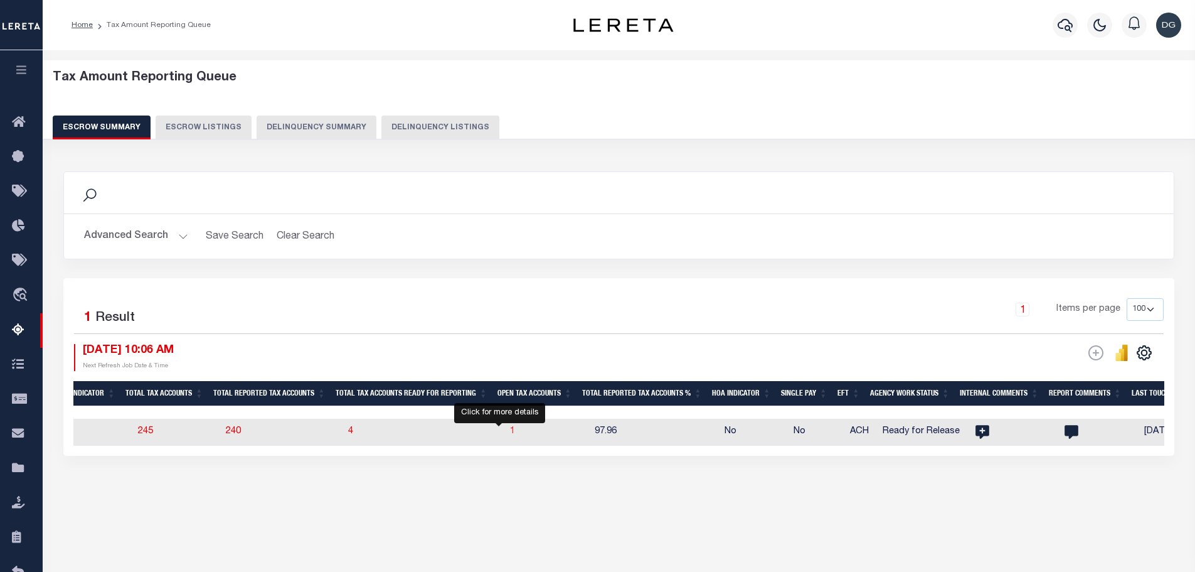
click at [510, 432] on span "1" at bounding box center [512, 431] width 5 height 9
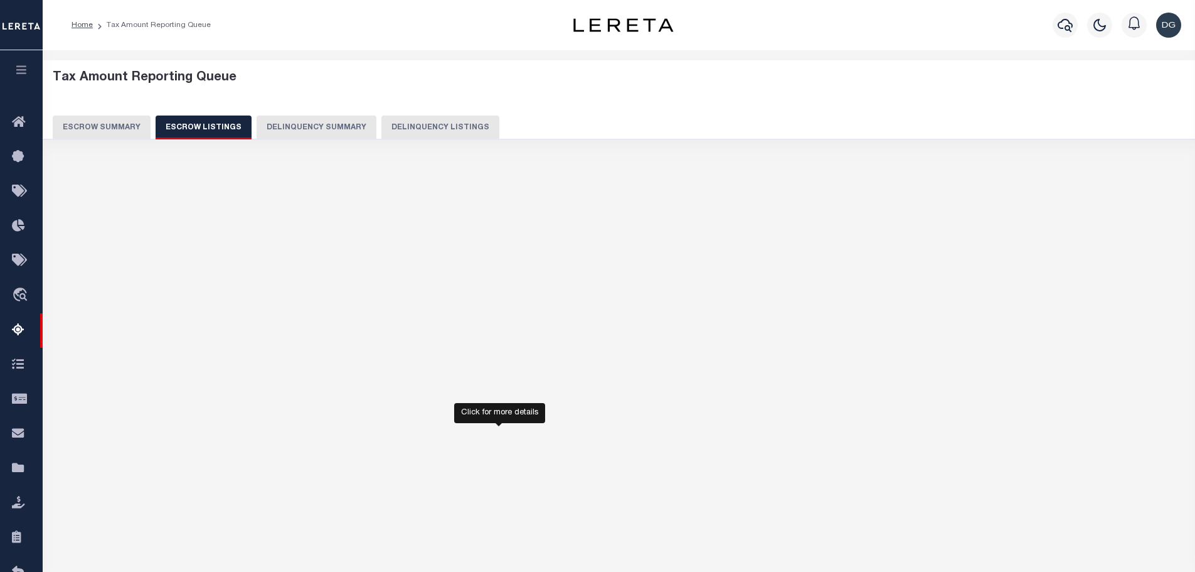
select select "100"
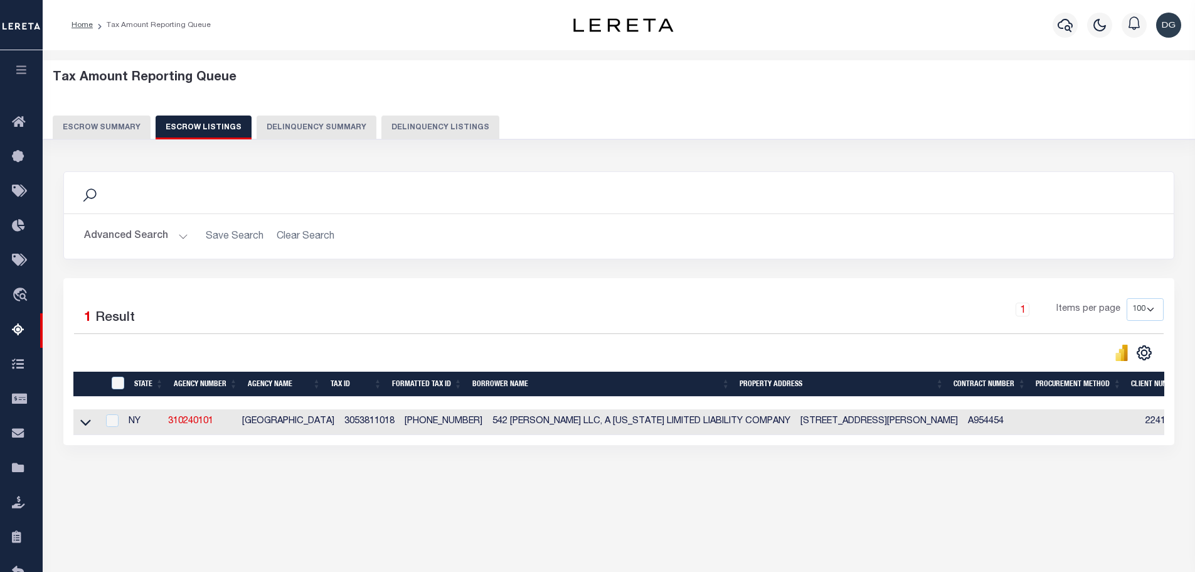
click at [128, 126] on button "Escrow Summary" at bounding box center [102, 127] width 98 height 24
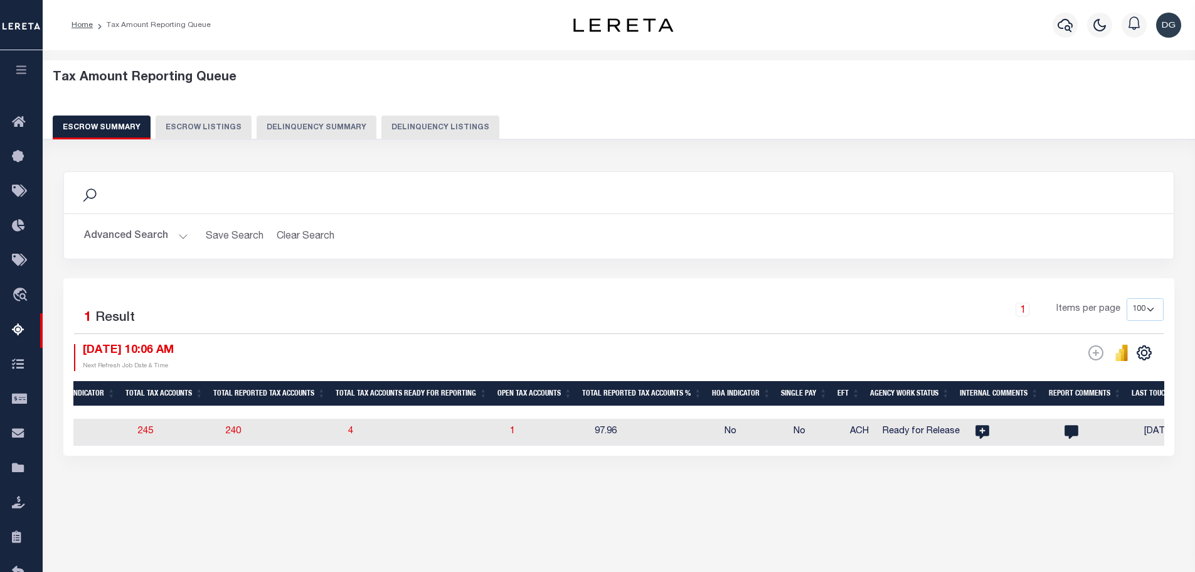
drag, startPoint x: 542, startPoint y: 457, endPoint x: 476, endPoint y: 466, distance: 66.4
click at [475, 467] on div "Search Advanced Search Save Search Clear Search EscrowSummaryGridWrapper_dynami…" at bounding box center [619, 326] width 1128 height 334
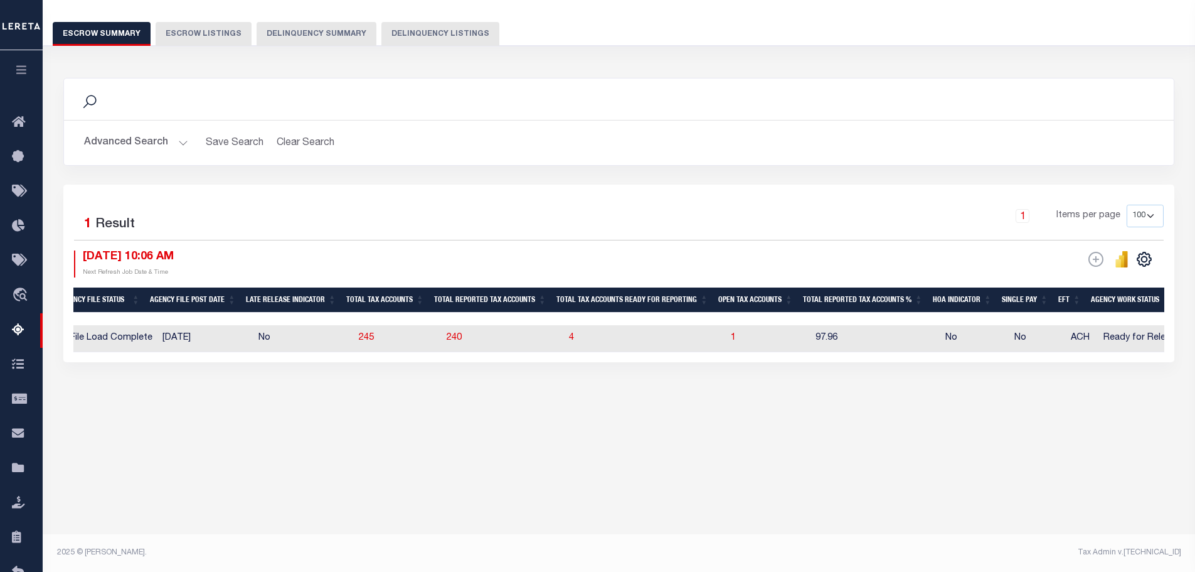
scroll to position [0, 786]
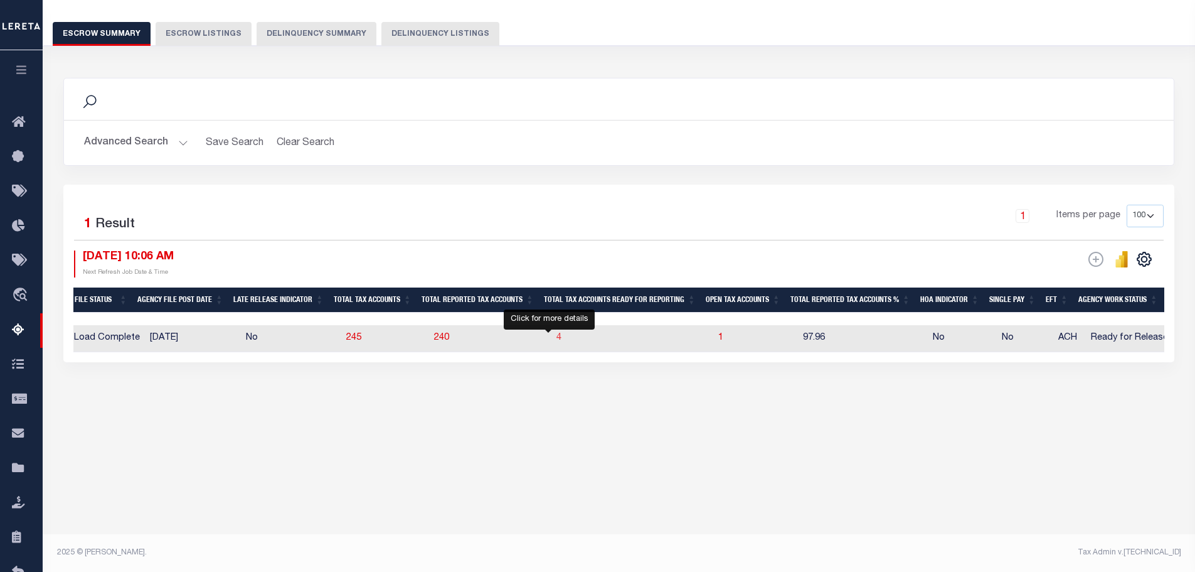
click at [557, 338] on span "4" at bounding box center [559, 337] width 5 height 9
select select "100"
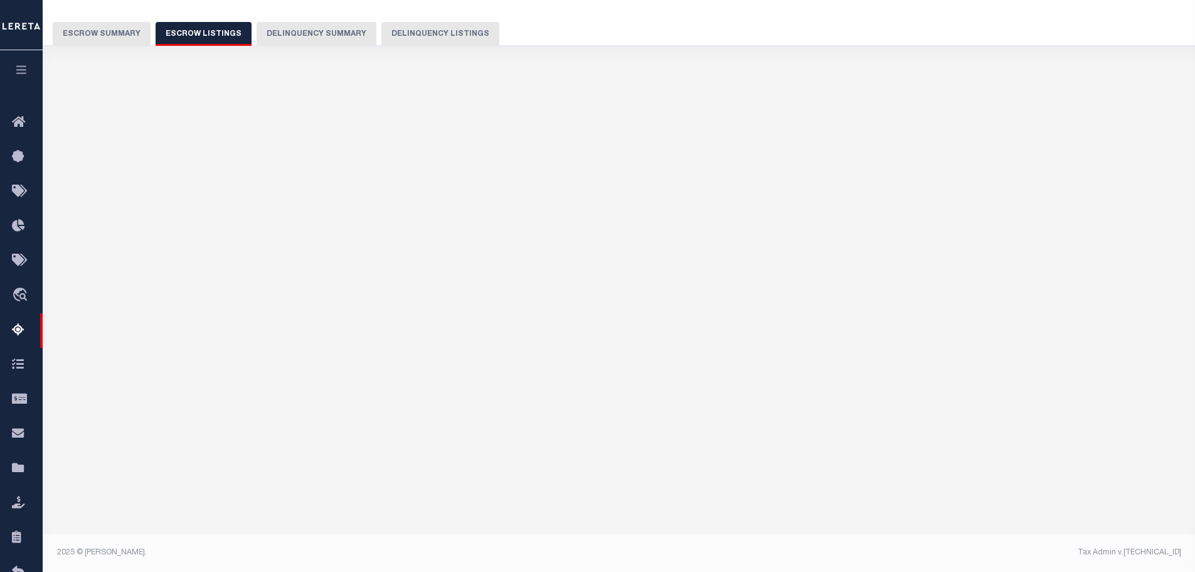
select select "100"
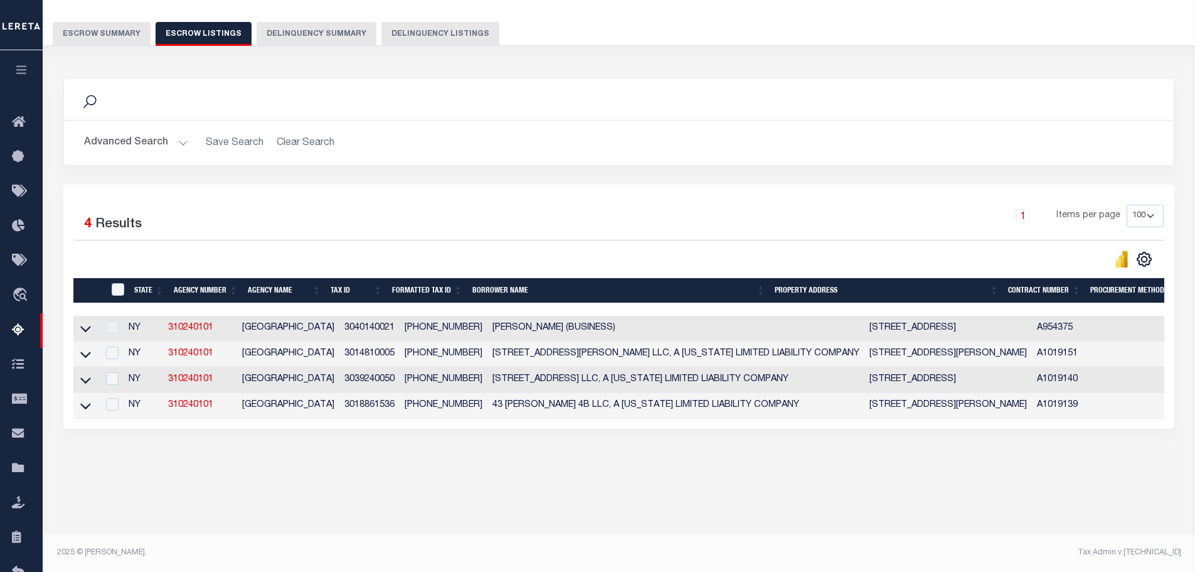
click at [119, 37] on button "Escrow Summary" at bounding box center [102, 34] width 98 height 24
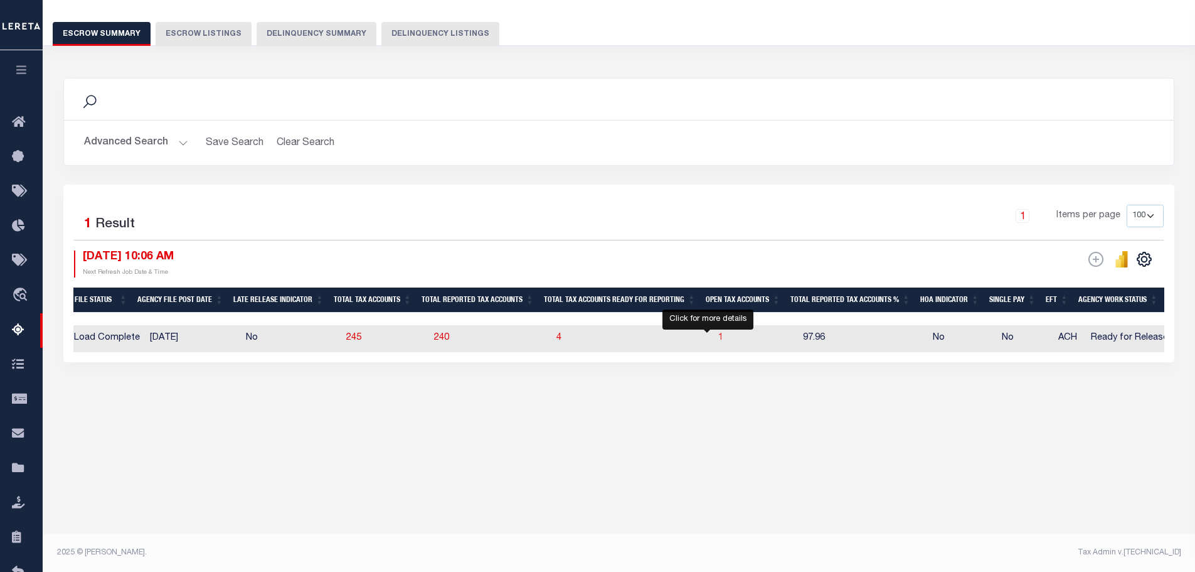
click at [718, 338] on span "1" at bounding box center [720, 337] width 5 height 9
select select "100"
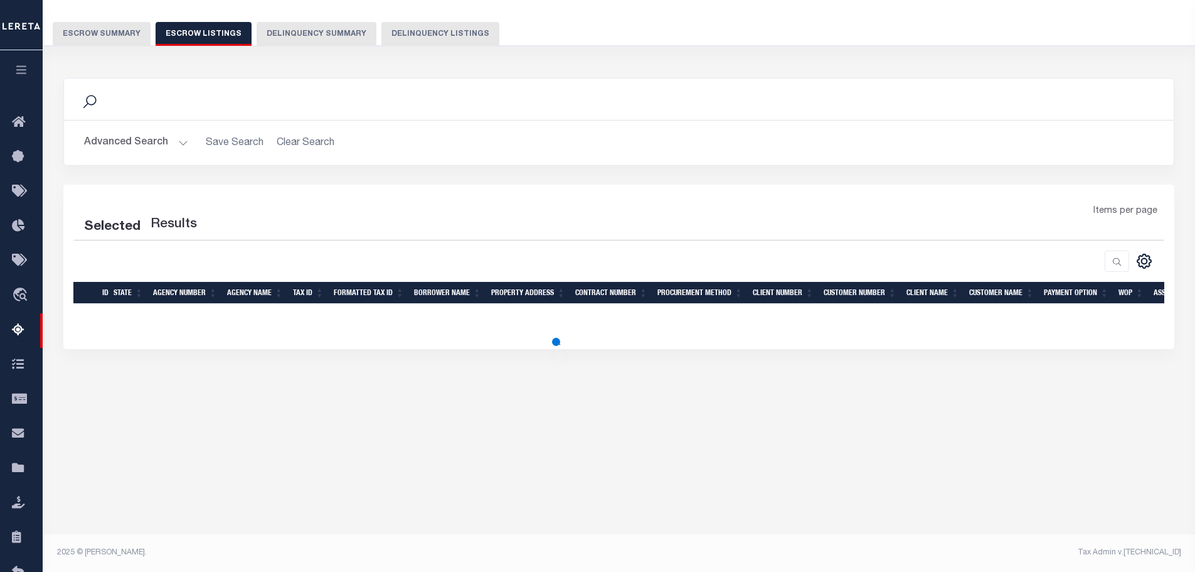
select select "100"
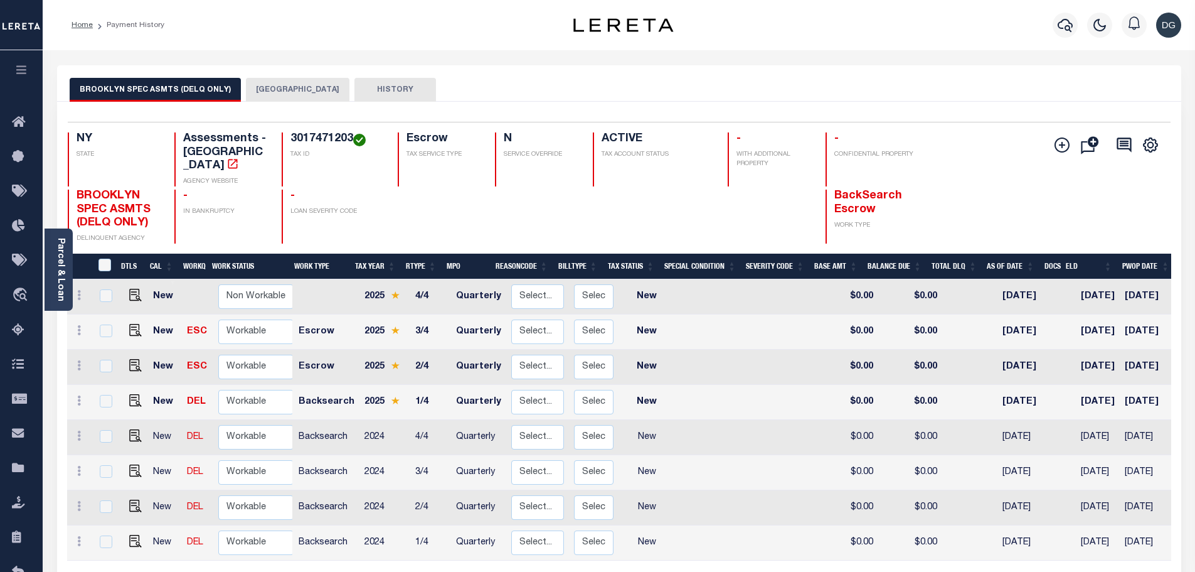
click at [294, 87] on button "[GEOGRAPHIC_DATA]" at bounding box center [298, 90] width 104 height 24
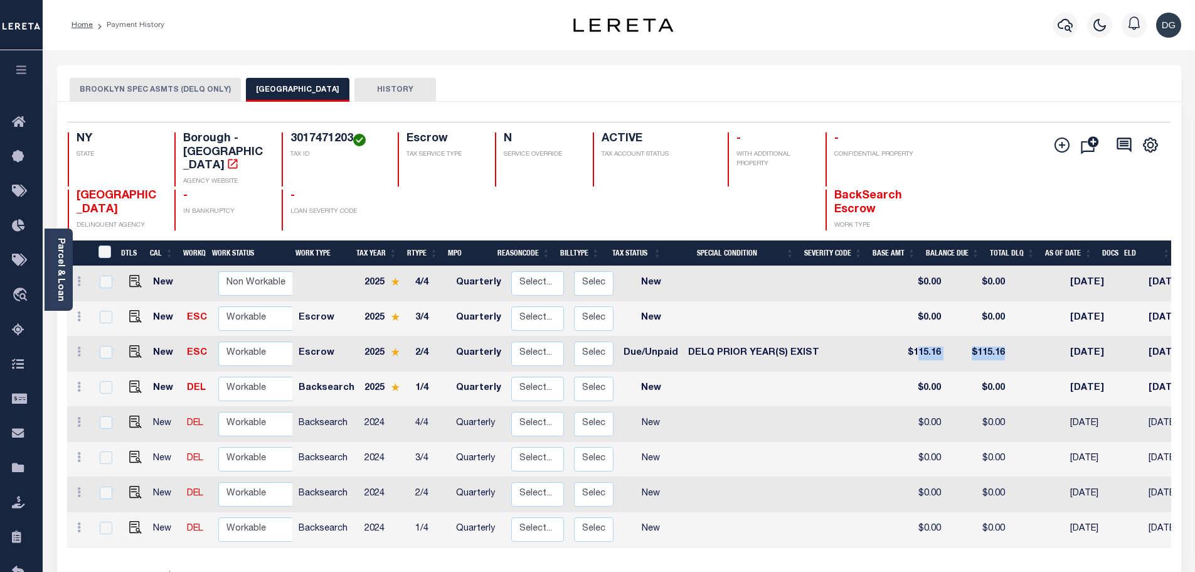
drag, startPoint x: 896, startPoint y: 339, endPoint x: 993, endPoint y: 338, distance: 96.6
click at [993, 338] on tr "New ESC Non Workable Workable Escrow 2025 2/4 Quarterly Select... Payment Rever…" at bounding box center [737, 353] width 1341 height 35
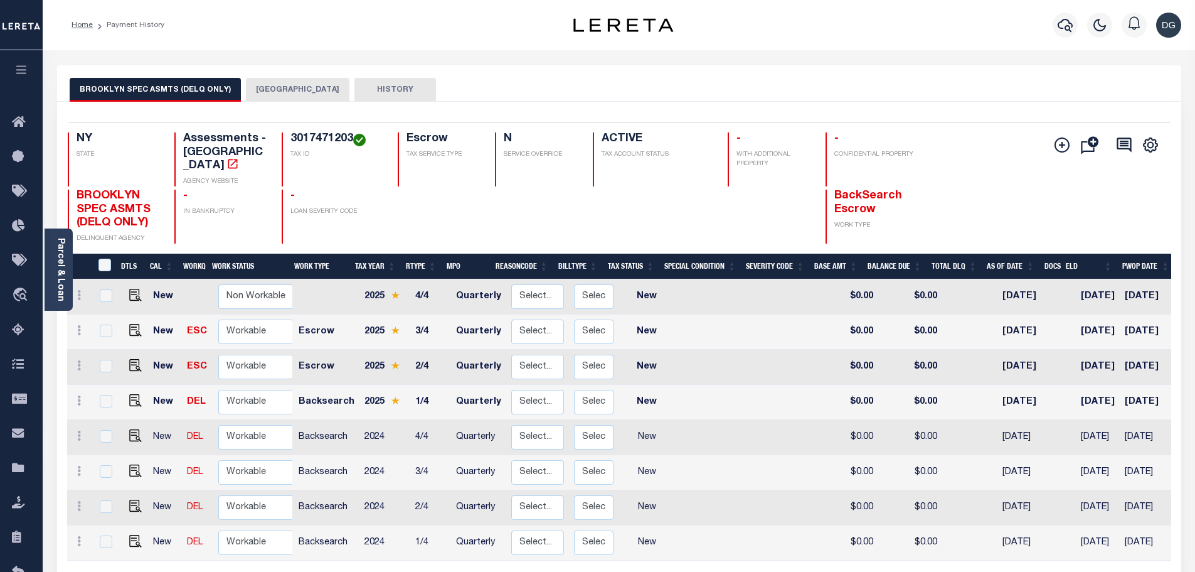
click at [271, 95] on button "[GEOGRAPHIC_DATA]" at bounding box center [298, 90] width 104 height 24
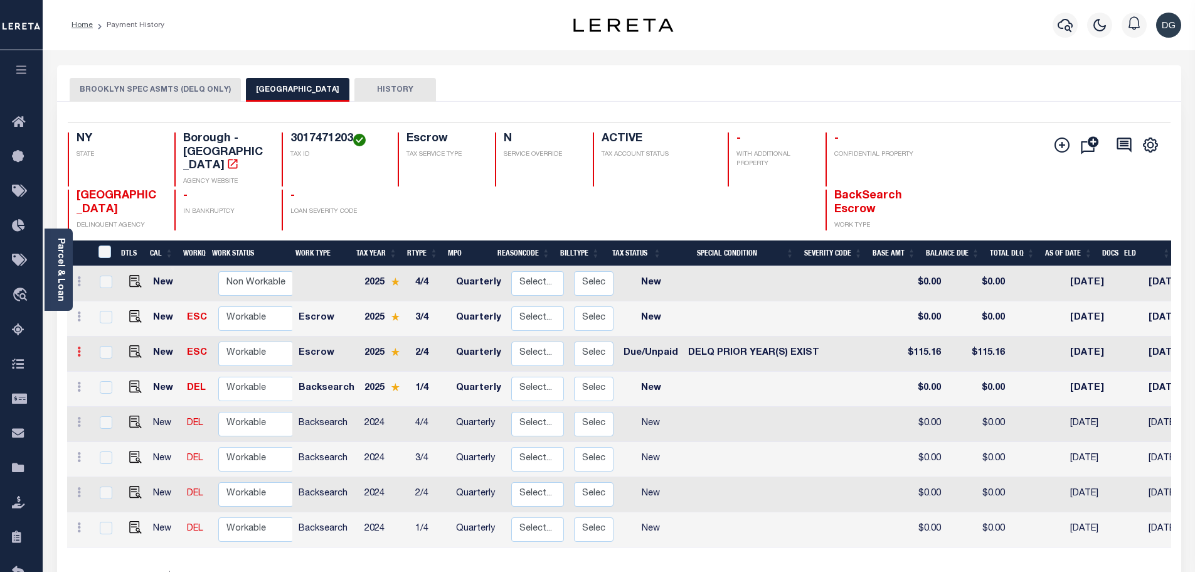
drag, startPoint x: 127, startPoint y: 346, endPoint x: 75, endPoint y: 345, distance: 52.1
click at [58, 353] on div "Selected 8 Results 1 Items per page 25 50 100 NY STATE TAX ID N" at bounding box center [619, 369] width 1124 height 535
click at [134, 345] on img "" at bounding box center [135, 351] width 13 height 13
checkbox input "true"
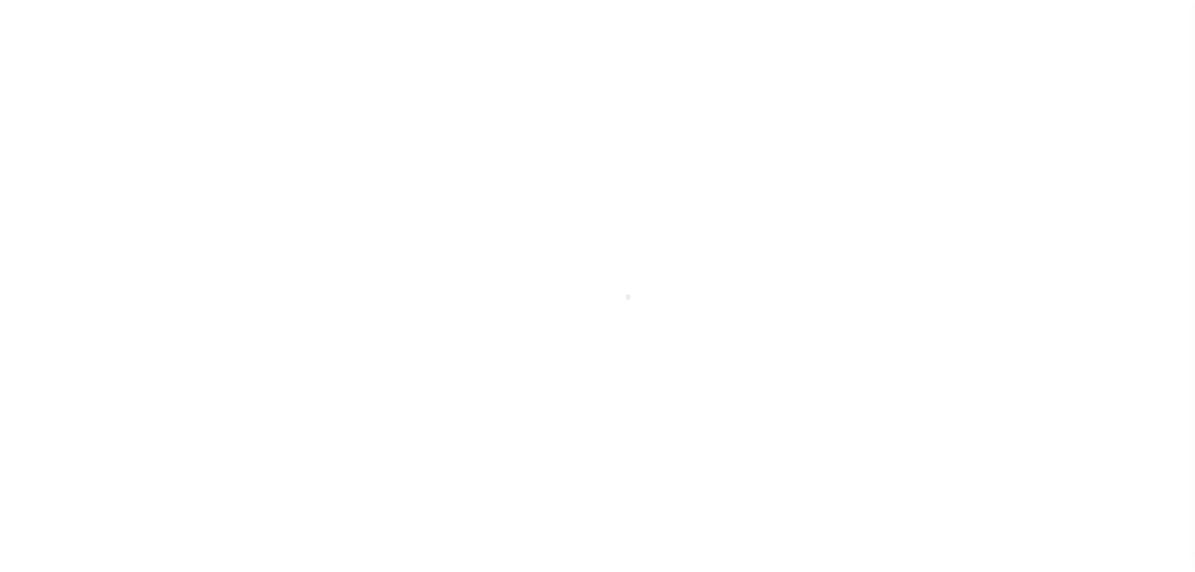
select select "DUE"
select select "18"
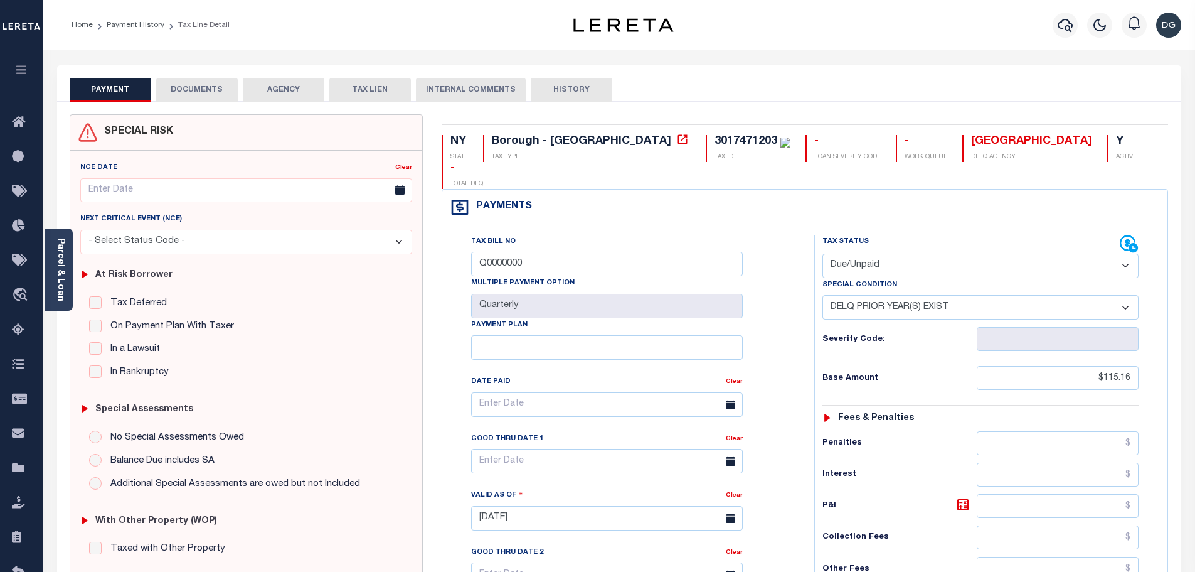
click at [494, 87] on button "INTERNAL COMMENTS" at bounding box center [471, 90] width 110 height 24
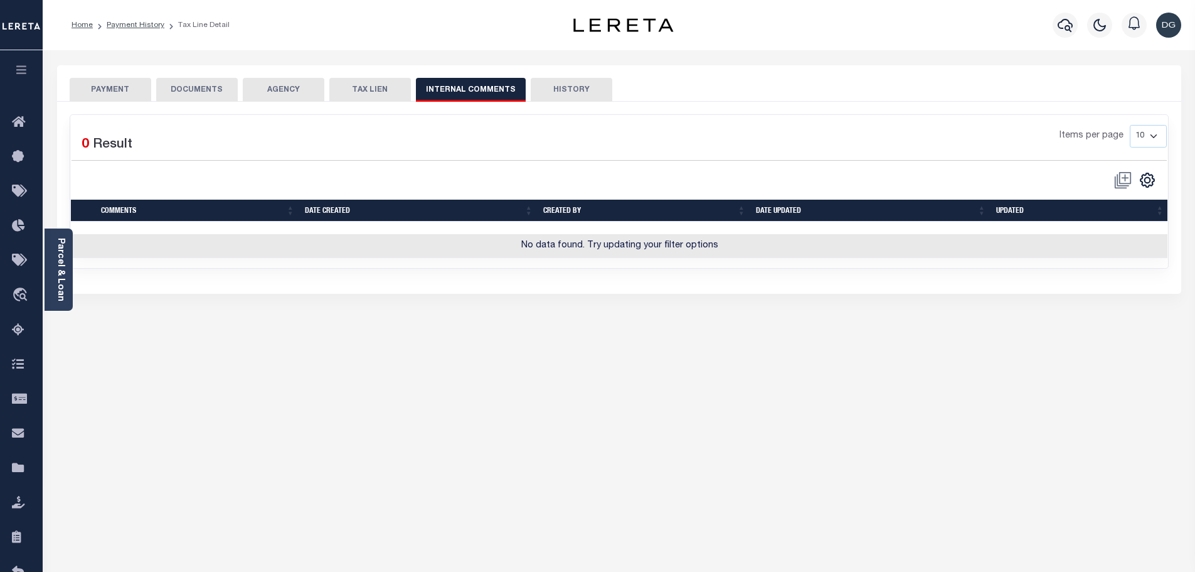
click at [584, 87] on button "HISTORY" at bounding box center [572, 90] width 82 height 24
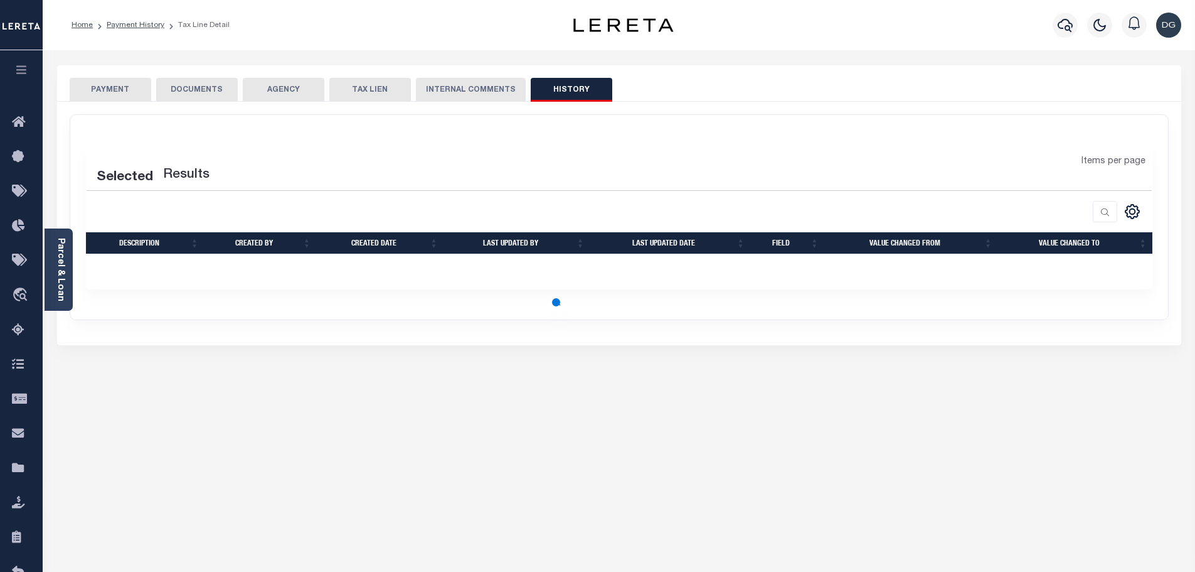
select select "50"
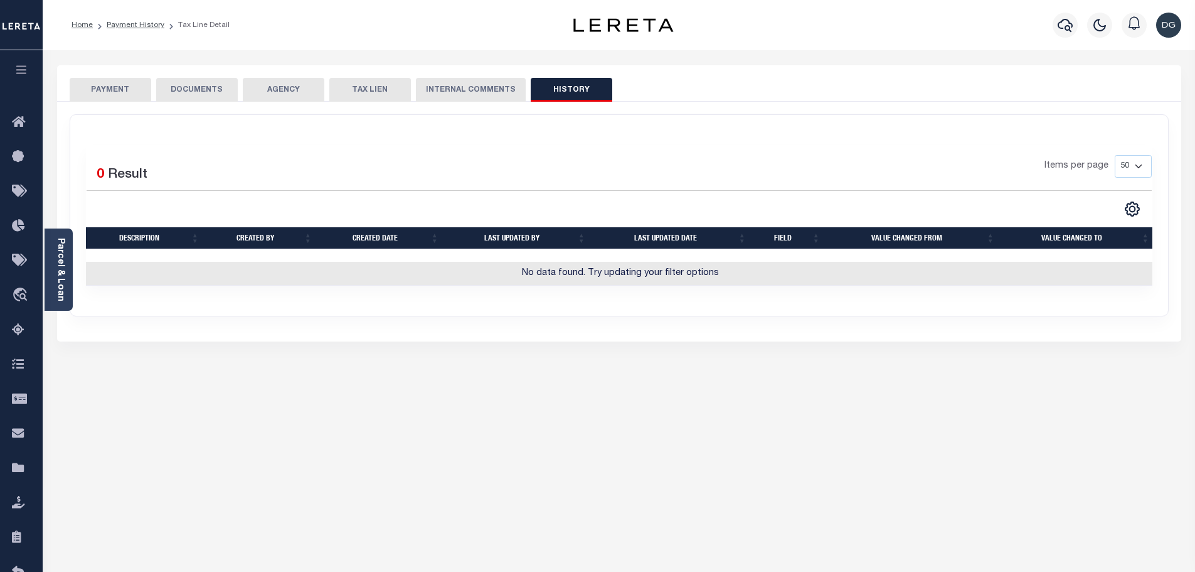
click at [191, 97] on button "DOCUMENTS" at bounding box center [197, 90] width 82 height 24
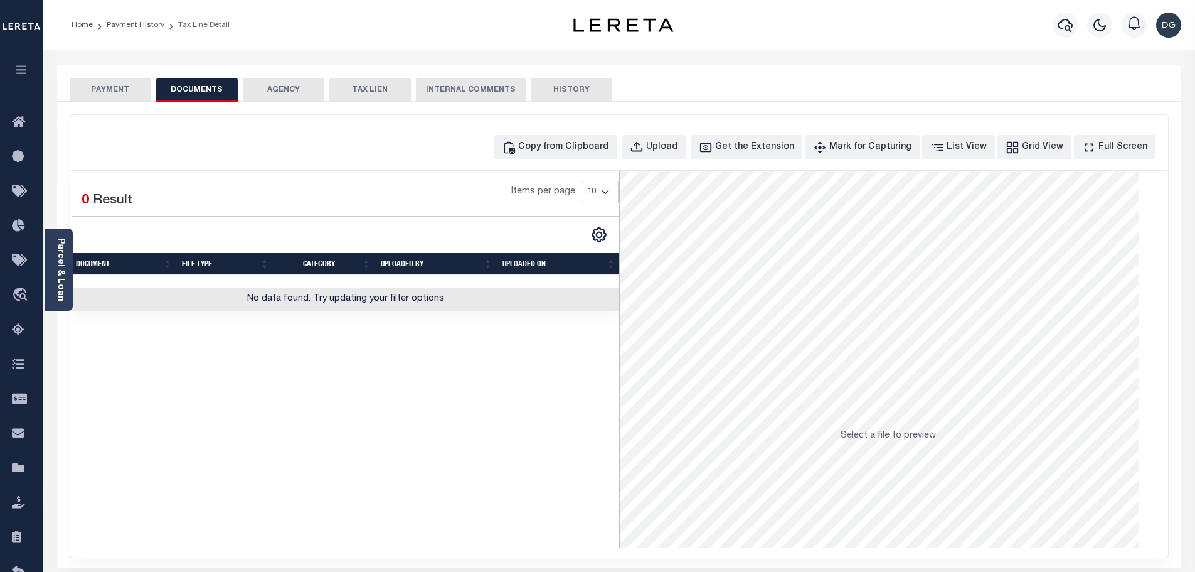
click at [97, 88] on button "PAYMENT" at bounding box center [111, 90] width 82 height 24
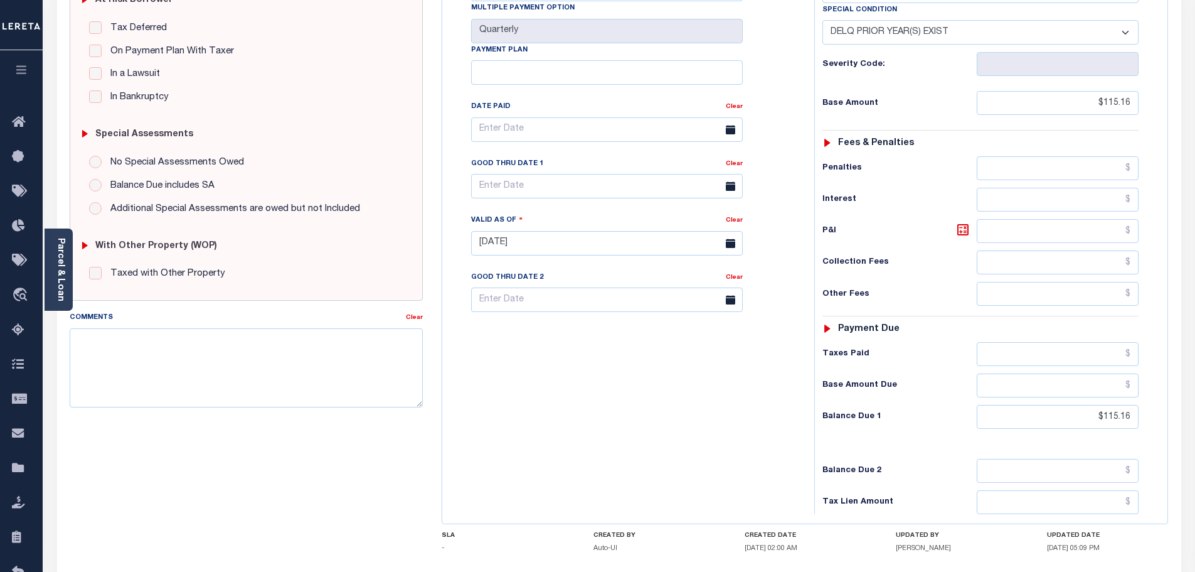
scroll to position [348, 0]
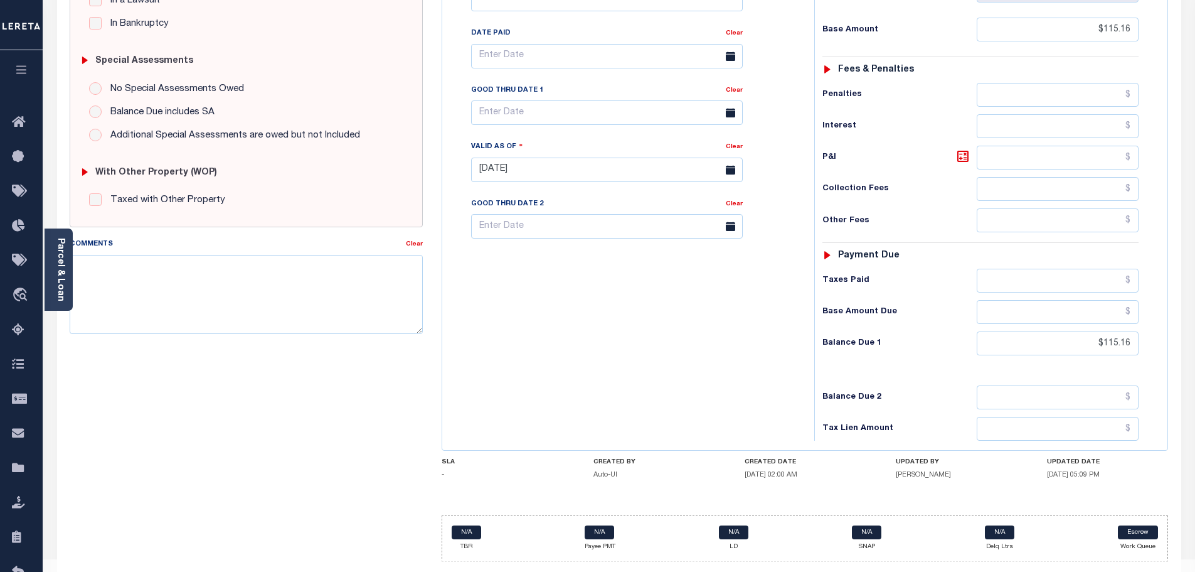
drag, startPoint x: 1048, startPoint y: 447, endPoint x: 1165, endPoint y: 454, distance: 117.5
click at [1165, 458] on div "UPDATED DATE [DATE] 05:09 PM" at bounding box center [1107, 471] width 121 height 26
drag, startPoint x: 737, startPoint y: 448, endPoint x: 1117, endPoint y: 451, distance: 380.3
click at [1117, 458] on div "SLA - CREATED BY Auto-UI CREATED DATE [DATE] 02:00 AM UPDATED BY [PERSON_NAME] …" at bounding box center [805, 471] width 727 height 26
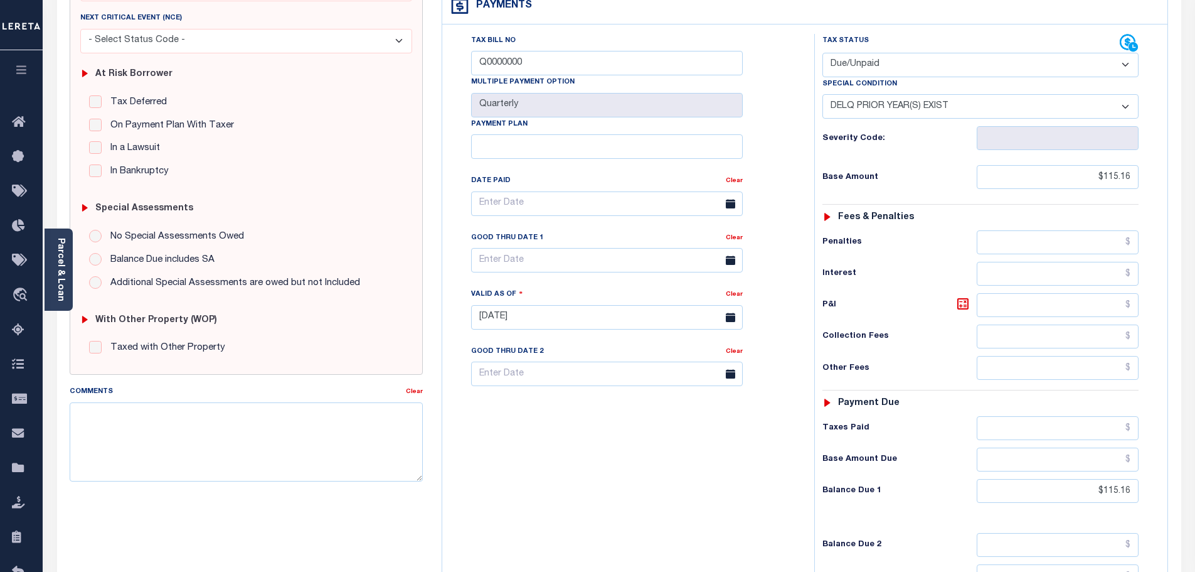
scroll to position [223, 0]
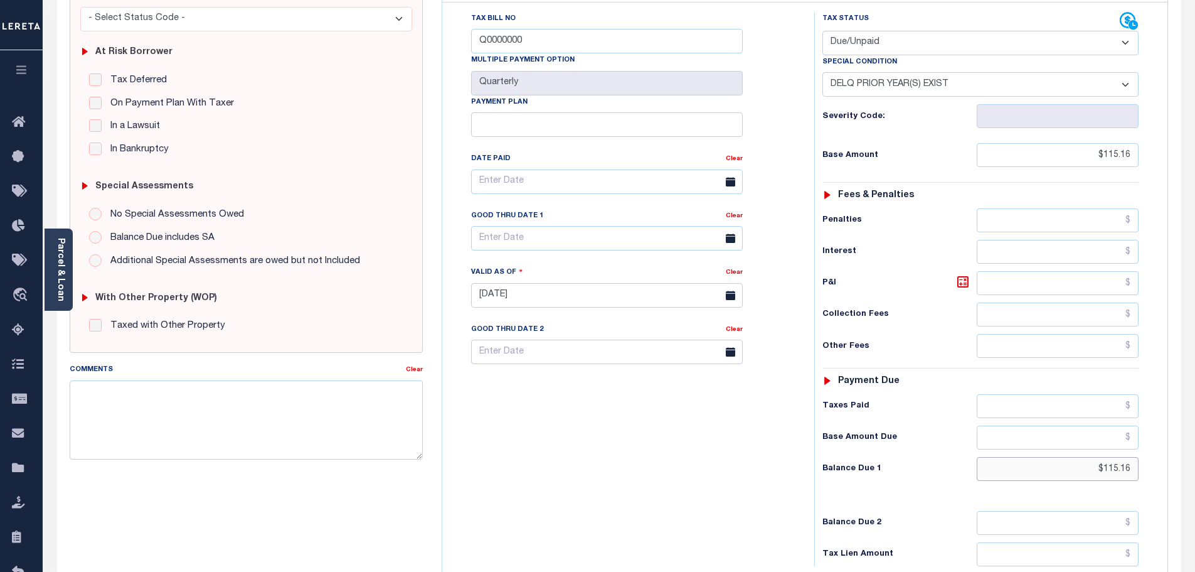
click at [1114, 457] on input "$115.16" at bounding box center [1058, 469] width 163 height 24
type input "$102.43"
type input "[DATE]"
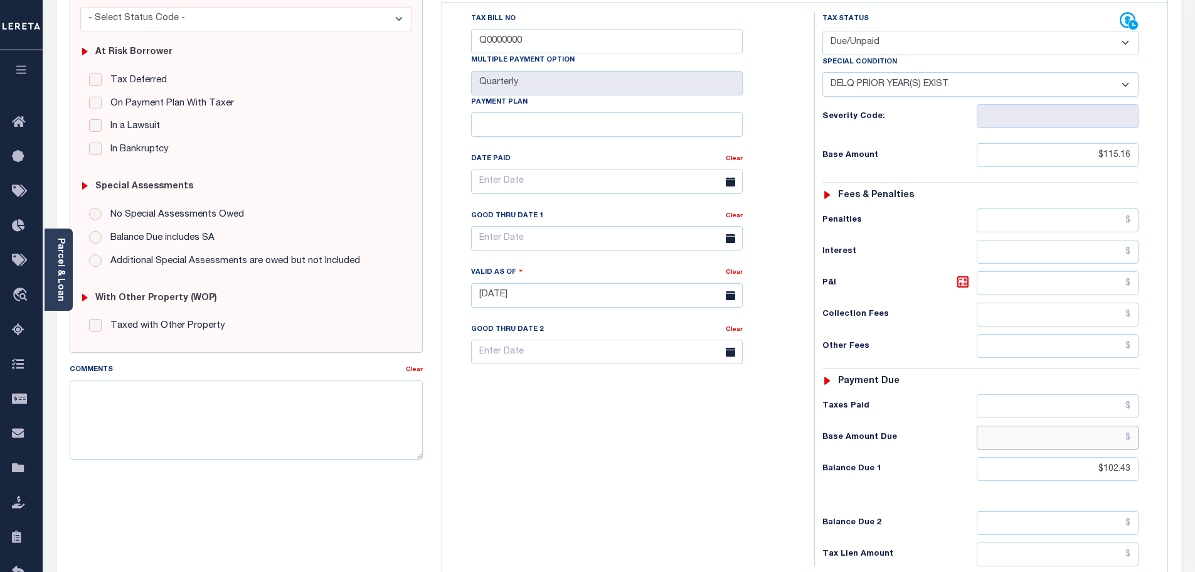
drag, startPoint x: 1108, startPoint y: 413, endPoint x: 1130, endPoint y: 410, distance: 21.5
click at [1108, 425] on input "text" at bounding box center [1058, 437] width 163 height 24
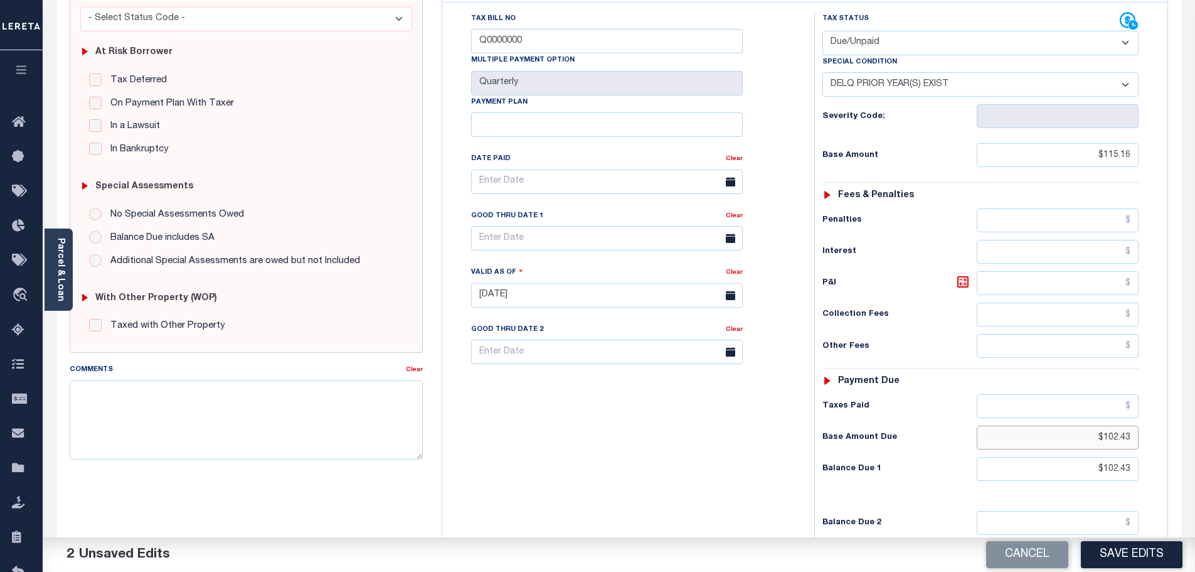
type input "$102.43"
click at [971, 350] on div "Tax Status Status - Select Status Code -" at bounding box center [985, 289] width 341 height 554
click at [1108, 394] on input "text" at bounding box center [1058, 406] width 163 height 24
click at [1099, 394] on input "text" at bounding box center [1058, 406] width 163 height 24
type input "$12.73"
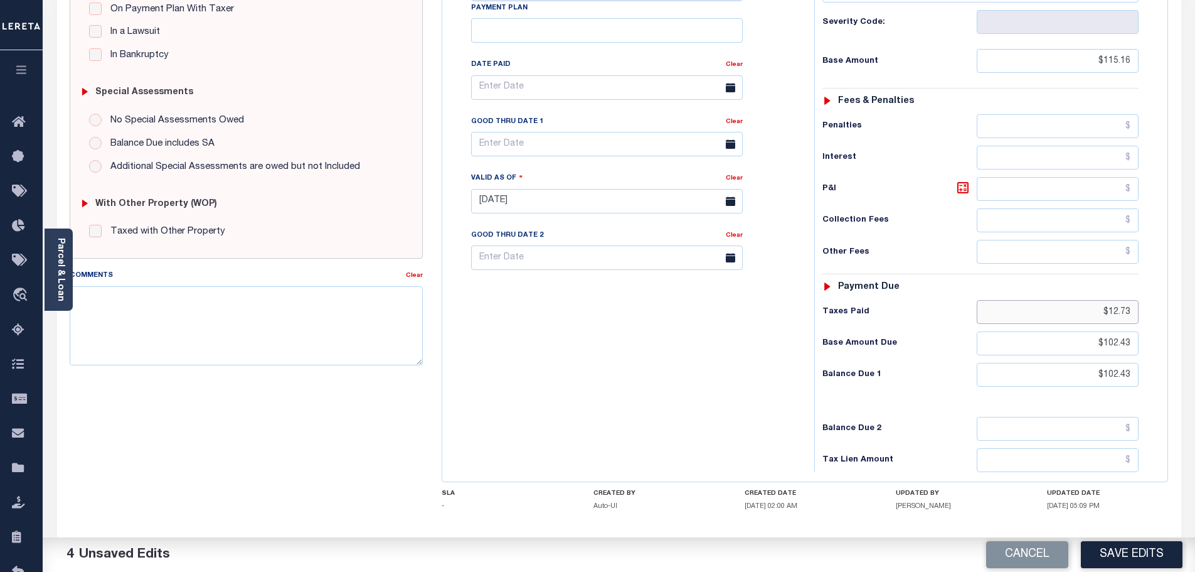
scroll to position [348, 0]
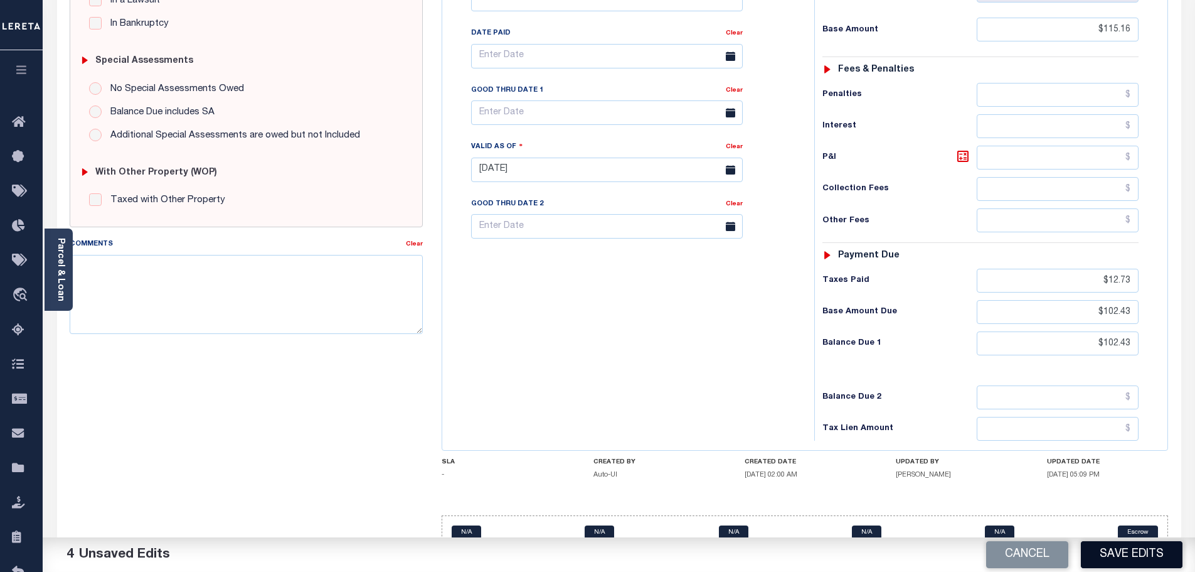
click at [1129, 558] on button "Save Edits" at bounding box center [1132, 554] width 102 height 27
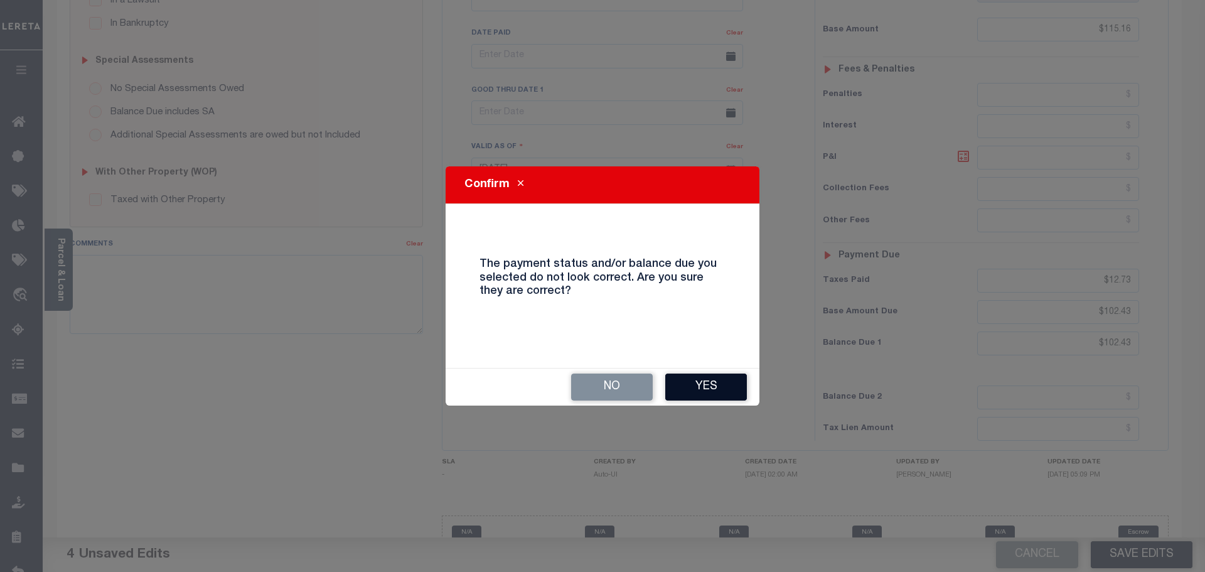
click at [712, 374] on button "Yes" at bounding box center [706, 386] width 82 height 27
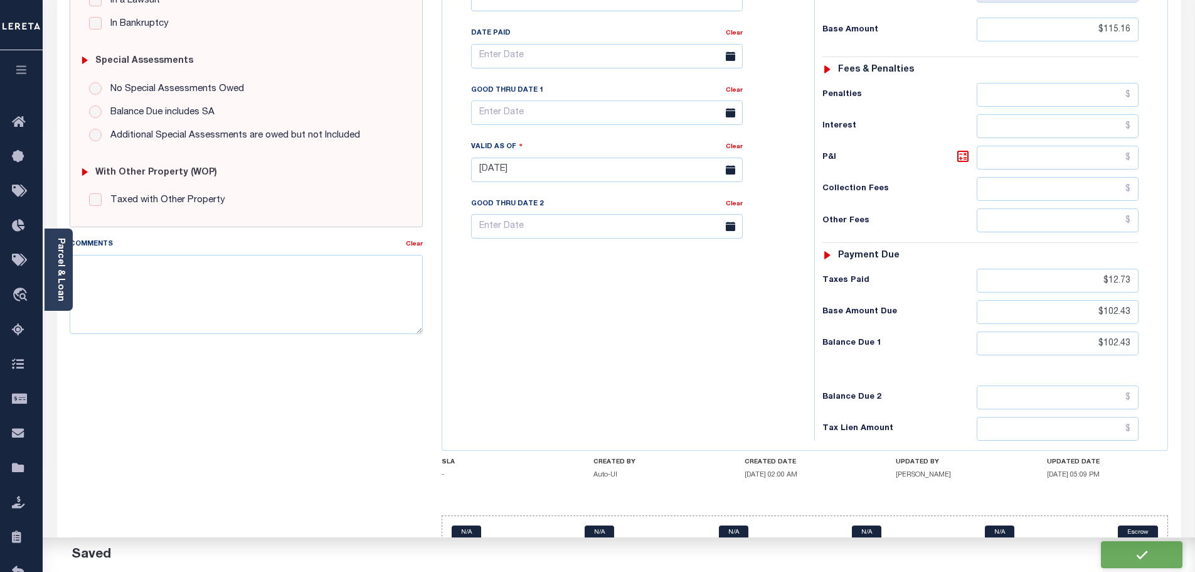
checkbox input "false"
type input "0"
type input "$115.16"
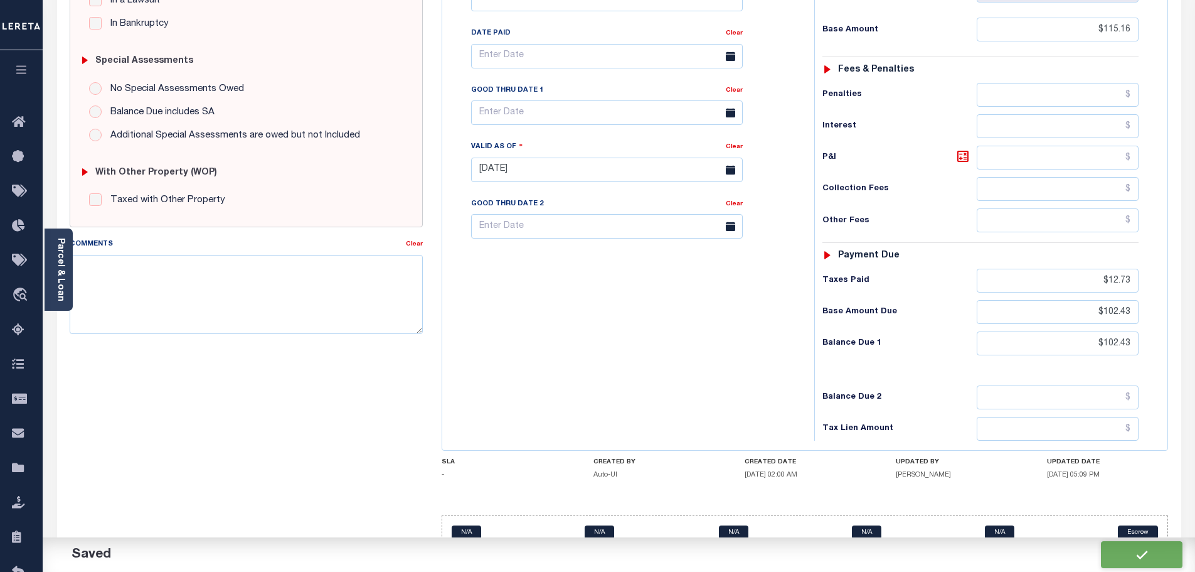
type input "$12.73"
type input "$102.43"
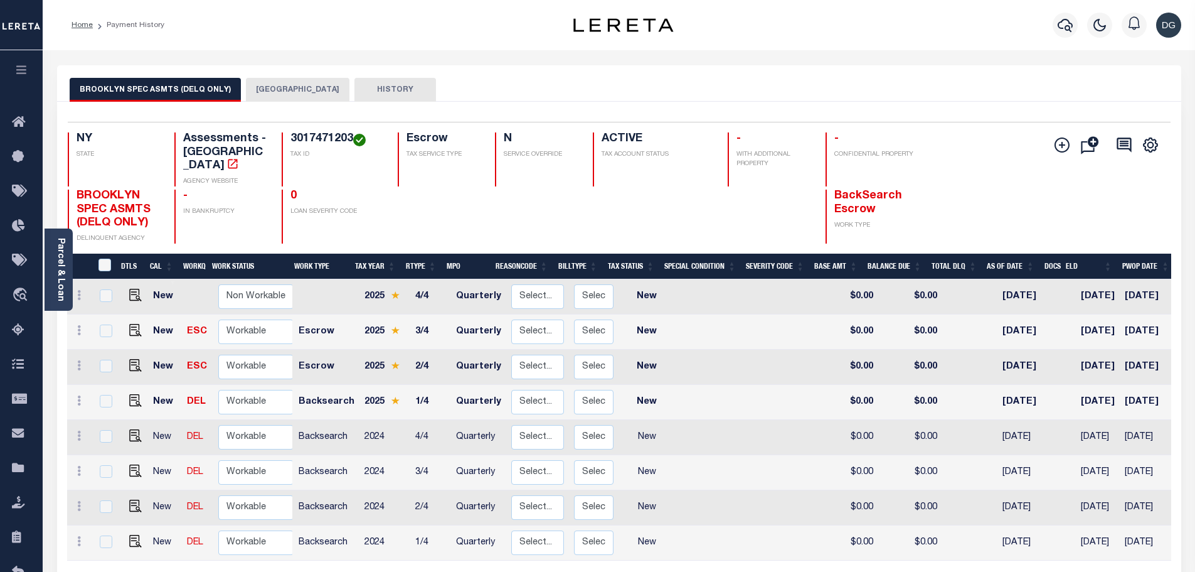
click at [264, 88] on button "[GEOGRAPHIC_DATA]" at bounding box center [298, 90] width 104 height 24
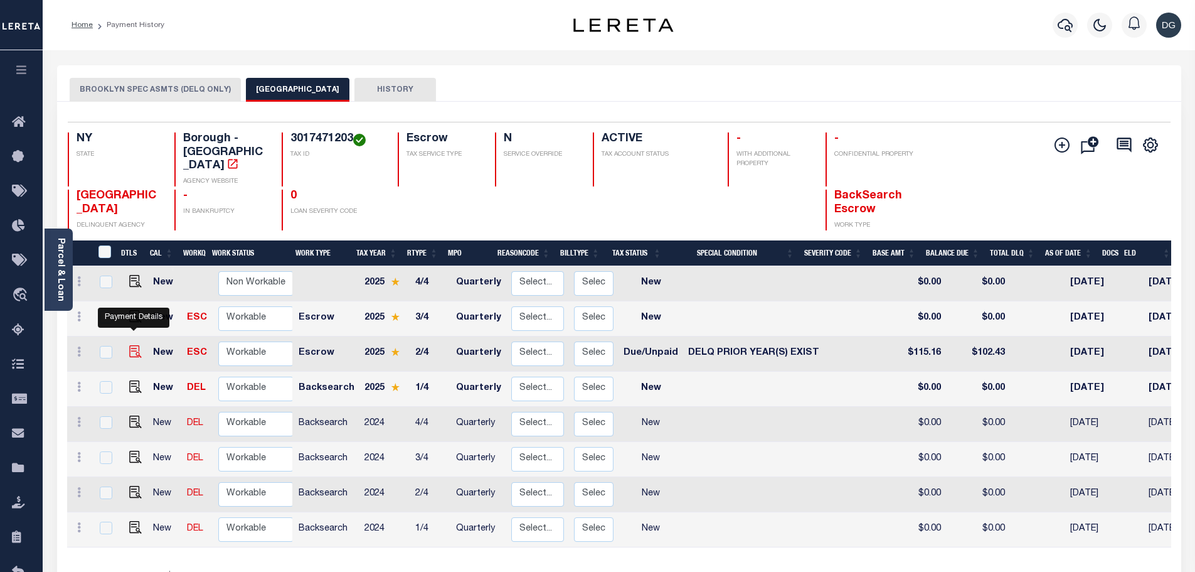
click at [135, 345] on img "" at bounding box center [135, 351] width 13 height 13
checkbox input "true"
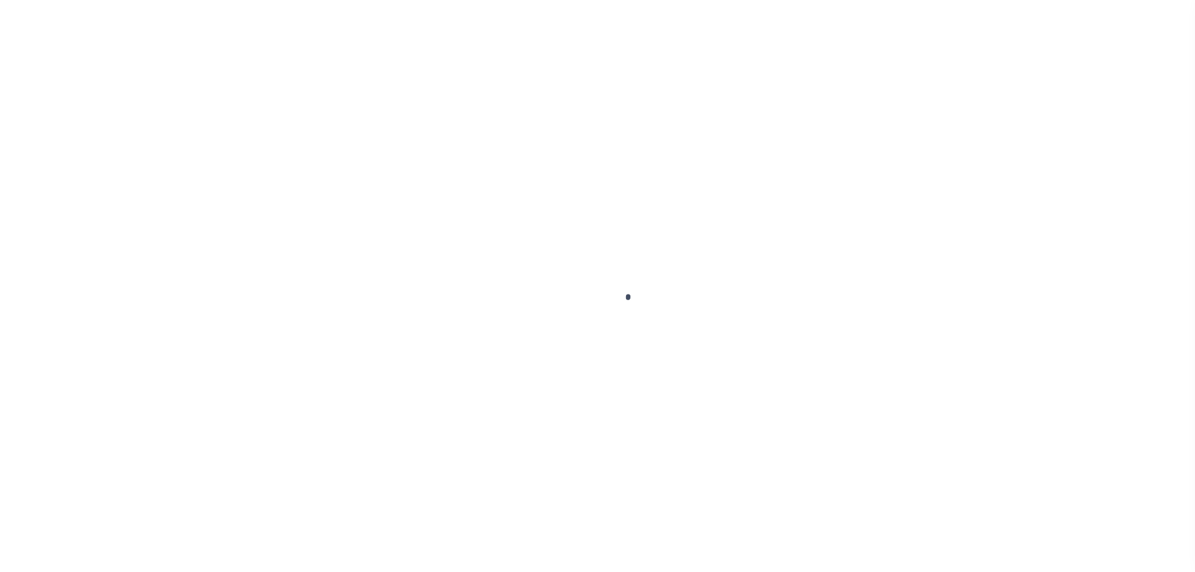
checkbox input "false"
type input "Q0000000"
type input "Quarterly"
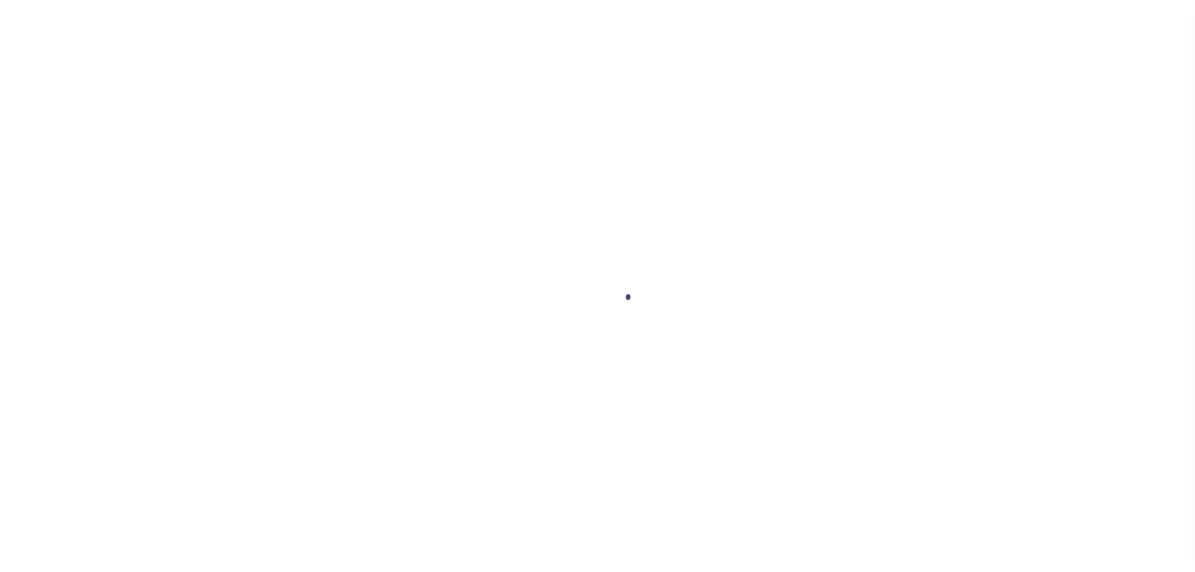
type input "[DATE]"
select select "DUE"
select select "18"
type input "0"
type input "$115.16"
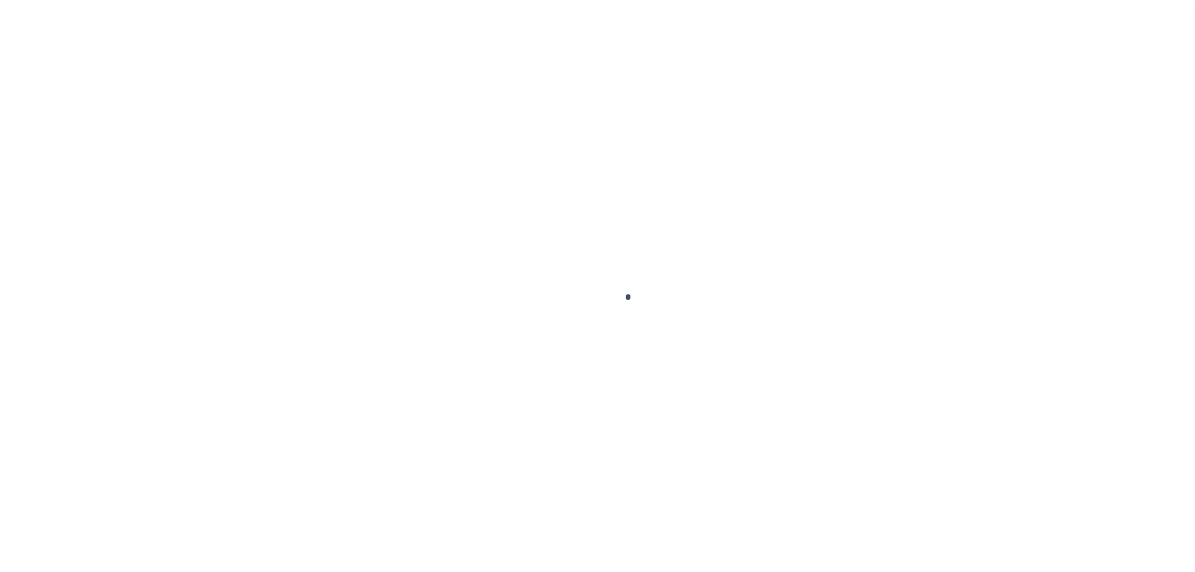
type input "$12.73"
type input "$102.43"
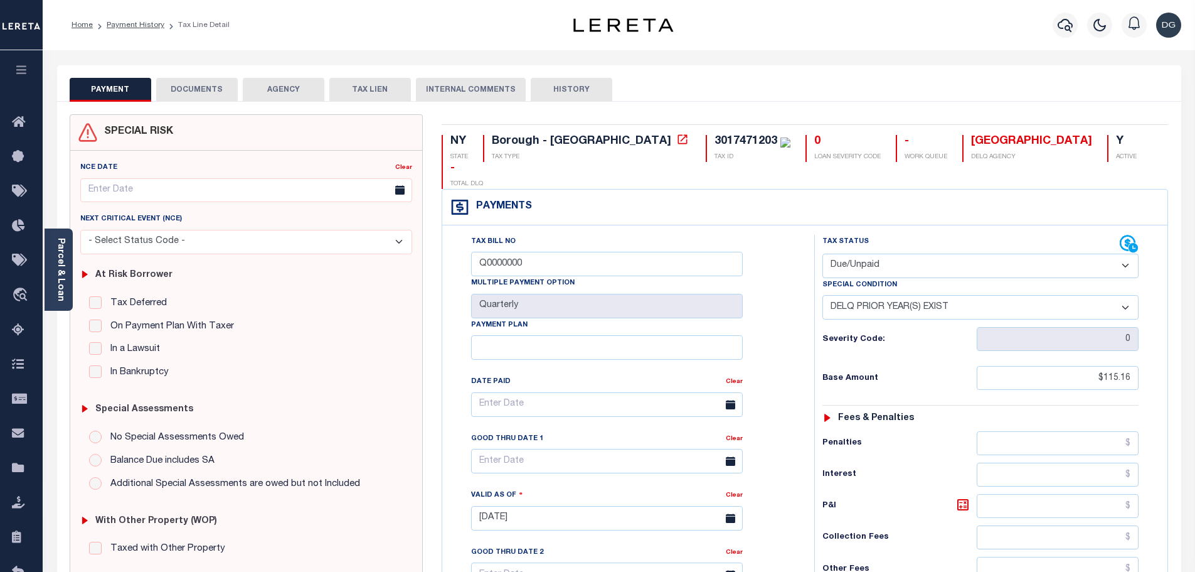
click at [903, 295] on select "-- Select Special Condition -- 3RD PARTY TAX LIEN AGENCY TAX LIEN (A.K.A Inside…" at bounding box center [981, 307] width 316 height 24
select select "0"
click at [823, 295] on select "-- Select Special Condition -- 3RD PARTY TAX LIEN AGENCY TAX LIEN (A.K.A Inside…" at bounding box center [981, 307] width 316 height 24
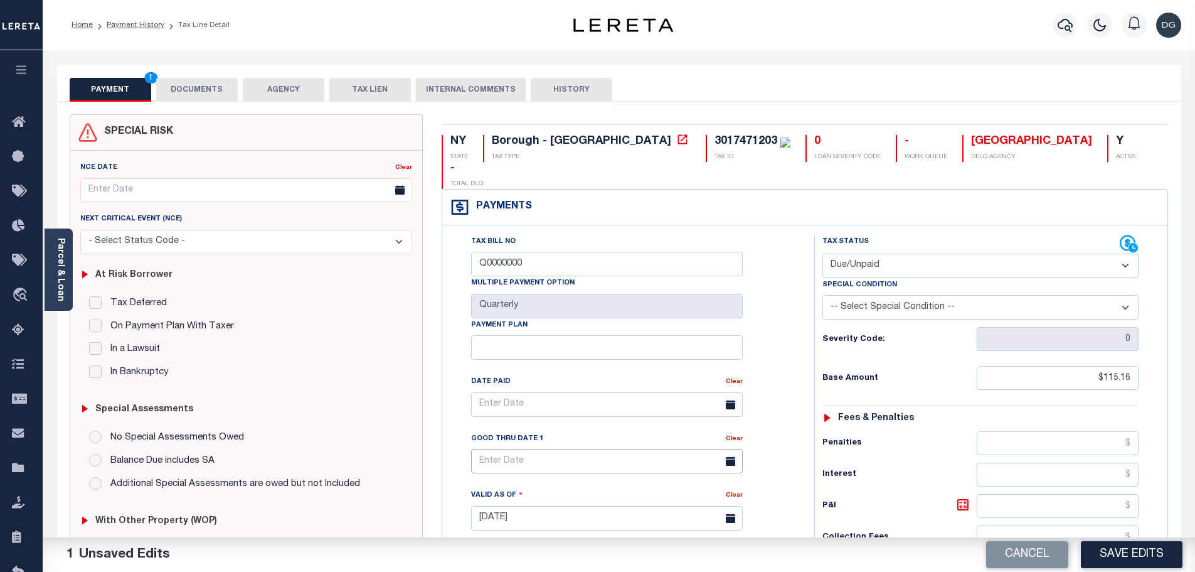
click at [547, 449] on input "text" at bounding box center [607, 461] width 272 height 24
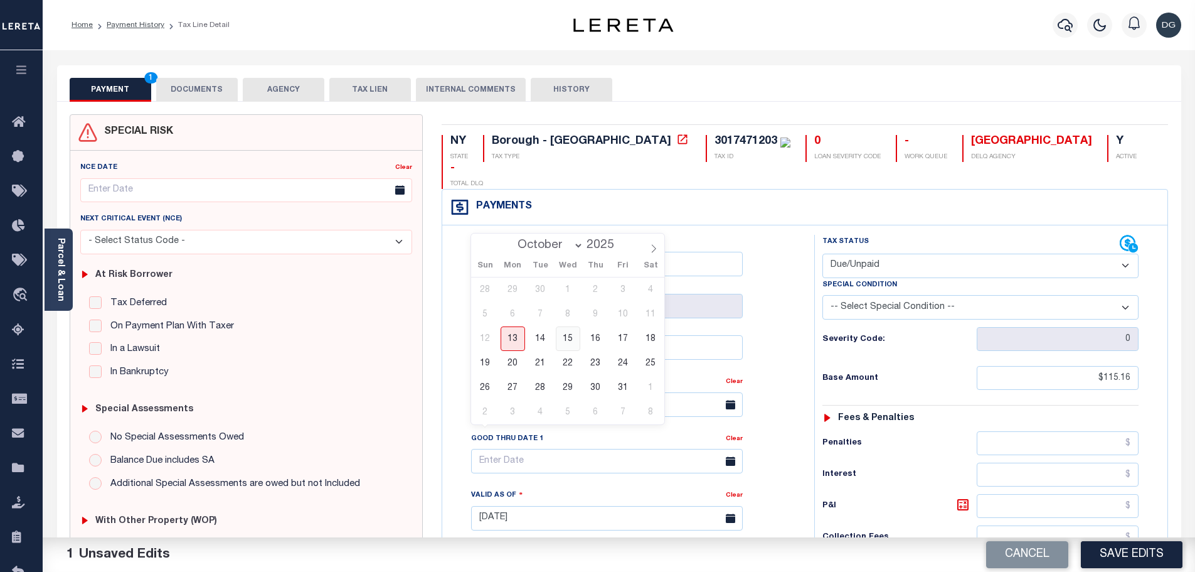
click at [565, 341] on span "15" at bounding box center [568, 338] width 24 height 24
type input "[DATE]"
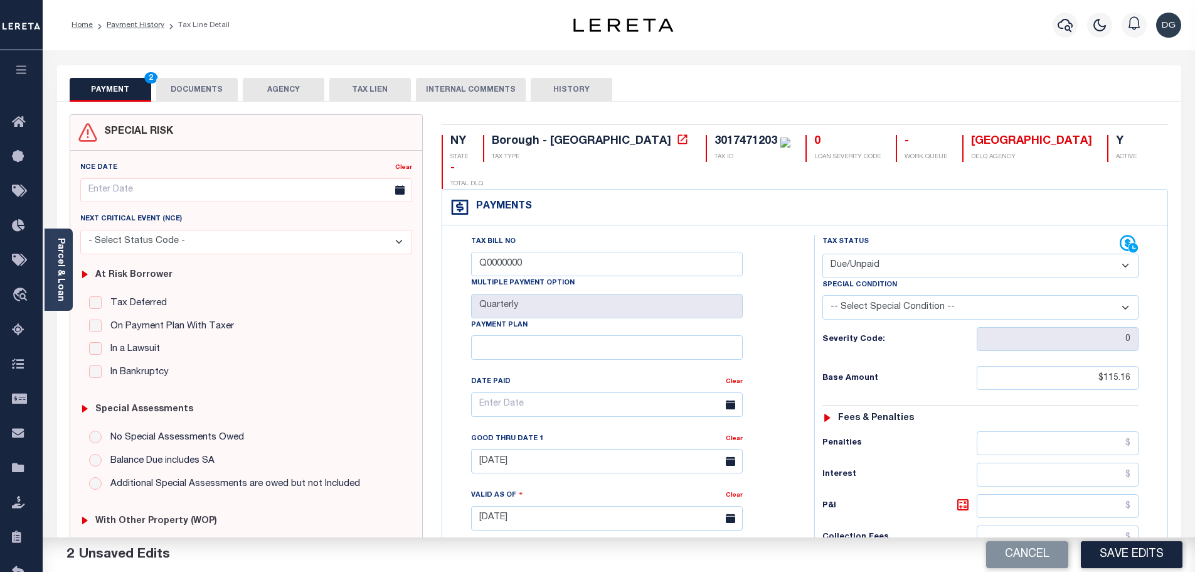
click at [1113, 555] on button "Save Edits" at bounding box center [1132, 554] width 102 height 27
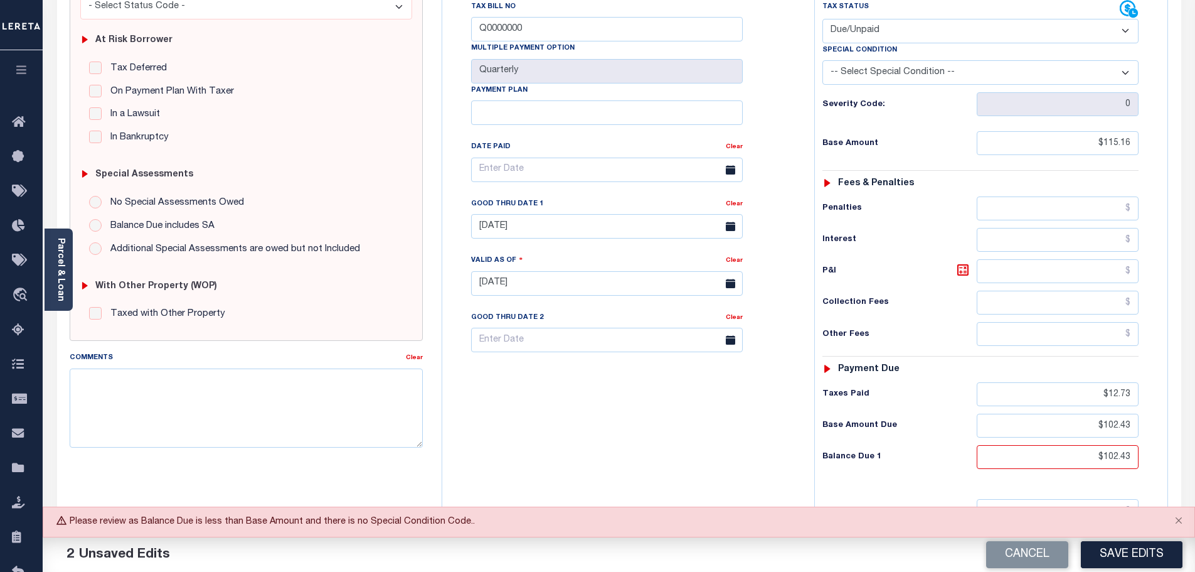
scroll to position [188, 0]
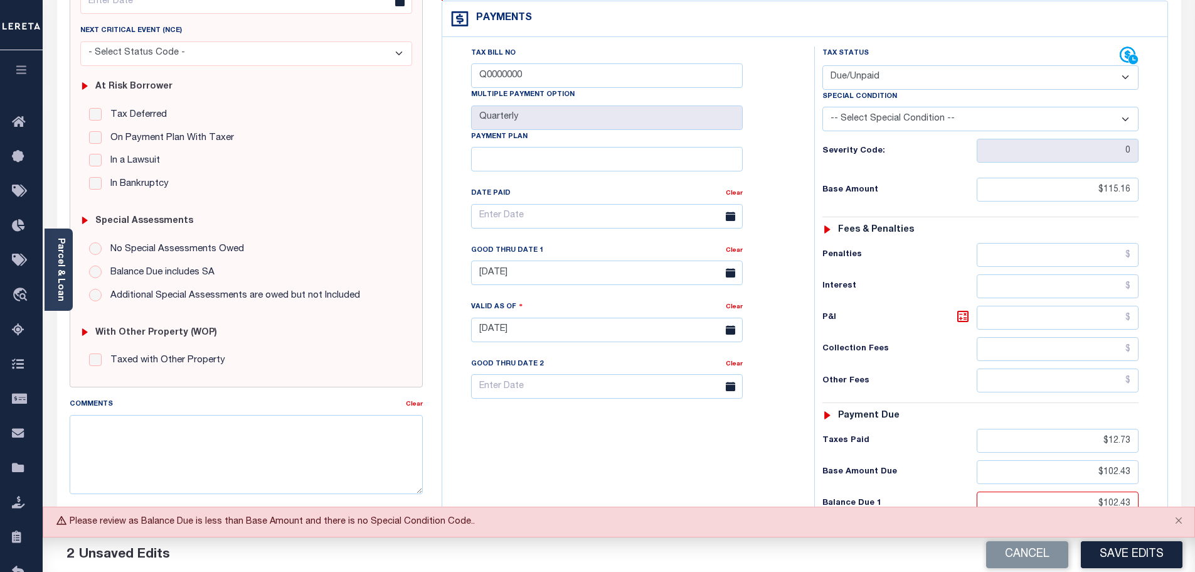
click at [897, 107] on select "-- Select Special Condition -- 3RD PARTY TAX LIEN AGENCY TAX LIEN (A.K.A Inside…" at bounding box center [981, 119] width 316 height 24
select select "15"
click at [823, 107] on select "-- Select Special Condition -- 3RD PARTY TAX LIEN AGENCY TAX LIEN (A.K.A Inside…" at bounding box center [981, 119] width 316 height 24
drag, startPoint x: 1121, startPoint y: 561, endPoint x: 1114, endPoint y: 561, distance: 7.5
click at [1114, 561] on button "Save Edits" at bounding box center [1132, 554] width 102 height 27
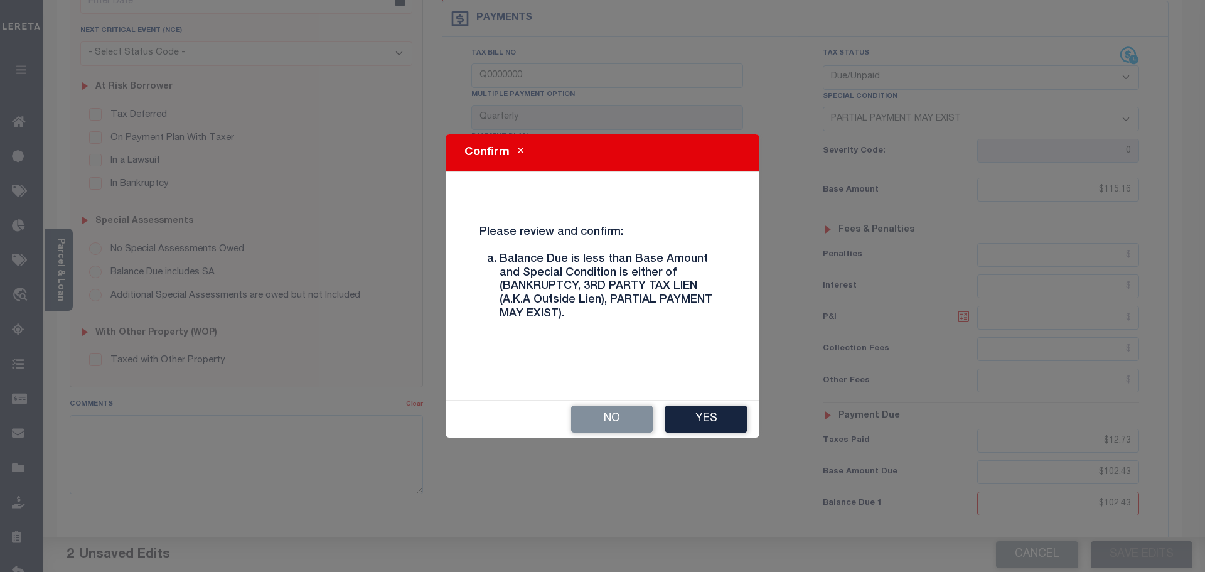
click at [735, 425] on button "Yes" at bounding box center [706, 418] width 82 height 27
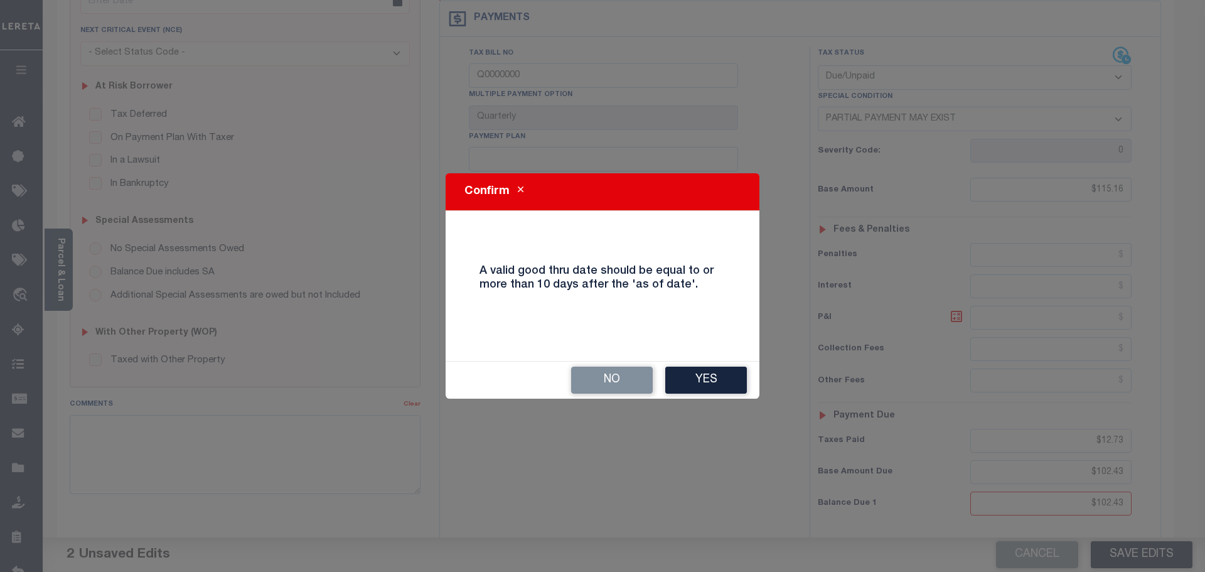
click at [698, 366] on div "No Yes" at bounding box center [603, 379] width 314 height 37
click at [705, 377] on button "Yes" at bounding box center [706, 379] width 82 height 27
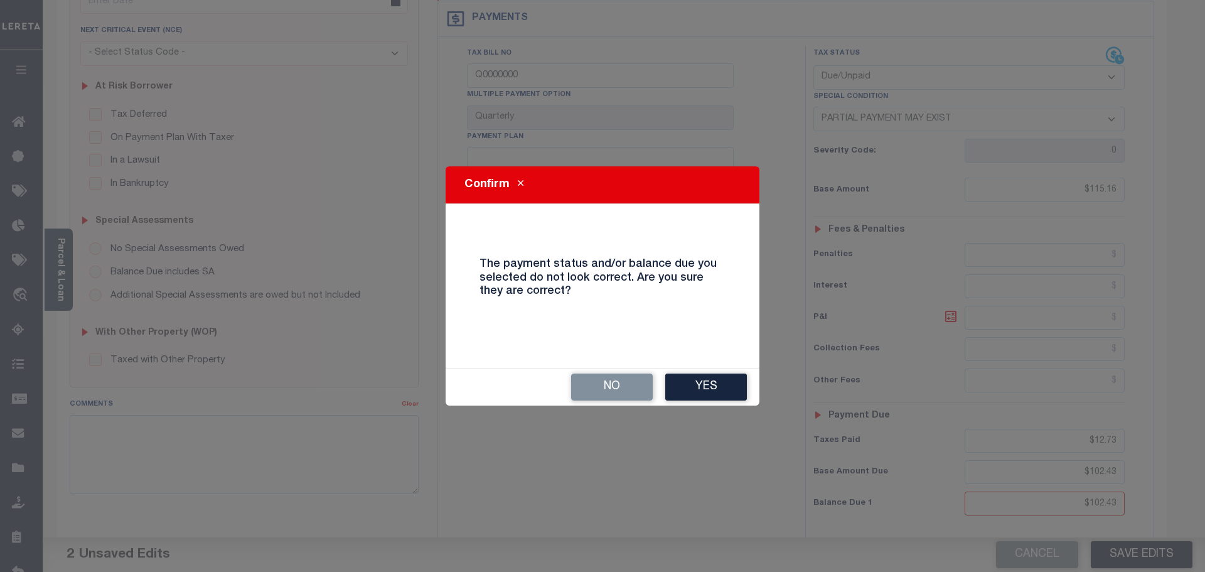
click at [705, 377] on button "Yes" at bounding box center [706, 386] width 82 height 27
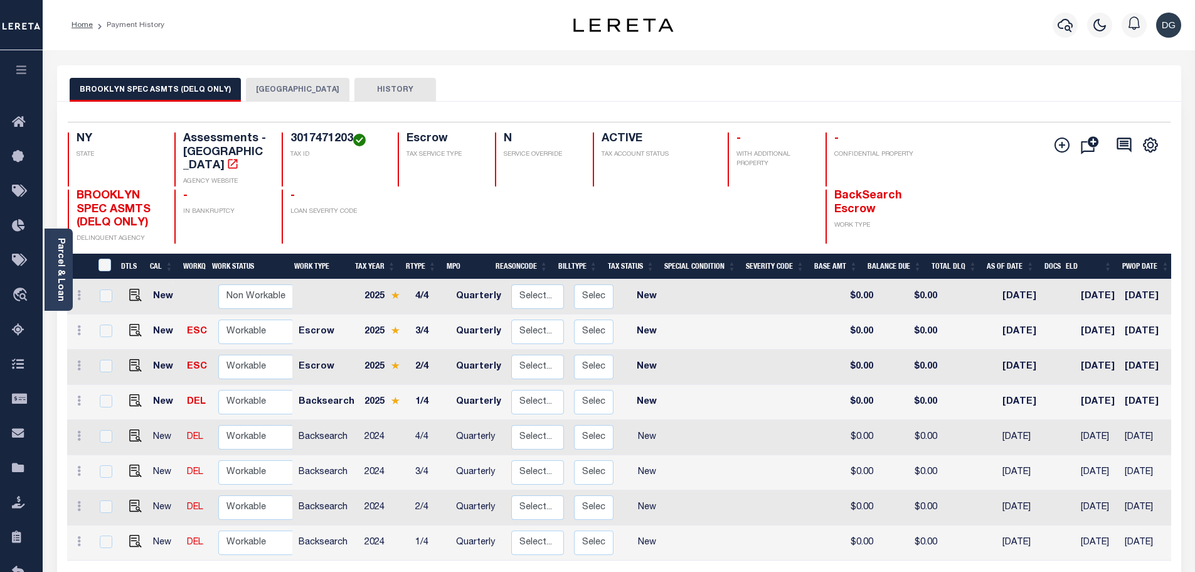
scroll to position [0, 151]
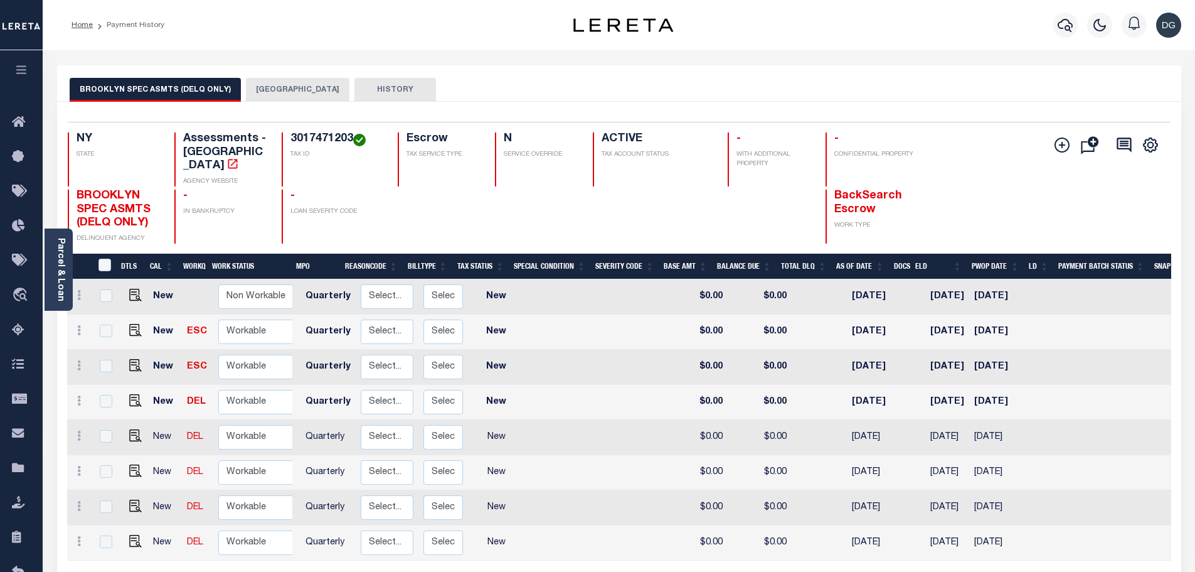
click at [314, 79] on button "[GEOGRAPHIC_DATA]" at bounding box center [298, 90] width 104 height 24
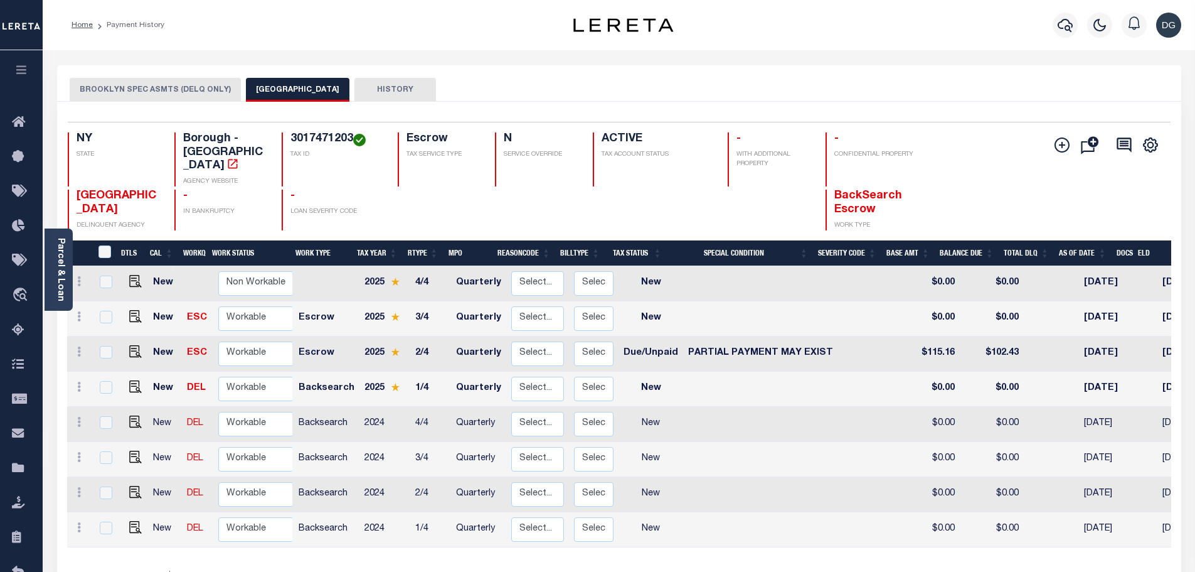
click at [63, 277] on link "Parcel & Loan" at bounding box center [60, 269] width 9 height 63
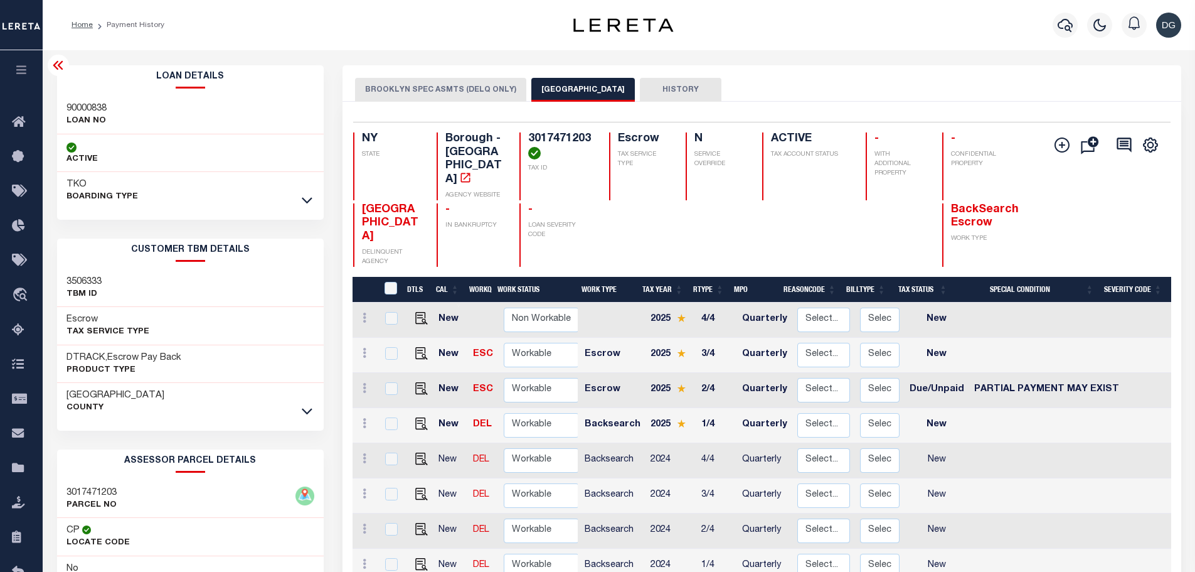
click at [97, 118] on p "LOAN NO" at bounding box center [87, 121] width 40 height 13
click at [97, 109] on h3 "90000838" at bounding box center [87, 108] width 40 height 13
copy h3 "90000838"
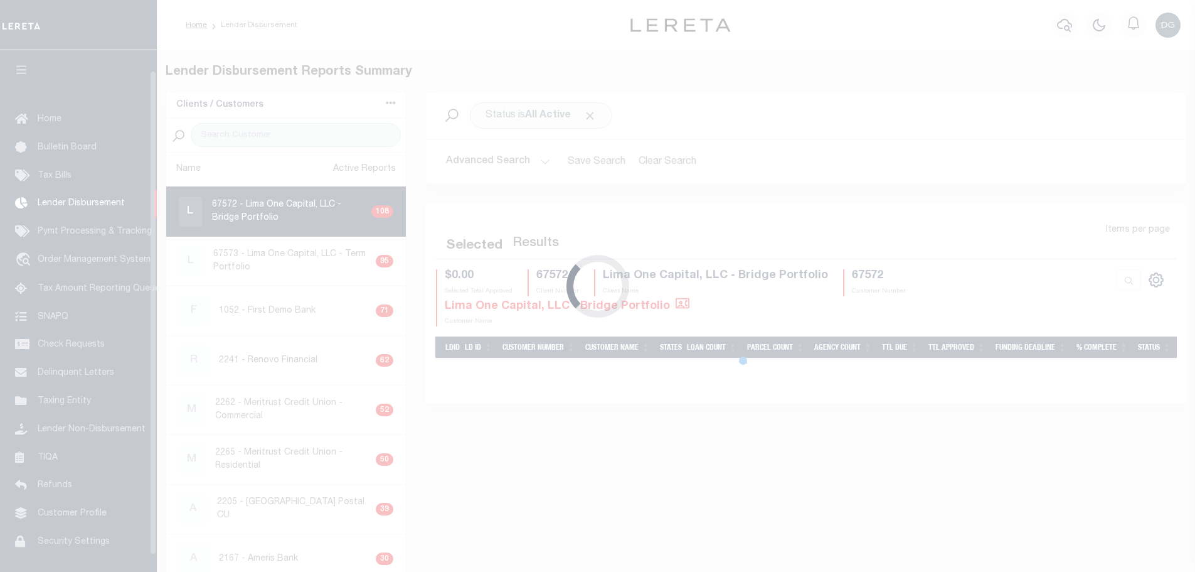
scroll to position [22, 0]
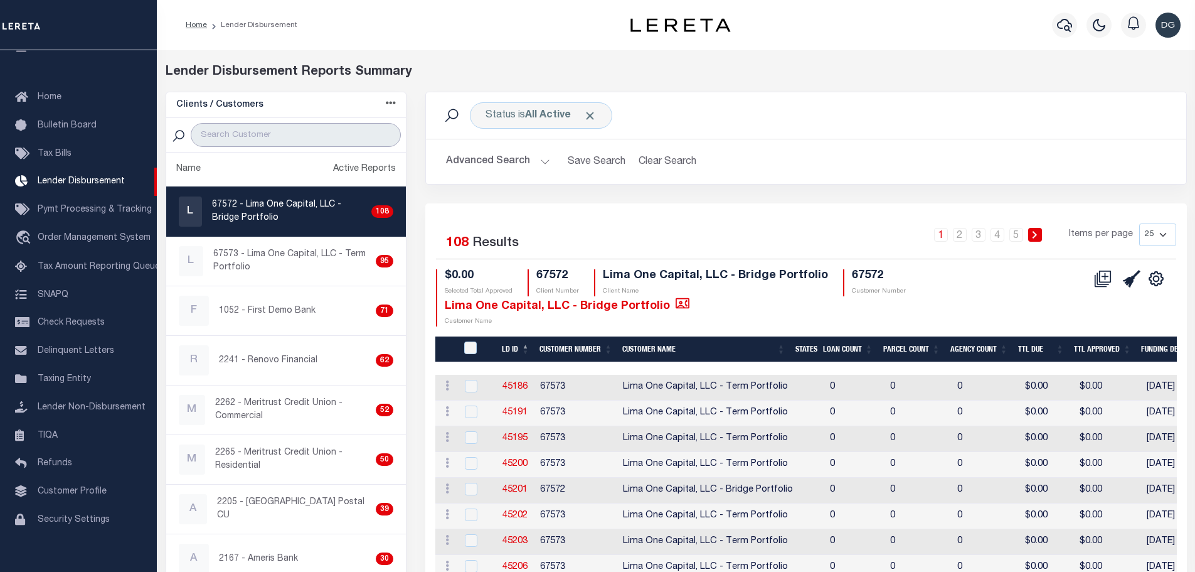
click at [274, 137] on input "search" at bounding box center [296, 135] width 210 height 24
type input "renovo"
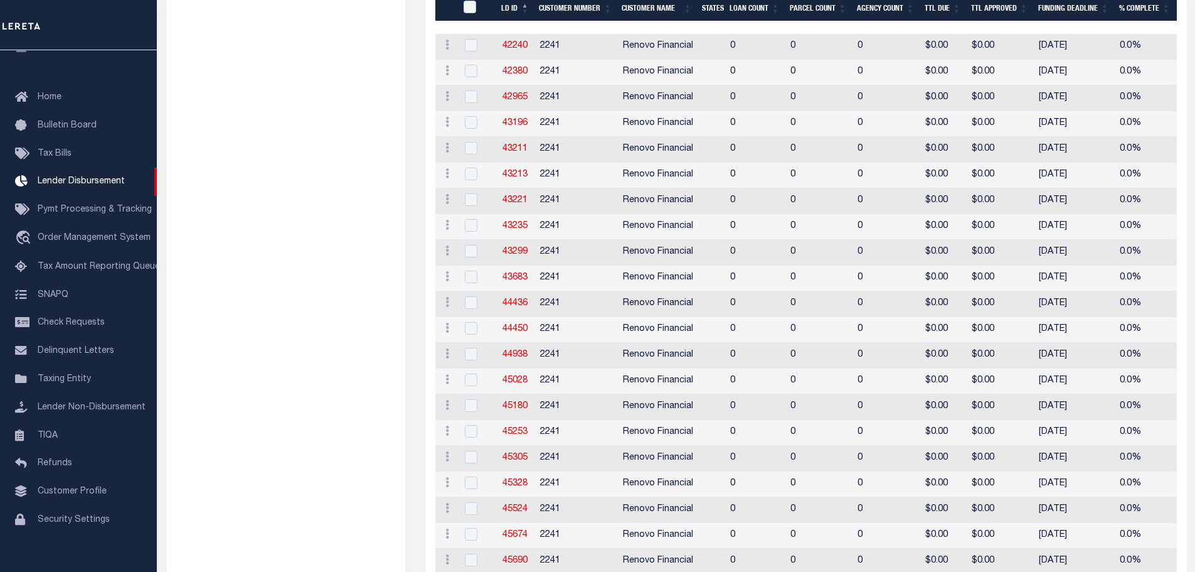
scroll to position [0, 0]
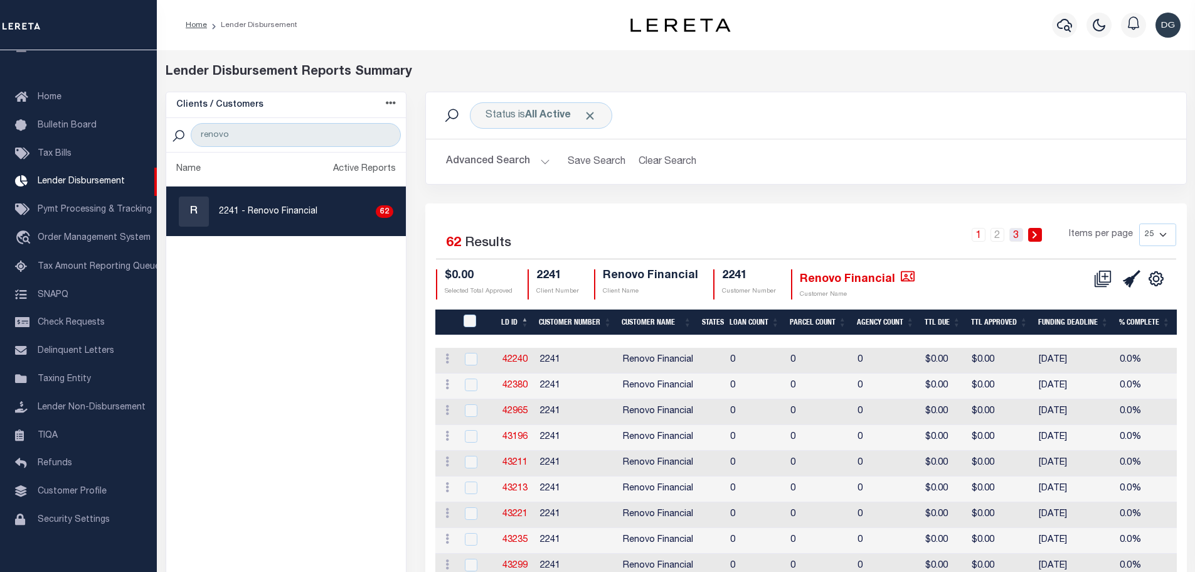
click at [1013, 237] on link "3" at bounding box center [1017, 235] width 14 height 14
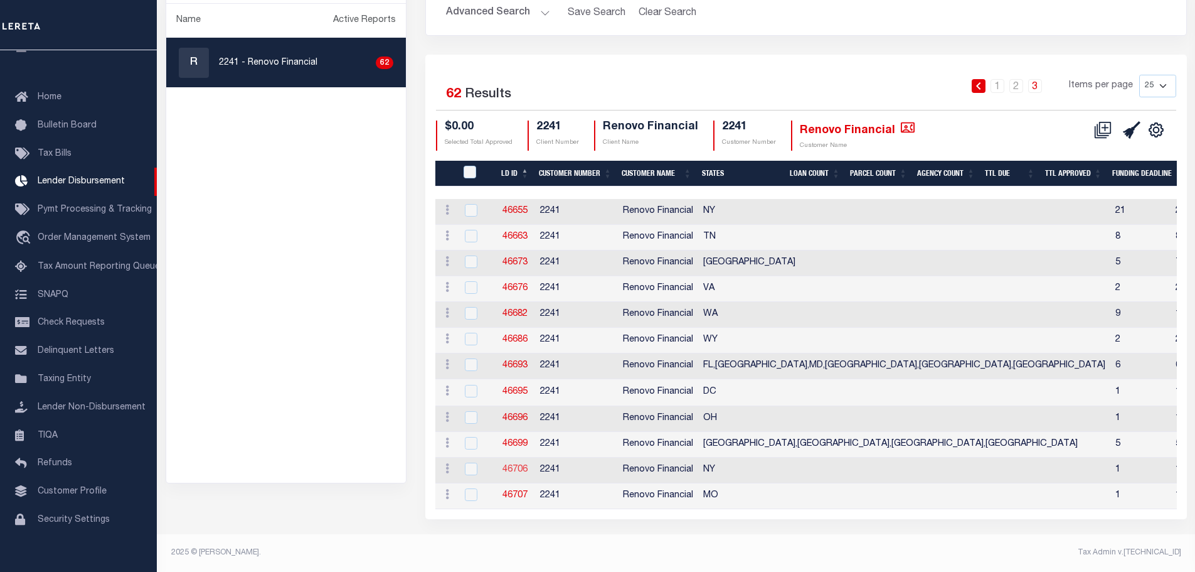
click at [521, 465] on link "46706" at bounding box center [515, 469] width 25 height 9
checkbox input "true"
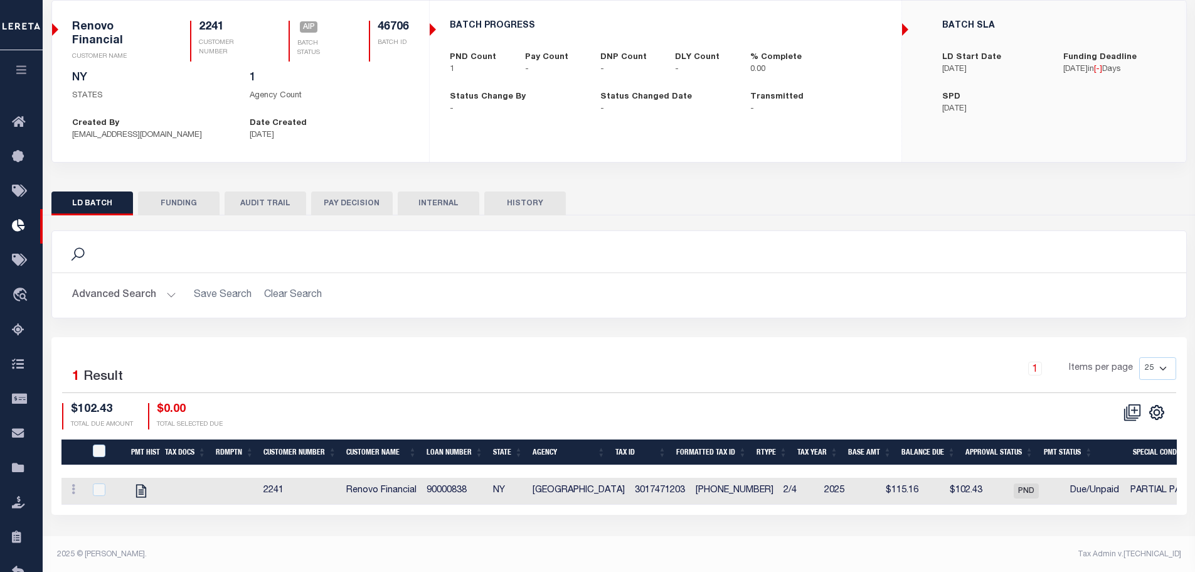
scroll to position [93, 0]
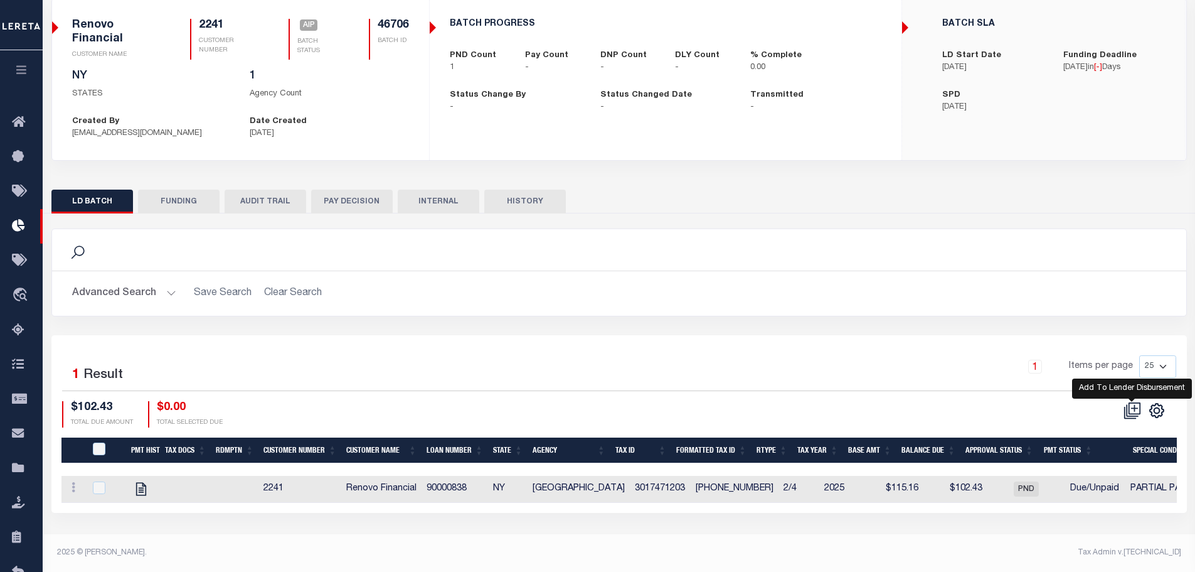
click at [1128, 407] on icon at bounding box center [1133, 411] width 18 height 18
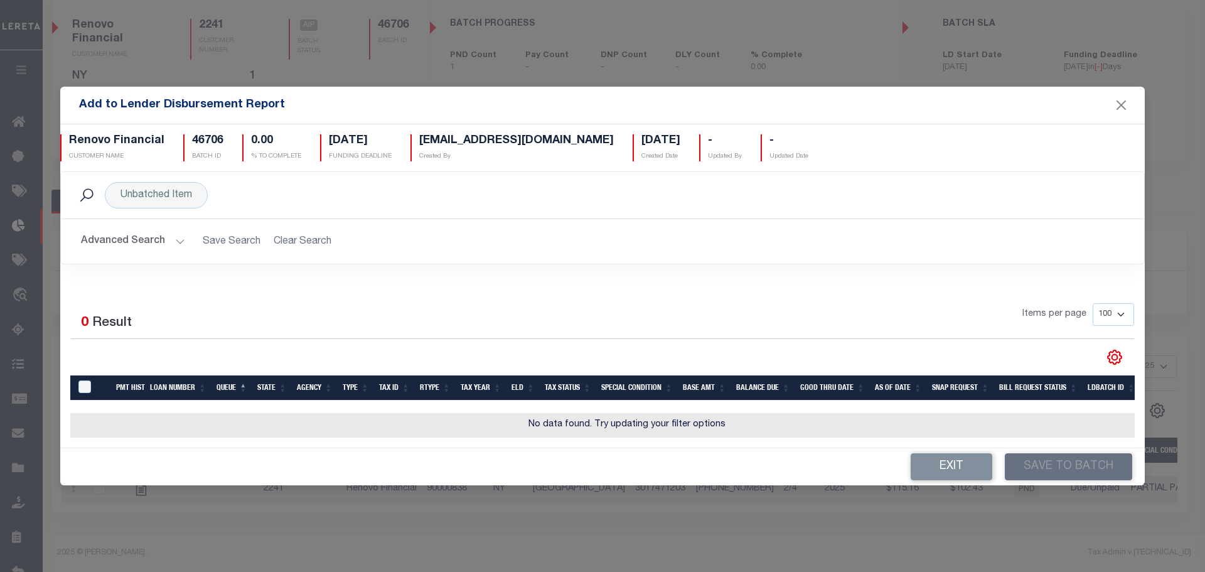
click at [156, 233] on button "Advanced Search" at bounding box center [133, 241] width 104 height 24
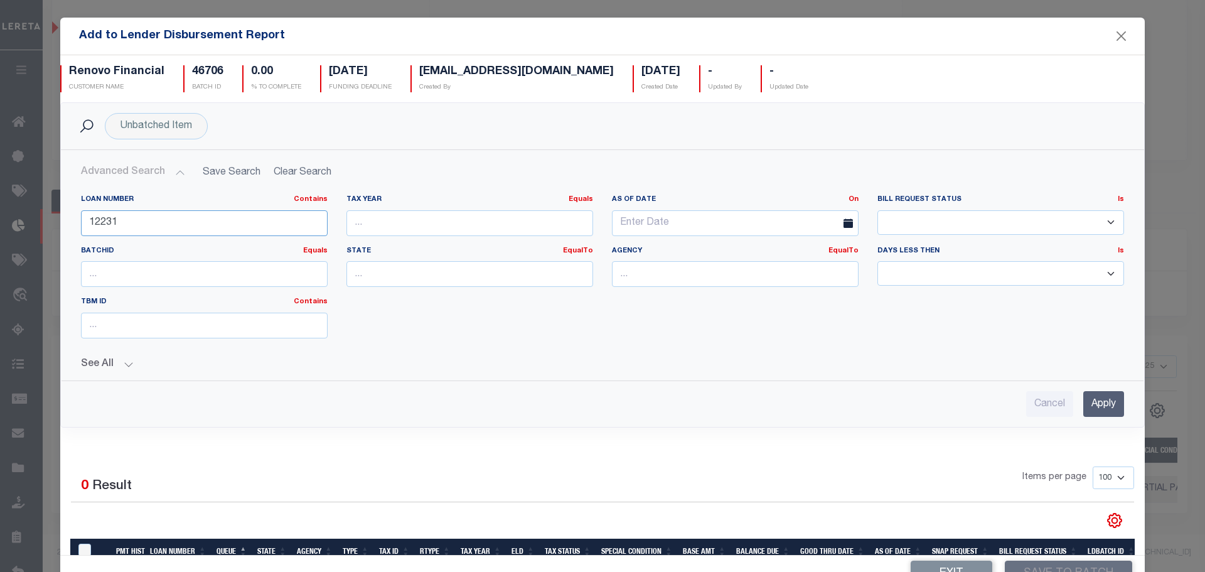
click at [156, 233] on input "12231" at bounding box center [204, 223] width 247 height 26
click at [1083, 398] on input "Apply" at bounding box center [1103, 404] width 41 height 26
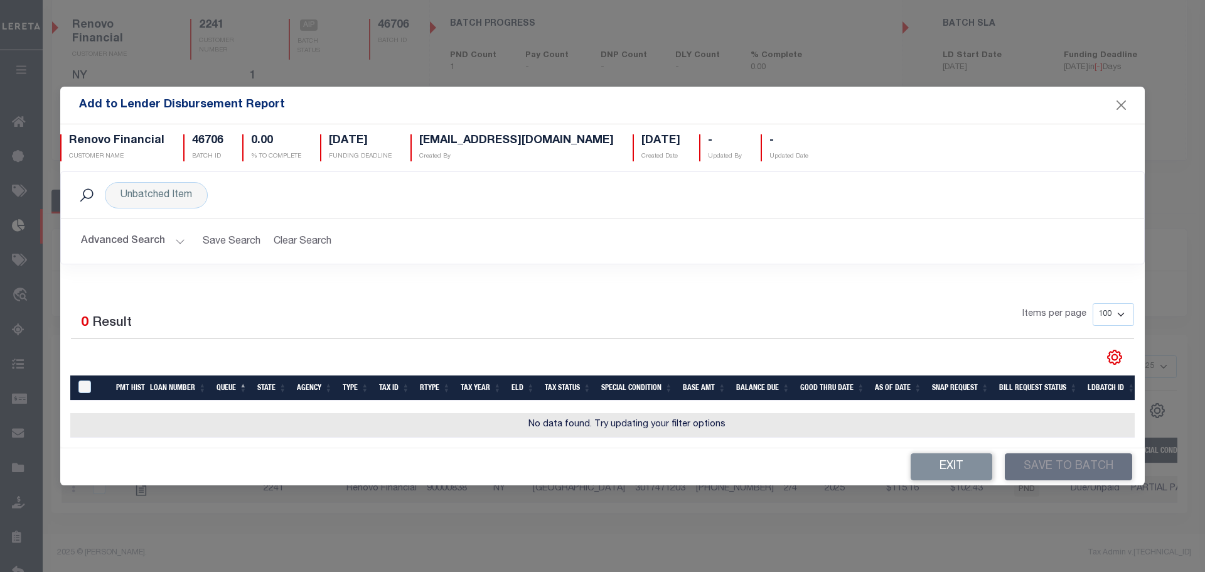
click at [141, 231] on button "Advanced Search" at bounding box center [133, 241] width 104 height 24
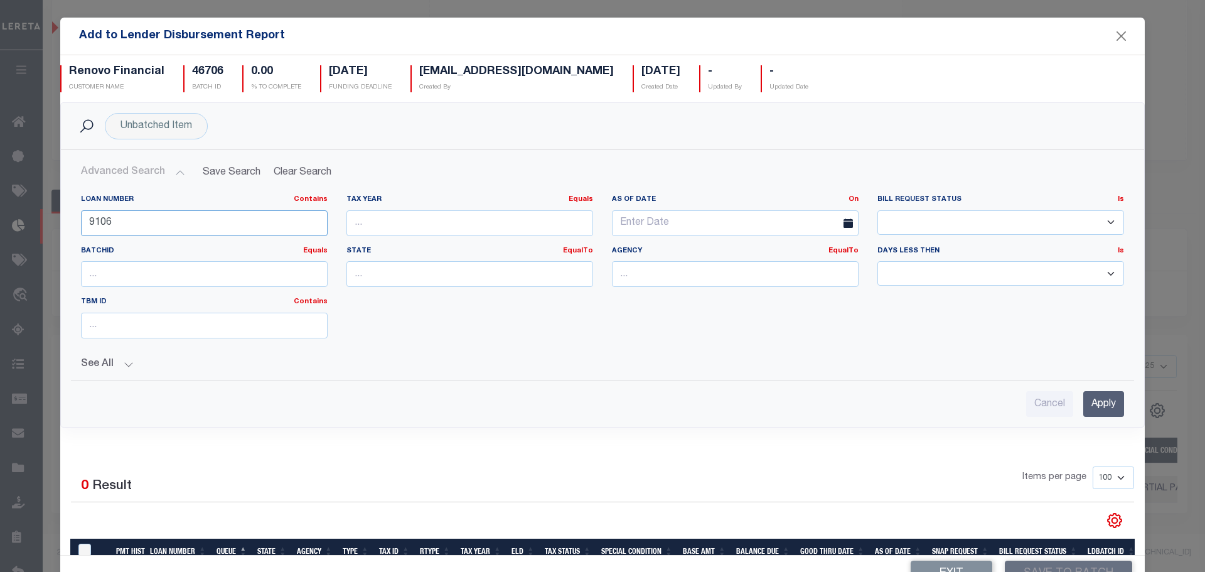
click at [141, 229] on input "9106" at bounding box center [204, 223] width 247 height 26
type input "12934"
click at [1083, 405] on input "Apply" at bounding box center [1103, 404] width 41 height 26
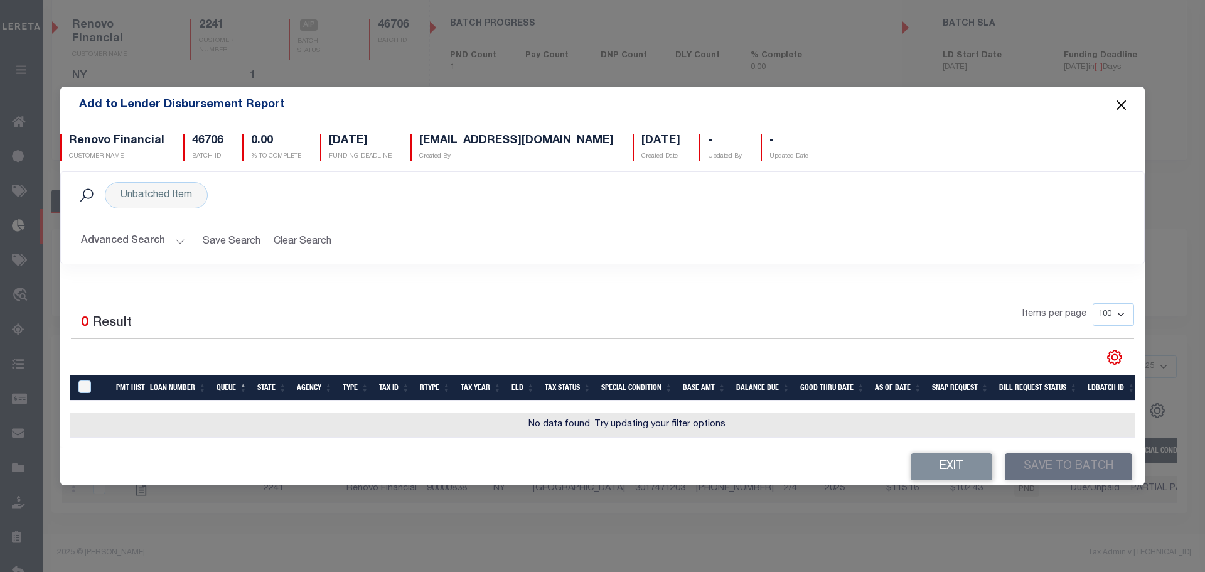
click at [1115, 100] on button "Close" at bounding box center [1121, 105] width 16 height 16
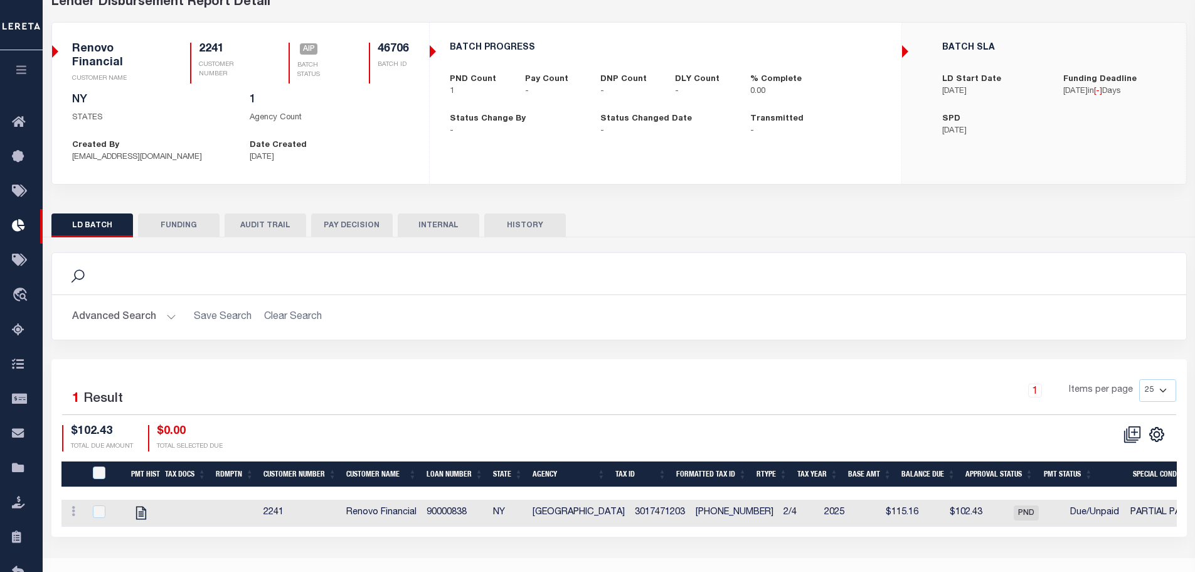
scroll to position [0, 0]
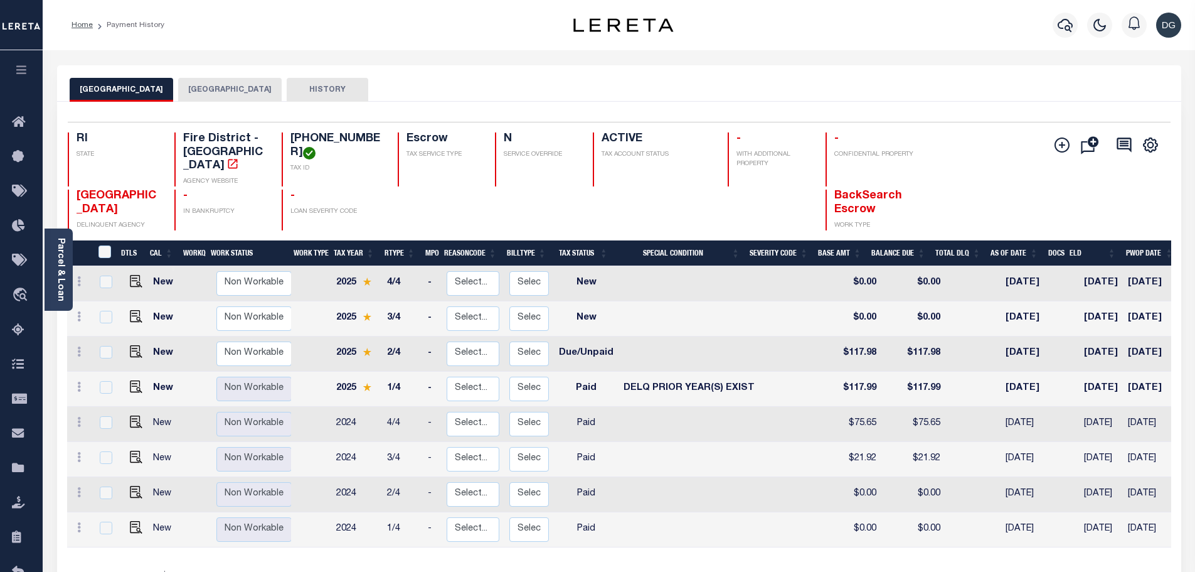
click at [259, 95] on button "[GEOGRAPHIC_DATA]" at bounding box center [230, 90] width 104 height 24
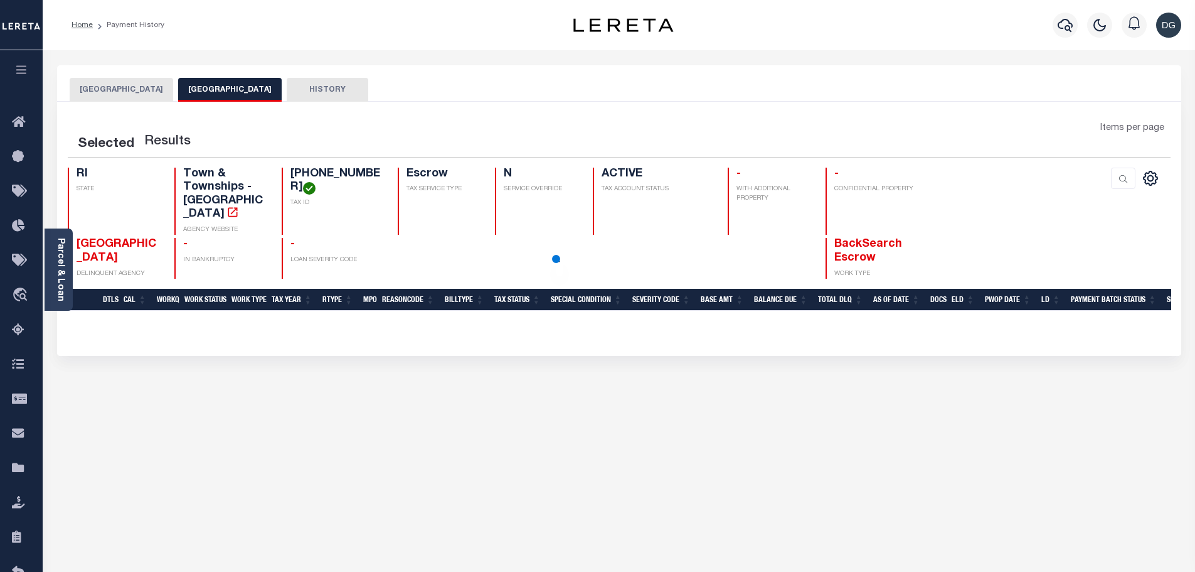
click at [147, 88] on button "[GEOGRAPHIC_DATA]" at bounding box center [122, 90] width 104 height 24
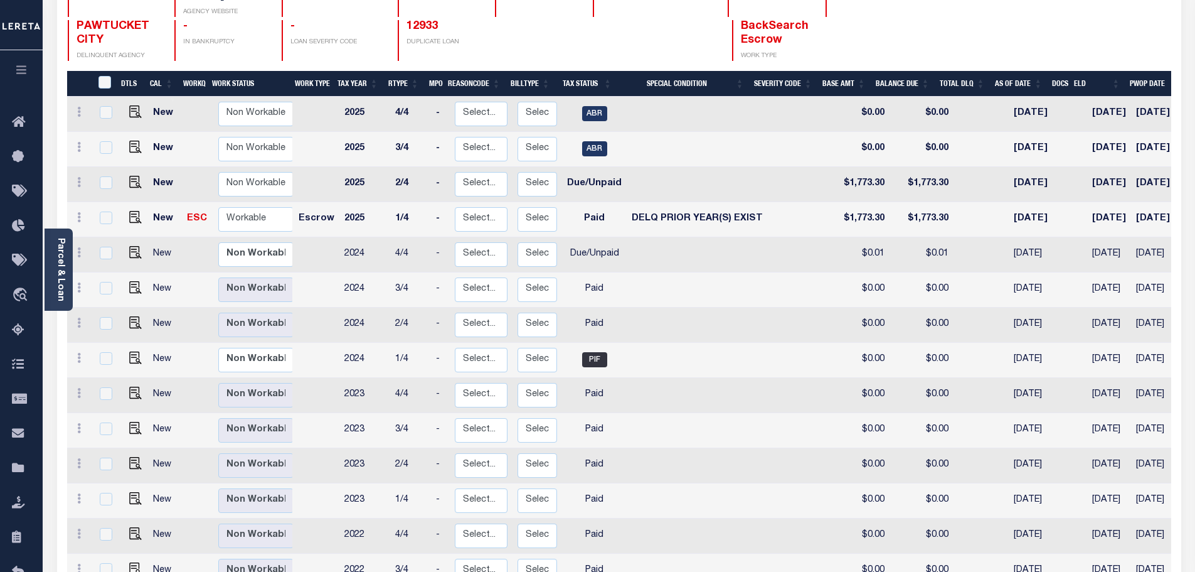
scroll to position [97, 0]
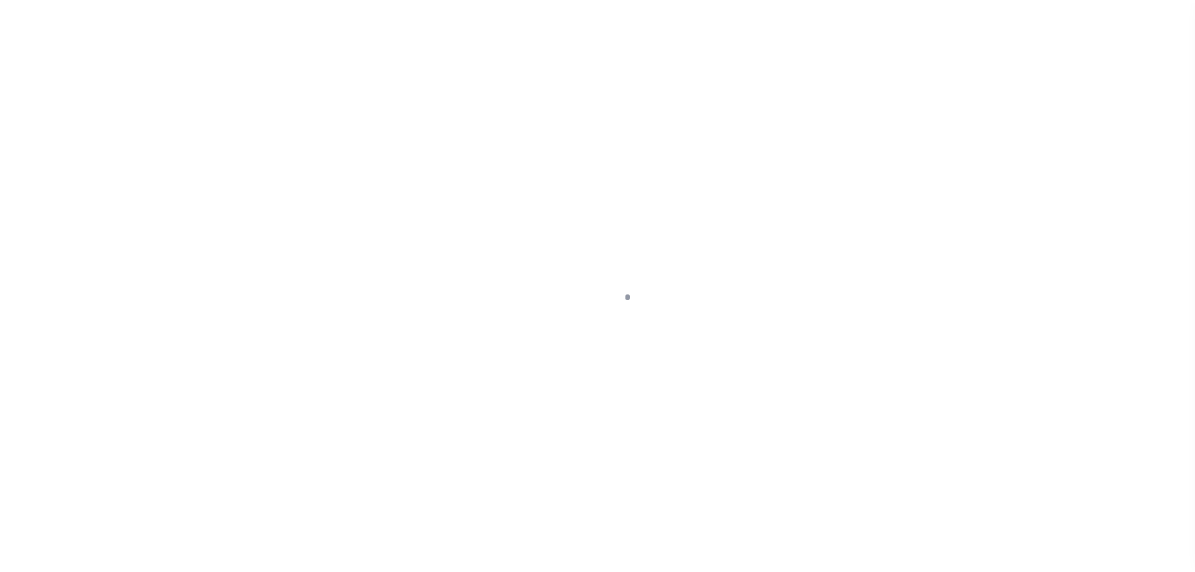
scroll to position [40, 0]
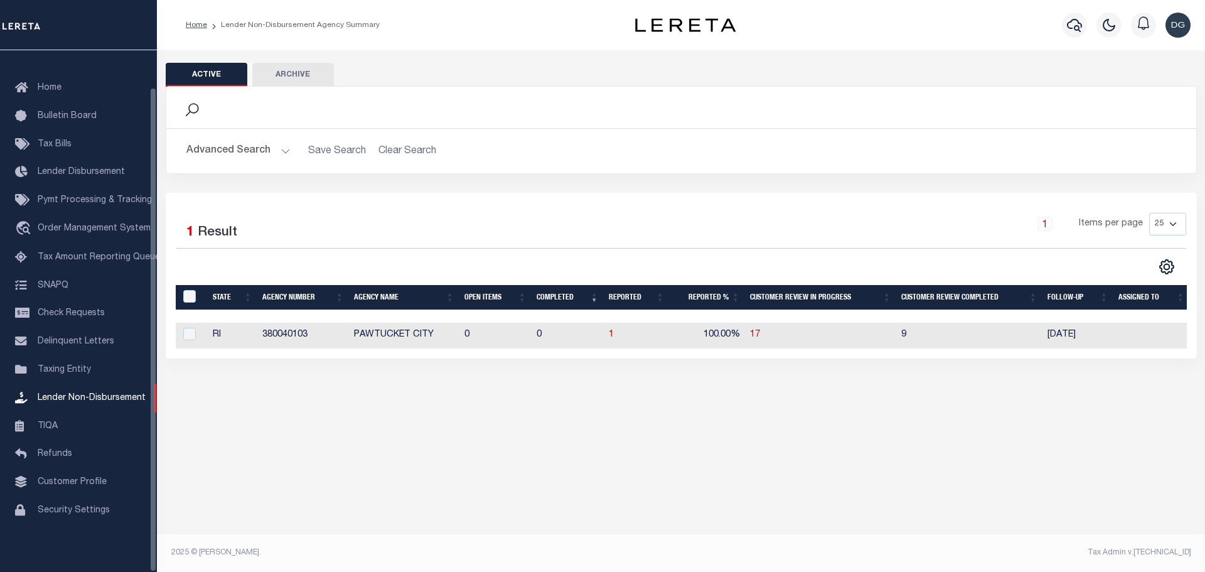
click at [237, 150] on button "Advanced Search" at bounding box center [238, 151] width 104 height 24
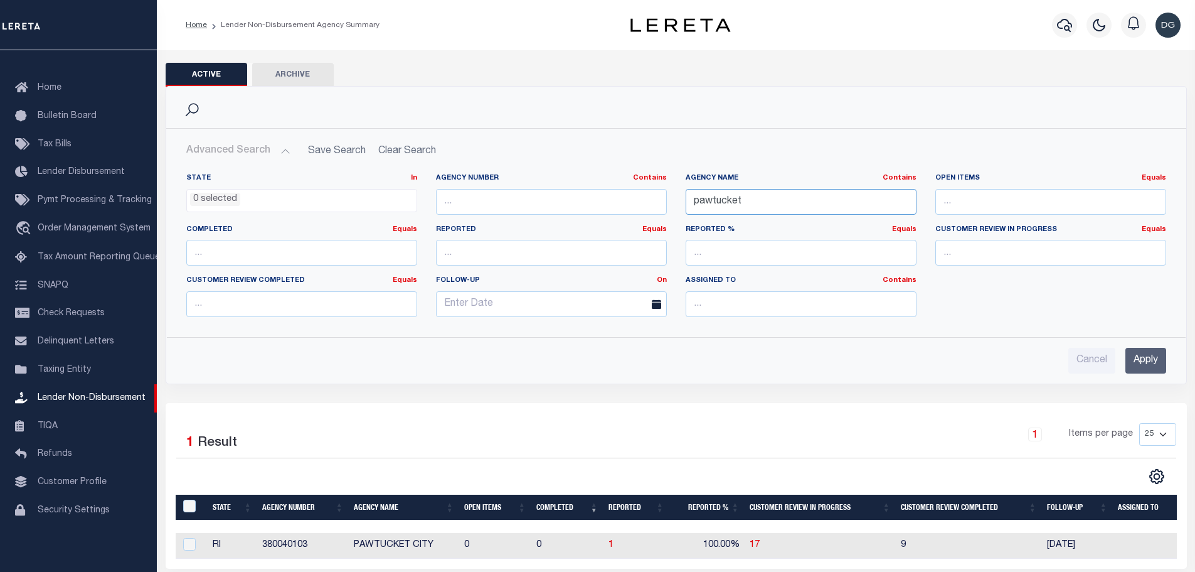
click at [755, 197] on input "pawtucket" at bounding box center [801, 202] width 231 height 26
click at [756, 197] on input "pawtucket" at bounding box center [801, 202] width 231 height 26
type input "j"
type input "[PERSON_NAME]"
click at [1141, 351] on input "Apply" at bounding box center [1146, 361] width 41 height 26
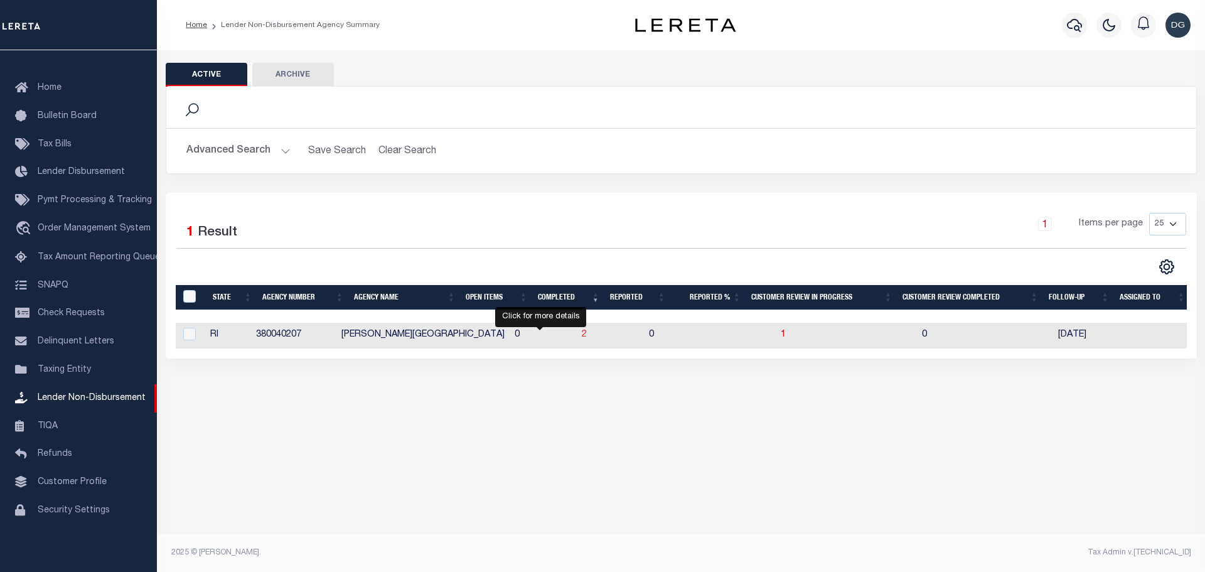
click at [582, 339] on span "2" at bounding box center [584, 334] width 5 height 9
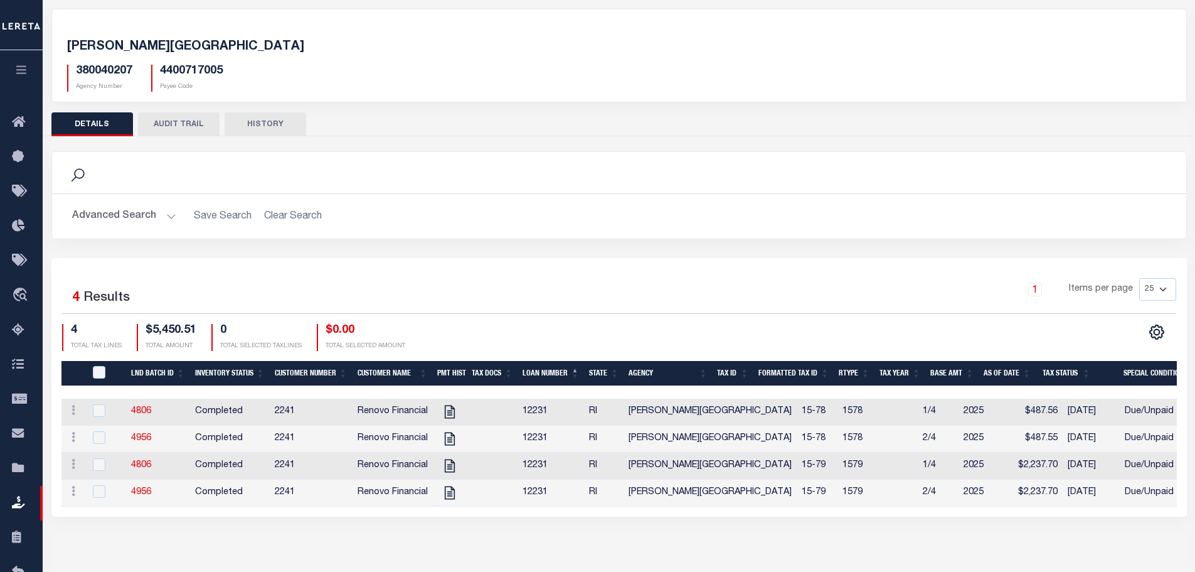
scroll to position [93, 0]
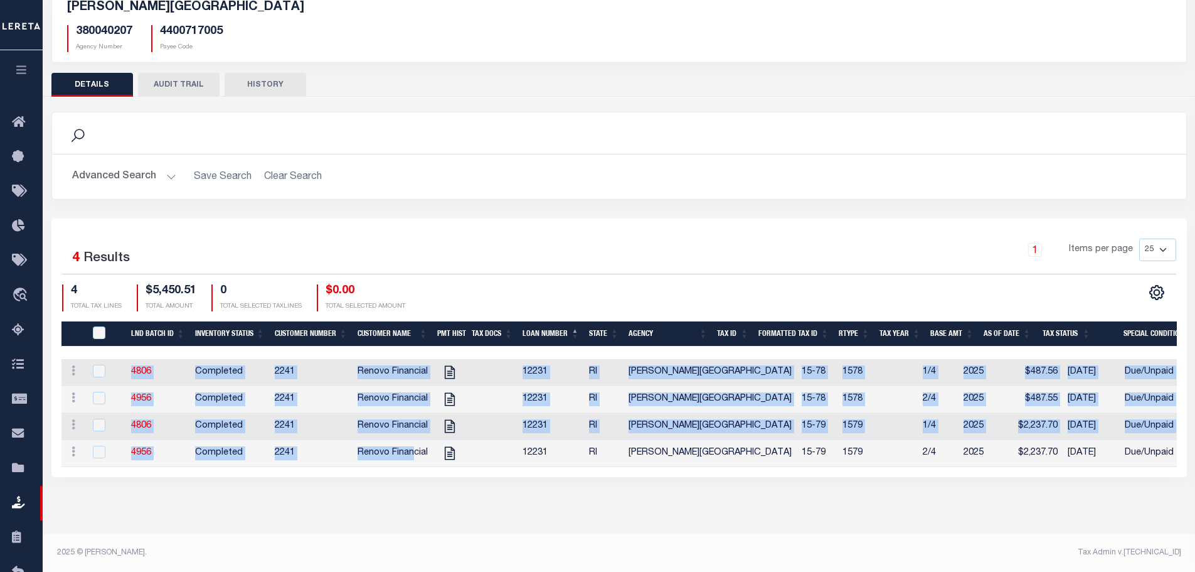
drag, startPoint x: 411, startPoint y: 469, endPoint x: 486, endPoint y: 476, distance: 75.0
click at [486, 467] on div "LND Batch ID Inventory Status Customer Number Customer Name Pmt Hist Tax Docs L…" at bounding box center [619, 413] width 1116 height 108
click at [516, 510] on div "[PERSON_NAME][GEOGRAPHIC_DATA] 380040207 Agency Number 4400717005 Payee Code Se…" at bounding box center [619, 236] width 1153 height 558
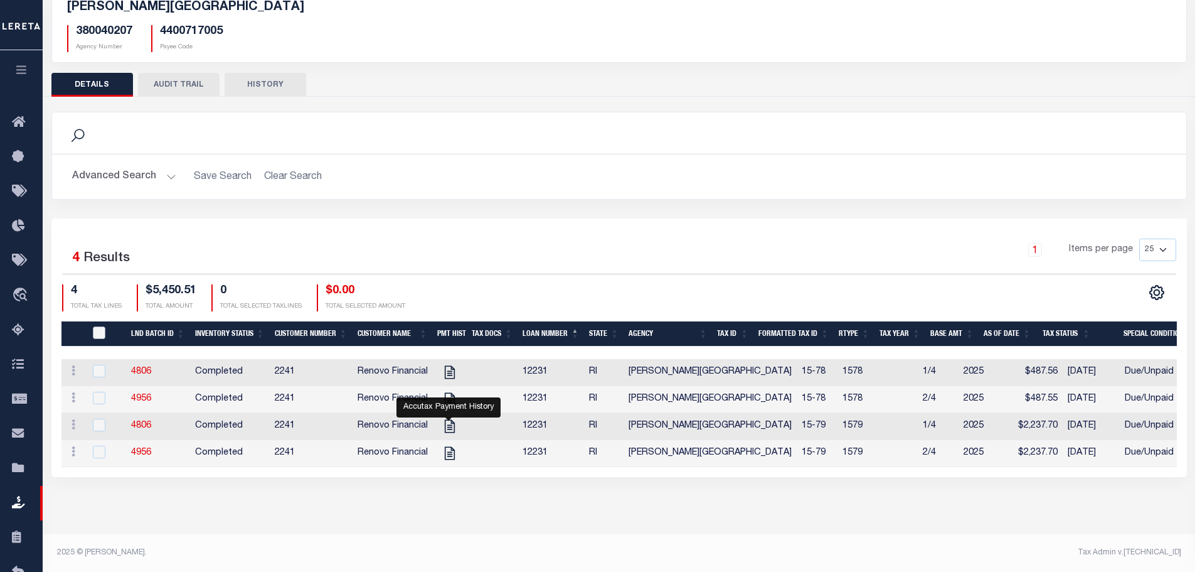
click at [101, 329] on input "QID" at bounding box center [99, 332] width 13 height 13
checkbox input "true"
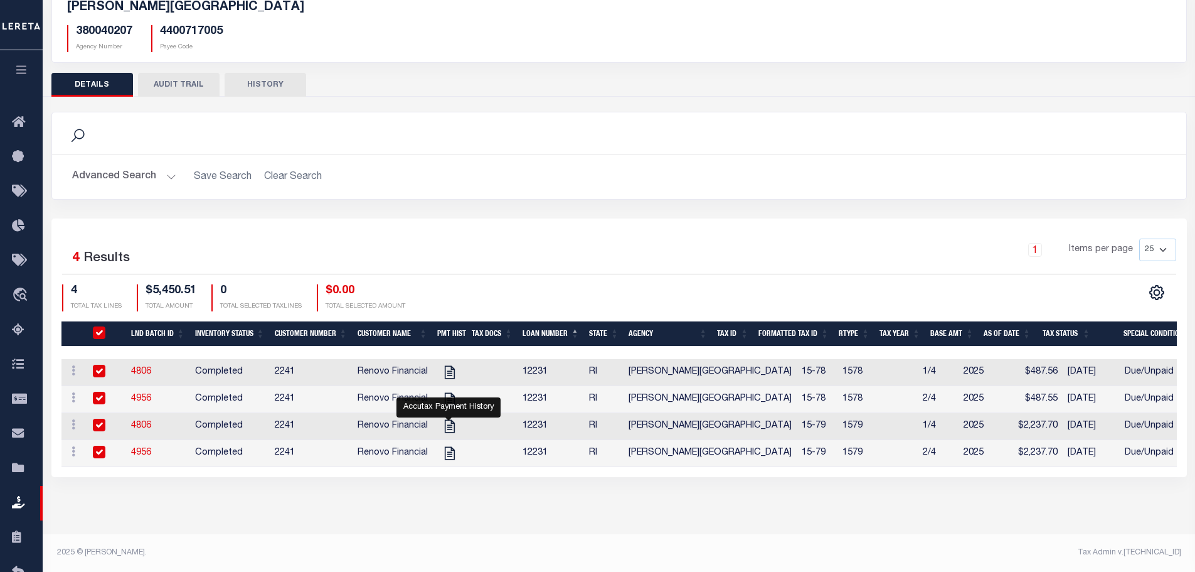
checkbox input "true"
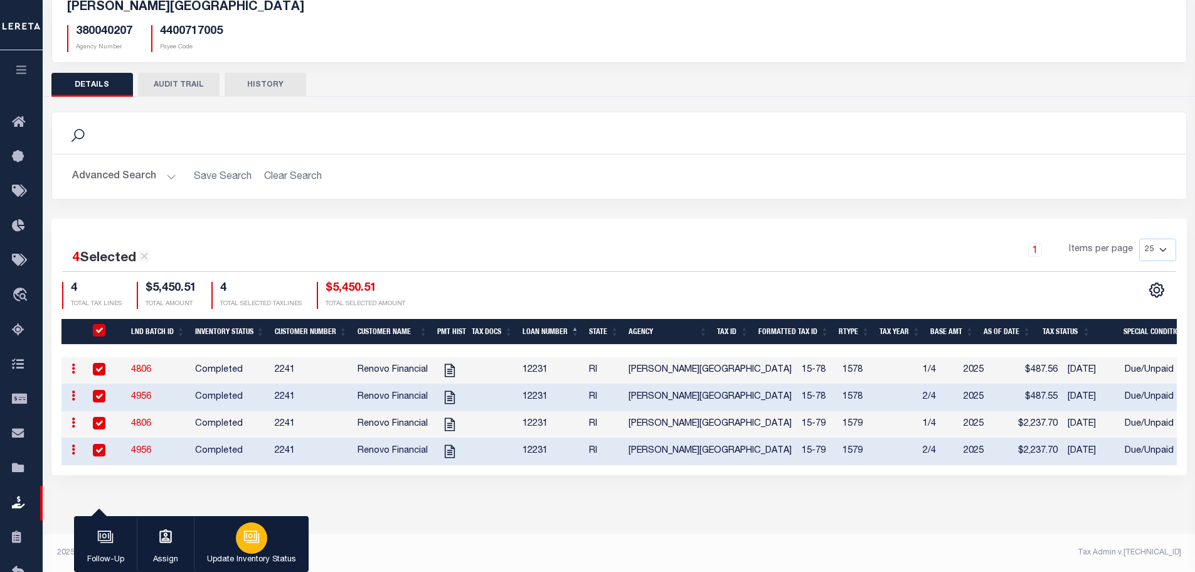
click at [255, 540] on icon "button" at bounding box center [249, 535] width 13 height 10
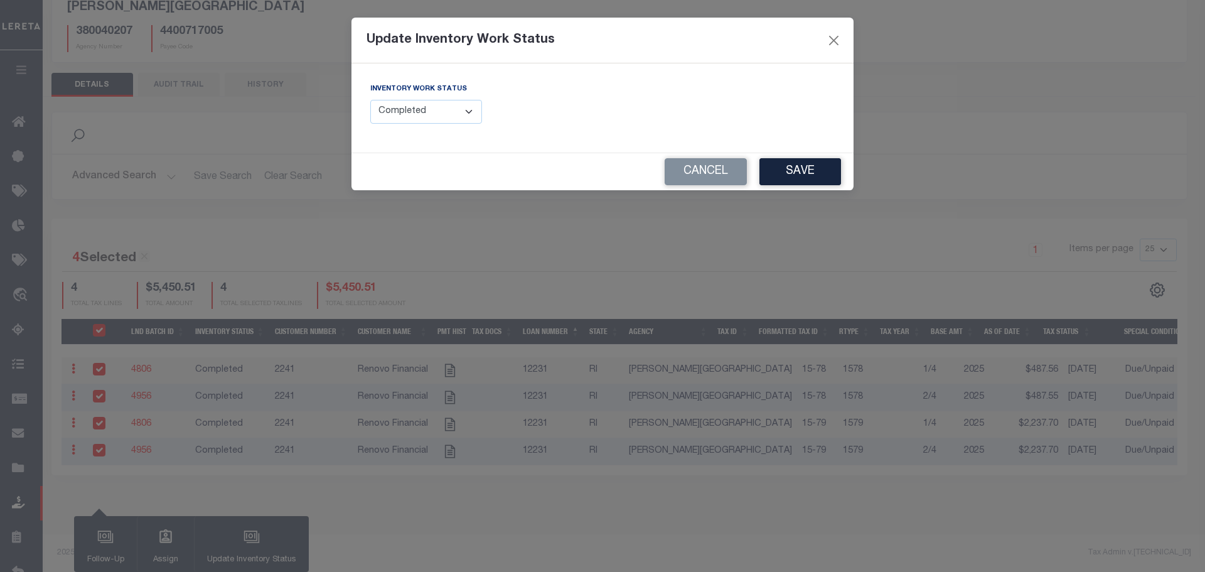
click at [429, 110] on select "--Select-- Open Completed Reported" at bounding box center [426, 112] width 112 height 24
select select "Reported"
click at [370, 100] on select "--Select-- Open Completed Reported" at bounding box center [426, 112] width 112 height 24
click at [789, 177] on button "Save" at bounding box center [800, 171] width 82 height 27
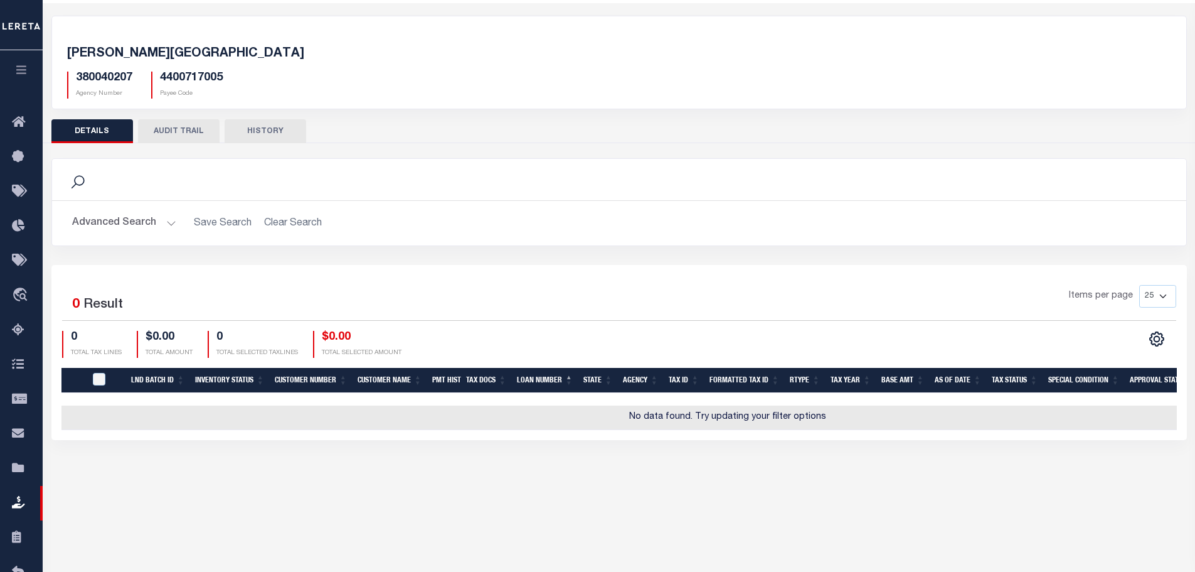
scroll to position [0, 0]
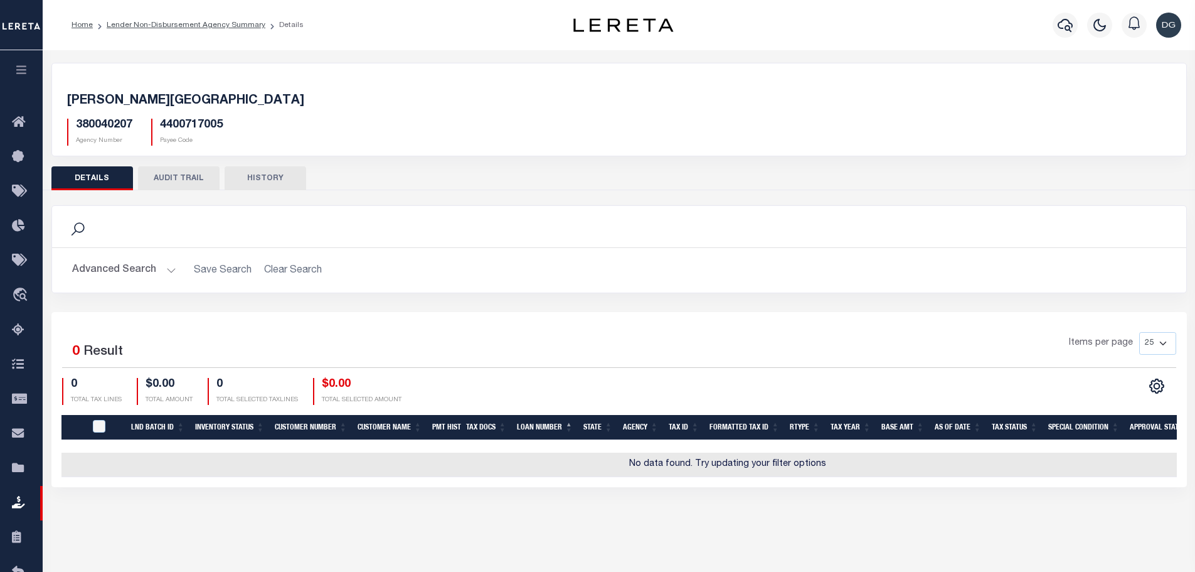
click at [200, 19] on li "Lender Non-Disbursement Agency Summary" at bounding box center [179, 24] width 173 height 11
click at [200, 28] on link "Lender Non-Disbursement Agency Summary" at bounding box center [186, 25] width 159 height 8
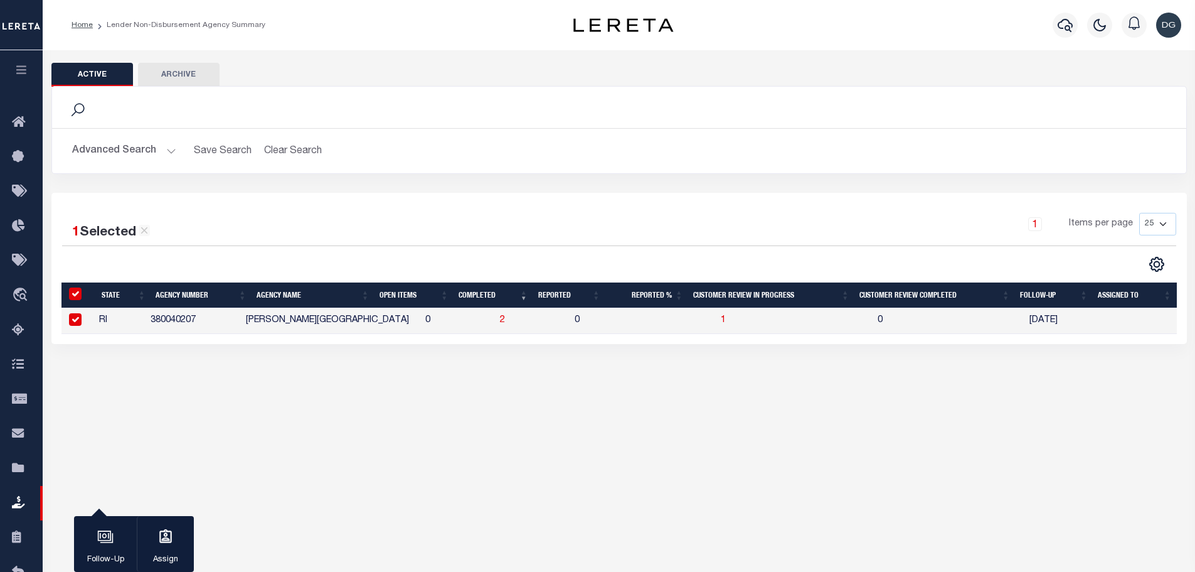
click at [135, 161] on button "Advanced Search" at bounding box center [124, 151] width 104 height 24
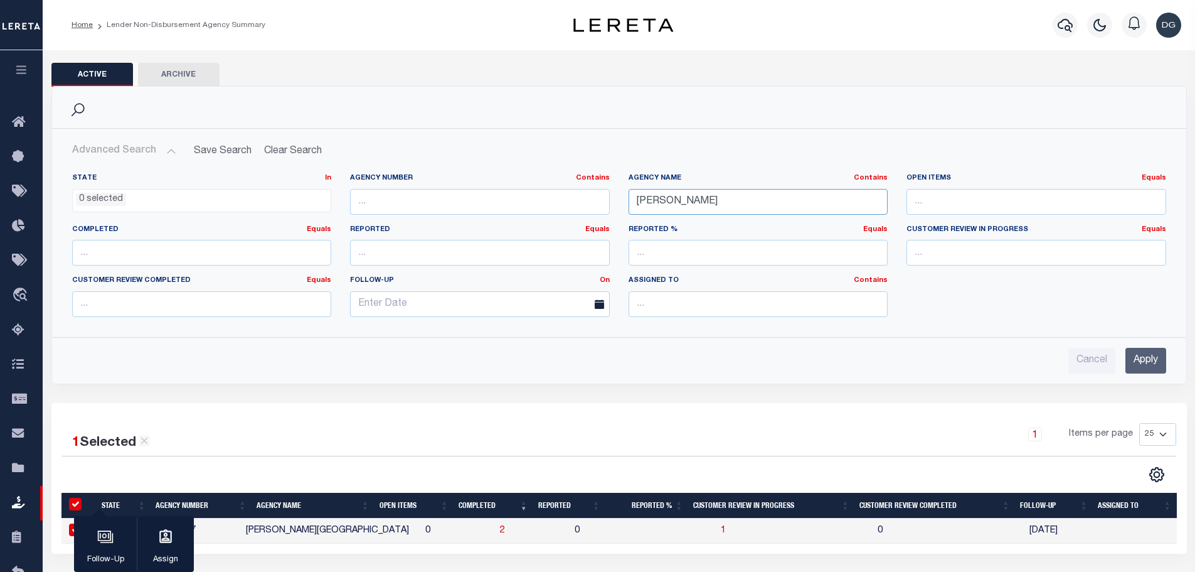
drag, startPoint x: 725, startPoint y: 201, endPoint x: 717, endPoint y: 201, distance: 8.2
click at [717, 201] on input "[PERSON_NAME]" at bounding box center [759, 202] width 260 height 26
click at [200, 208] on span "0 selected" at bounding box center [202, 201] width 260 height 24
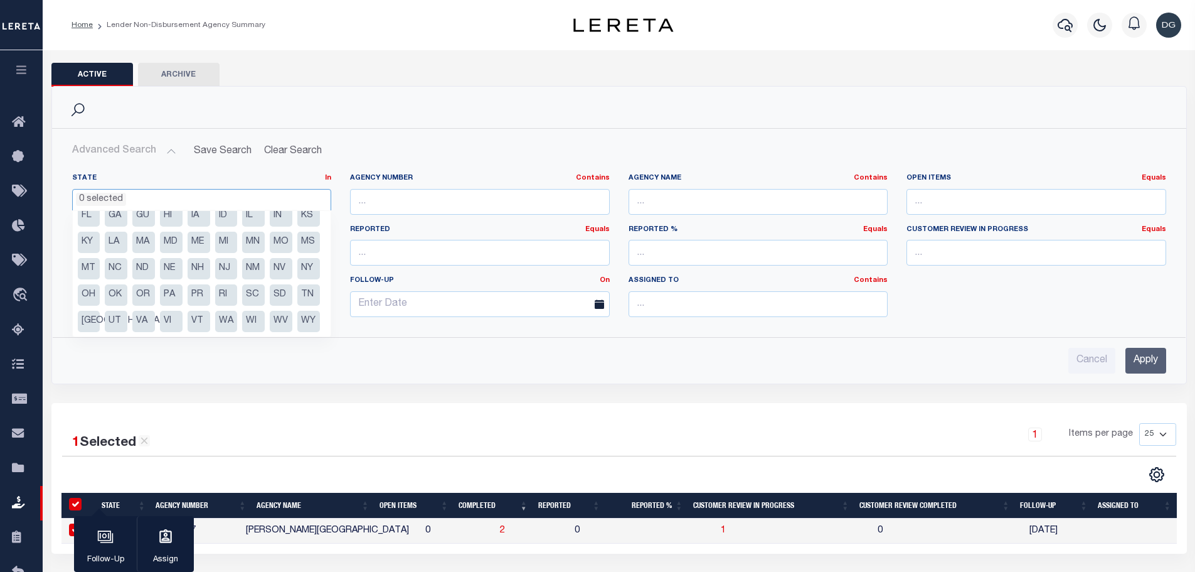
scroll to position [63, 0]
click at [297, 265] on li "NY" at bounding box center [308, 268] width 23 height 21
select select "NY"
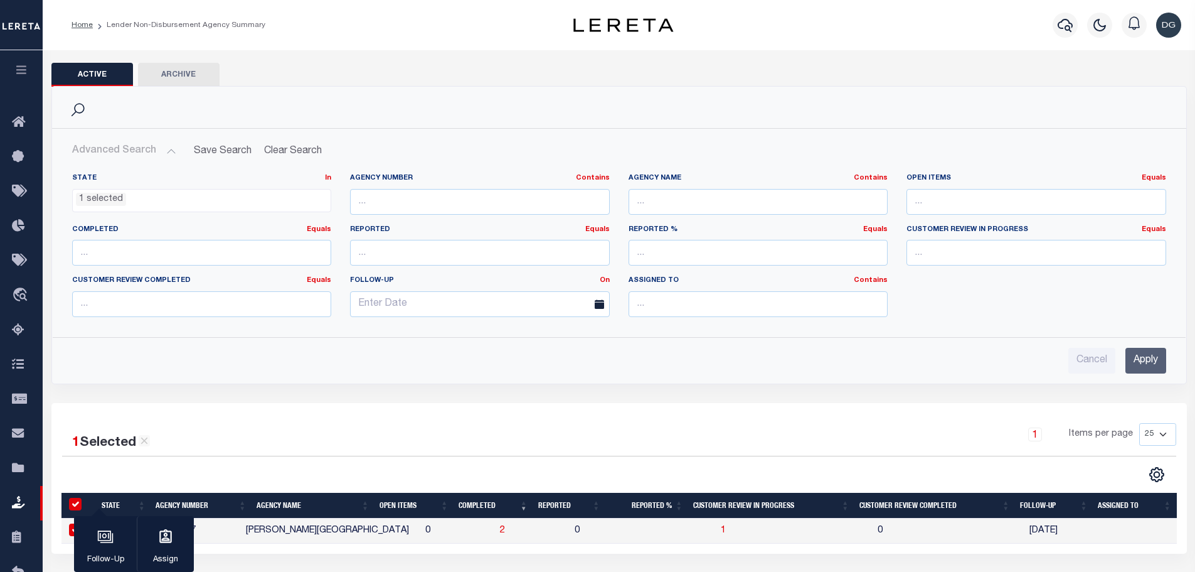
click at [492, 375] on div "Advanced Search Save Search Clear Search LNDActiveAgencySummaryGridWrapper_dyna…" at bounding box center [619, 256] width 1135 height 255
click at [1148, 349] on input "Apply" at bounding box center [1146, 361] width 41 height 26
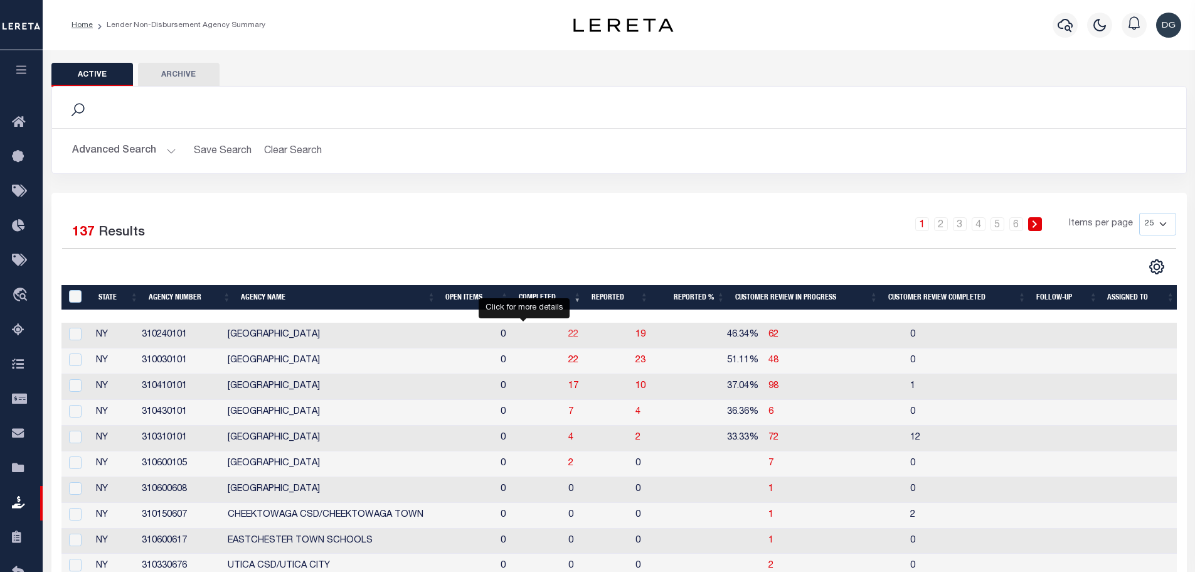
click at [569, 333] on span "22" at bounding box center [574, 334] width 10 height 9
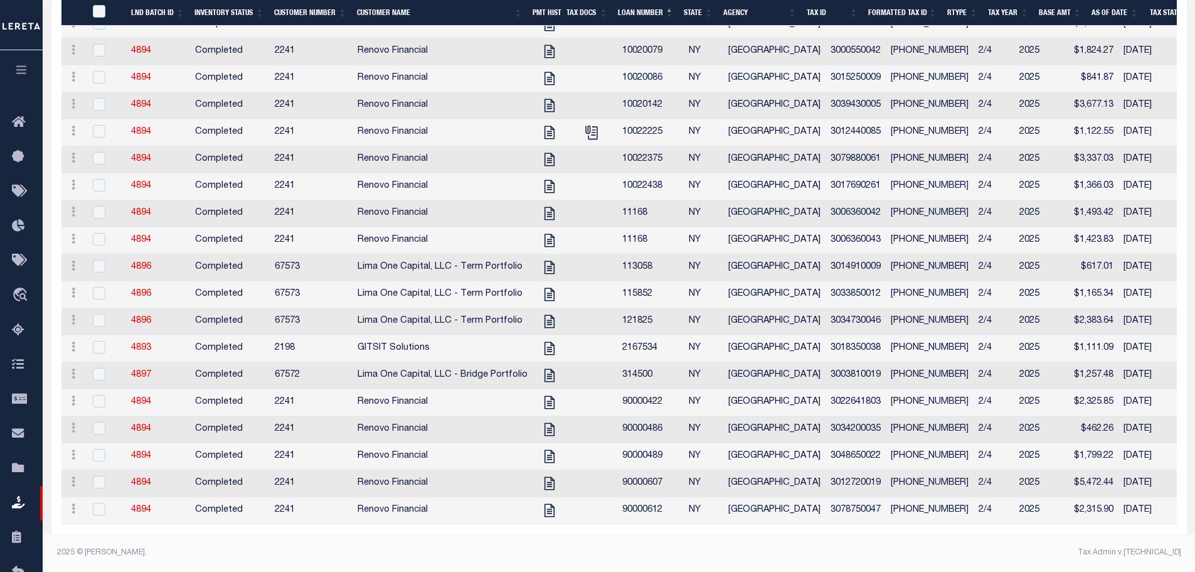
scroll to position [534, 0]
click at [104, 422] on input "checkbox" at bounding box center [99, 428] width 13 height 13
checkbox input "true"
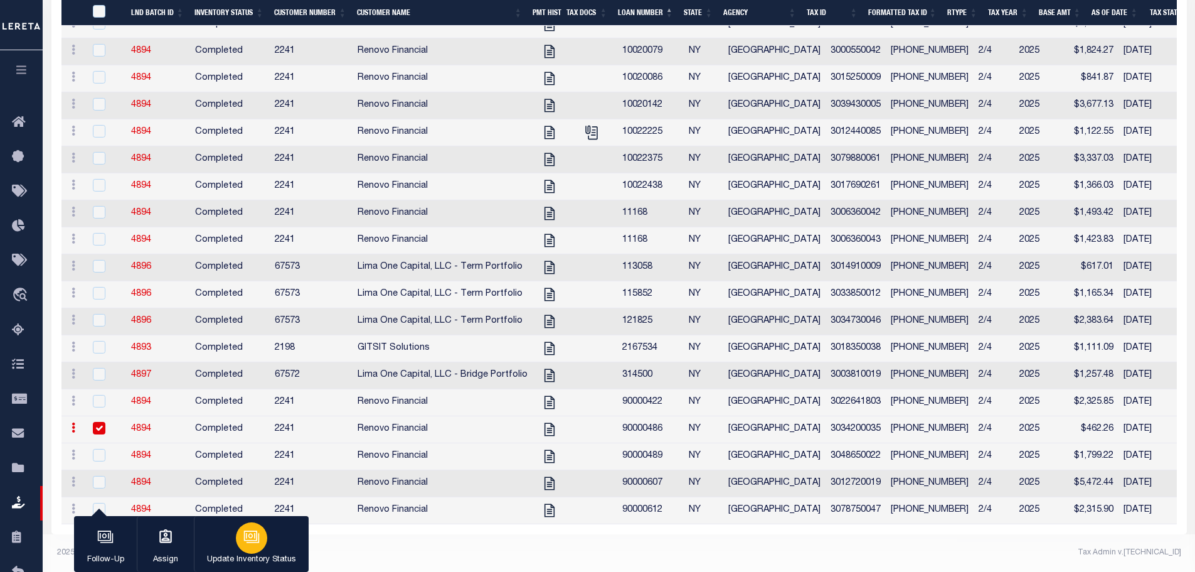
scroll to position [506, 0]
click at [265, 553] on p "Update Inventory Status" at bounding box center [251, 559] width 89 height 13
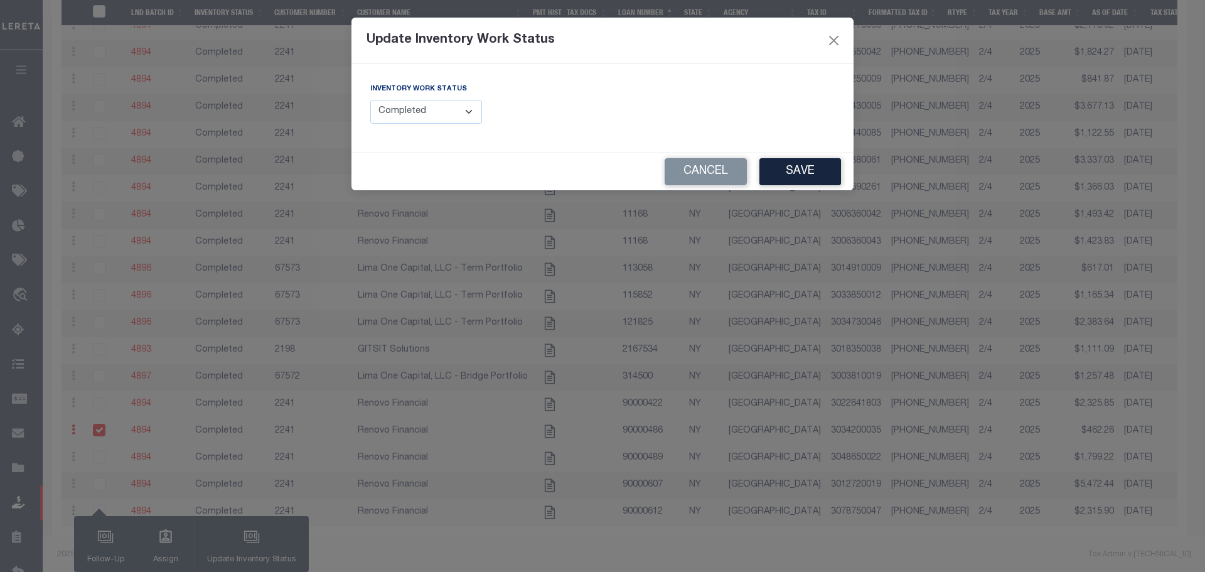
click at [443, 115] on select "--Select-- Open Completed Reported" at bounding box center [426, 112] width 112 height 24
select select "Reported"
click at [370, 100] on select "--Select-- Open Completed Reported" at bounding box center [426, 112] width 112 height 24
click at [804, 168] on button "Save" at bounding box center [800, 171] width 82 height 27
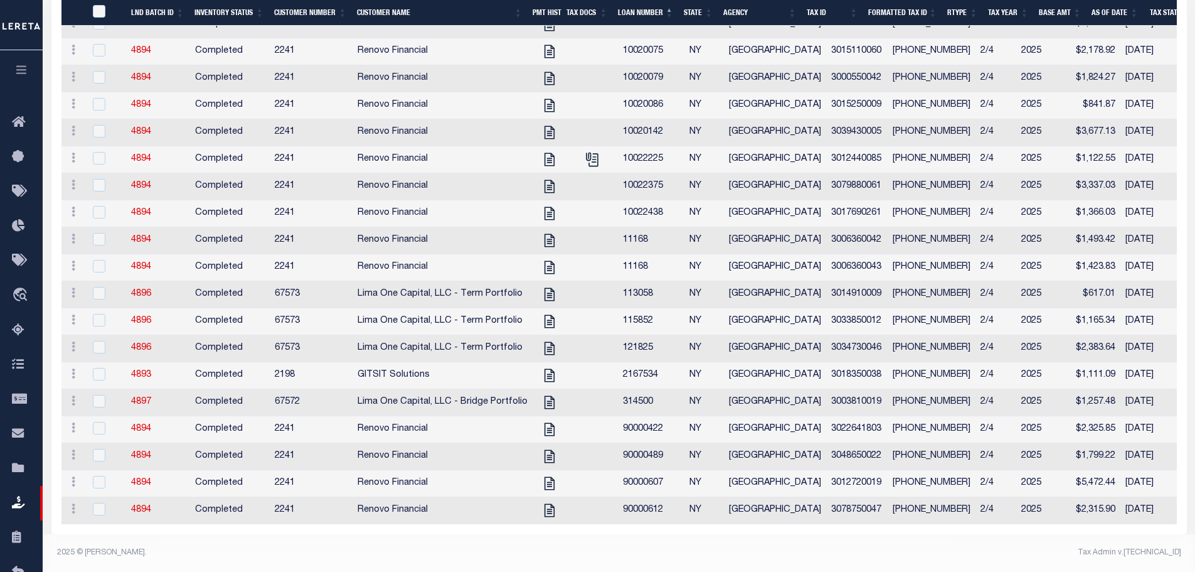
click at [24, 64] on button "button" at bounding box center [21, 71] width 43 height 43
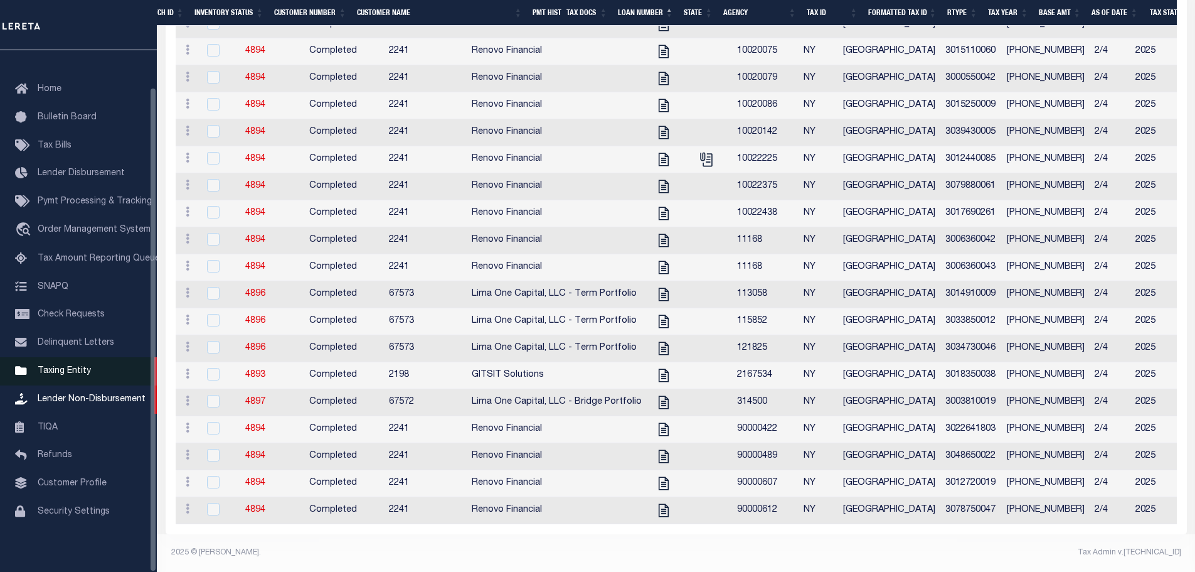
scroll to position [40, 0]
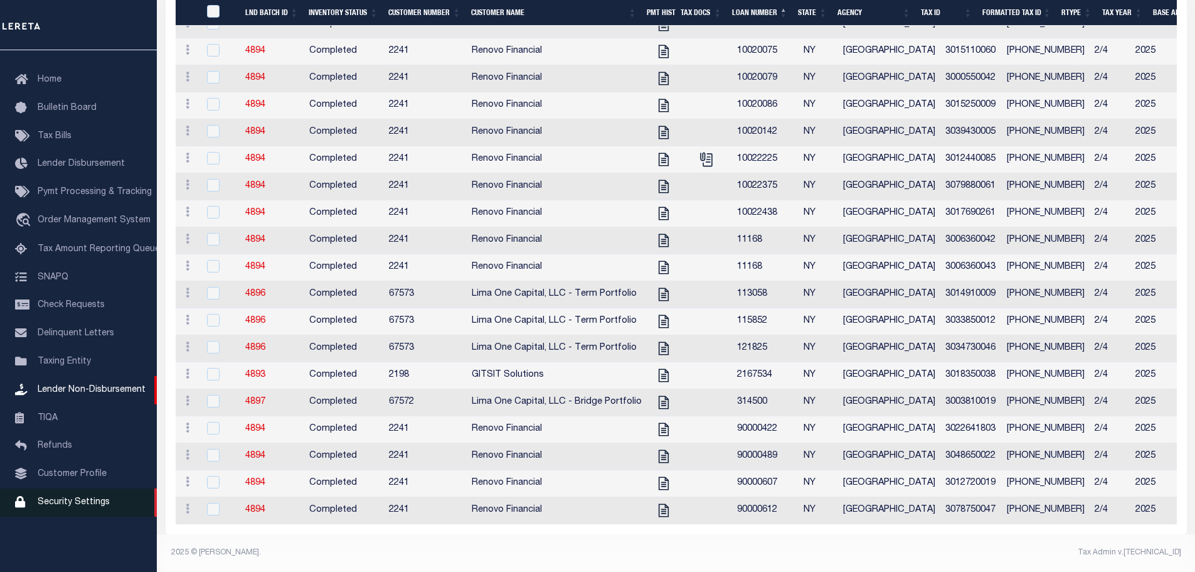
click at [80, 506] on span "Security Settings" at bounding box center [74, 502] width 72 height 9
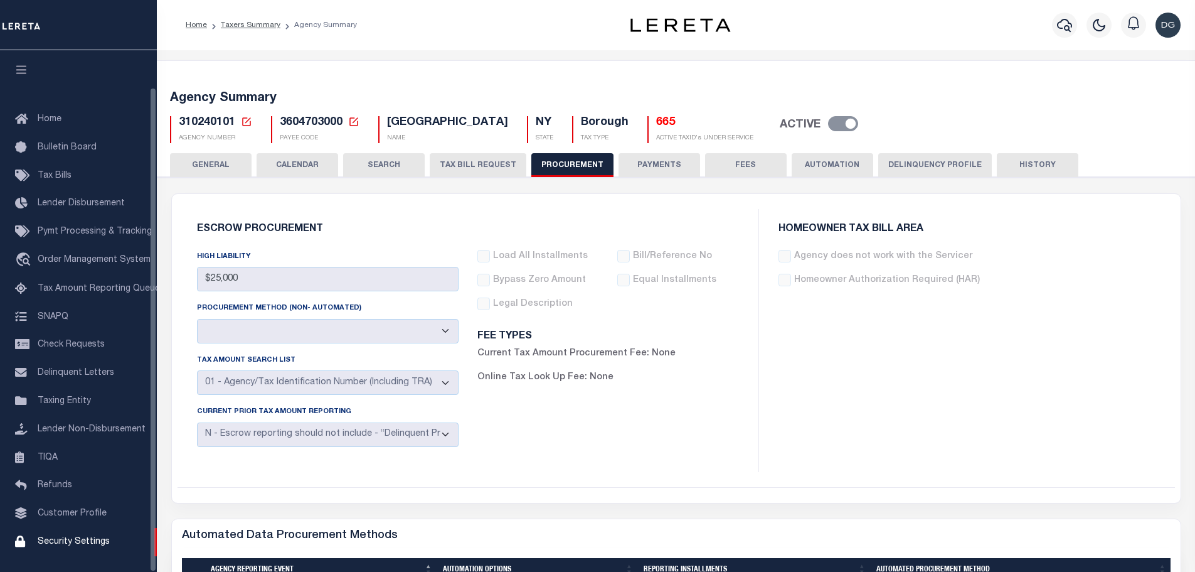
select select "1"
select select "4"
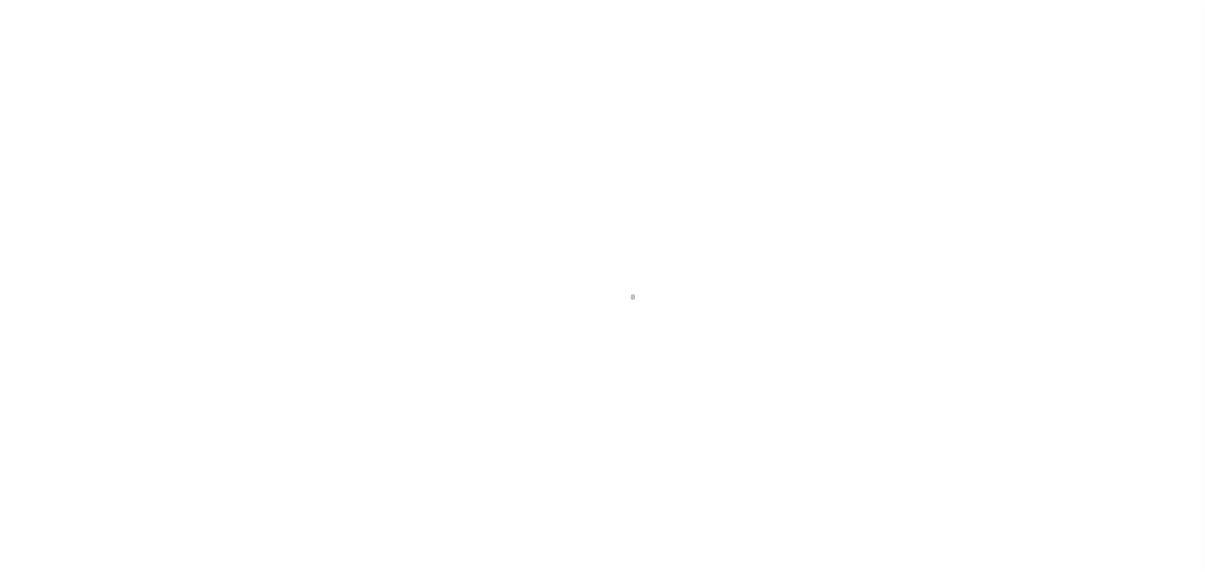
select select "100"
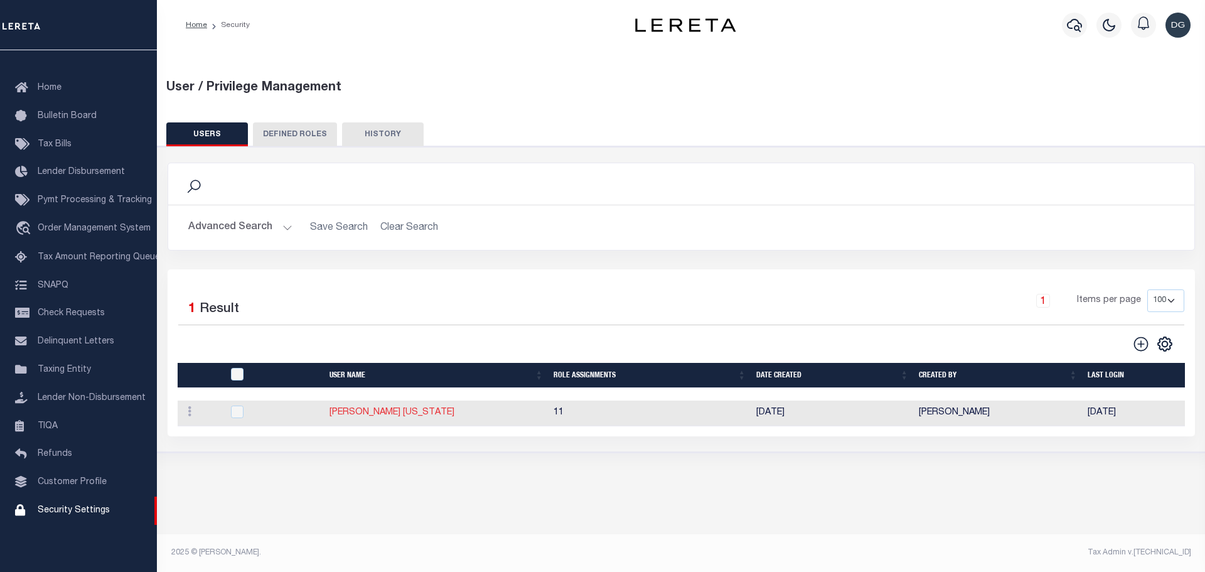
click at [383, 414] on link "[PERSON_NAME] [US_STATE]" at bounding box center [391, 412] width 125 height 9
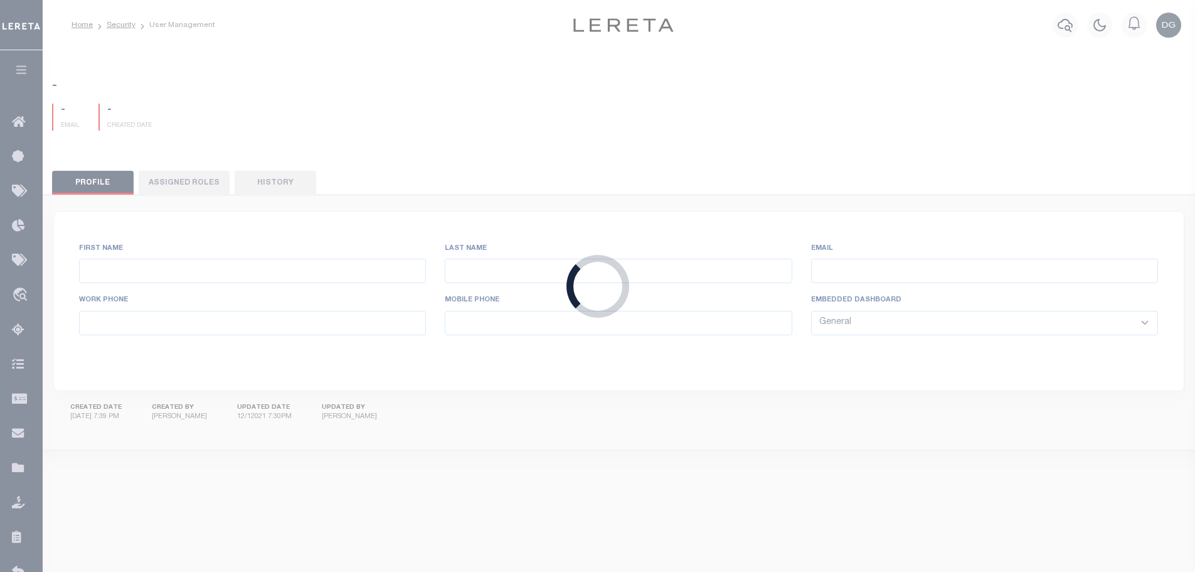
type input "[PERSON_NAME]"
type input "[US_STATE]"
type input "[EMAIL_ADDRESS][DOMAIN_NAME]"
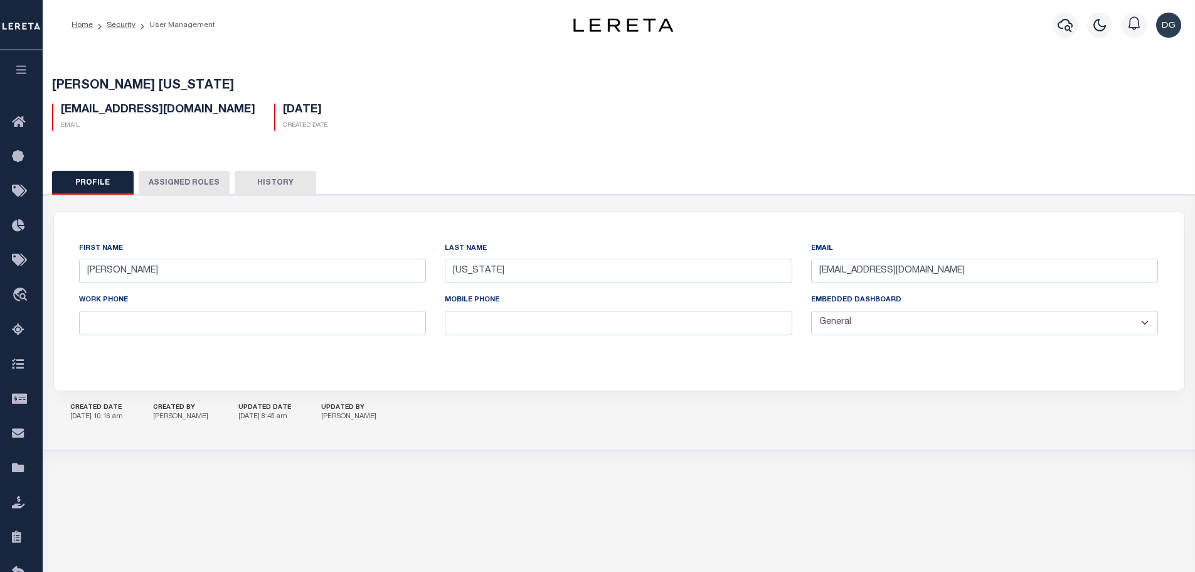
click at [169, 174] on button "Assigned Roles" at bounding box center [184, 183] width 91 height 24
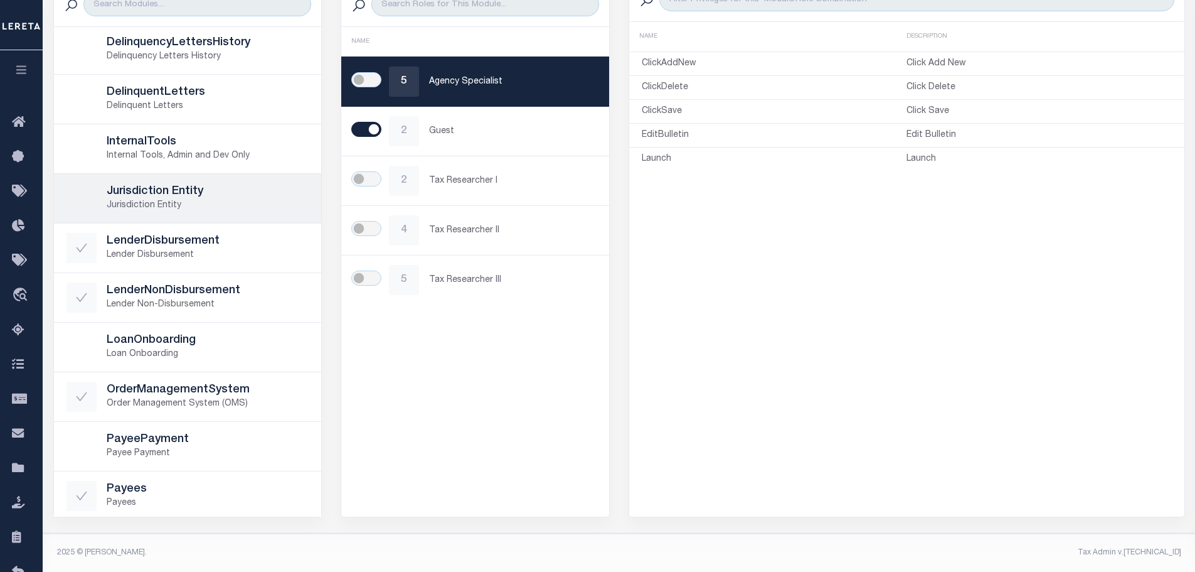
scroll to position [188, 0]
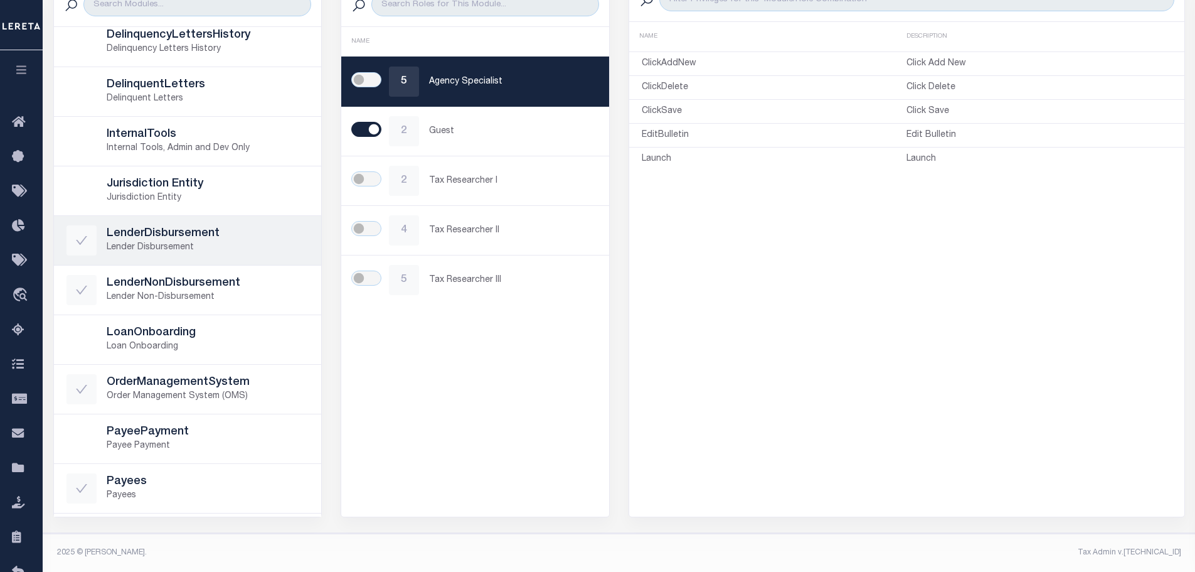
click at [196, 235] on h5 "LenderDisbursement" at bounding box center [208, 234] width 203 height 14
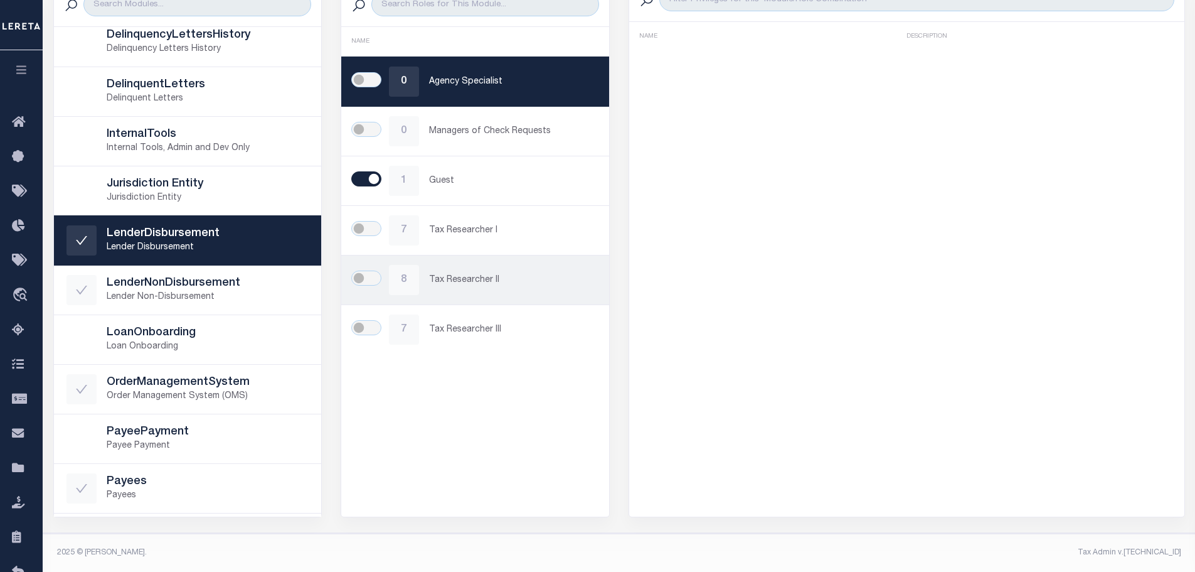
click at [443, 284] on p "Tax Researcher II" at bounding box center [513, 280] width 168 height 13
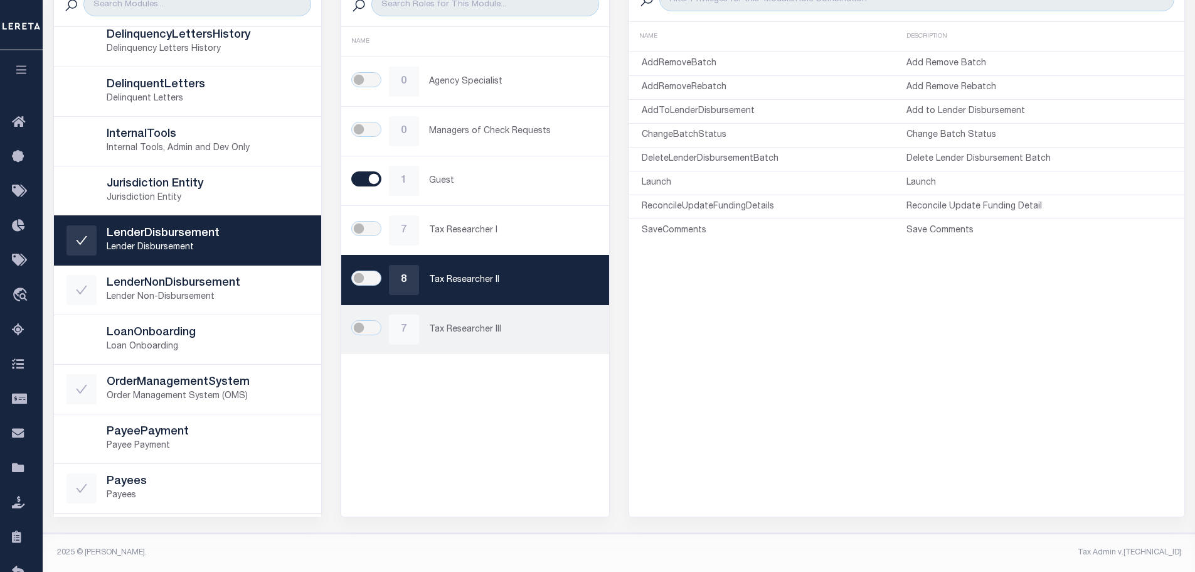
click at [487, 322] on div "7 Tax Researcher III" at bounding box center [475, 329] width 243 height 30
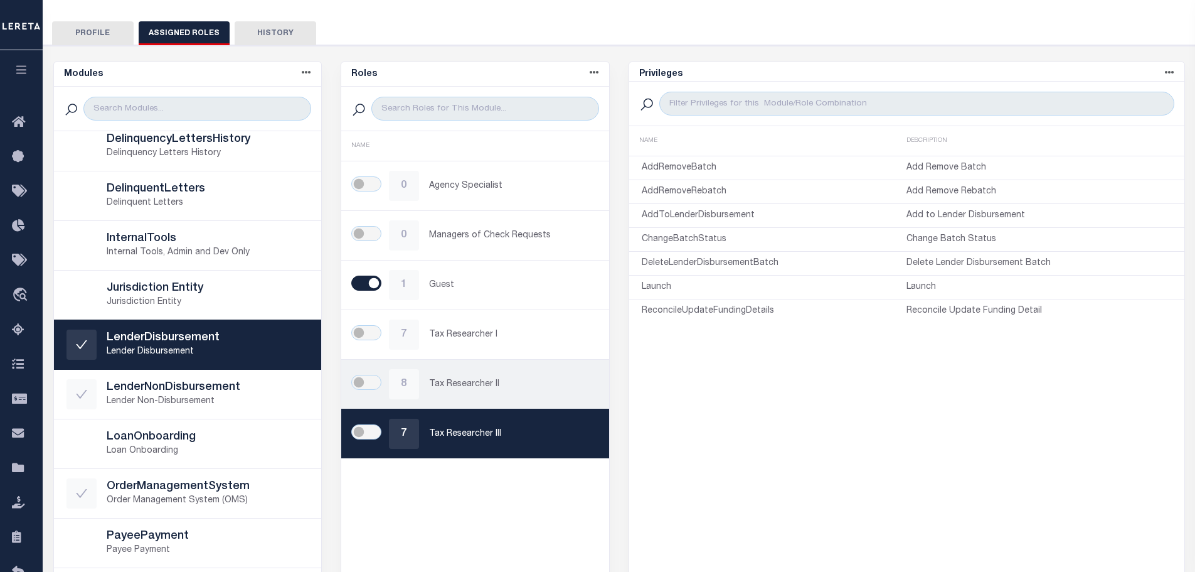
scroll to position [128, 0]
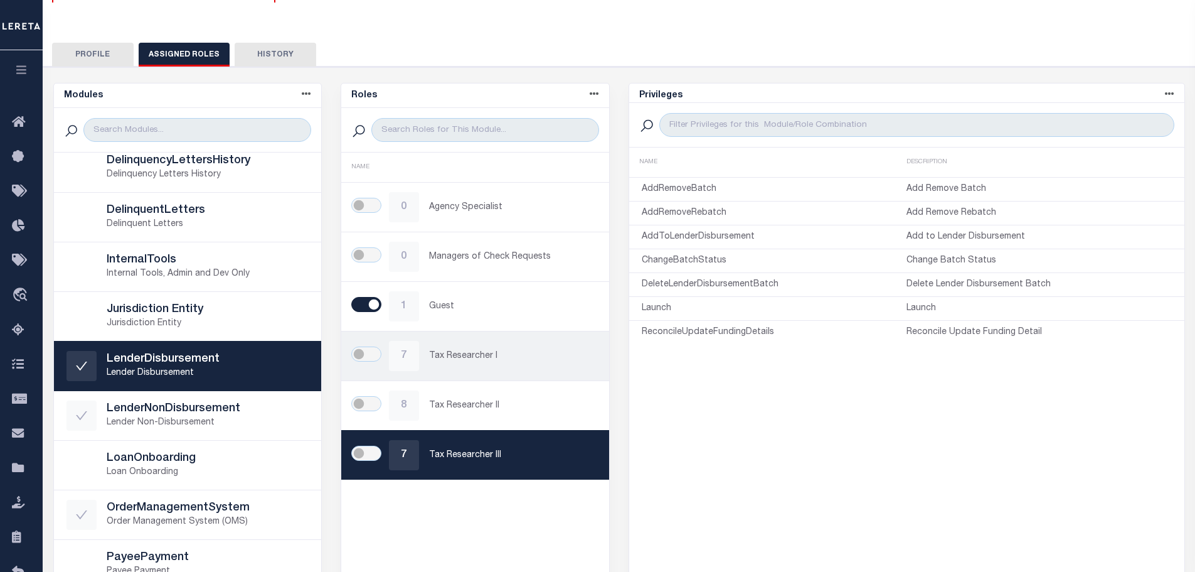
click at [471, 353] on p "Tax Researcher I" at bounding box center [513, 356] width 168 height 13
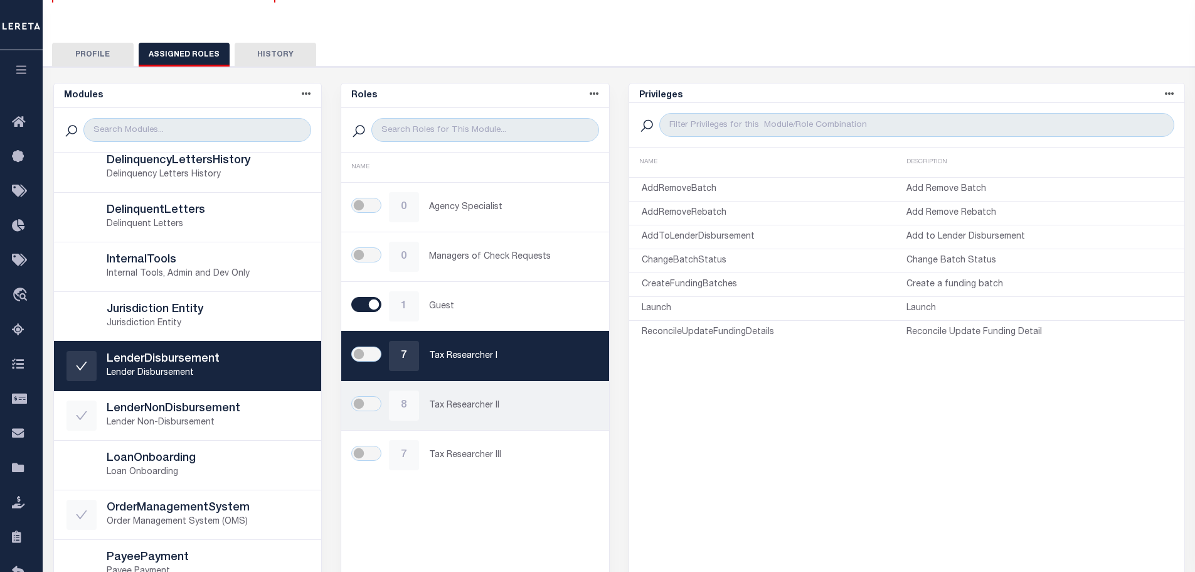
click at [502, 410] on p "Tax Researcher II" at bounding box center [513, 405] width 168 height 13
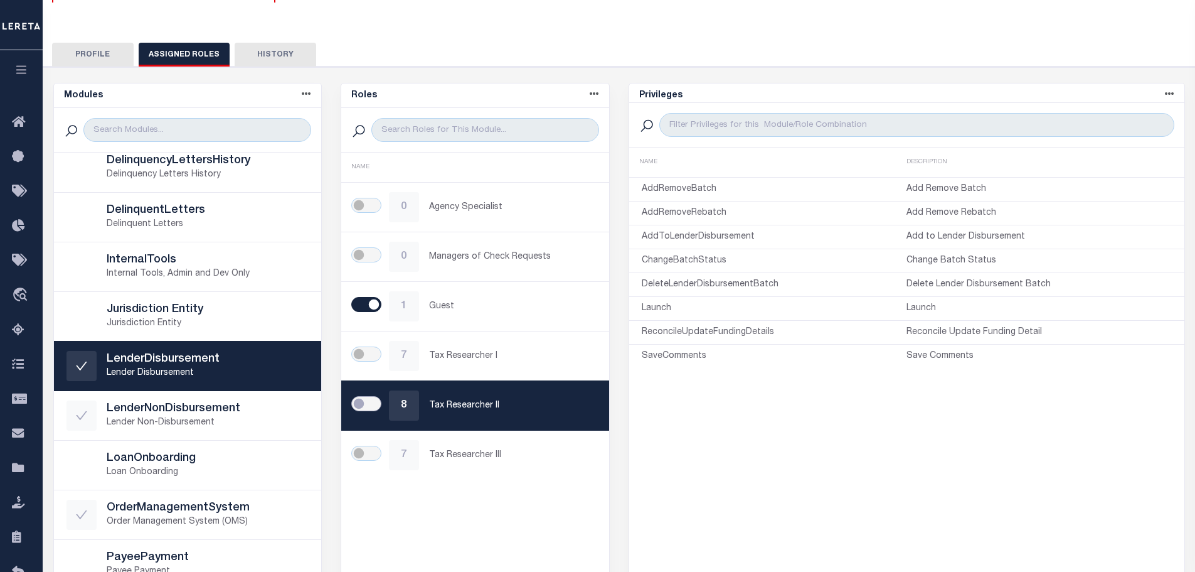
click at [378, 402] on input "checkbox" at bounding box center [366, 403] width 30 height 15
checkbox input "true"
click at [107, 45] on button "Profile" at bounding box center [93, 55] width 82 height 24
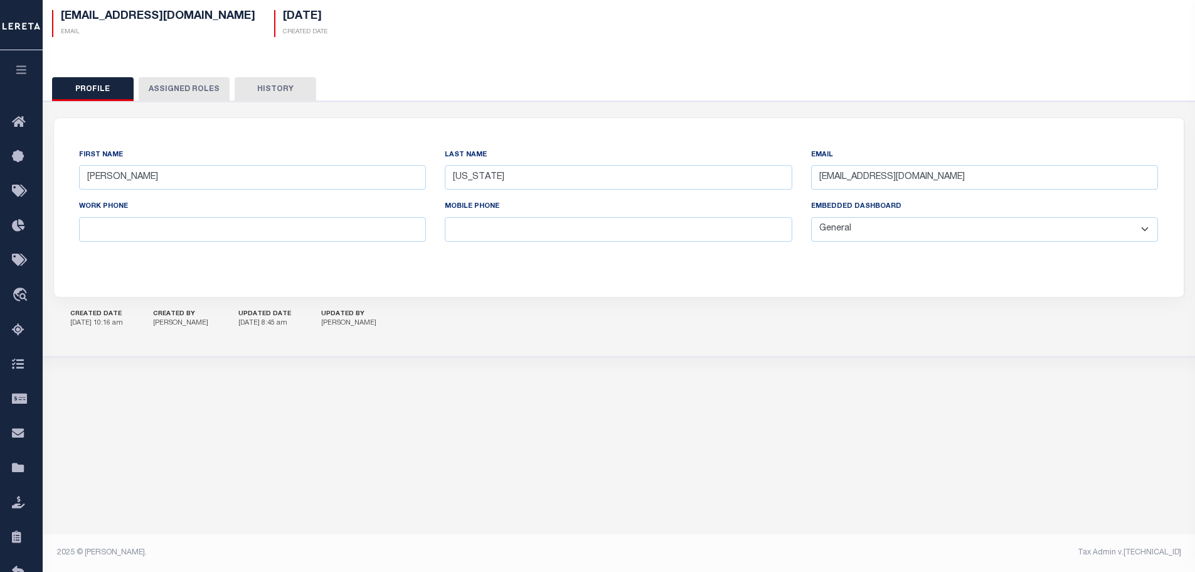
click at [176, 77] on button "Assigned Roles" at bounding box center [184, 89] width 91 height 24
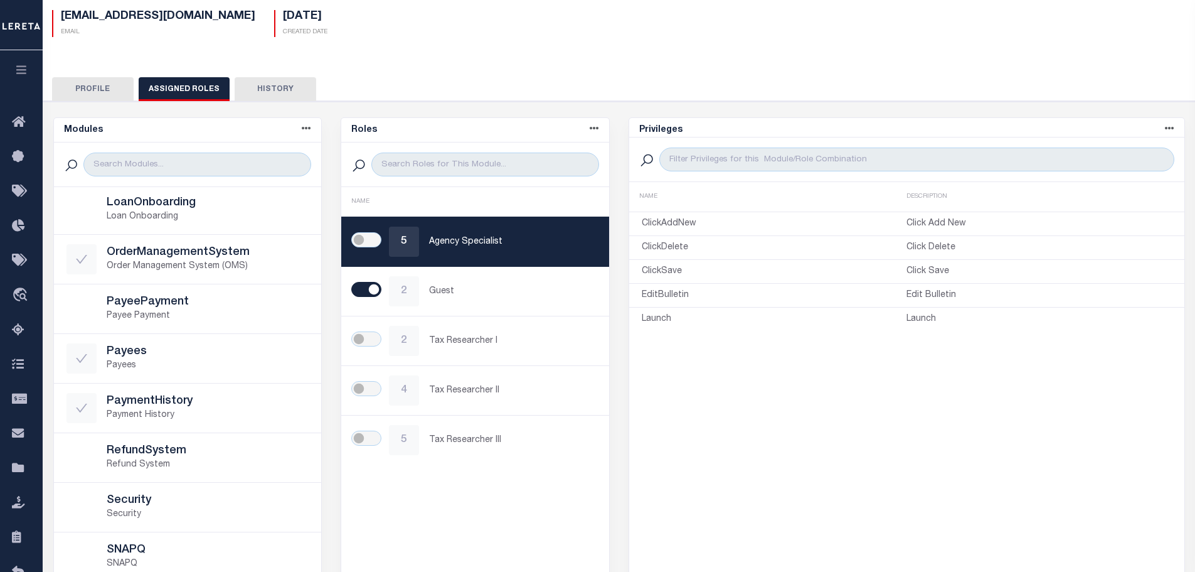
scroll to position [502, 0]
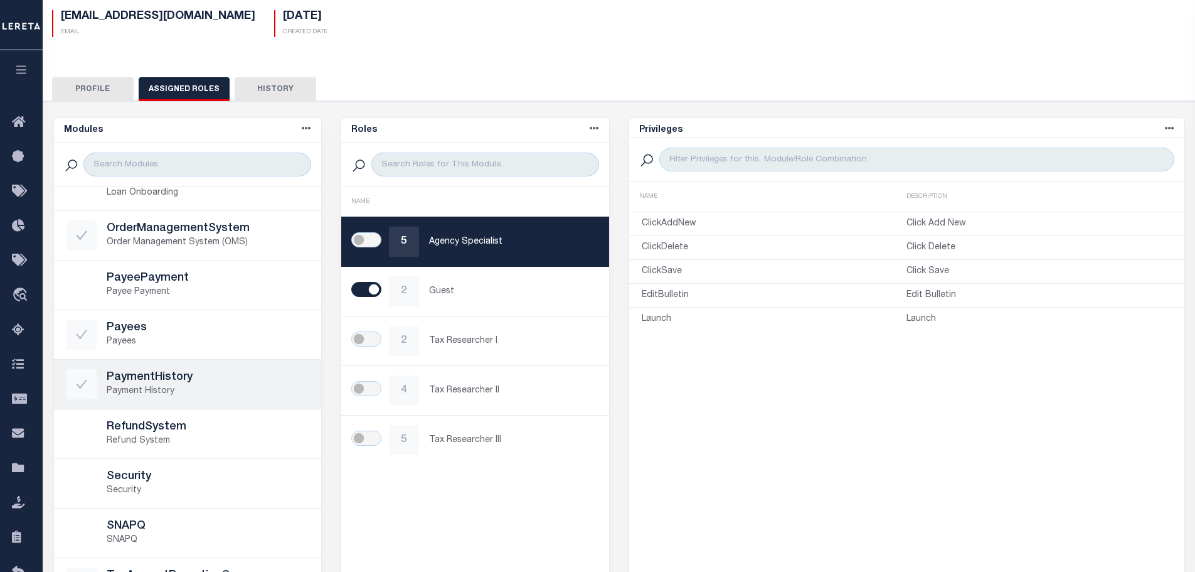
click at [211, 388] on p "Payment History" at bounding box center [208, 391] width 203 height 13
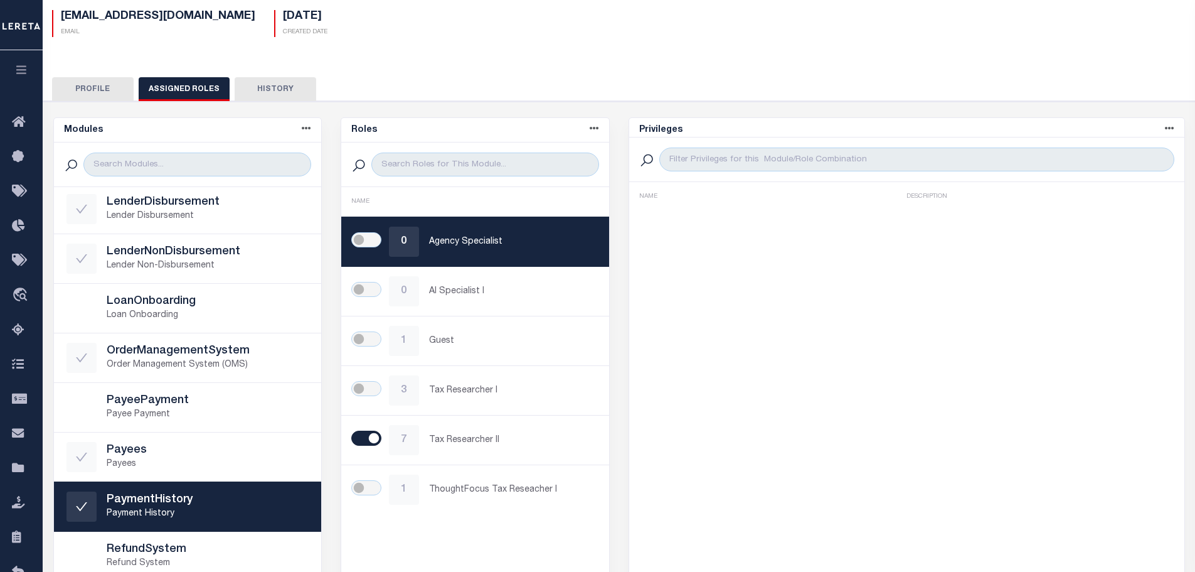
scroll to position [317, 0]
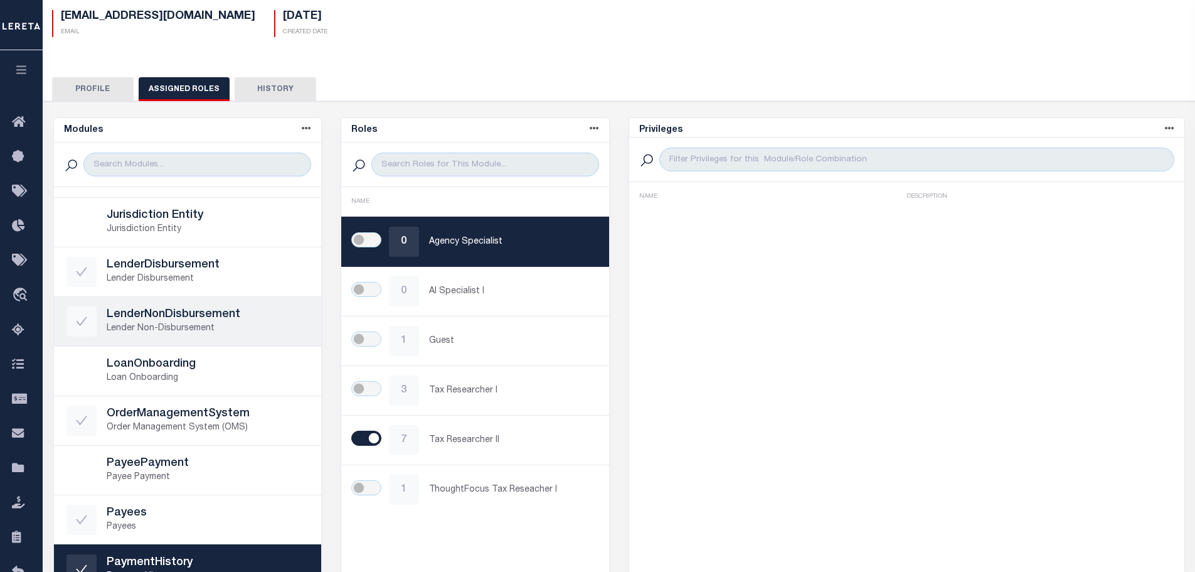
click at [203, 311] on h5 "LenderNonDisbursement" at bounding box center [208, 315] width 203 height 14
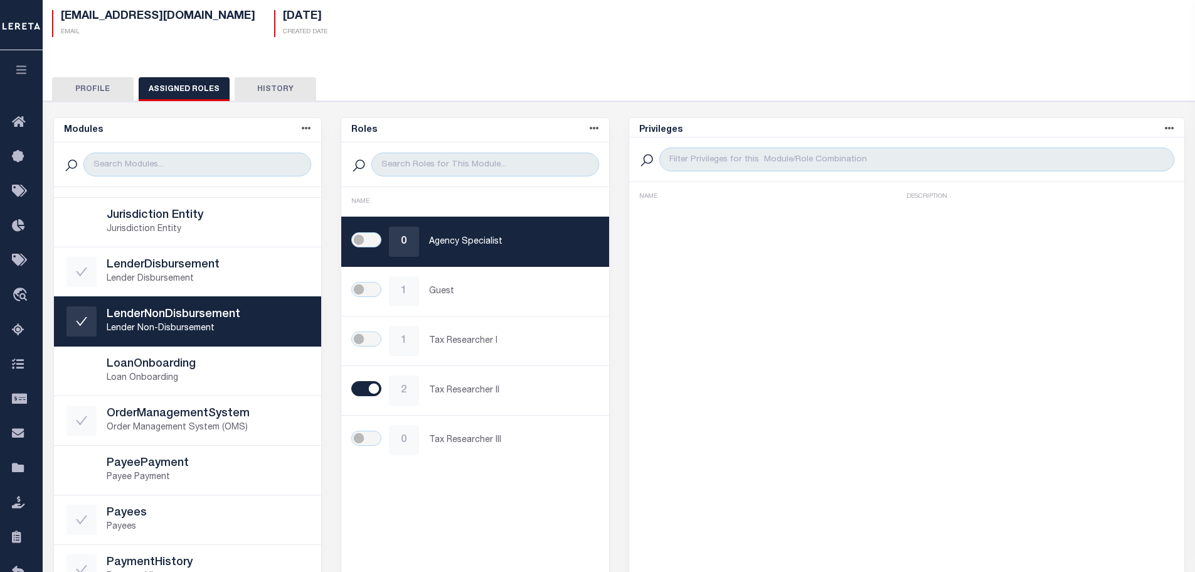
click at [462, 522] on div "Roles Name asc Name desc NAME 0 Agency Specialist 1 Guest 1 Tax Researcher I 2 …" at bounding box center [475, 397] width 269 height 560
click at [466, 388] on p "Tax Researcher II" at bounding box center [513, 390] width 168 height 13
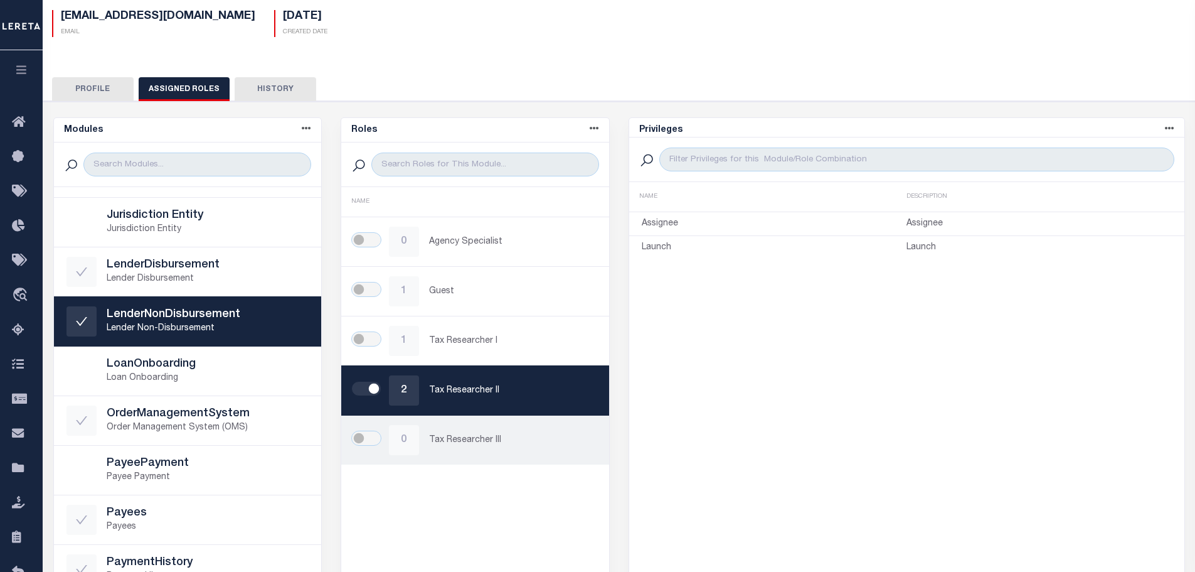
click at [418, 441] on div "0" at bounding box center [404, 440] width 30 height 30
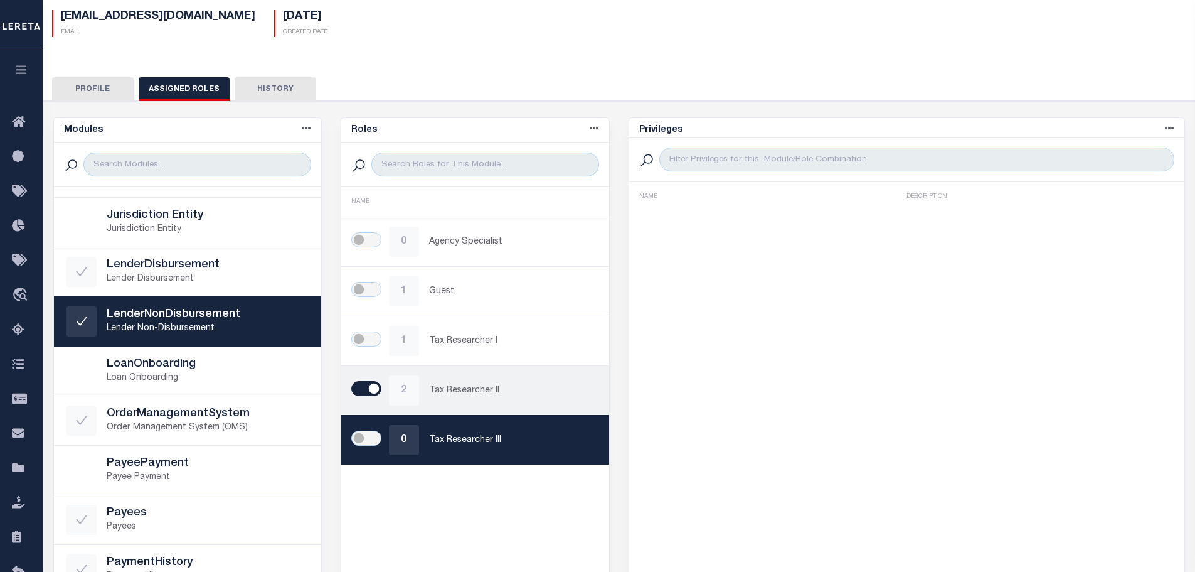
click at [448, 388] on p "Tax Researcher II" at bounding box center [513, 390] width 168 height 13
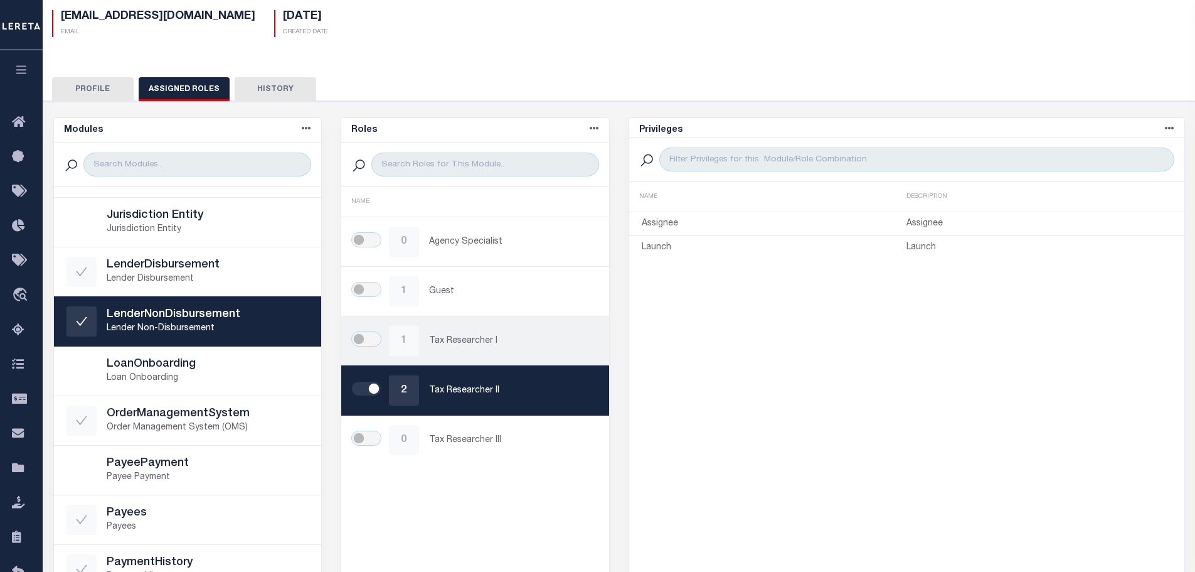
click at [478, 338] on p "Tax Researcher I" at bounding box center [513, 340] width 168 height 13
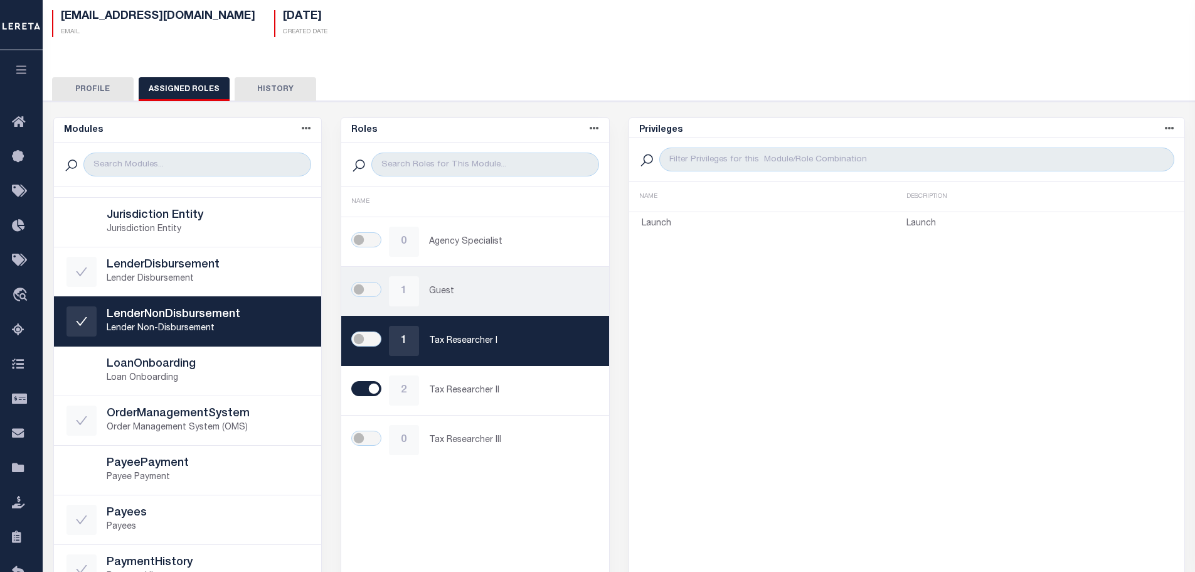
click at [471, 298] on div "1 Guest" at bounding box center [475, 291] width 243 height 30
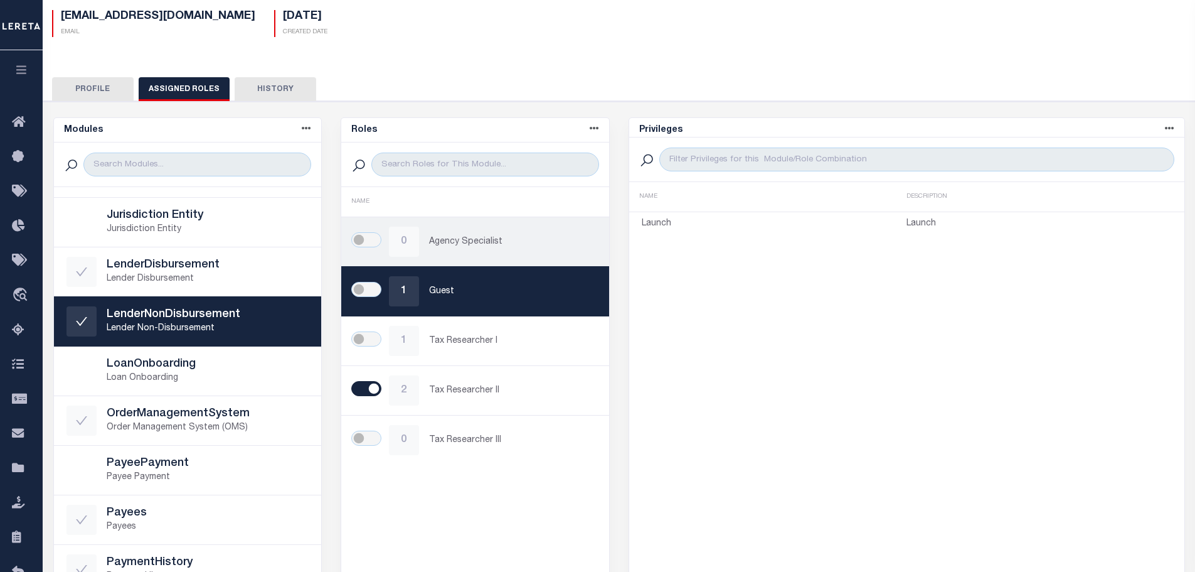
click at [463, 237] on p "Agency Specialist" at bounding box center [513, 241] width 168 height 13
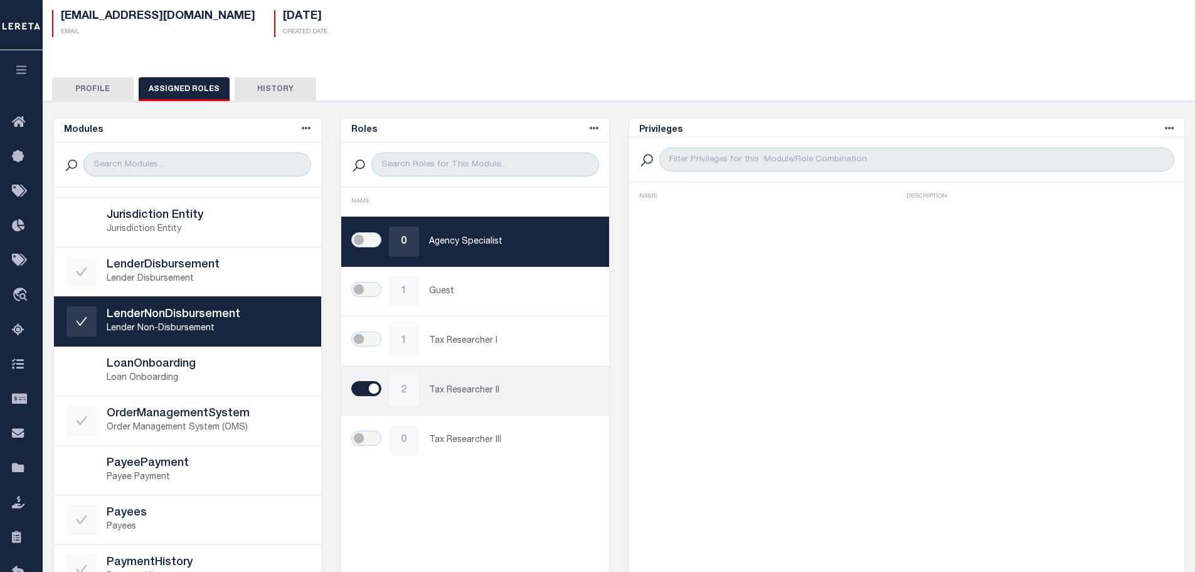
click at [458, 395] on p "Tax Researcher II" at bounding box center [513, 390] width 168 height 13
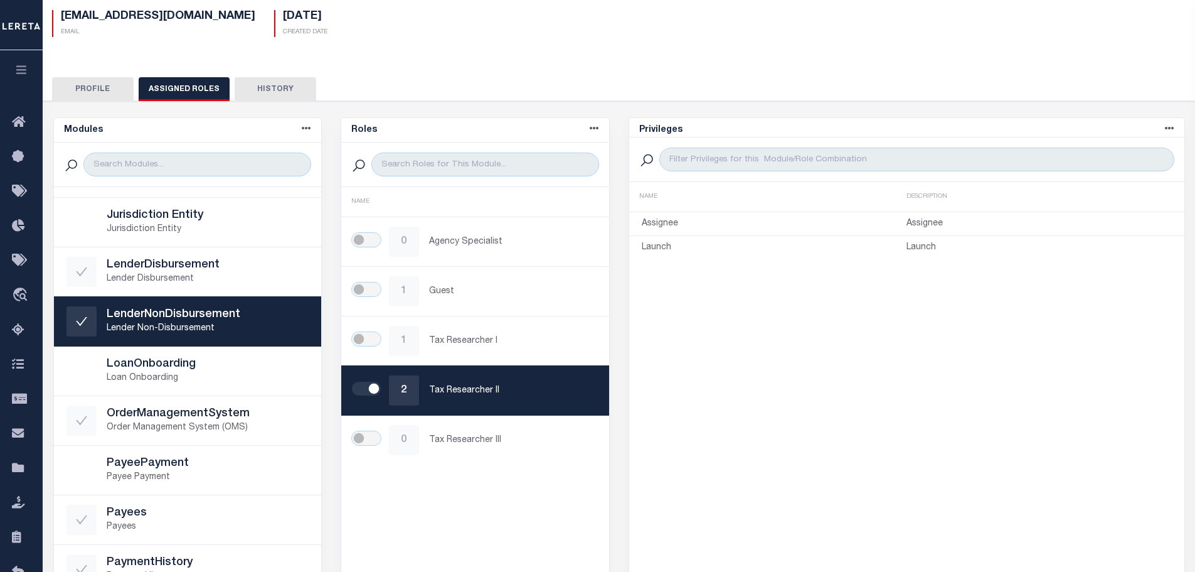
click at [72, 88] on button "Profile" at bounding box center [93, 89] width 82 height 24
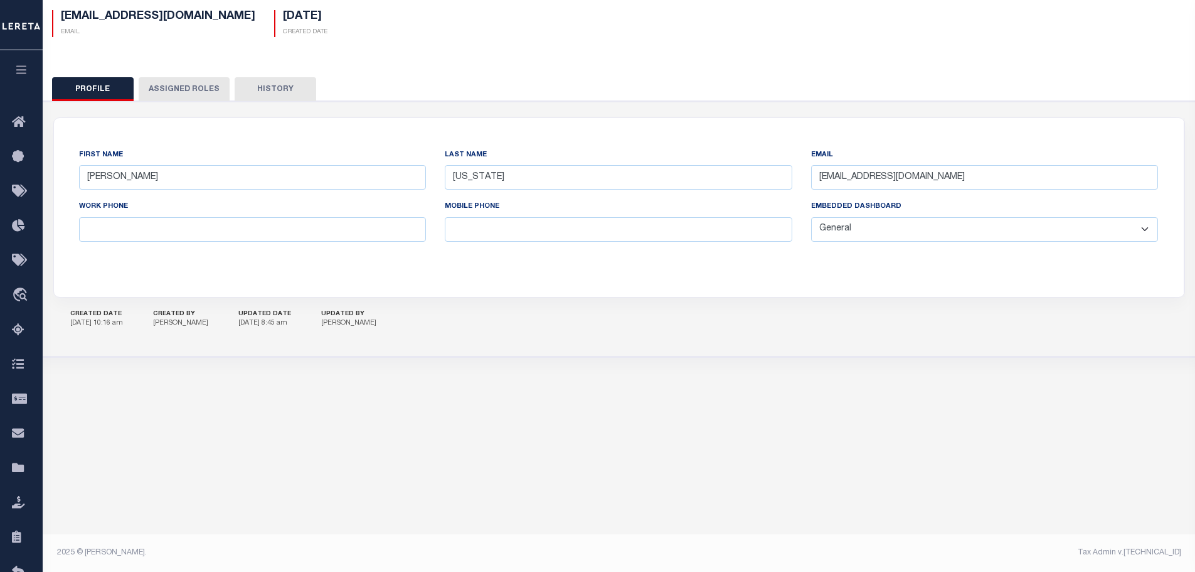
click at [173, 90] on button "Assigned Roles" at bounding box center [184, 89] width 91 height 24
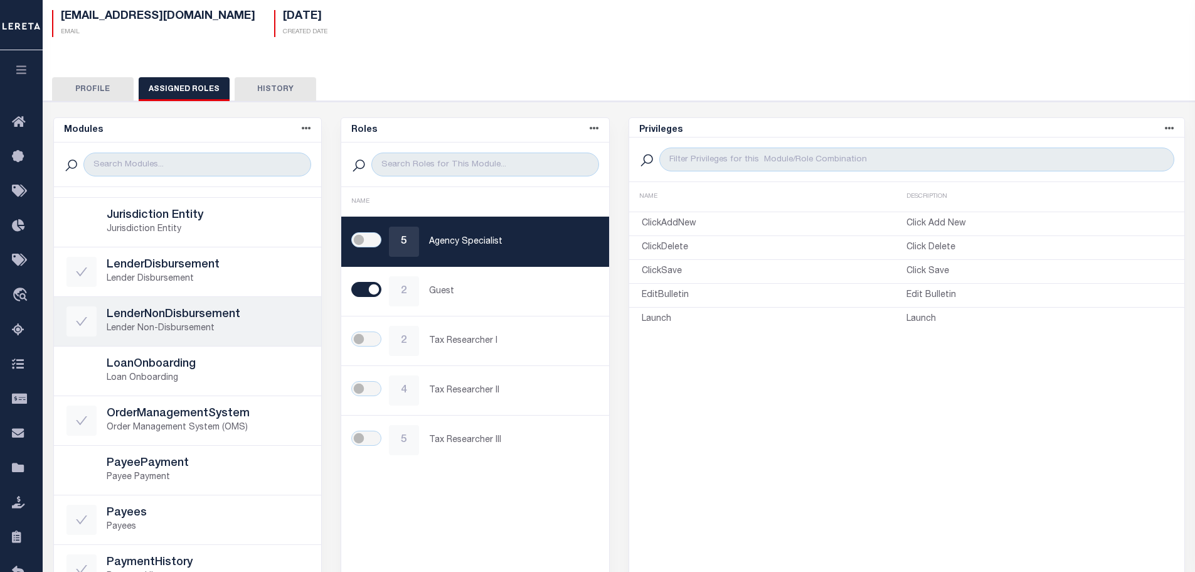
click at [191, 306] on div "LenderNonDisbursement Lender Non-Disbursement" at bounding box center [188, 321] width 243 height 30
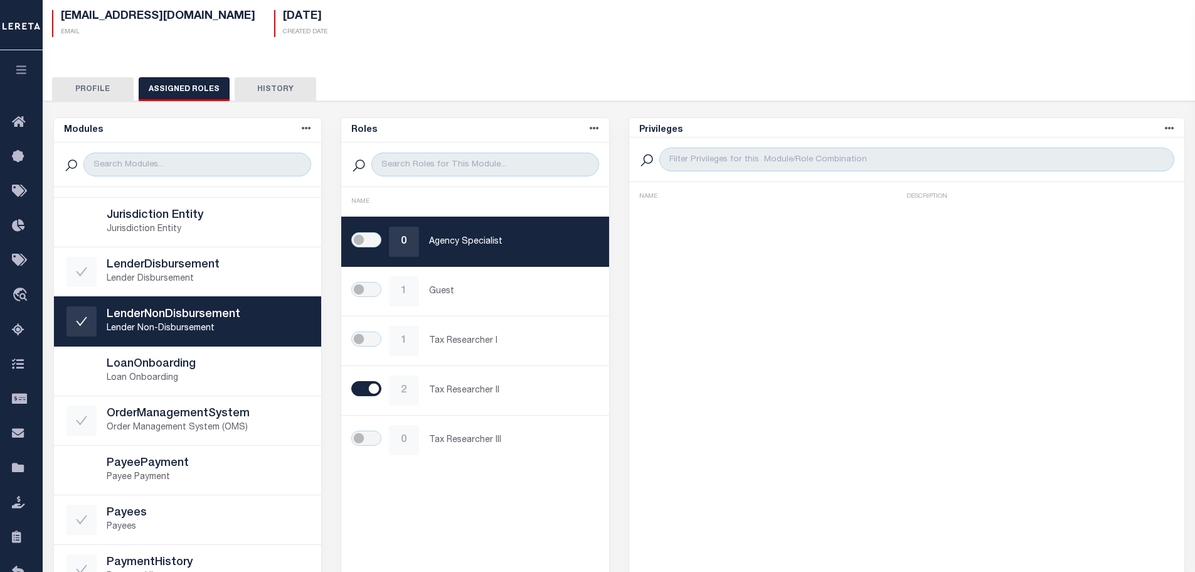
click at [481, 486] on div "Roles Name asc Name desc NAME 0 Agency Specialist 1 Guest 1 Tax Researcher I 2 …" at bounding box center [475, 397] width 269 height 560
click at [506, 406] on link "2 Tax Researcher II" at bounding box center [475, 390] width 268 height 49
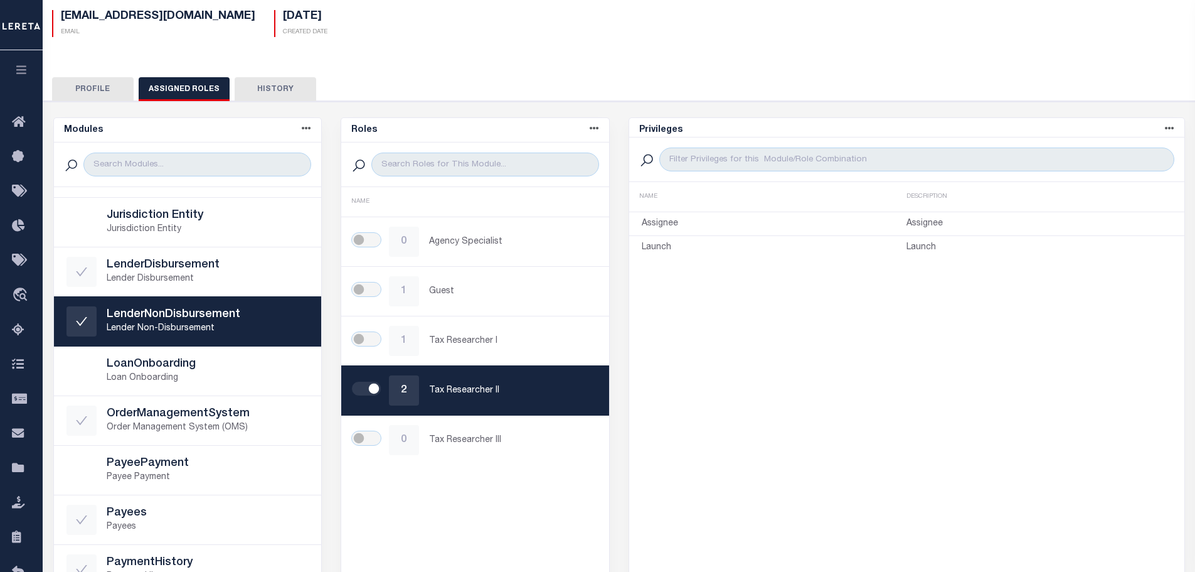
click at [75, 92] on button "Profile" at bounding box center [93, 89] width 82 height 24
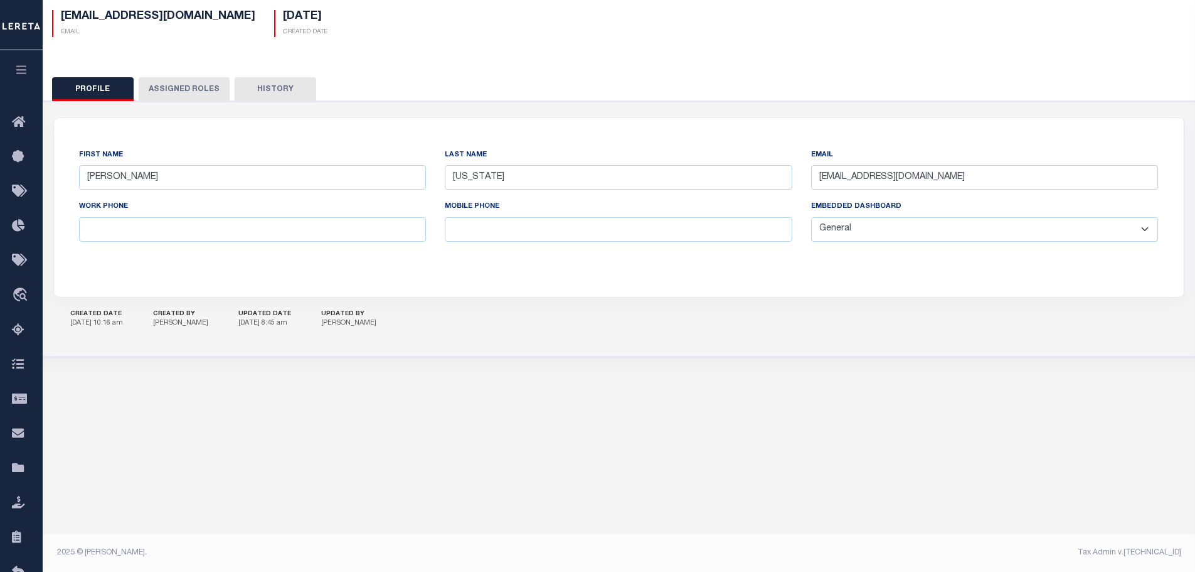
click at [173, 89] on button "Assigned Roles" at bounding box center [184, 89] width 91 height 24
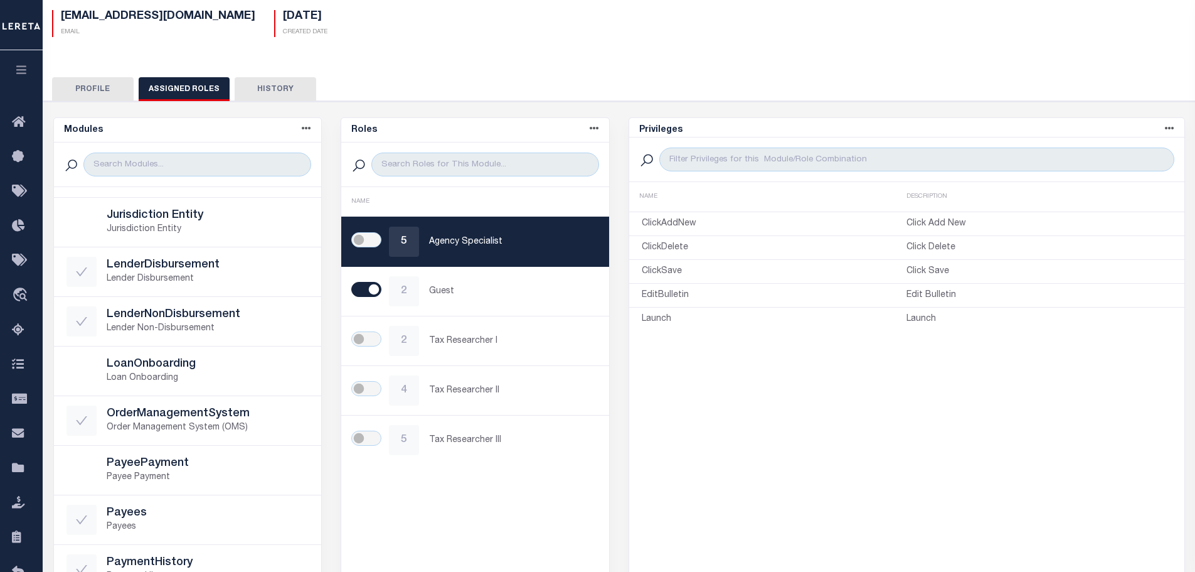
click at [931, 493] on div "Privileges Name asc Name desc Description asc Description desc NAME DESCRIPTION…" at bounding box center [907, 397] width 557 height 560
click at [377, 390] on input "checkbox" at bounding box center [366, 388] width 30 height 15
checkbox input "true"
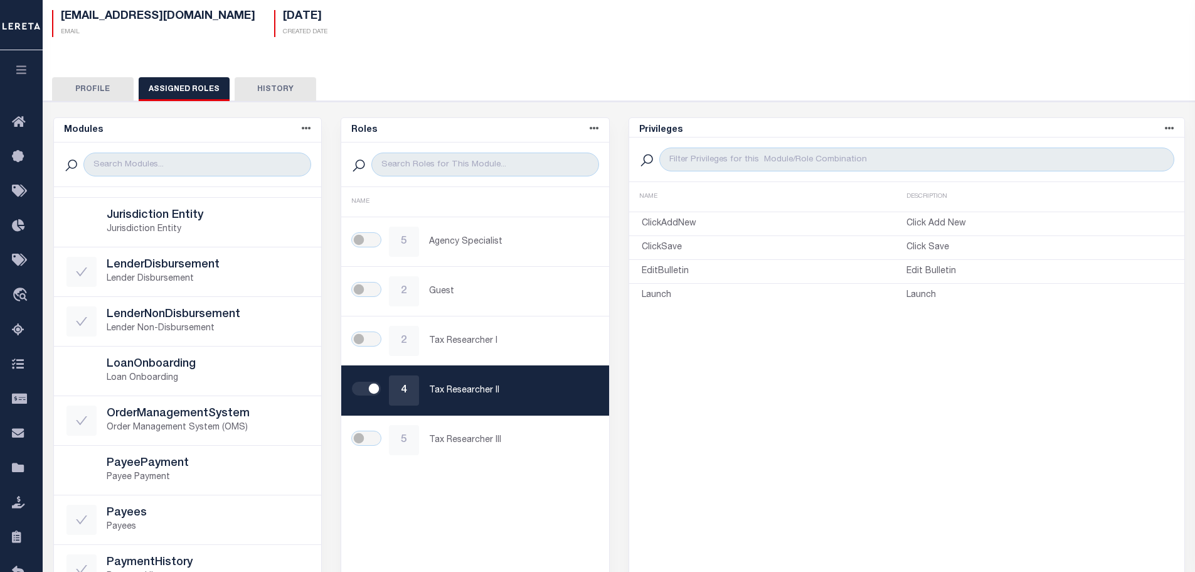
click at [472, 539] on div "Roles Name asc Name desc NAME 5 Agency Specialist 2 Guest 2 Tax Researcher I 4 …" at bounding box center [475, 397] width 269 height 560
click at [1012, 400] on div "Privileges Name asc Name desc Description asc Description desc NAME DESCRIPTION…" at bounding box center [907, 397] width 557 height 560
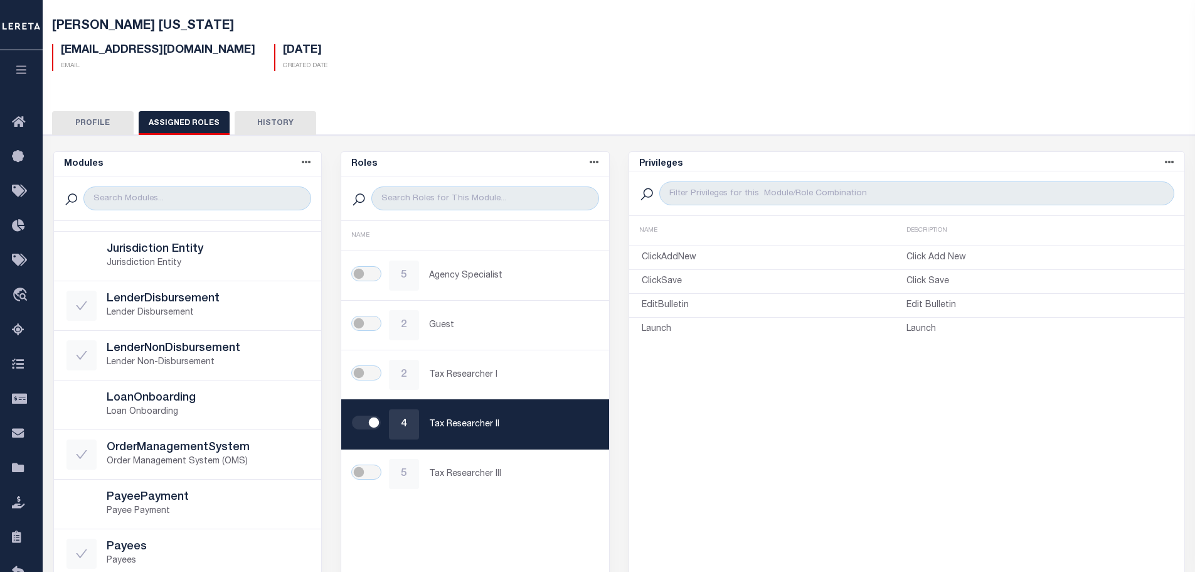
scroll to position [126, 0]
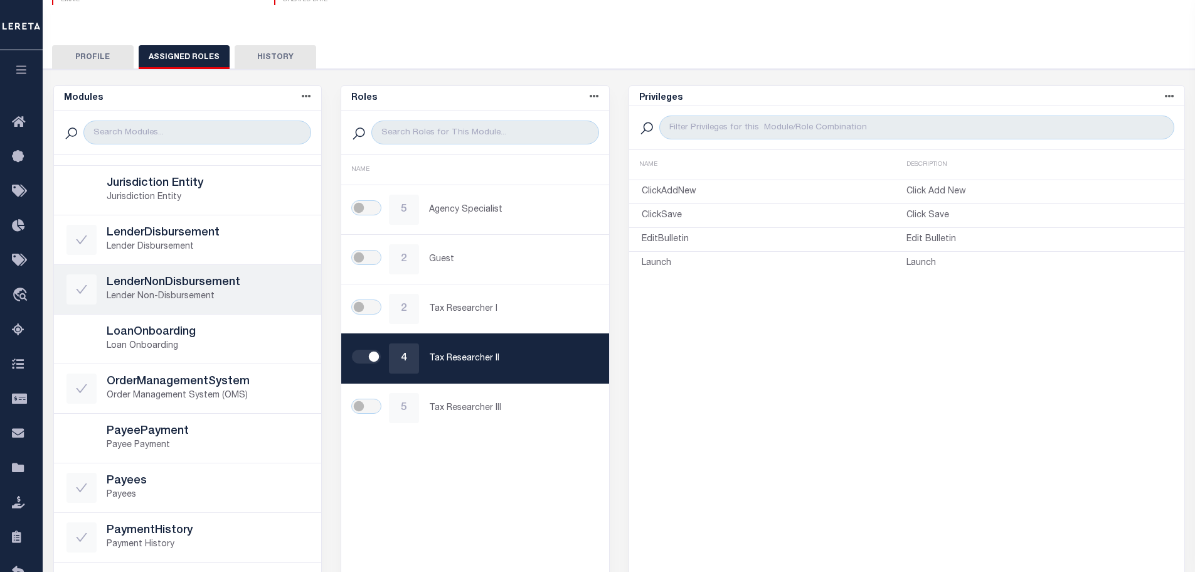
click at [185, 307] on link "LenderNonDisbursement Lender Non-Disbursement" at bounding box center [188, 289] width 268 height 49
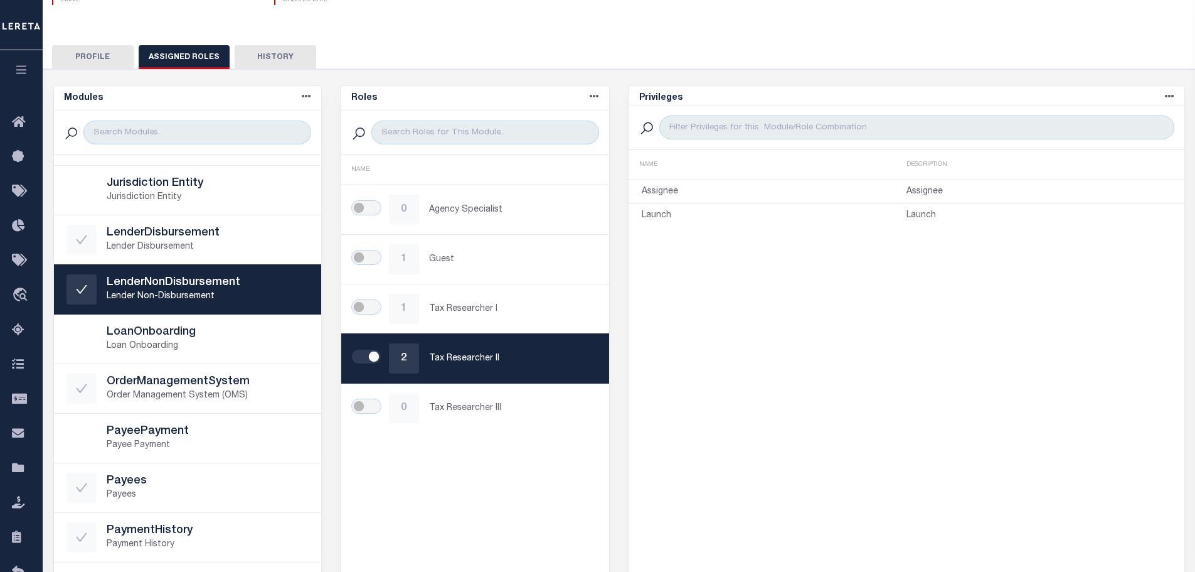
click at [466, 471] on div "Roles Name asc Name desc NAME 0 Agency Specialist 1 Guest 1 Tax Researcher I 2 …" at bounding box center [475, 365] width 269 height 560
click at [478, 533] on div "Roles Name asc Name desc NAME 0 Agency Specialist 1 Guest 1 Tax Researcher I 2 …" at bounding box center [475, 365] width 269 height 560
click at [805, 460] on div "Privileges Name asc Name desc Description asc Description desc NAME DESCRIPTION…" at bounding box center [907, 365] width 557 height 560
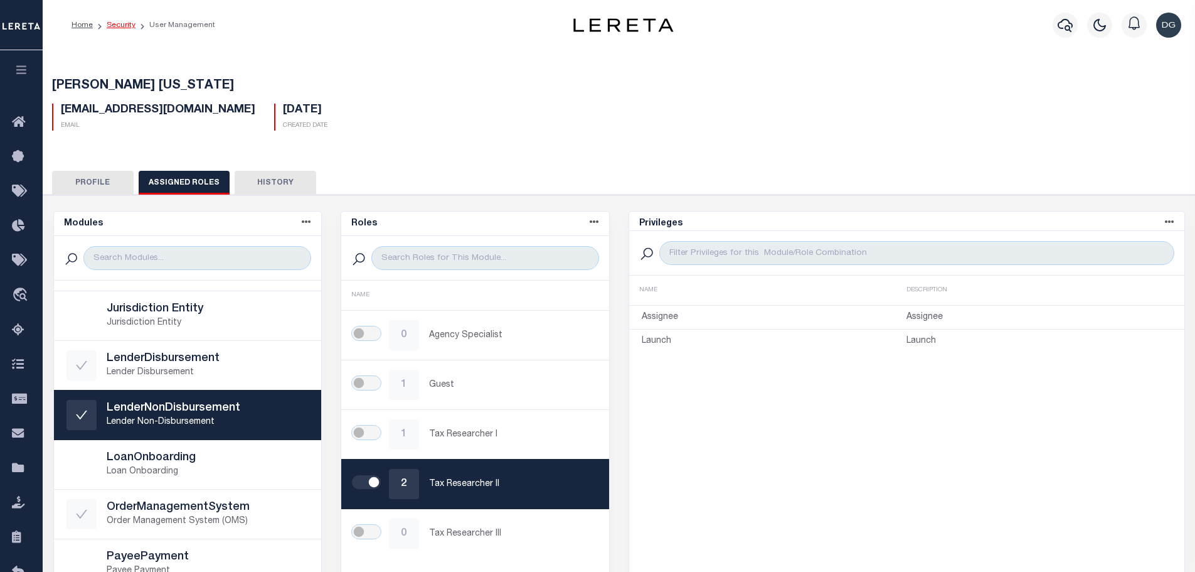
click at [127, 28] on link "Security" at bounding box center [121, 25] width 29 height 8
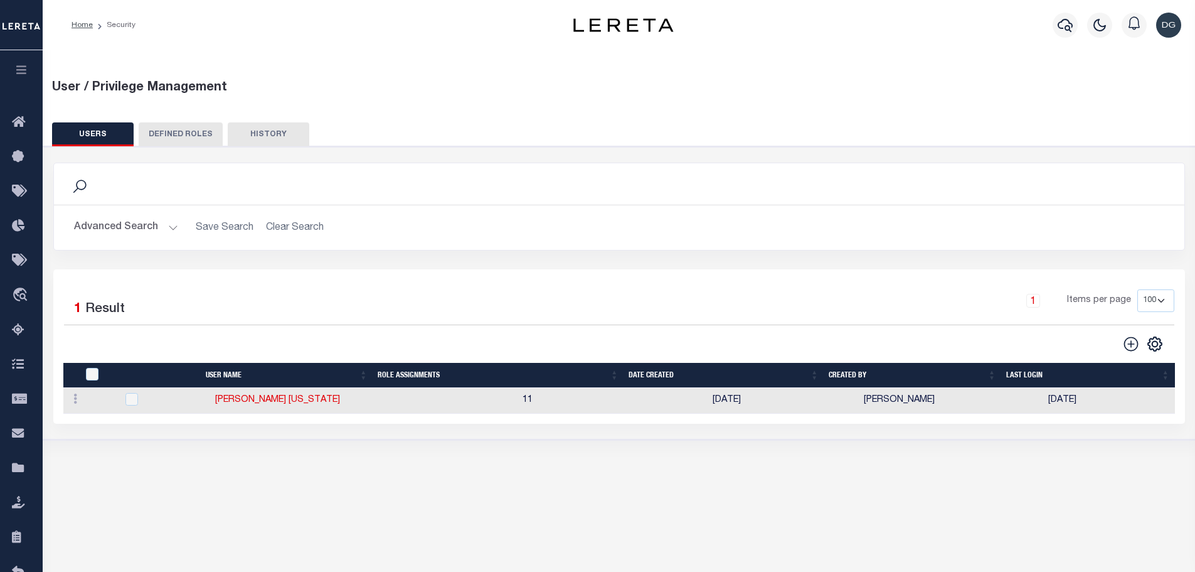
click at [109, 139] on button "USERS" at bounding box center [93, 134] width 82 height 24
click at [132, 227] on button "Advanced Search" at bounding box center [126, 227] width 104 height 24
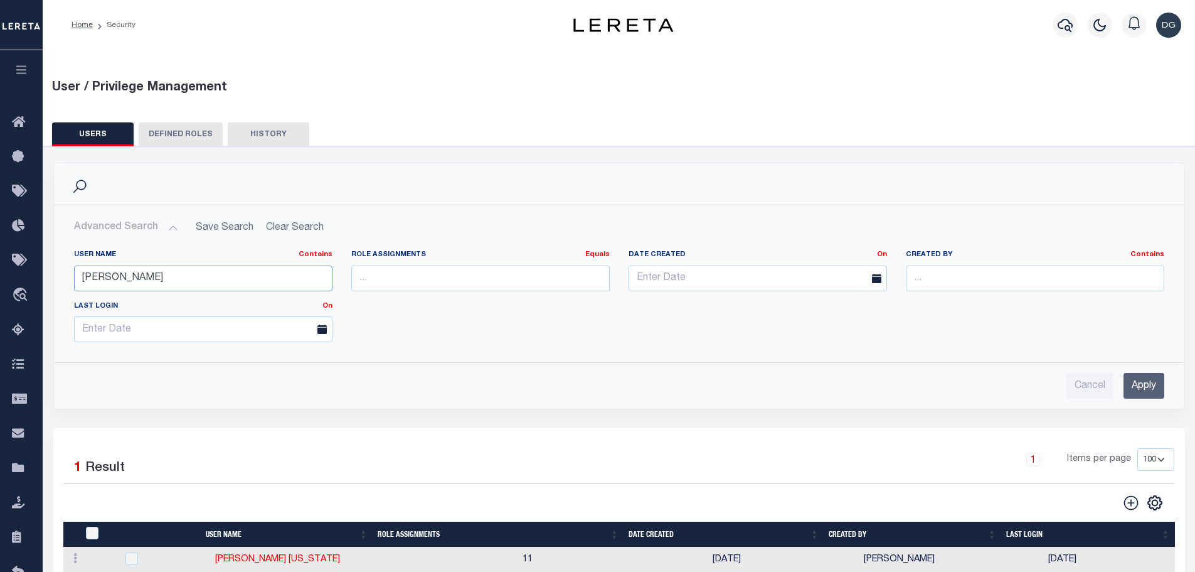
click at [215, 277] on input "[PERSON_NAME]" at bounding box center [203, 278] width 259 height 26
type input "[PERSON_NAME]"
click at [650, 328] on div "User Name Contains Contains Is [PERSON_NAME] Role Assignments Equals Equals Is …" at bounding box center [619, 301] width 1109 height 102
click at [1136, 383] on input "Apply" at bounding box center [1144, 386] width 41 height 26
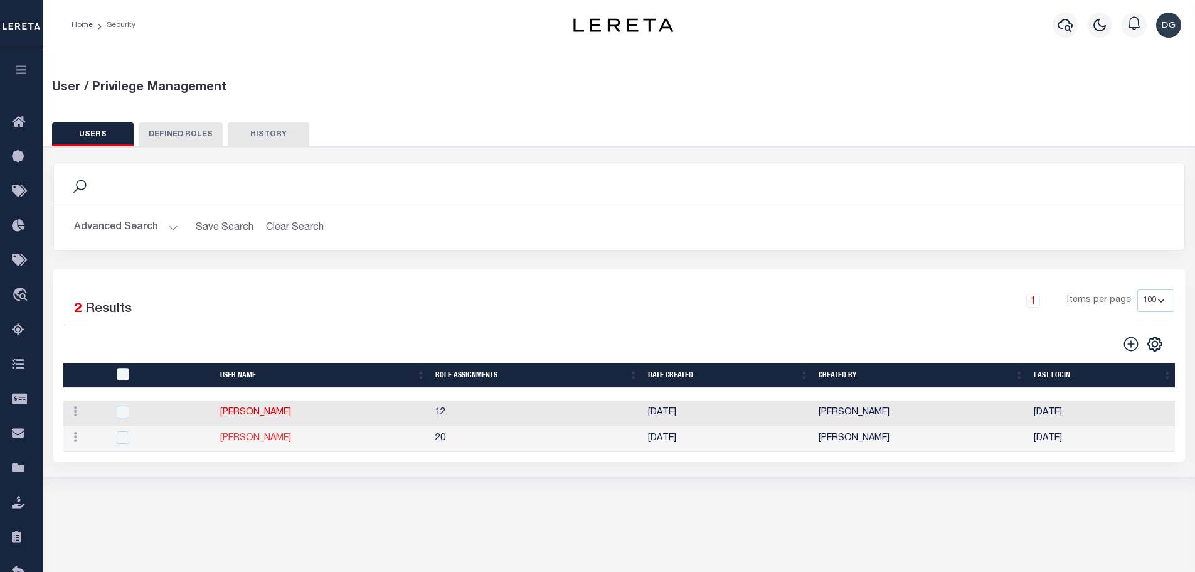
click at [252, 442] on link "[PERSON_NAME]" at bounding box center [255, 438] width 71 height 9
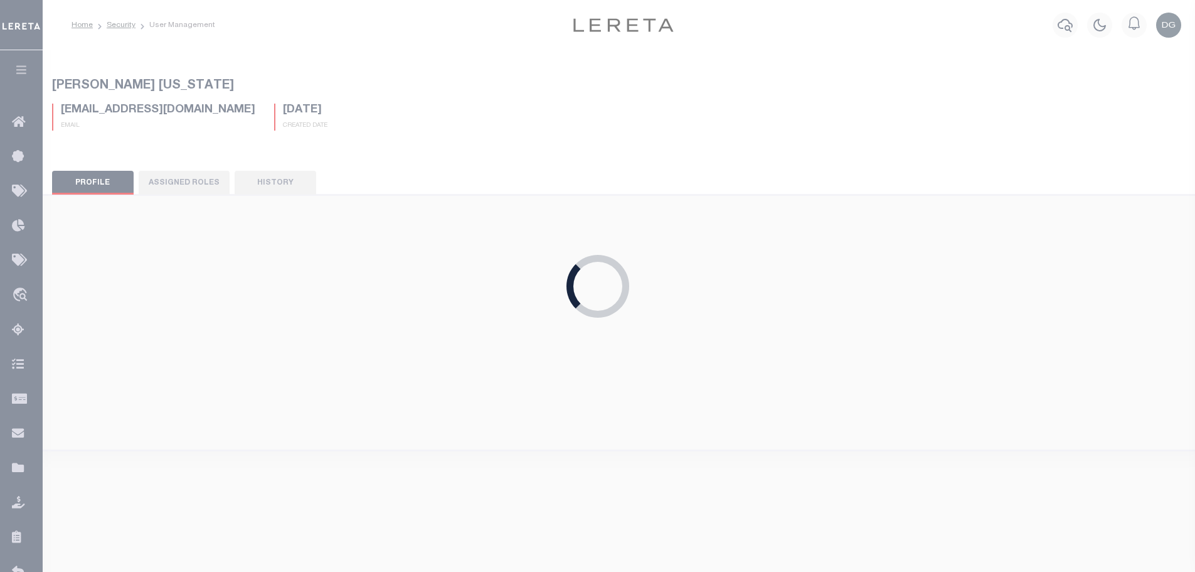
type input "[PERSON_NAME],"
type input "[PERSON_NAME]"
type input "[EMAIL_ADDRESS][DOMAIN_NAME]"
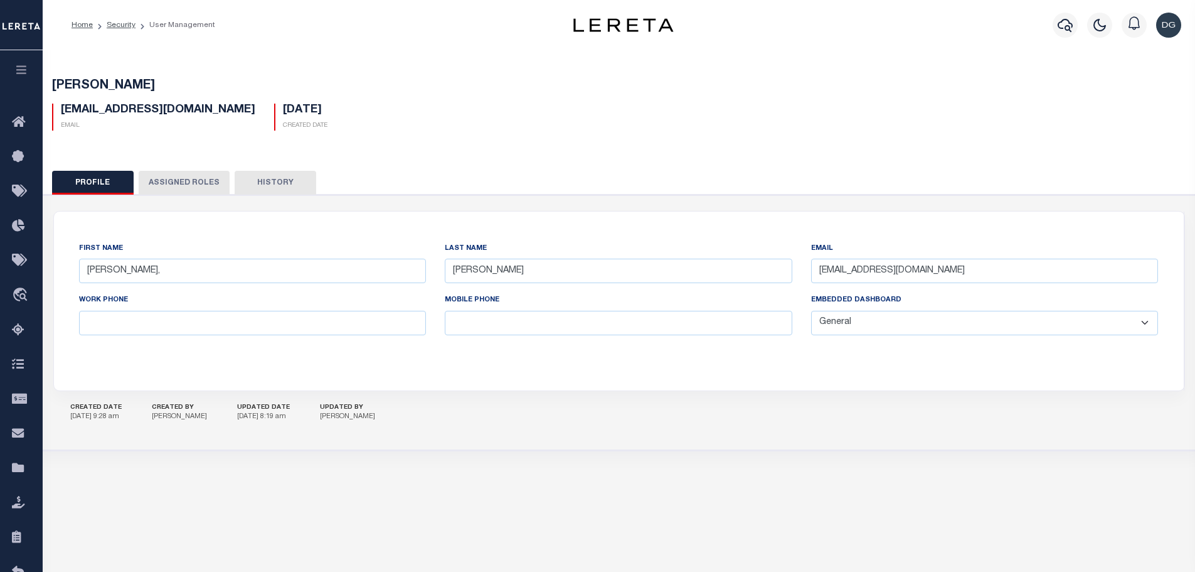
click at [148, 176] on button "Assigned Roles" at bounding box center [184, 183] width 91 height 24
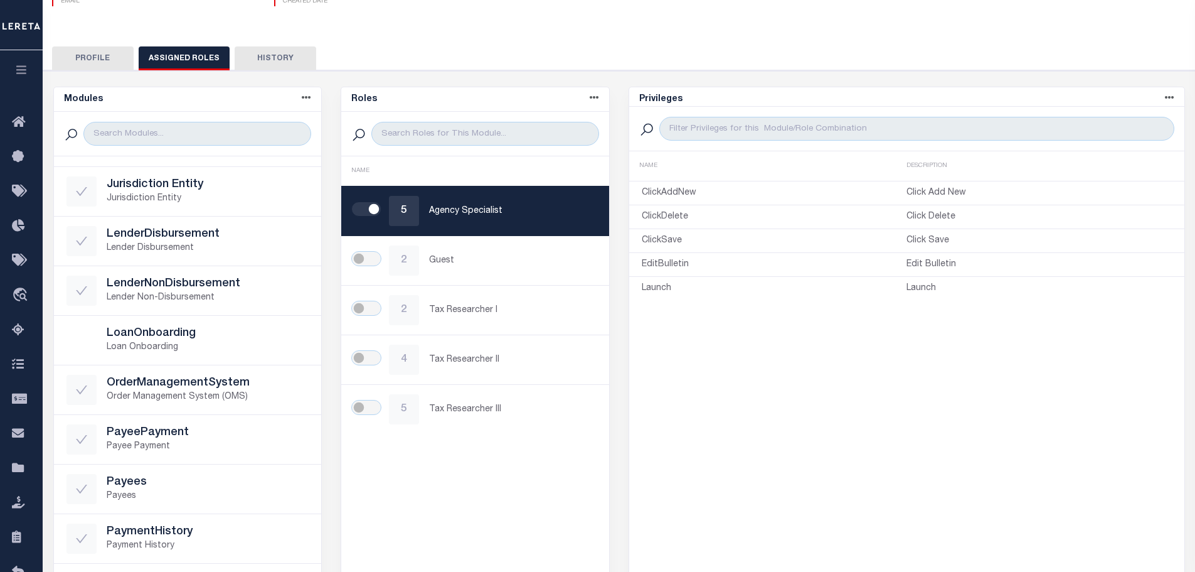
scroll to position [254, 0]
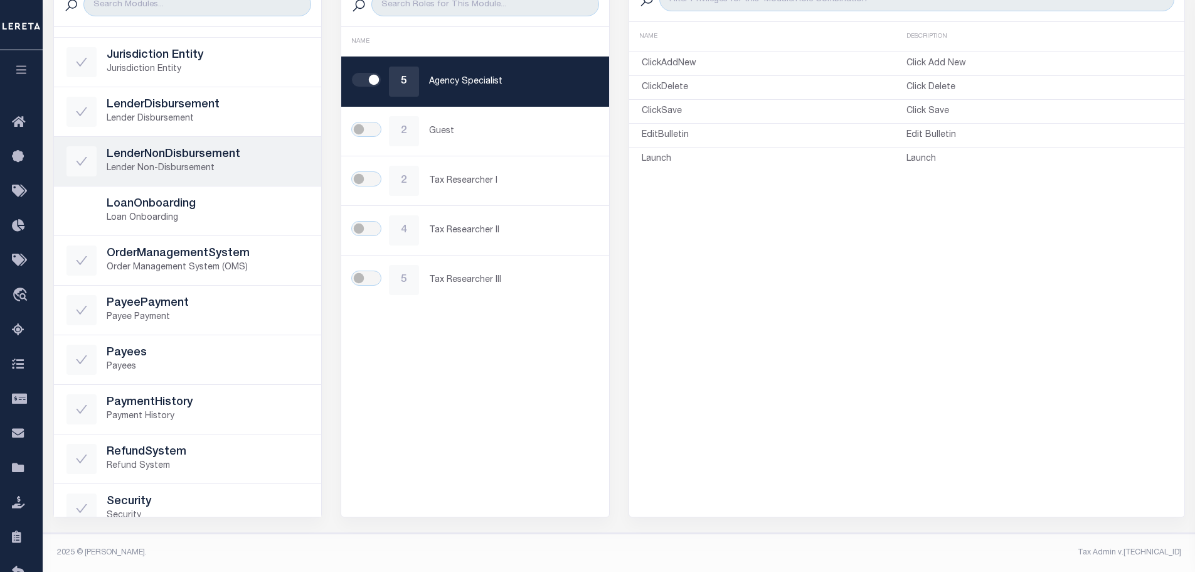
click at [174, 170] on p "Lender Non-Disbursement" at bounding box center [208, 168] width 203 height 13
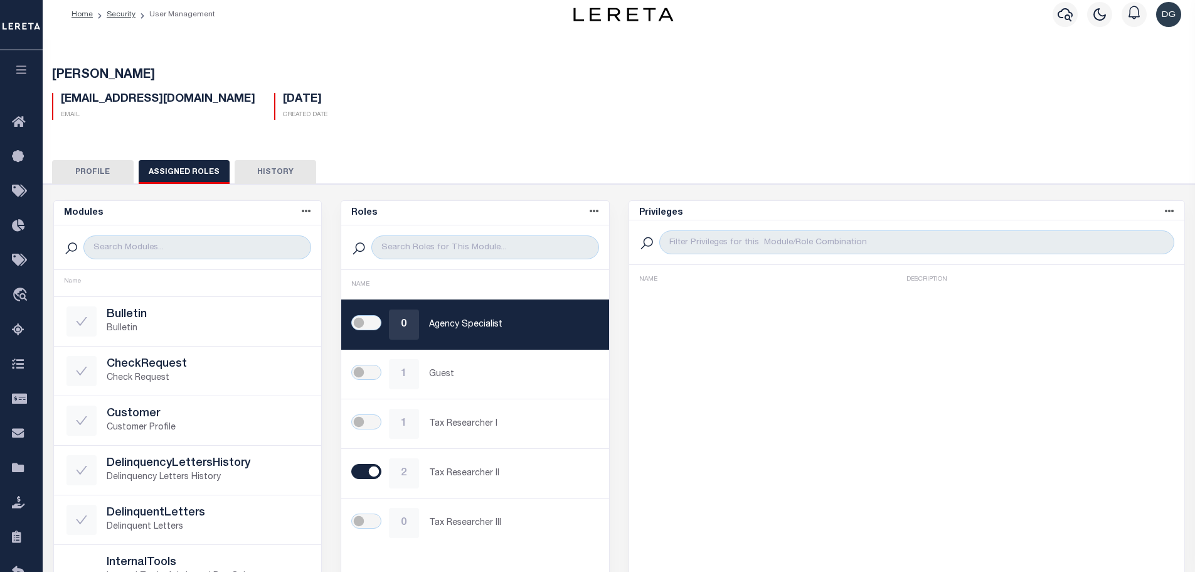
scroll to position [3, 0]
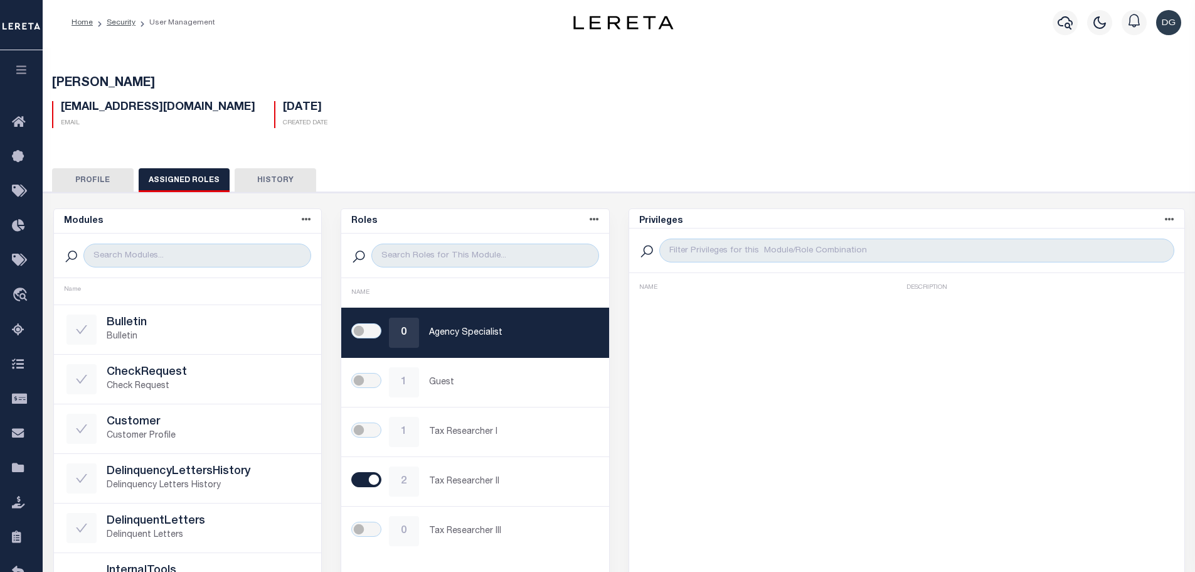
click at [410, 94] on div "[EMAIL_ADDRESS][DOMAIN_NAME] Email [DATE] Created Date" at bounding box center [619, 109] width 1153 height 37
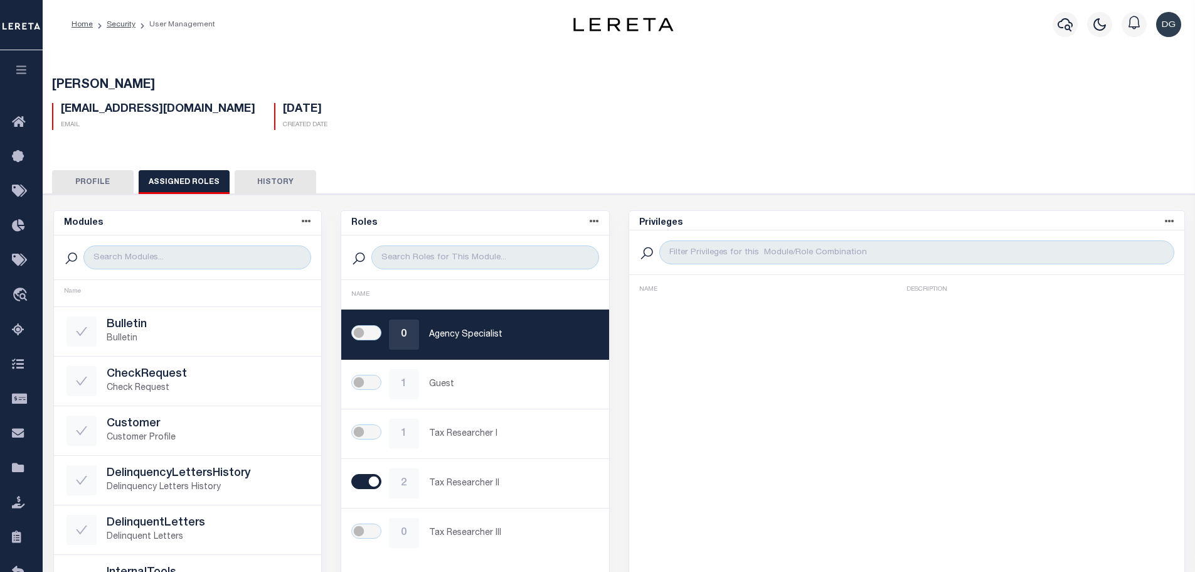
scroll to position [0, 0]
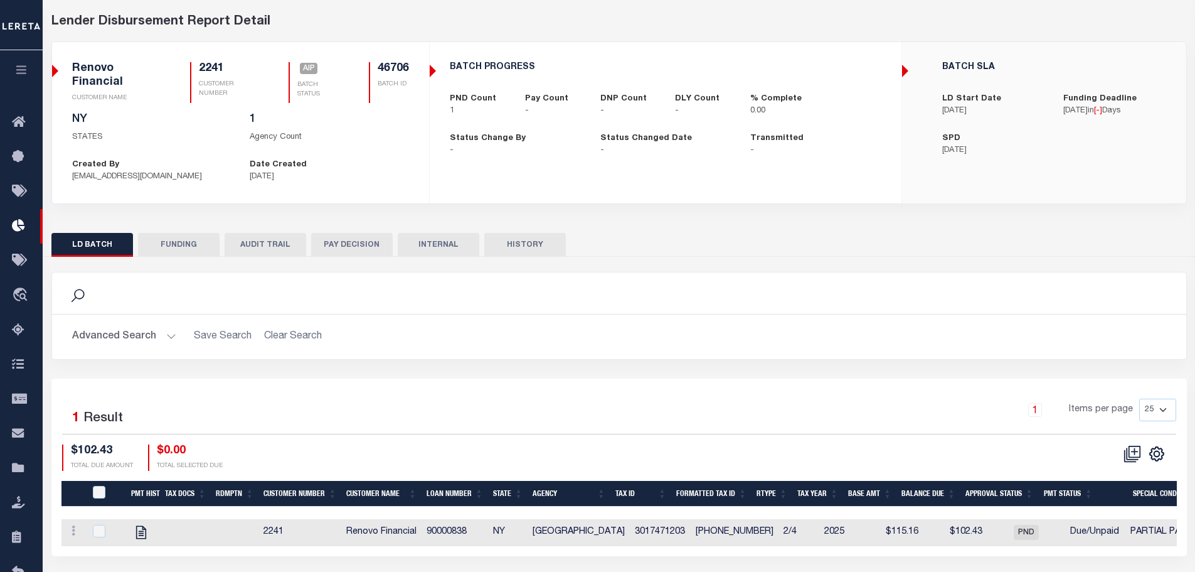
scroll to position [93, 0]
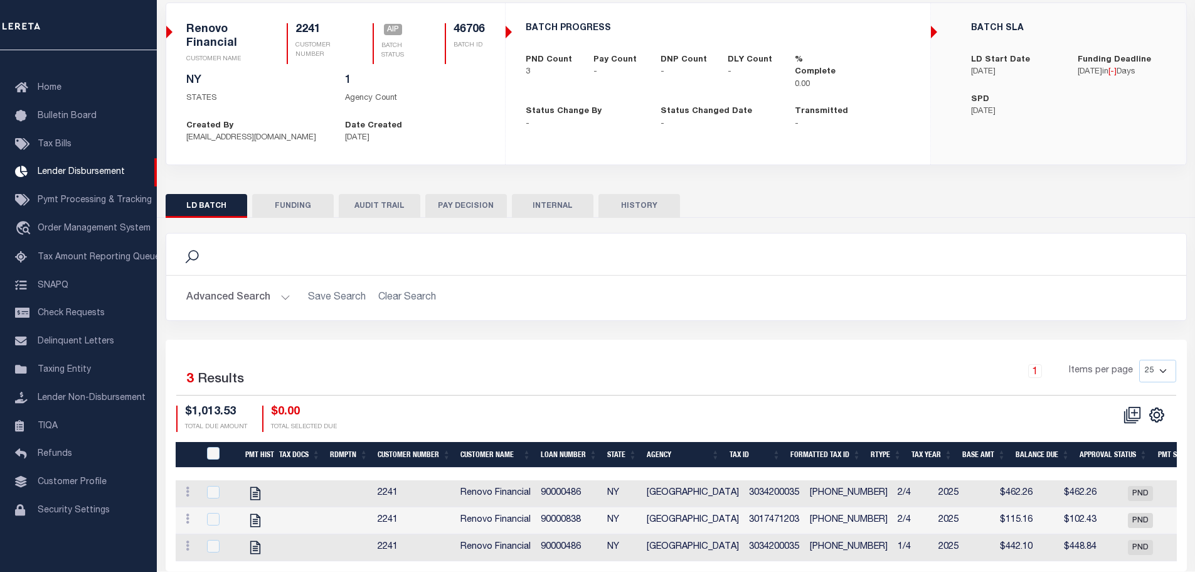
scroll to position [137, 0]
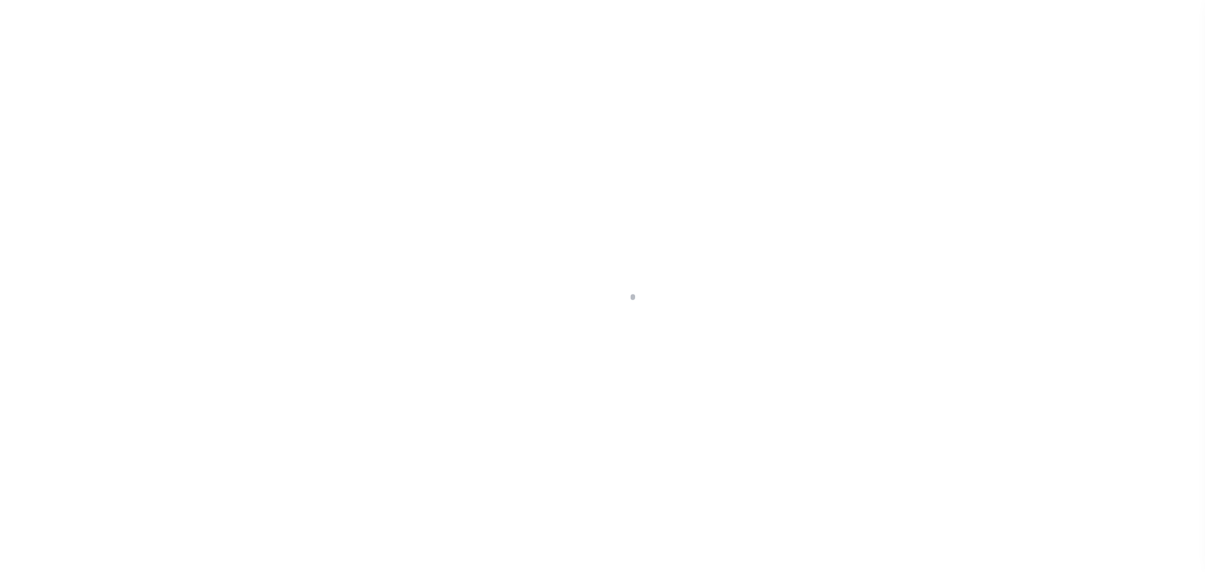
select select "100"
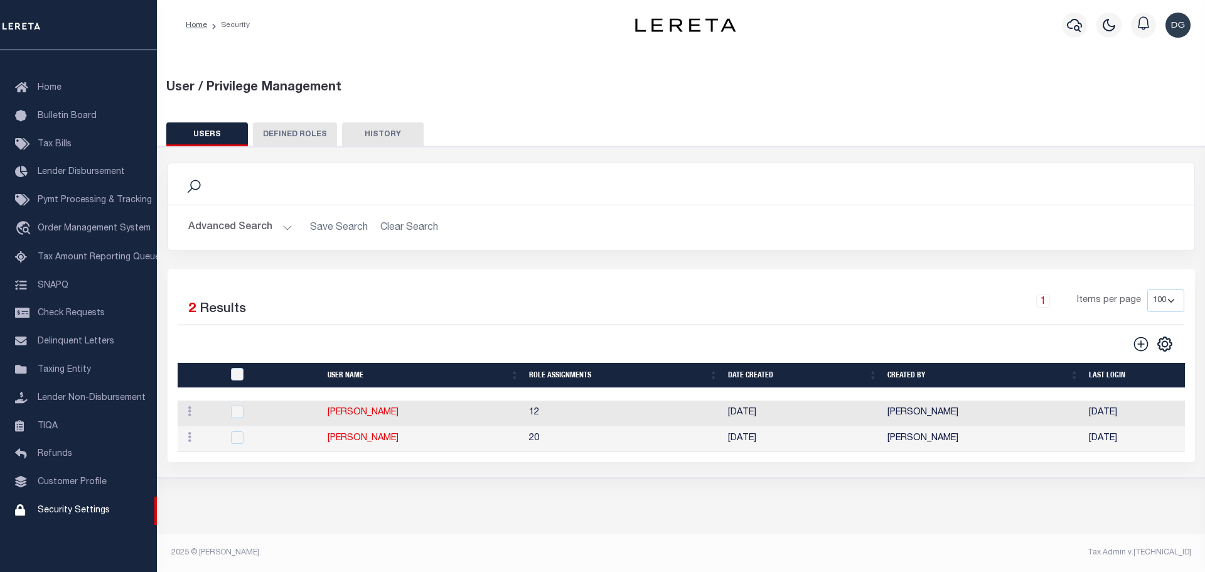
click at [188, 221] on button "Advanced Search" at bounding box center [240, 227] width 104 height 24
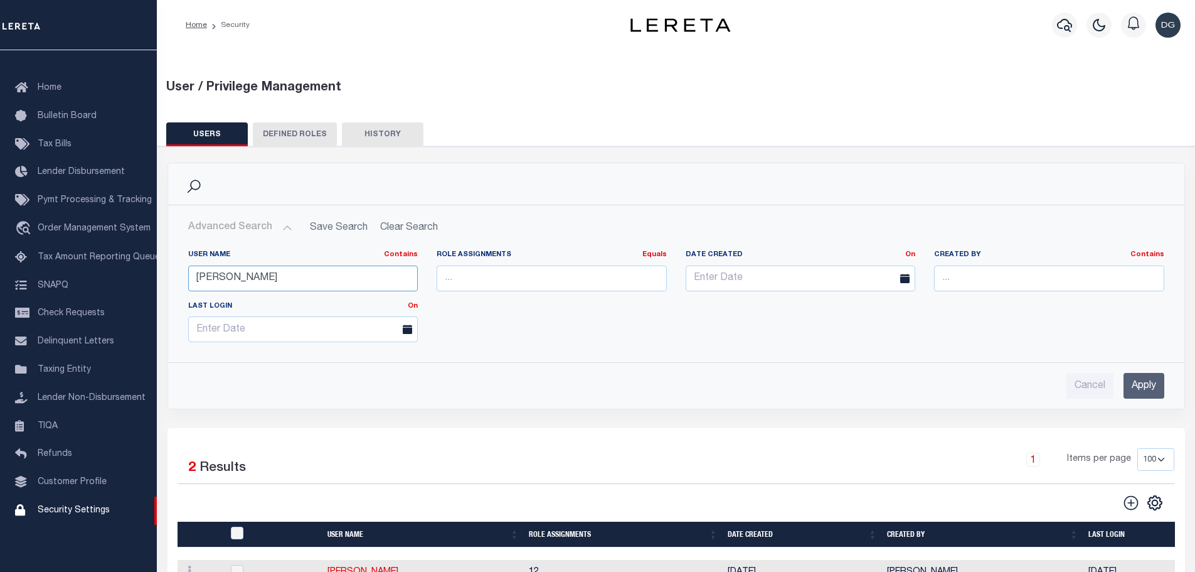
click at [261, 286] on input "[PERSON_NAME]" at bounding box center [303, 278] width 230 height 26
type input "[PERSON_NAME]"
drag, startPoint x: 744, startPoint y: 352, endPoint x: 812, endPoint y: 348, distance: 68.5
click at [744, 350] on div "User Name Contains Contains Is [PERSON_NAME] Role Assignments Equals Equals Is …" at bounding box center [676, 319] width 996 height 159
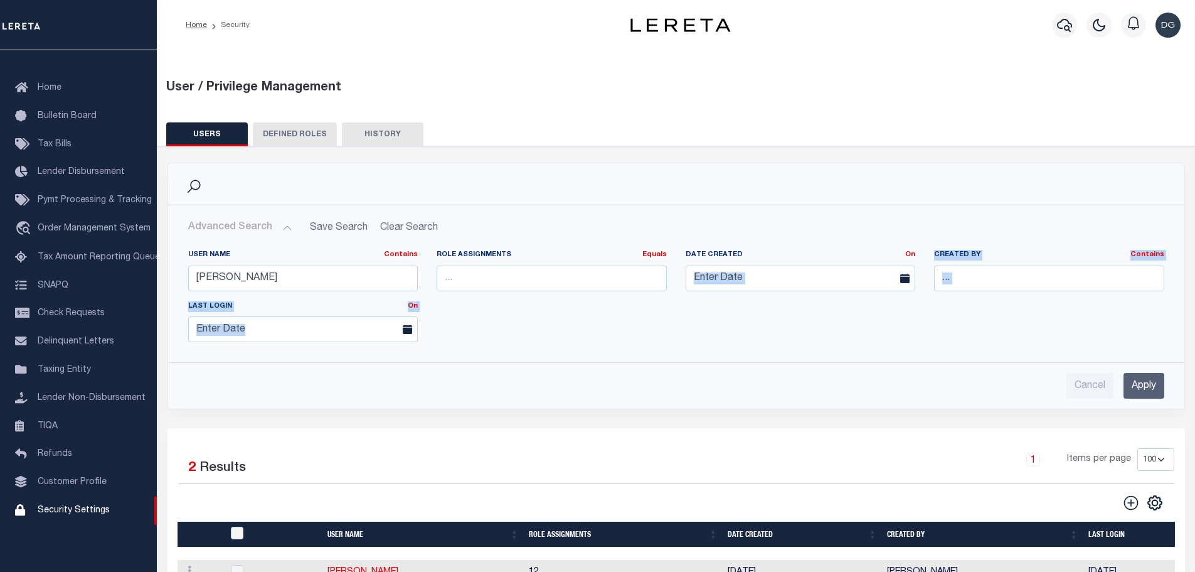
click at [1139, 381] on input "Apply" at bounding box center [1144, 386] width 41 height 26
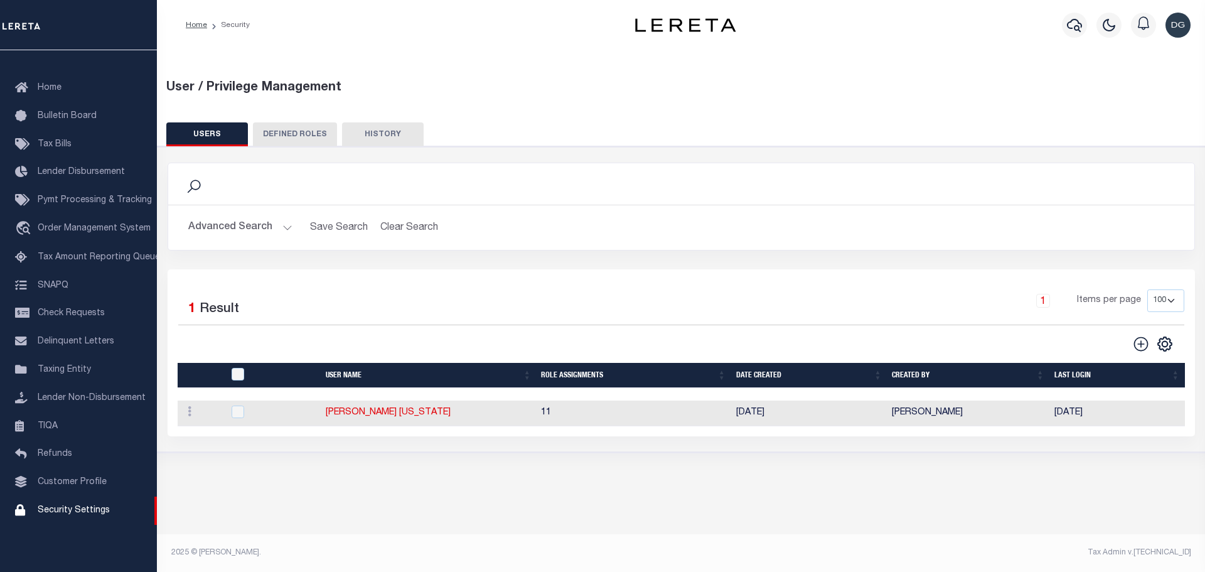
click at [370, 407] on td "[PERSON_NAME] [US_STATE]" at bounding box center [428, 413] width 215 height 26
checkbox input "true"
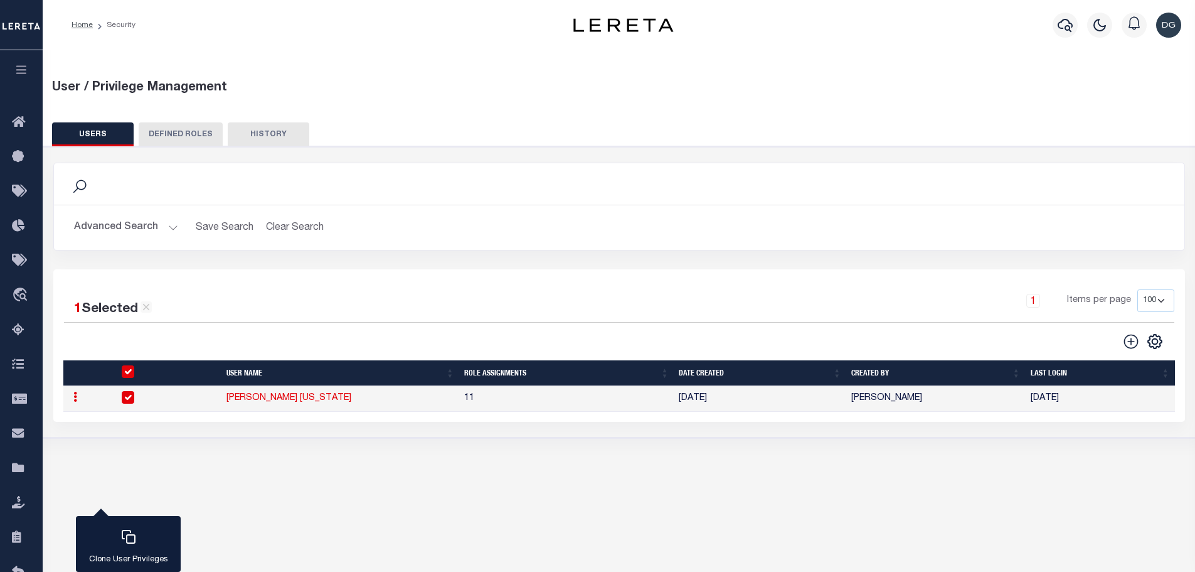
click at [295, 400] on link "[PERSON_NAME] [US_STATE]" at bounding box center [289, 397] width 125 height 9
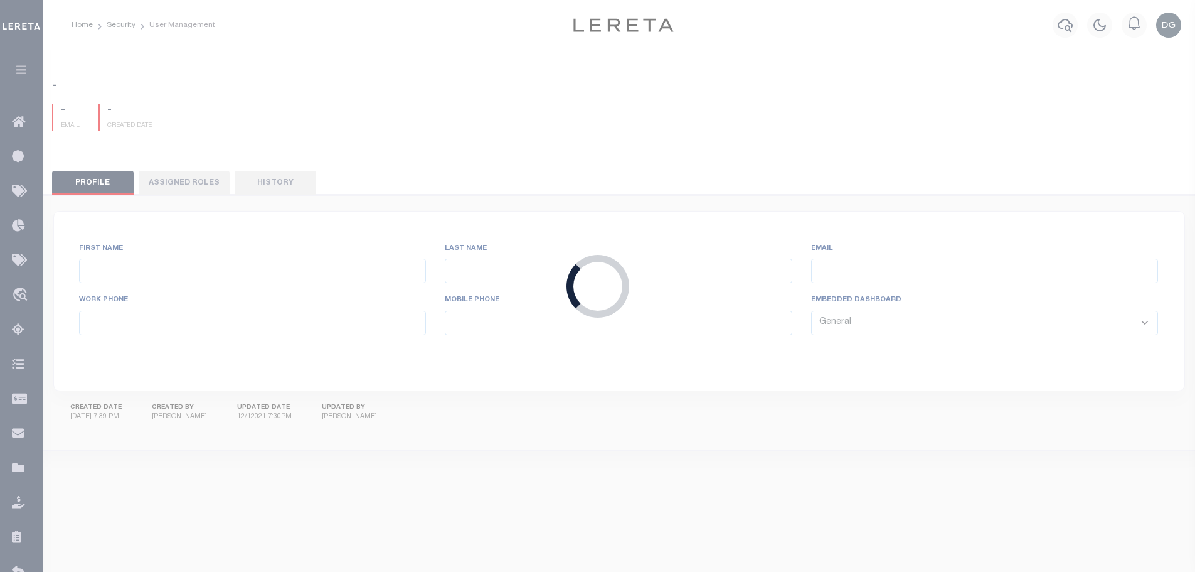
type input "[PERSON_NAME]"
type input "[US_STATE]"
type input "[EMAIL_ADDRESS][DOMAIN_NAME]"
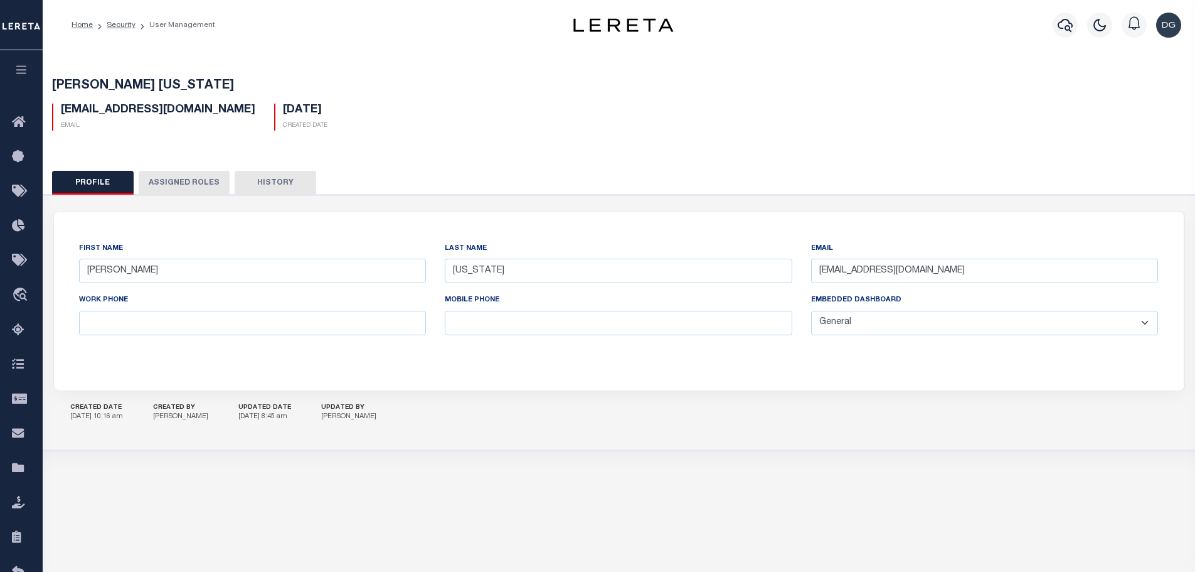
click at [157, 179] on button "Assigned Roles" at bounding box center [184, 183] width 91 height 24
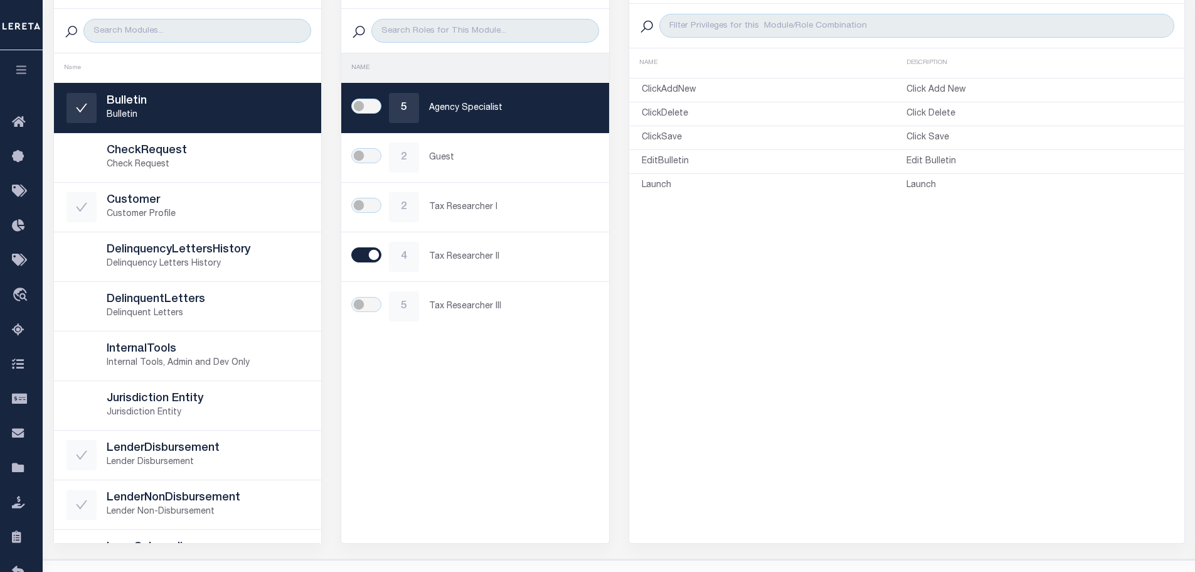
scroll to position [254, 0]
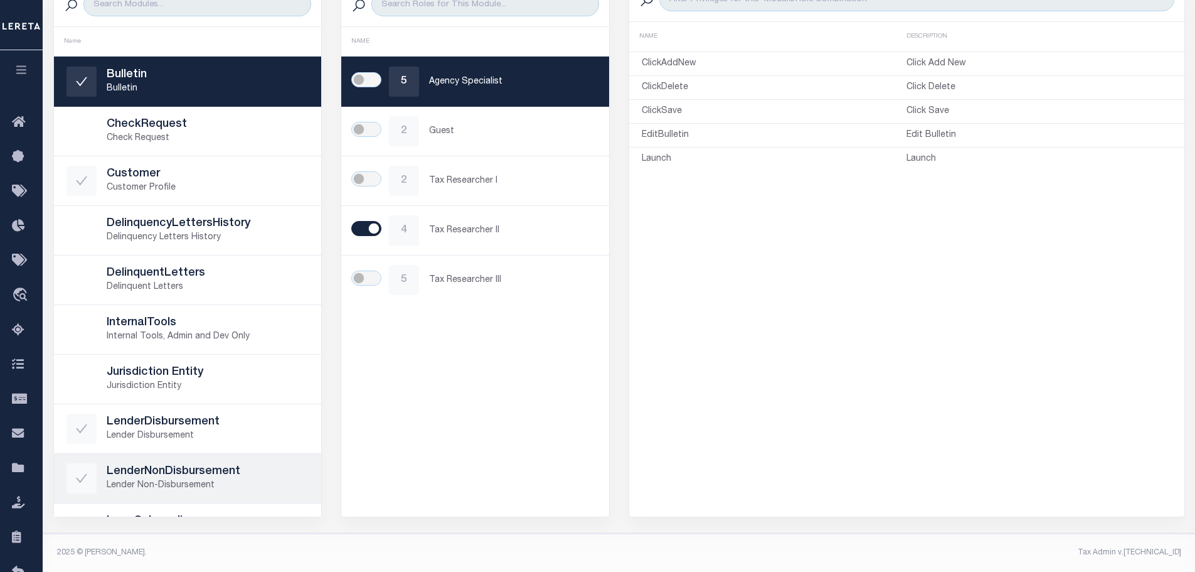
click at [213, 483] on p "Lender Non-Disbursement" at bounding box center [208, 485] width 203 height 13
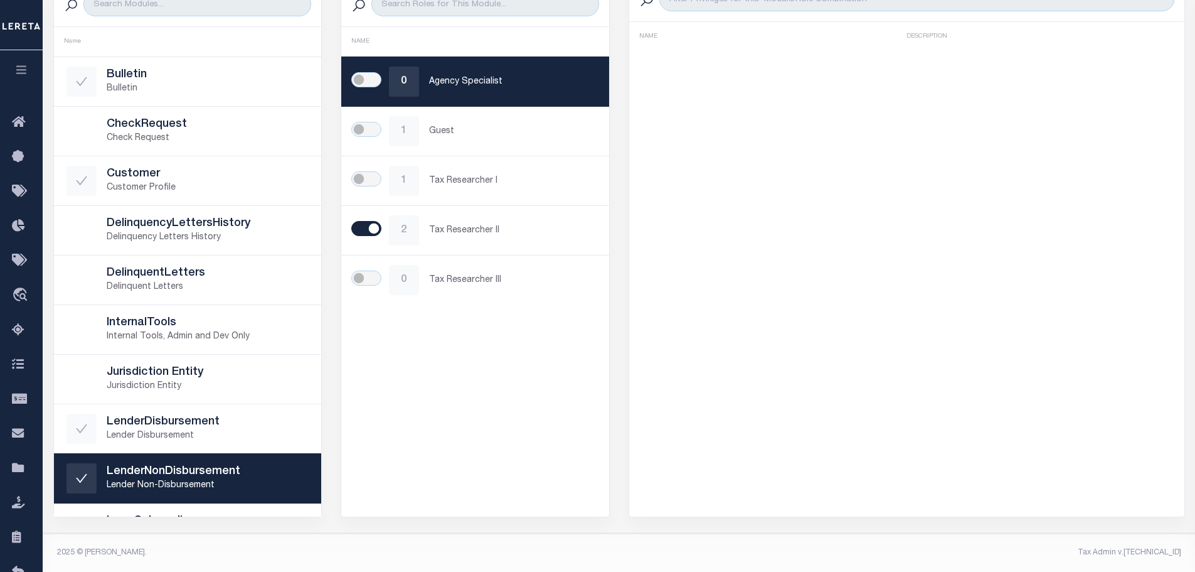
click at [687, 334] on div "Privileges Name asc Name desc Description asc Description desc NAME DESCRIPTION" at bounding box center [907, 237] width 557 height 560
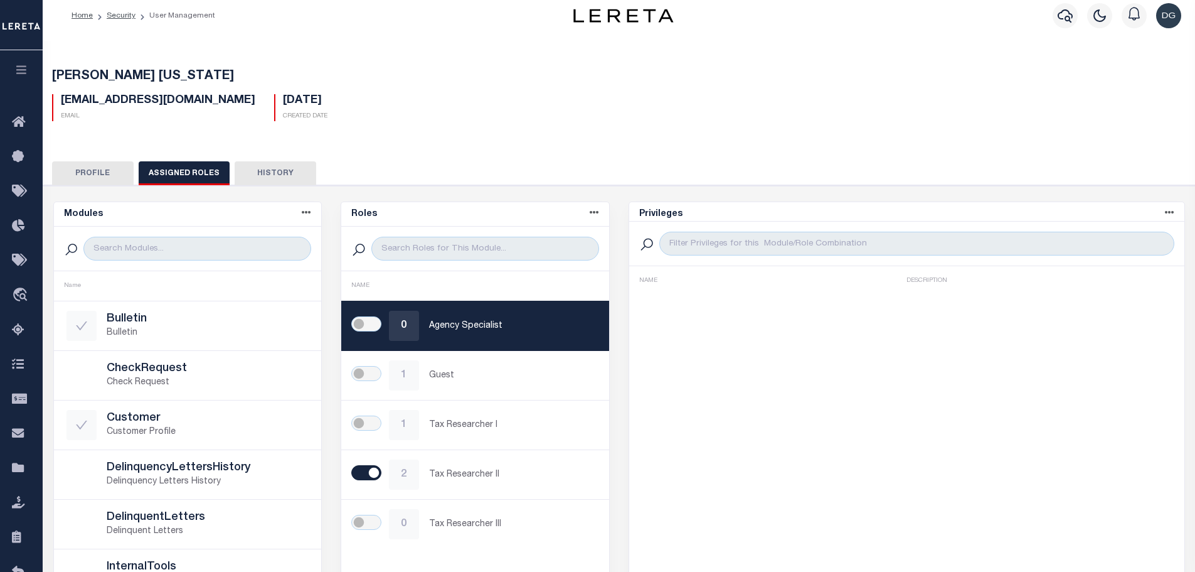
scroll to position [3, 0]
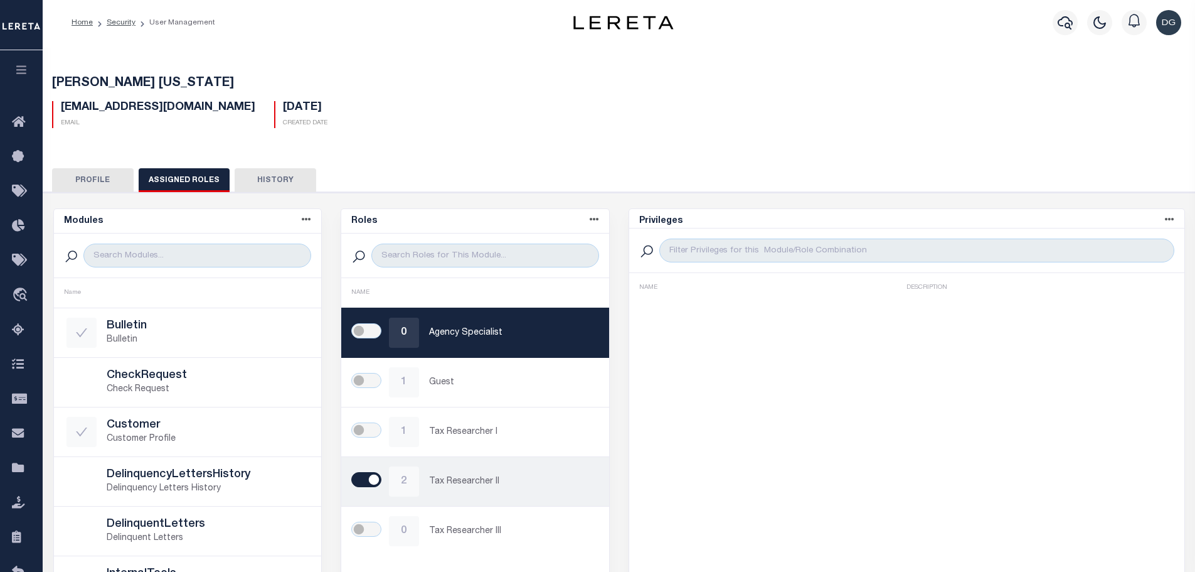
click at [515, 476] on p "Tax Researcher II" at bounding box center [513, 481] width 168 height 13
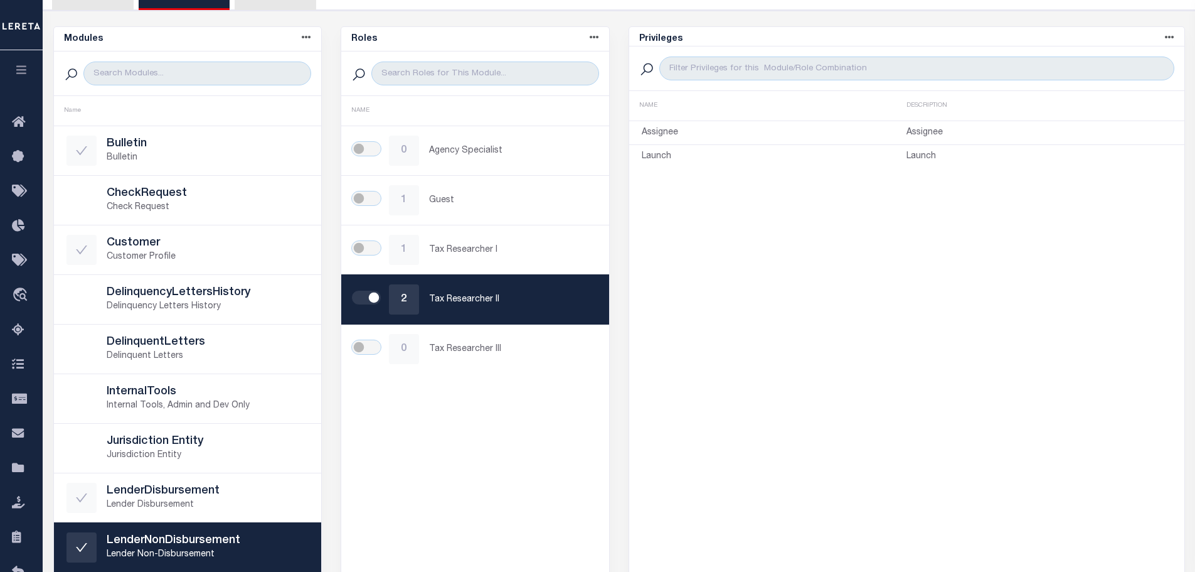
scroll to position [191, 0]
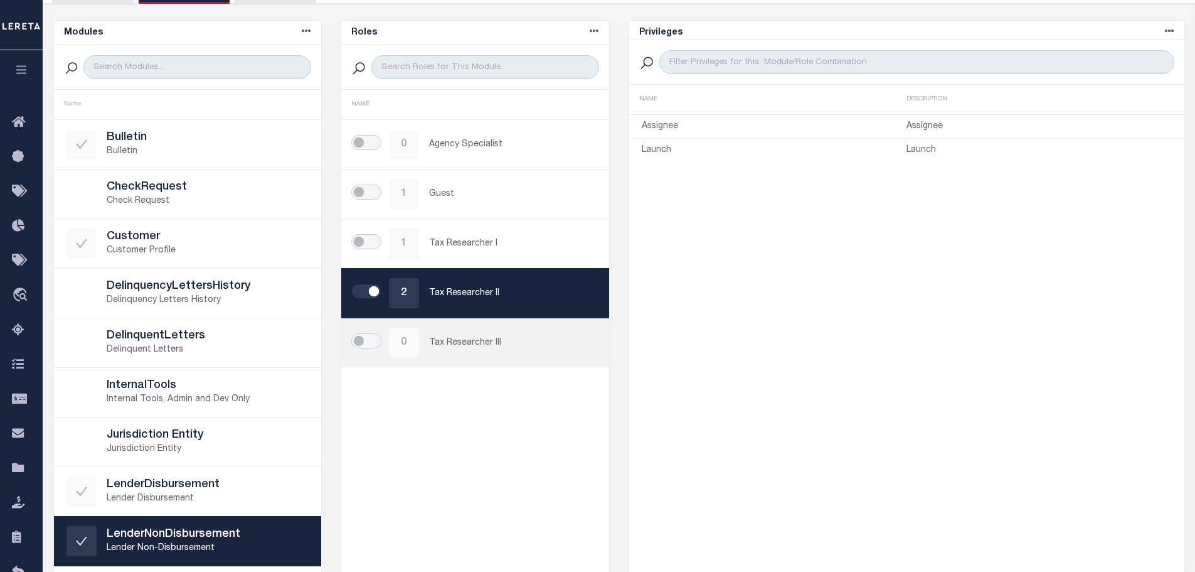
click at [499, 331] on div "0 Tax Researcher III" at bounding box center [475, 343] width 243 height 30
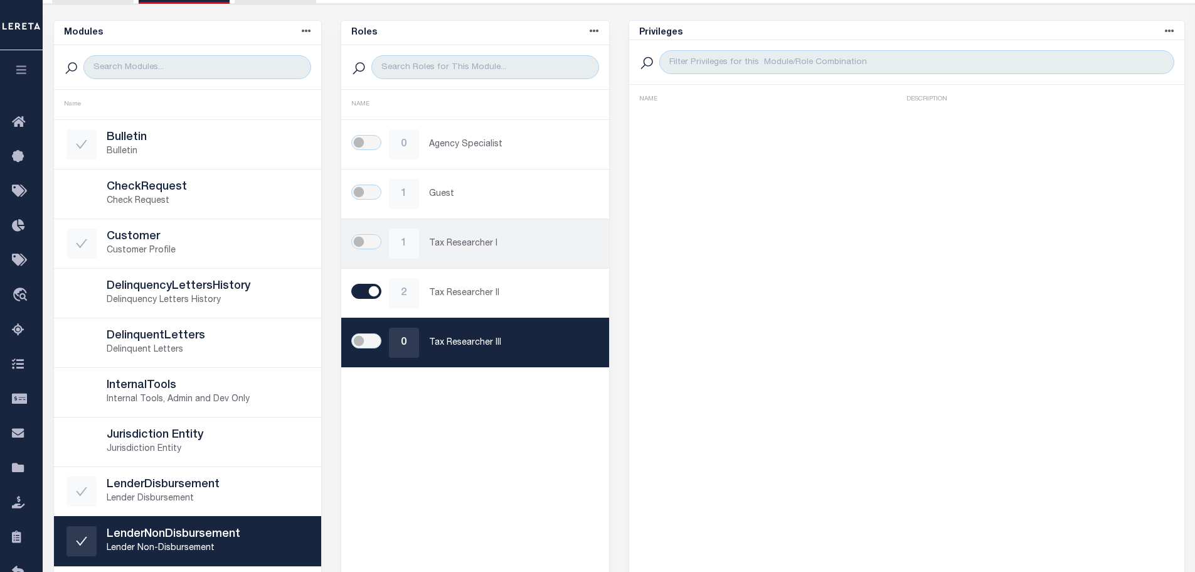
click at [554, 244] on p "Tax Researcher I" at bounding box center [513, 243] width 168 height 13
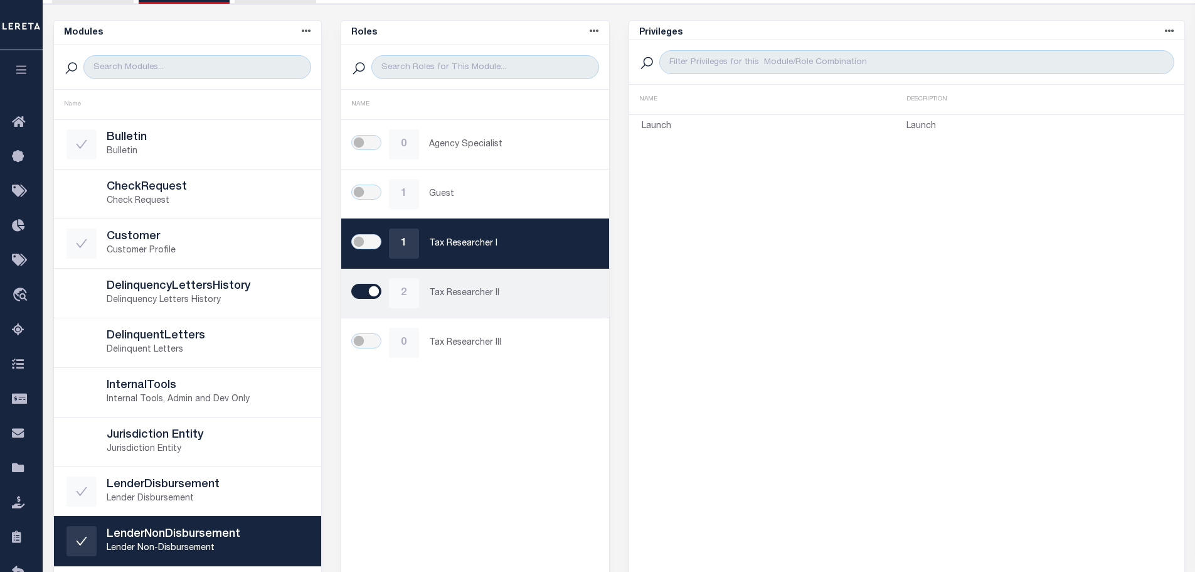
click at [547, 304] on div "2 Tax Researcher II" at bounding box center [475, 293] width 243 height 30
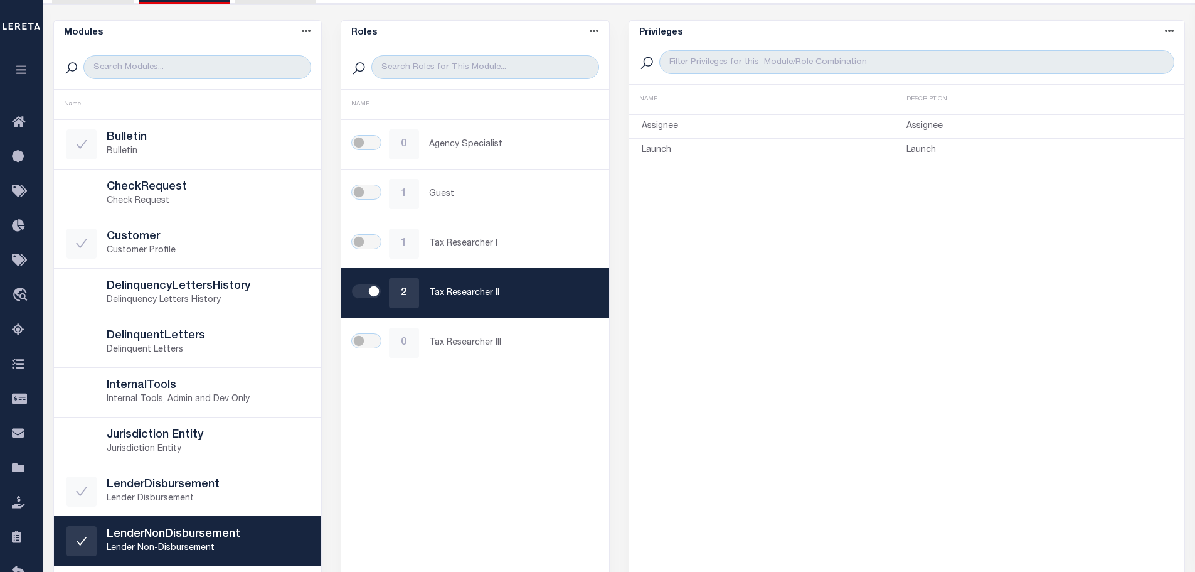
click at [484, 486] on div "Roles Name asc Name desc NAME 0 Agency Specialist 1 Guest 1 Tax Researcher I 2 …" at bounding box center [475, 300] width 269 height 560
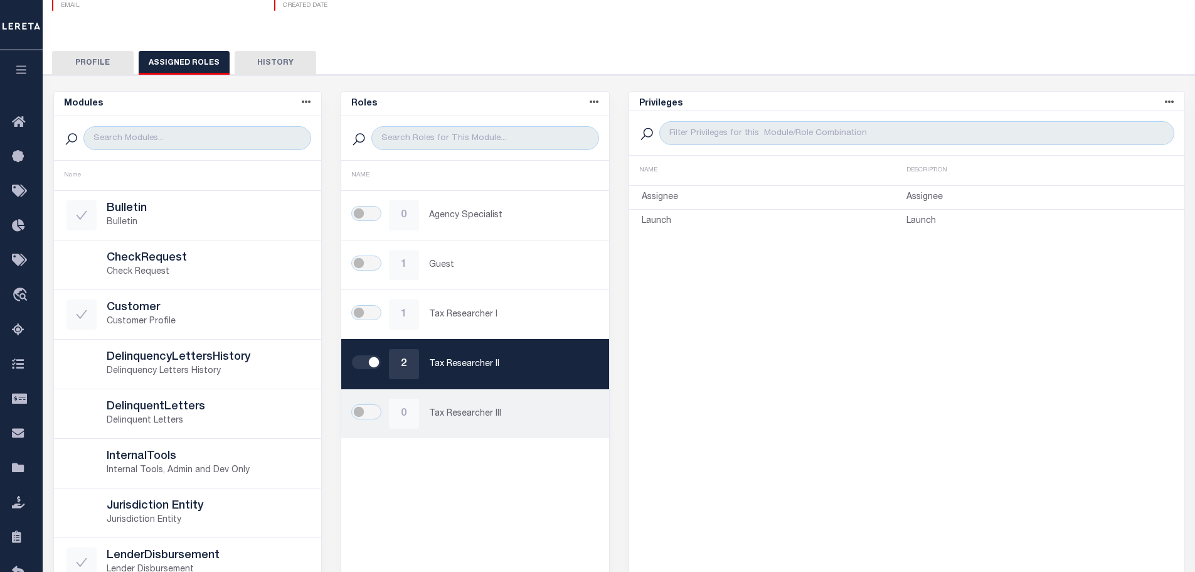
scroll to position [0, 0]
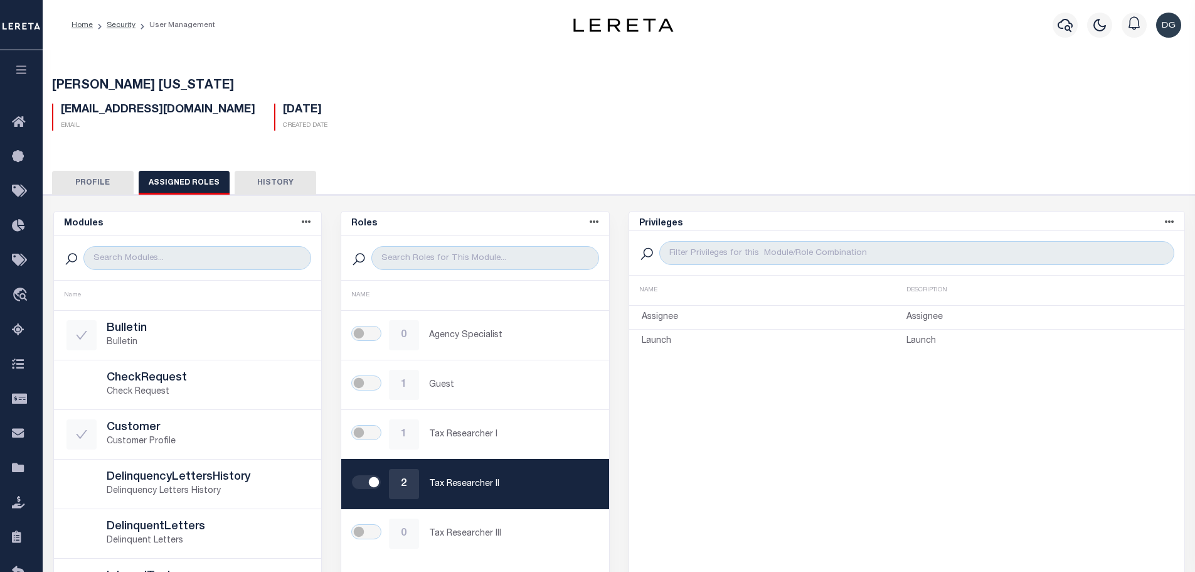
click at [736, 144] on div "[PERSON_NAME] [US_STATE] [EMAIL_ADDRESS][DOMAIN_NAME] Email [DATE] Created Date…" at bounding box center [619, 418] width 1166 height 740
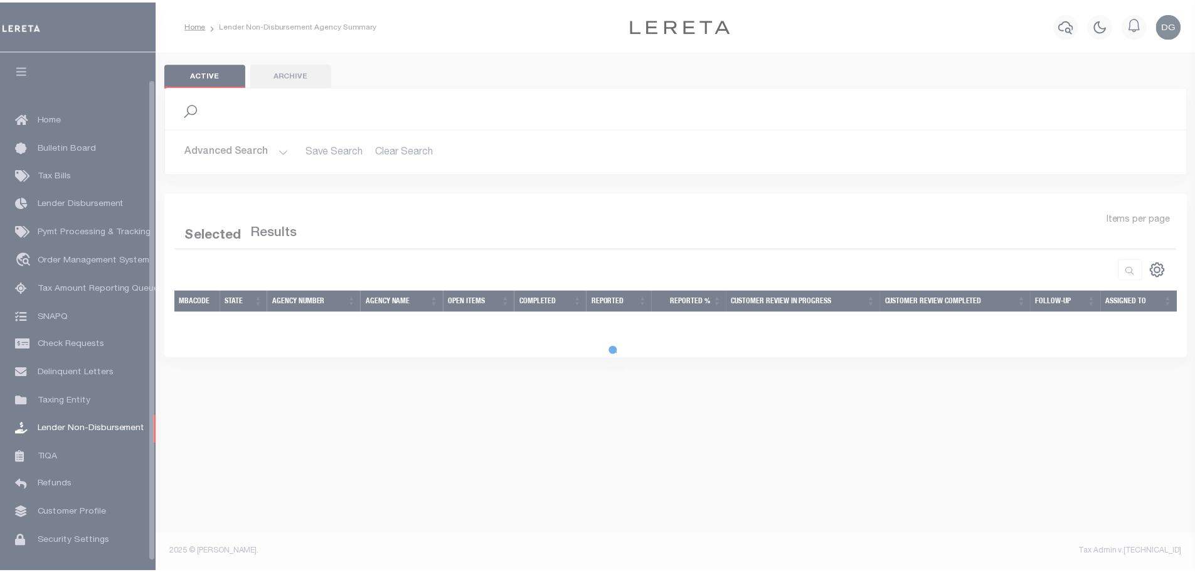
scroll to position [30, 0]
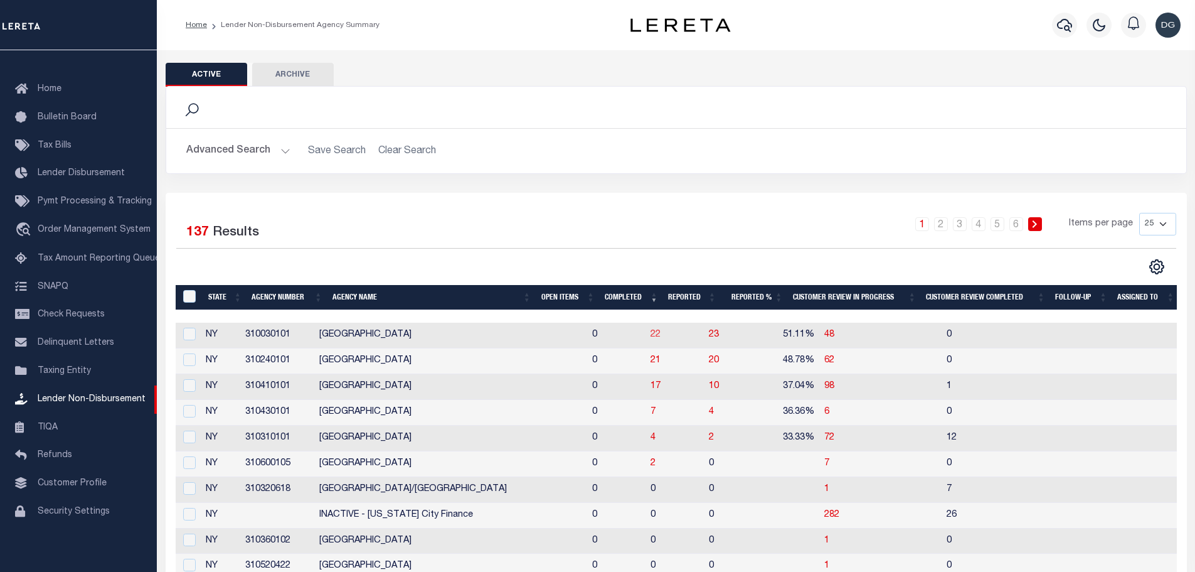
click at [651, 336] on span "22" at bounding box center [656, 334] width 10 height 9
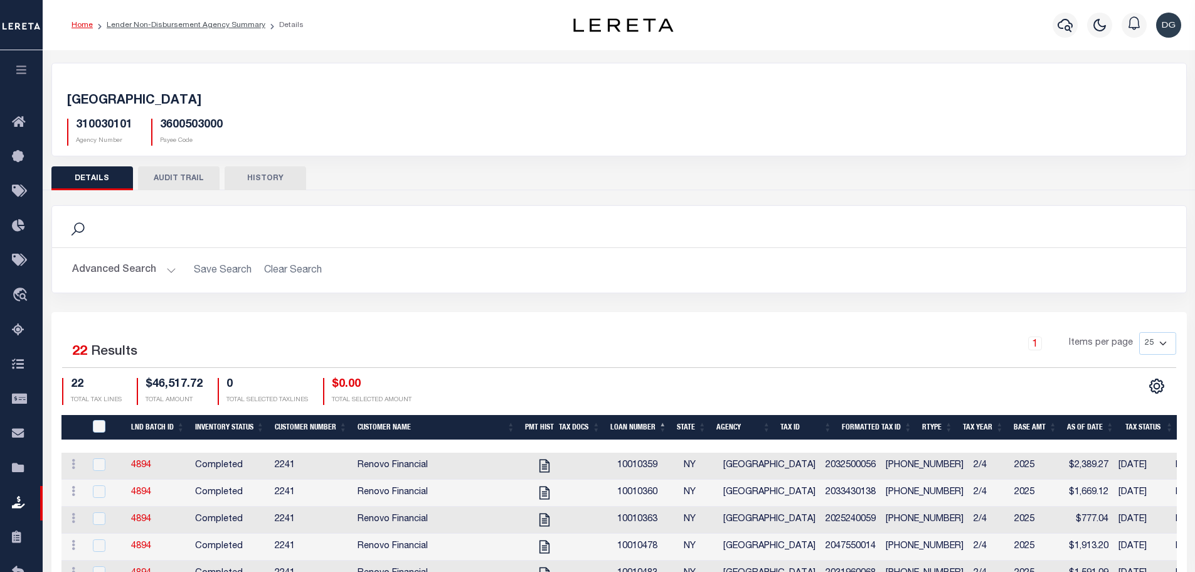
click at [75, 24] on link "Home" at bounding box center [82, 25] width 21 height 8
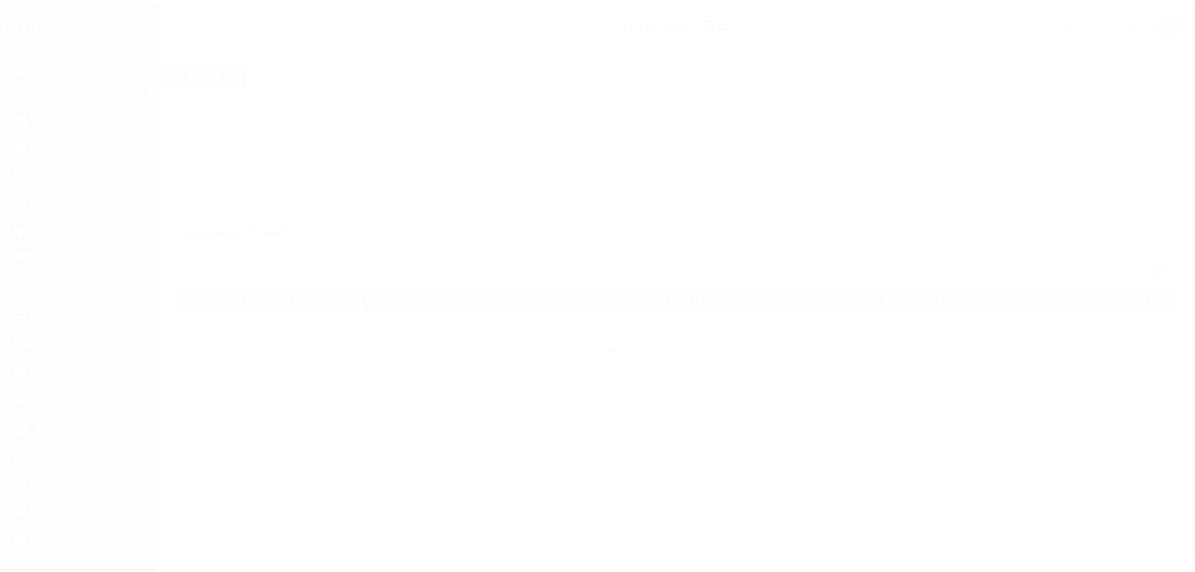
scroll to position [40, 0]
